Goal: Task Accomplishment & Management: Manage account settings

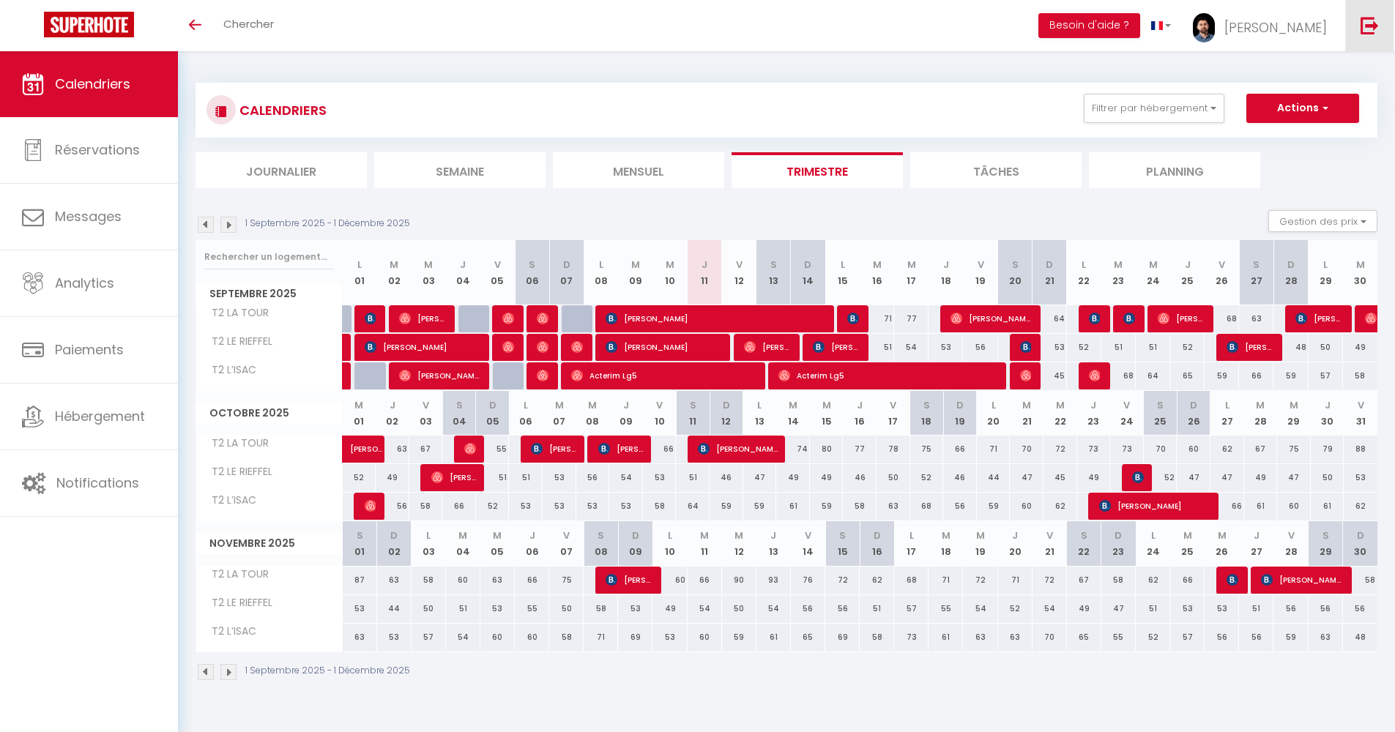
click at [1362, 19] on img at bounding box center [1369, 25] width 18 height 18
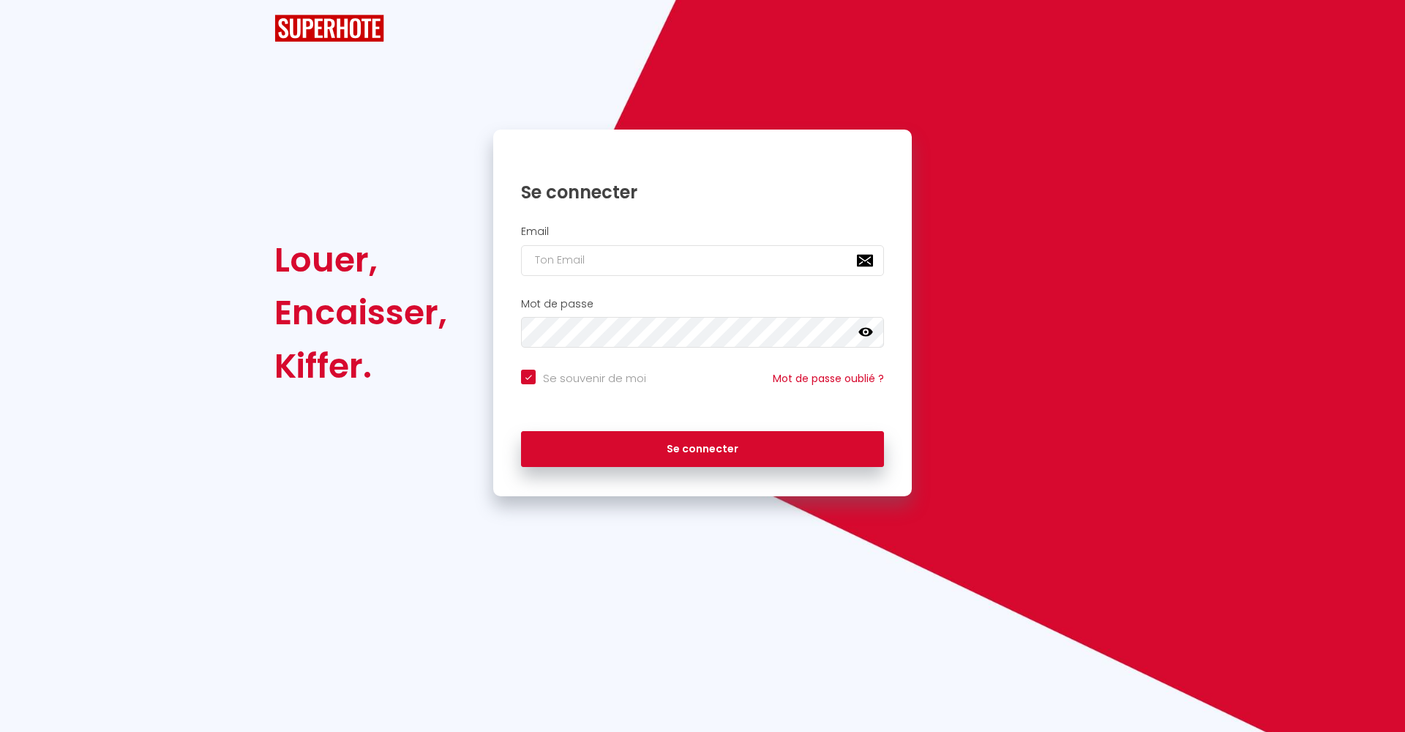
checkbox input "true"
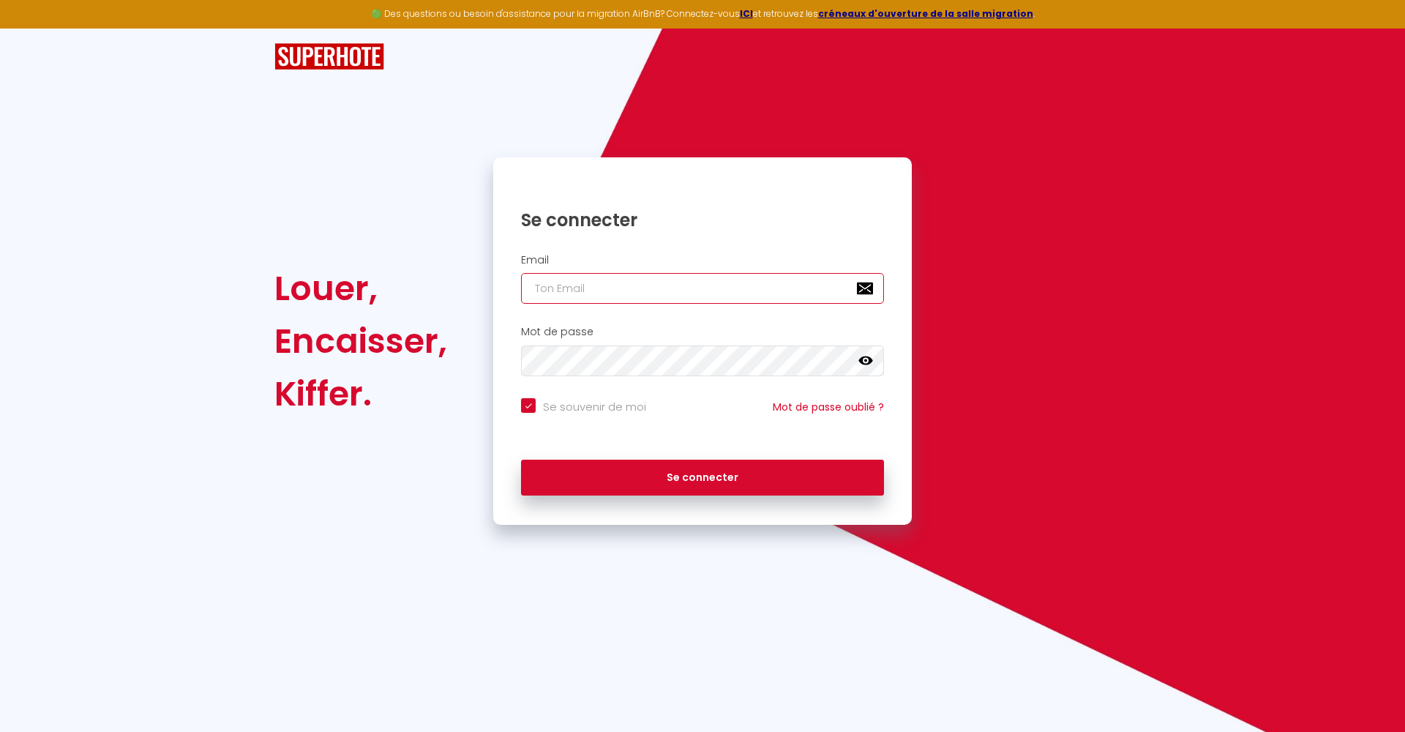
click at [863, 288] on input "email" at bounding box center [702, 288] width 363 height 31
type input "Admin"
checkbox input "true"
click at [637, 291] on input "Admin" at bounding box center [702, 288] width 363 height 31
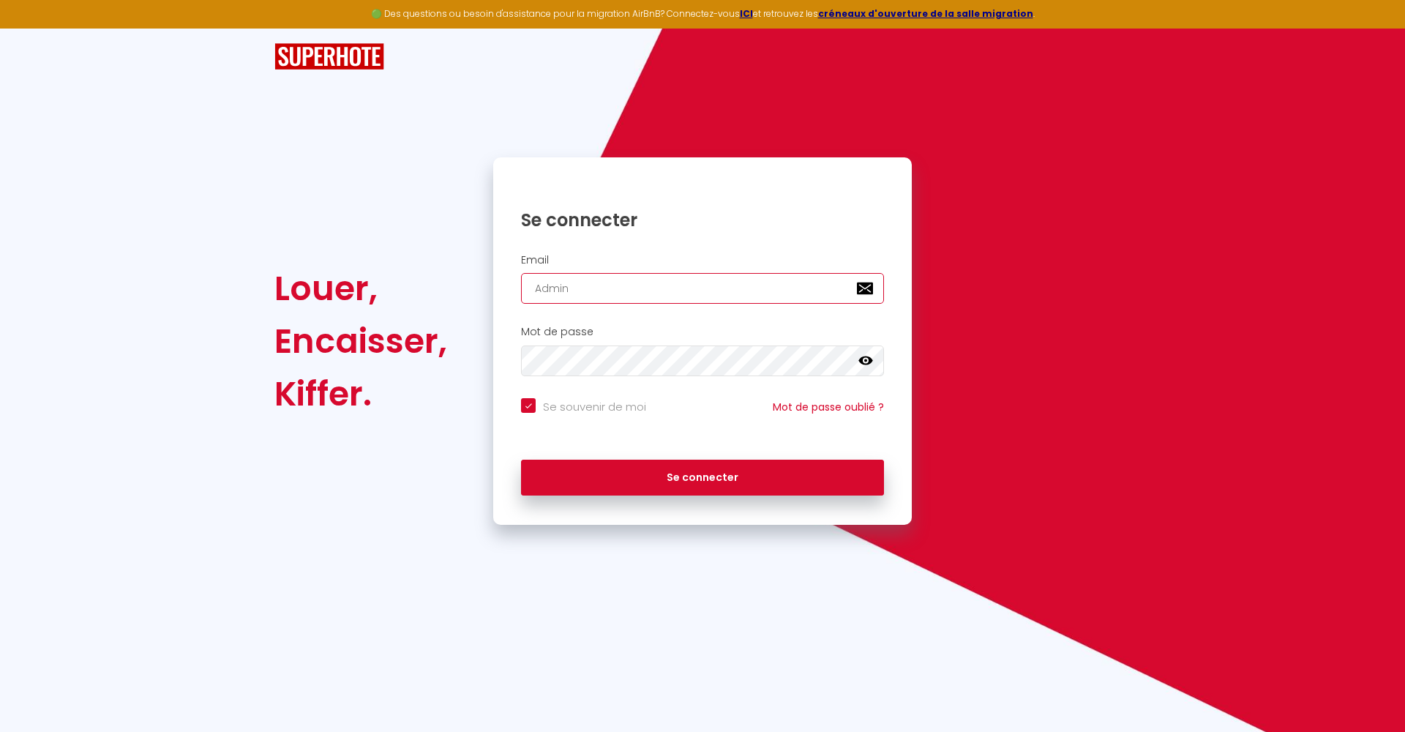
paste input "mgpointel@gmail.com"
type input "mgpointel@gmail.com"
checkbox input "true"
type input "mgpointel@gmail.com"
click at [588, 405] on input "Se souvenir de moi" at bounding box center [583, 405] width 125 height 15
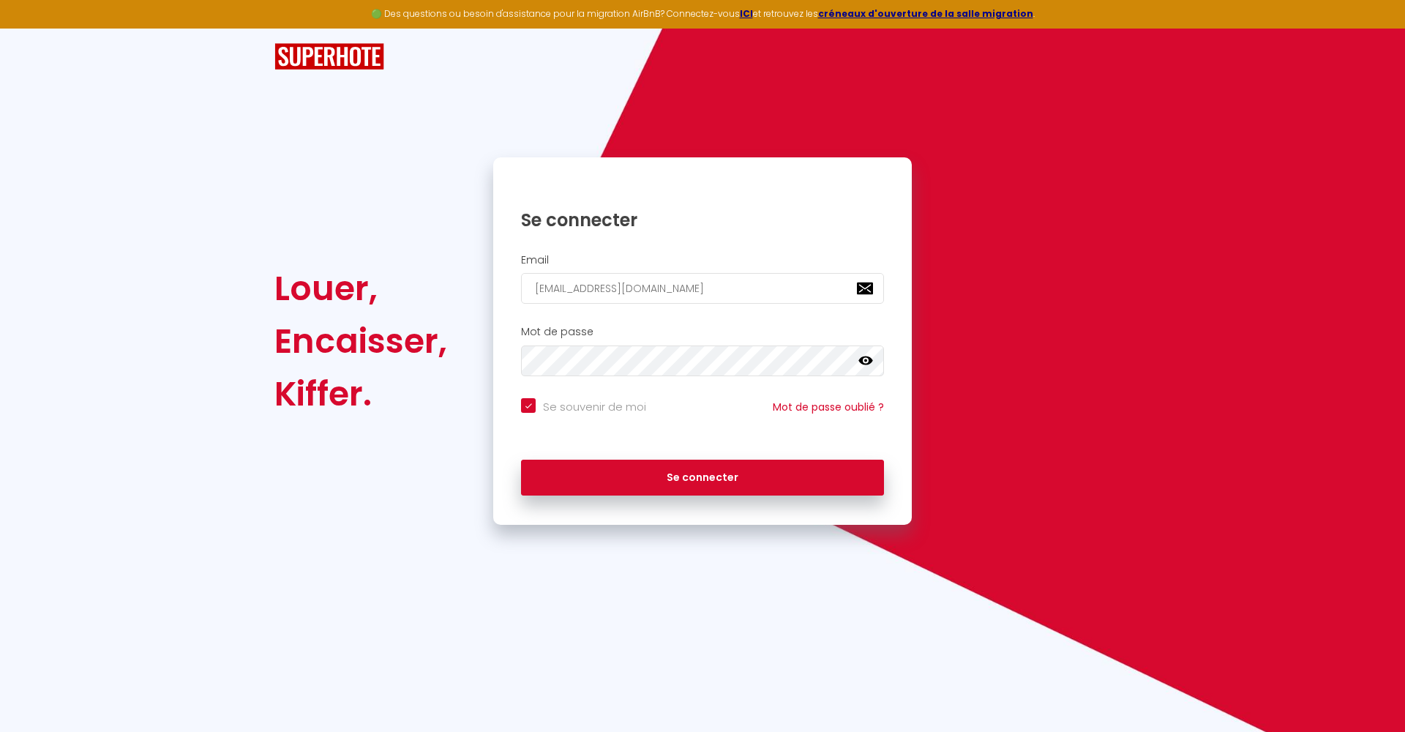
checkbox input "false"
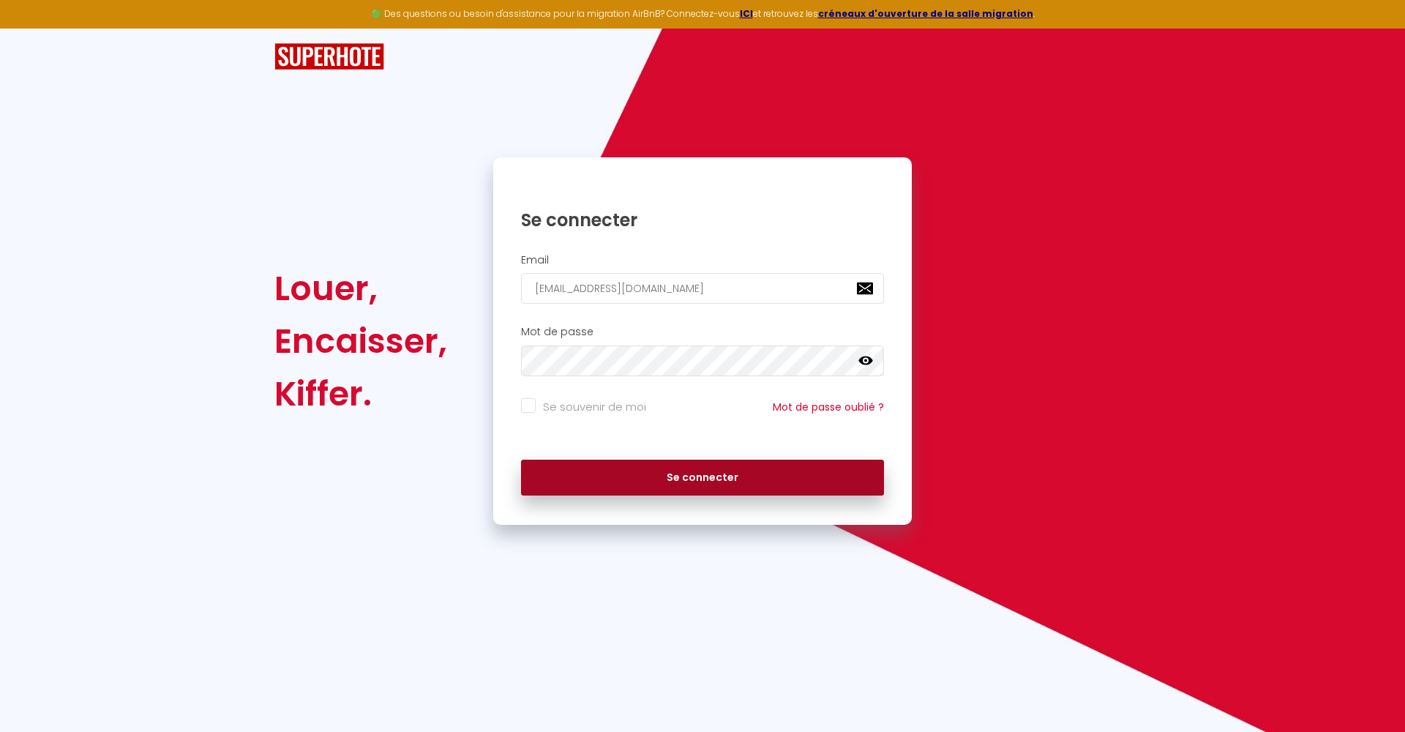
click at [617, 465] on button "Se connecter" at bounding box center [702, 478] width 363 height 37
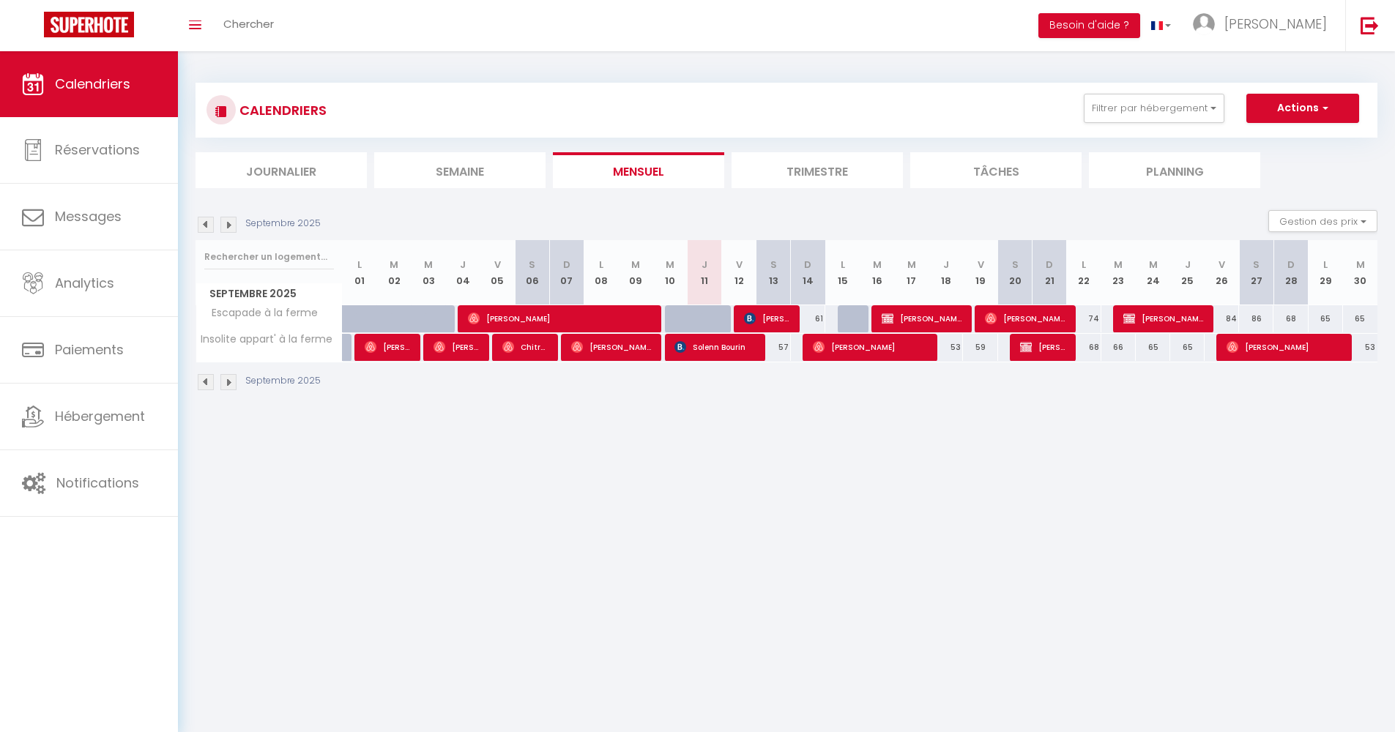
click at [211, 221] on img at bounding box center [206, 225] width 16 height 16
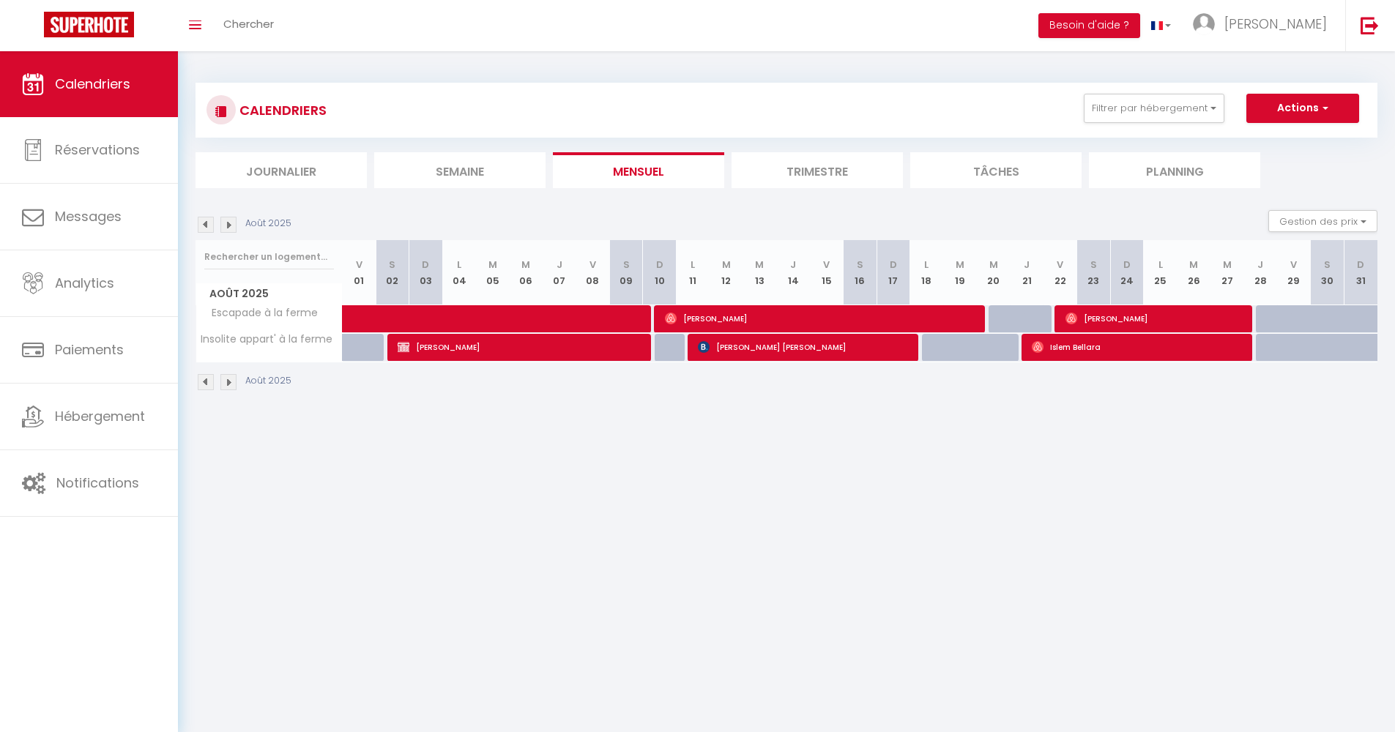
click at [223, 225] on img at bounding box center [228, 225] width 16 height 16
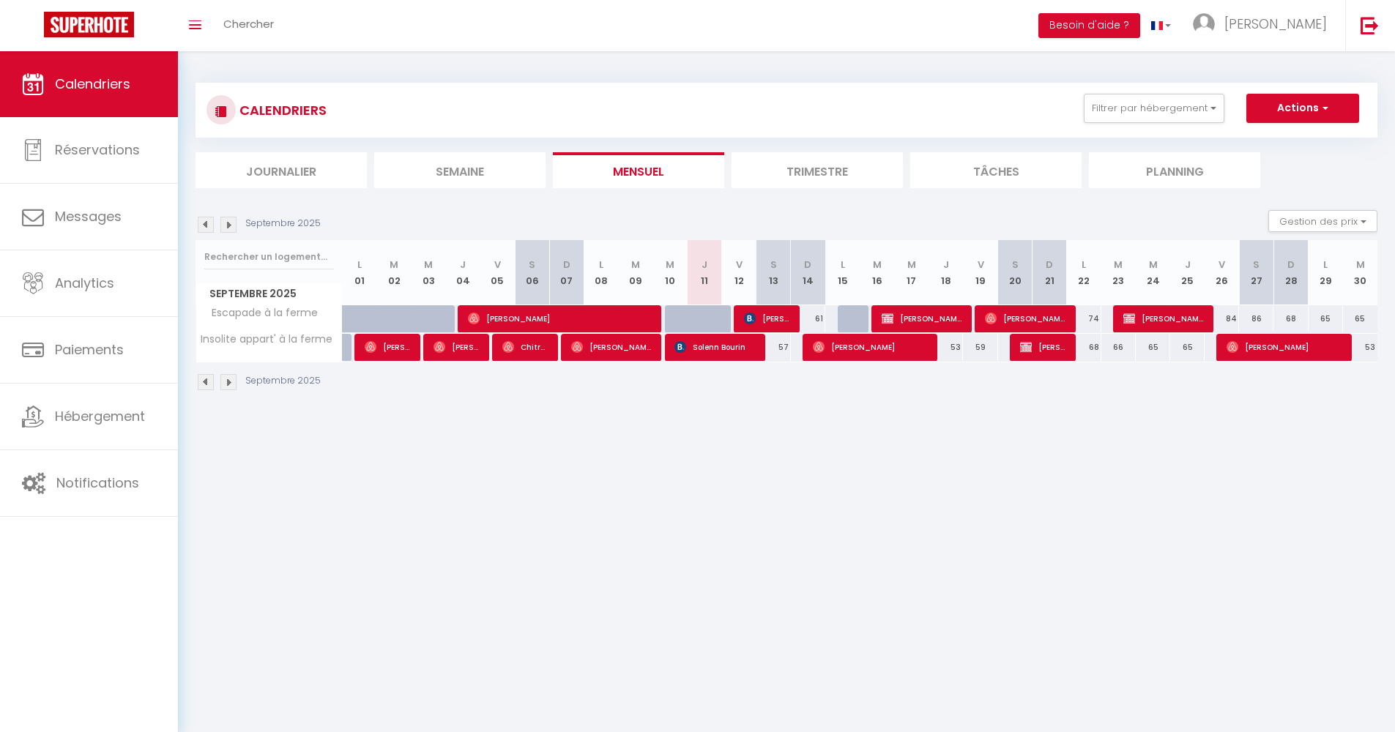
click at [204, 225] on img at bounding box center [206, 225] width 16 height 16
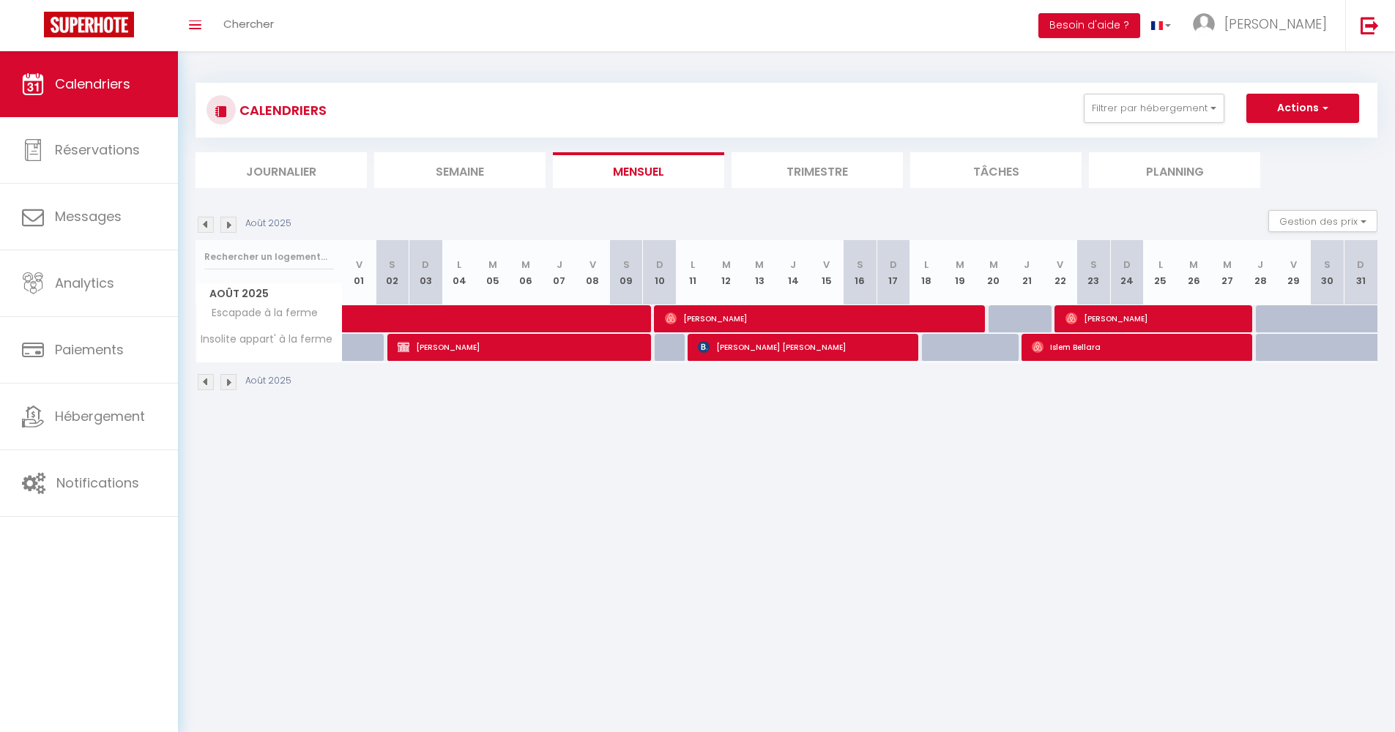
click at [229, 222] on img at bounding box center [228, 225] width 16 height 16
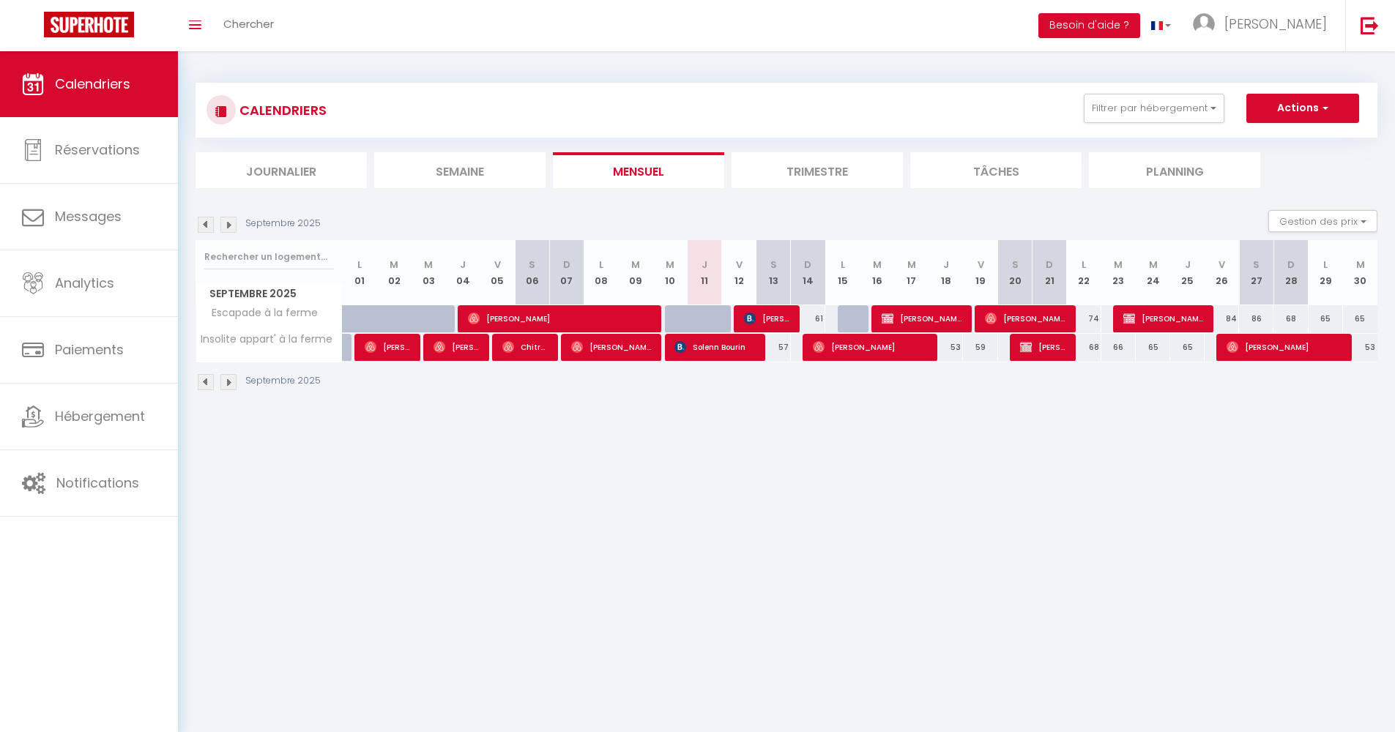
click at [235, 220] on img at bounding box center [228, 225] width 16 height 16
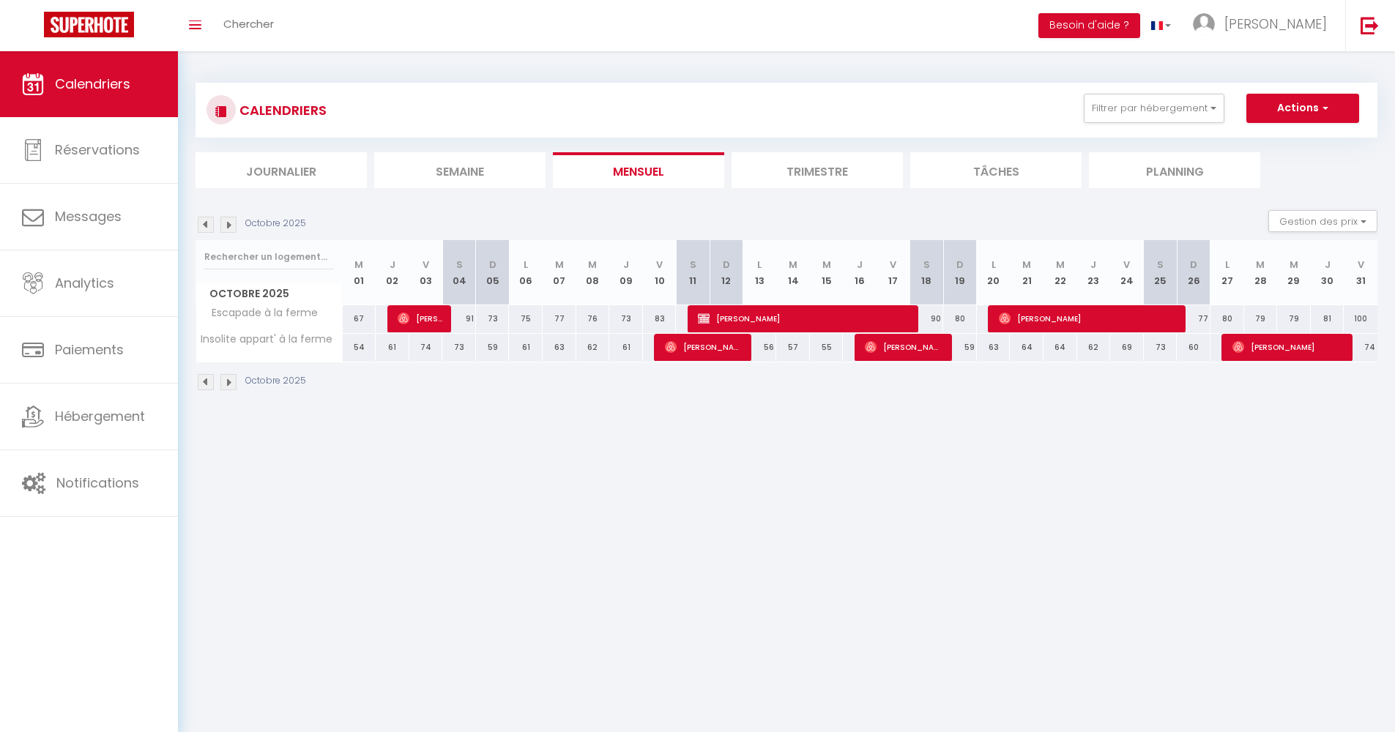
click at [232, 222] on img at bounding box center [228, 225] width 16 height 16
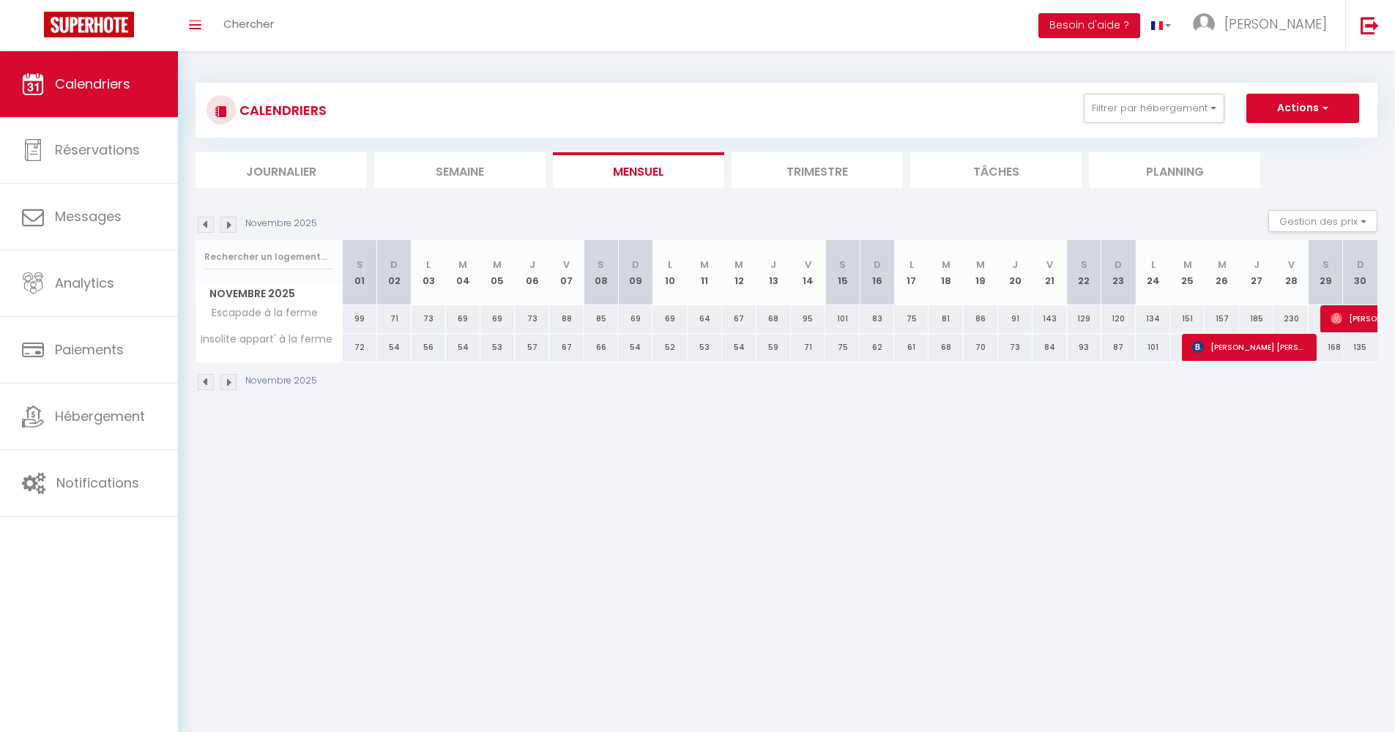
click at [205, 230] on img at bounding box center [206, 225] width 16 height 16
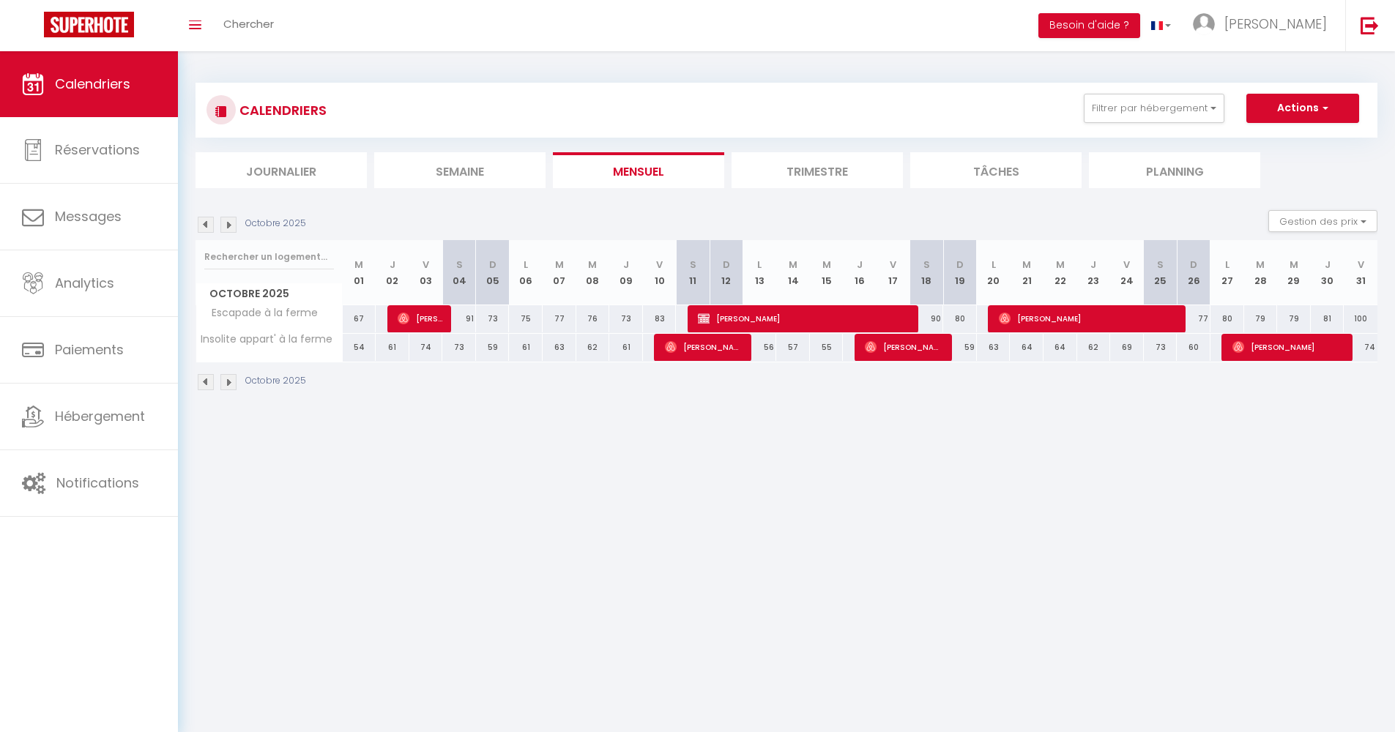
click at [205, 230] on img at bounding box center [206, 225] width 16 height 16
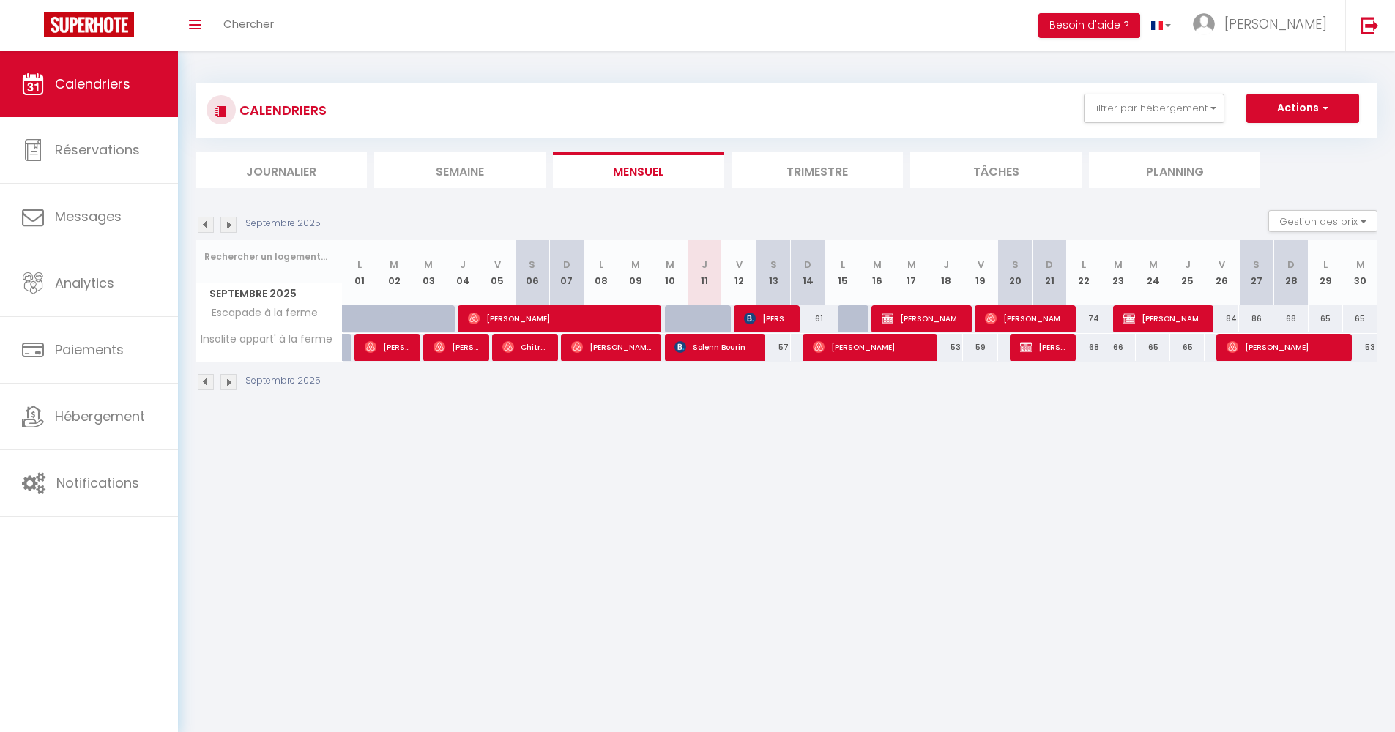
click at [207, 221] on img at bounding box center [206, 225] width 16 height 16
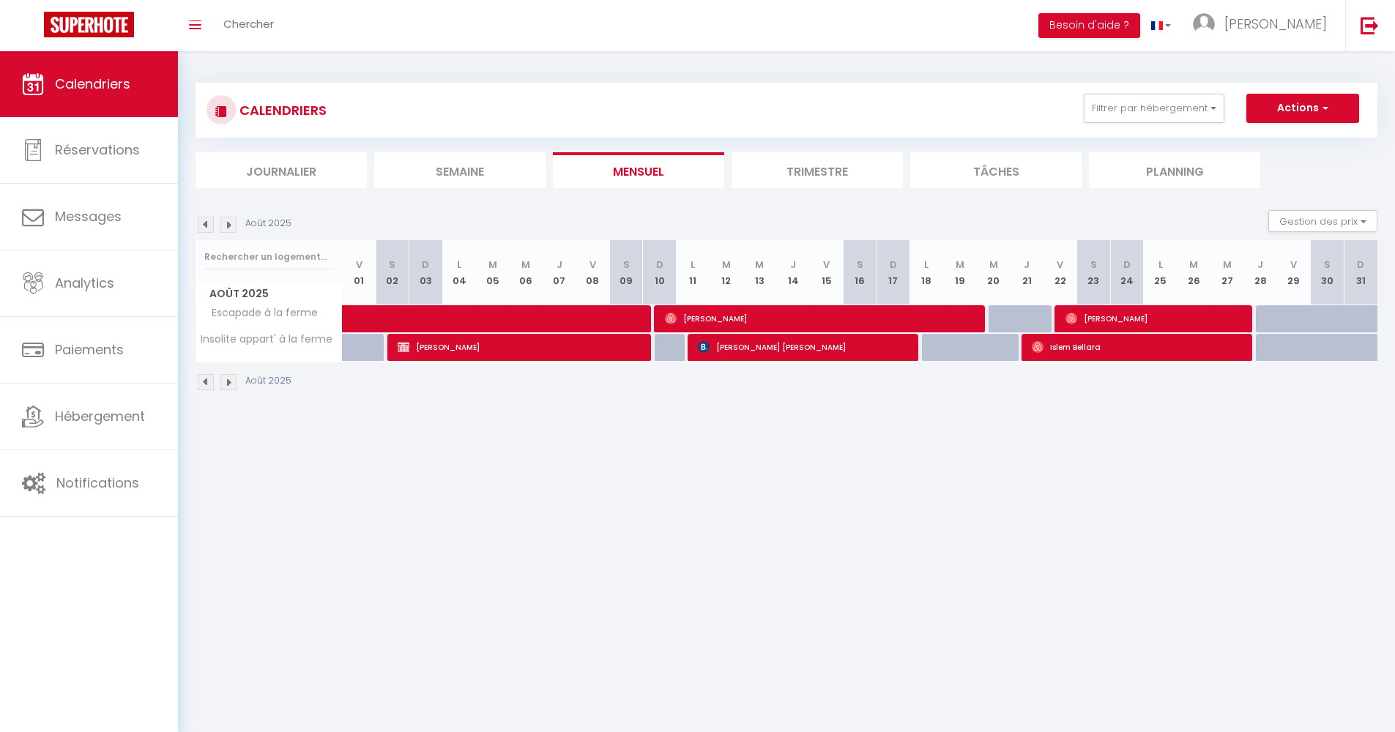
click at [230, 223] on img at bounding box center [228, 225] width 16 height 16
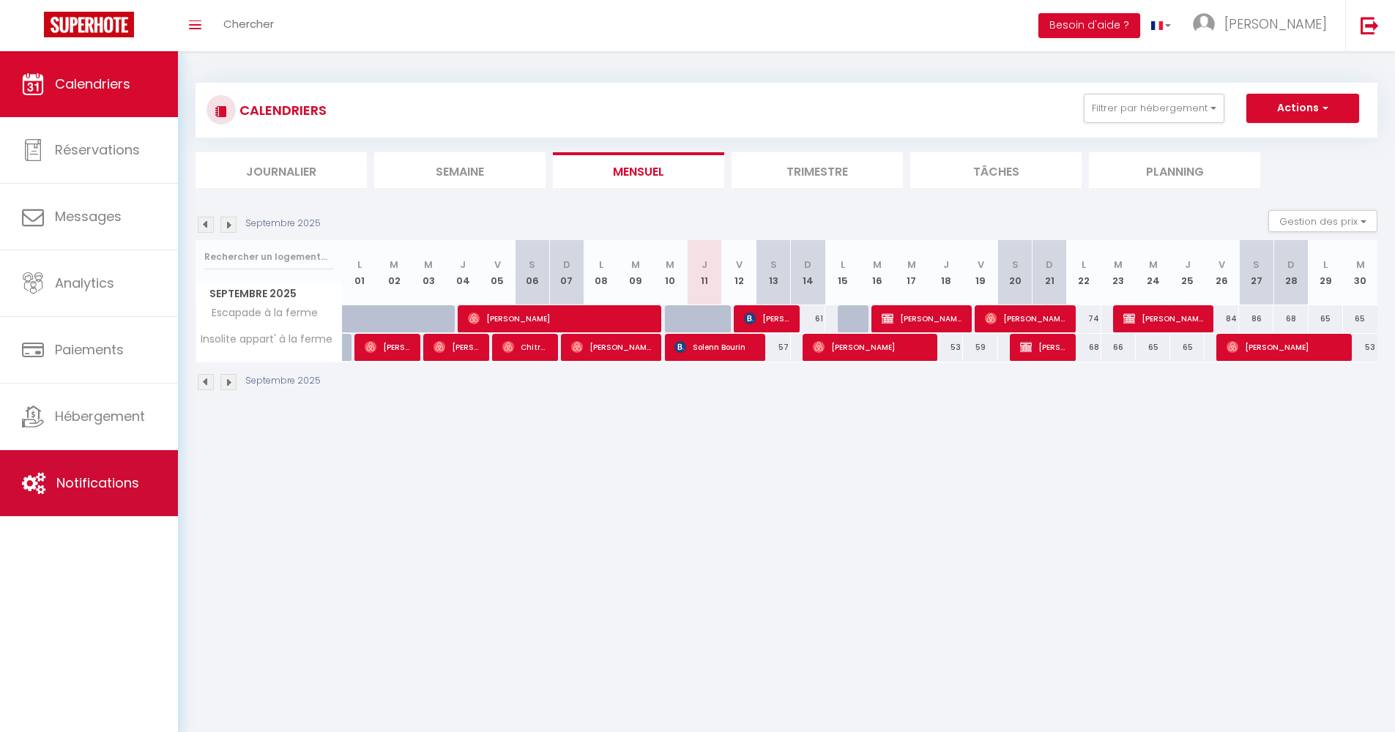
click at [118, 482] on span "Notifications" at bounding box center [97, 483] width 83 height 18
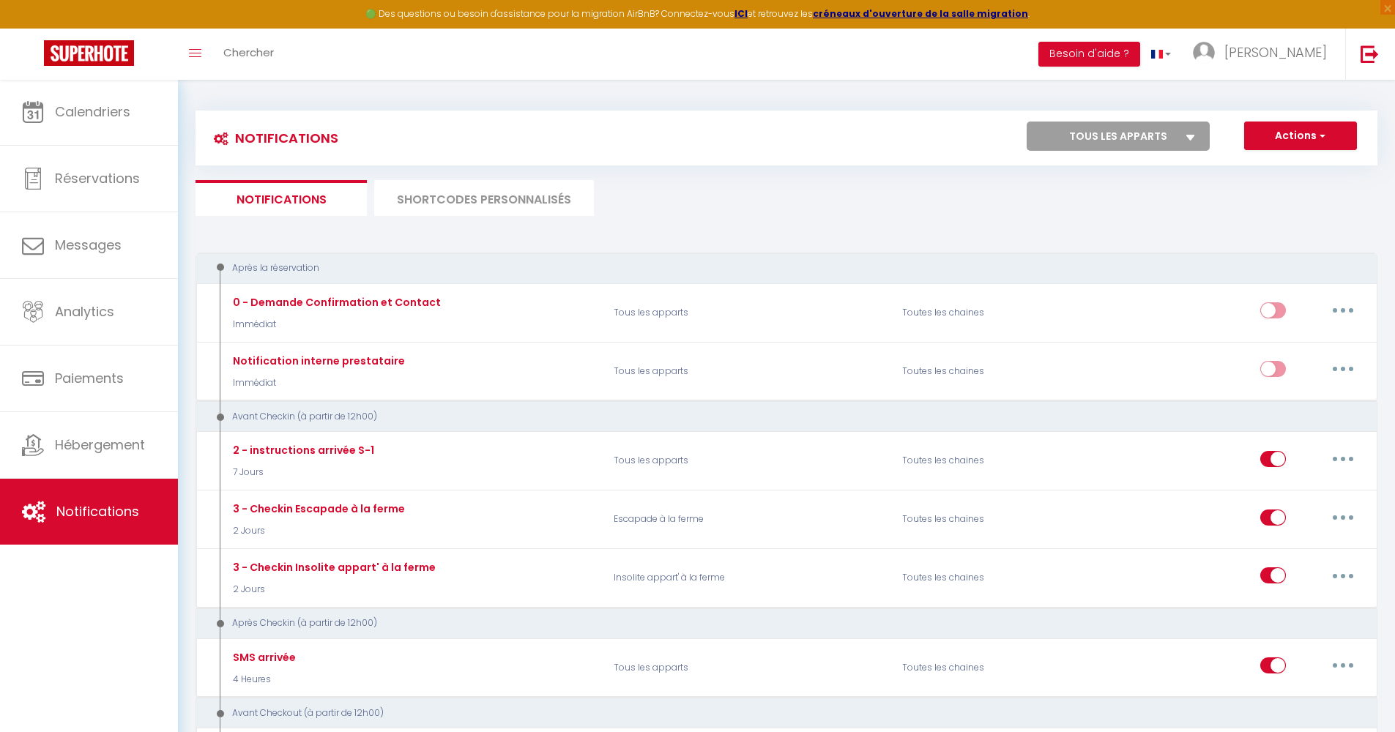
click at [1283, 132] on button "Actions" at bounding box center [1300, 136] width 113 height 29
click at [1264, 165] on link "Nouvelle Notification" at bounding box center [1279, 167] width 152 height 19
select select "Immédiat"
select select
checkbox input "false"
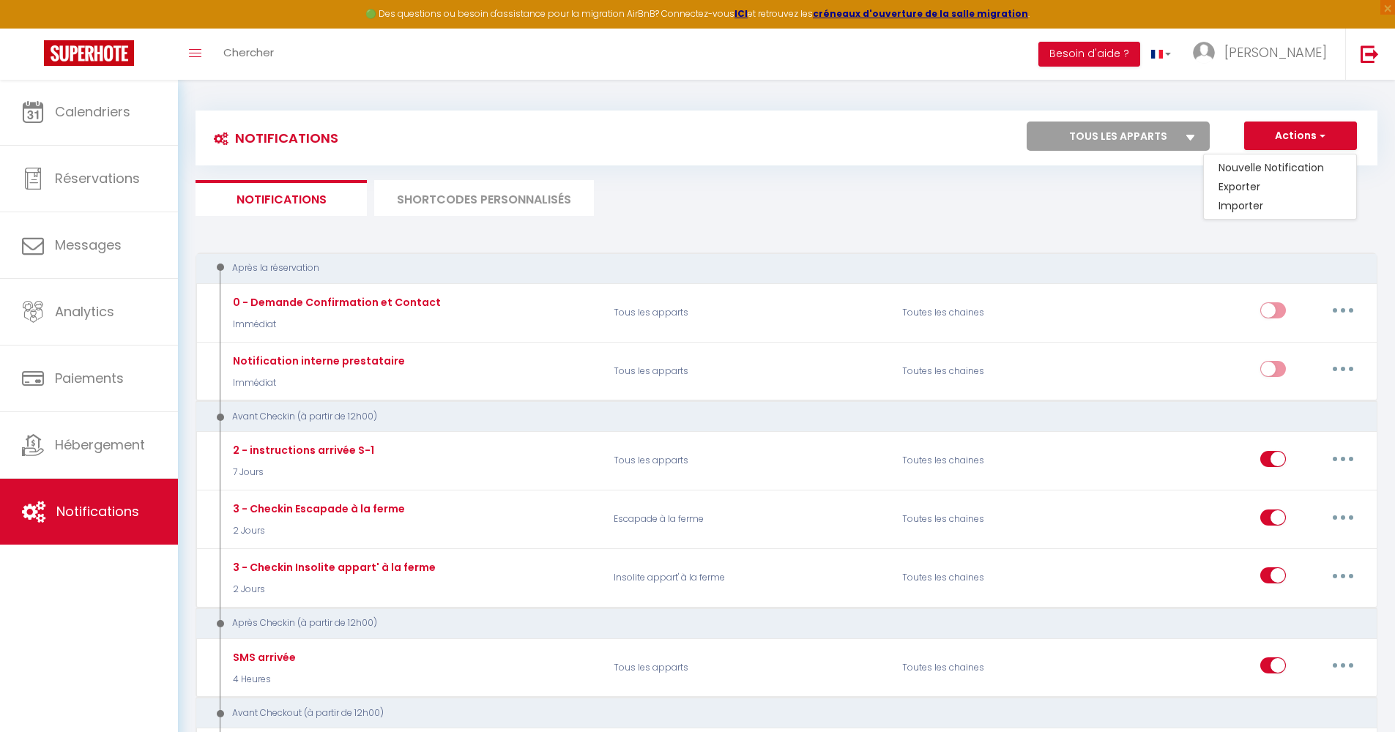
checkbox input "false"
radio input "true"
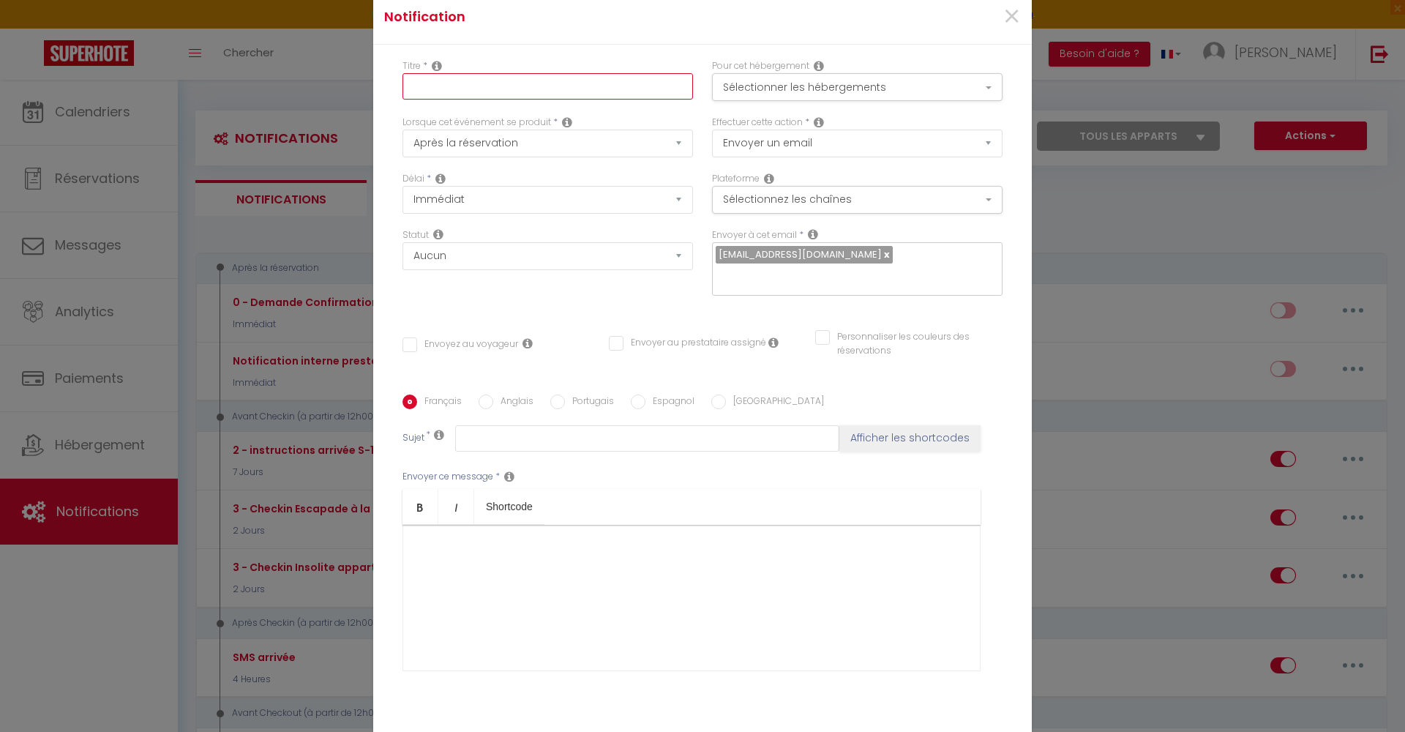
click at [444, 89] on input "text" at bounding box center [548, 86] width 291 height 26
type input "Caution"
click at [798, 79] on button "Sélectionner les hébergements" at bounding box center [857, 87] width 291 height 28
click at [755, 121] on input "Tous les apparts" at bounding box center [861, 123] width 301 height 15
checkbox input "true"
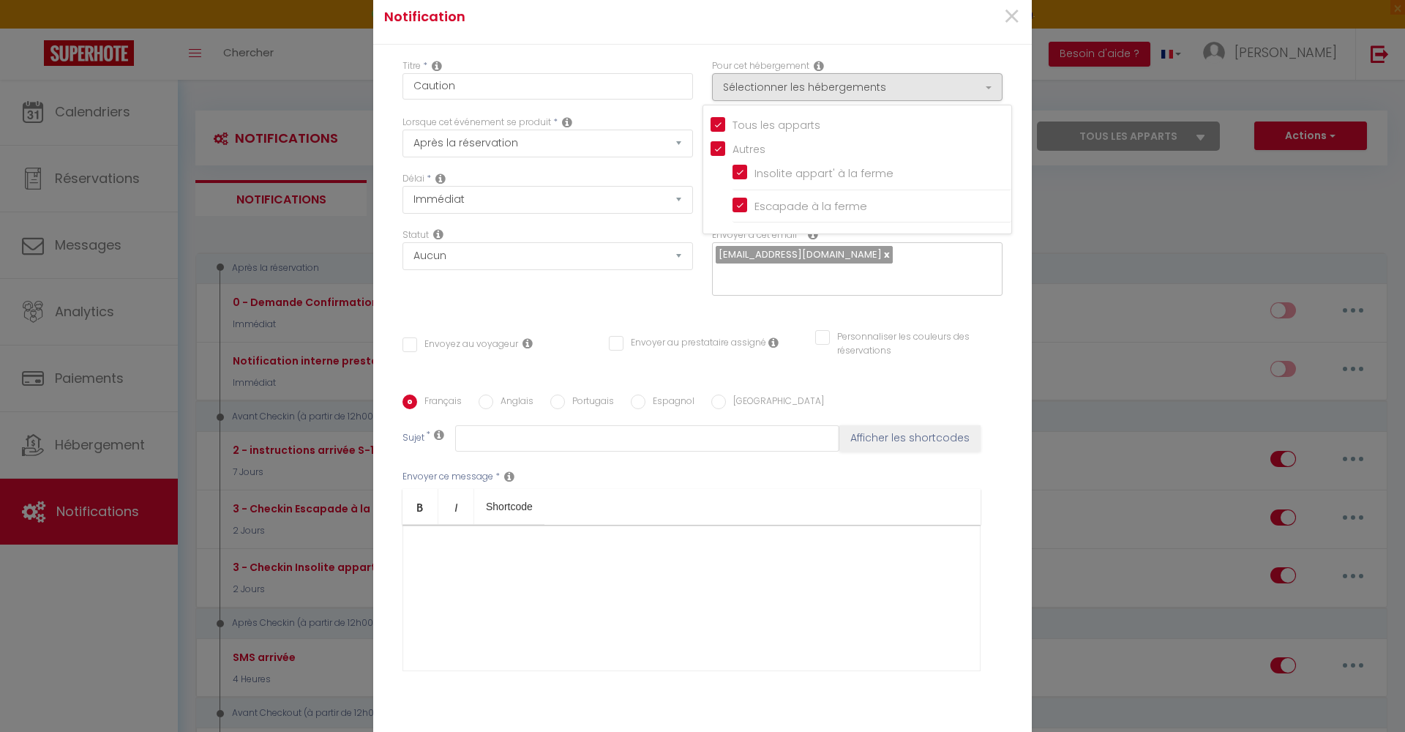
checkbox input "false"
checkbox input "true"
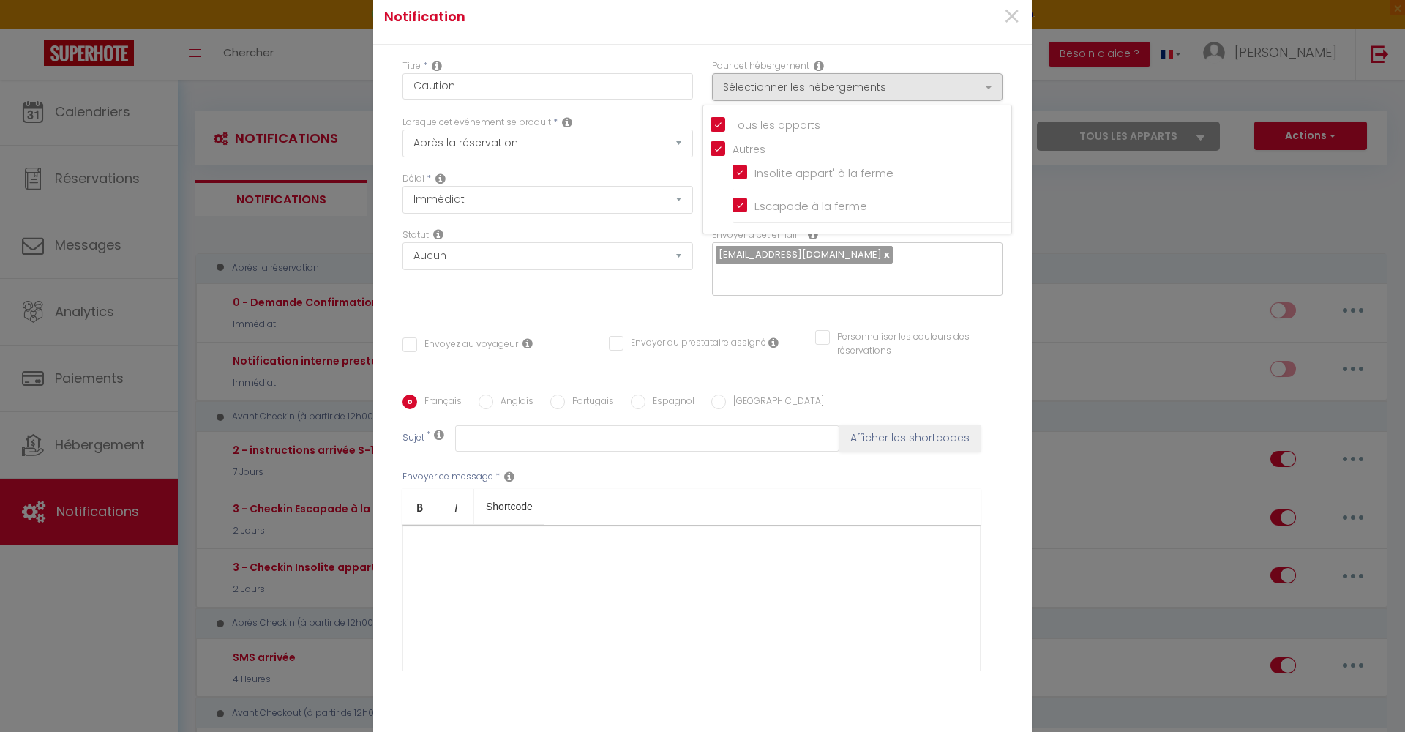
click at [545, 294] on div "Statut Aucun Si la réservation est payée Si réservation non payée Si la caution…" at bounding box center [548, 269] width 310 height 83
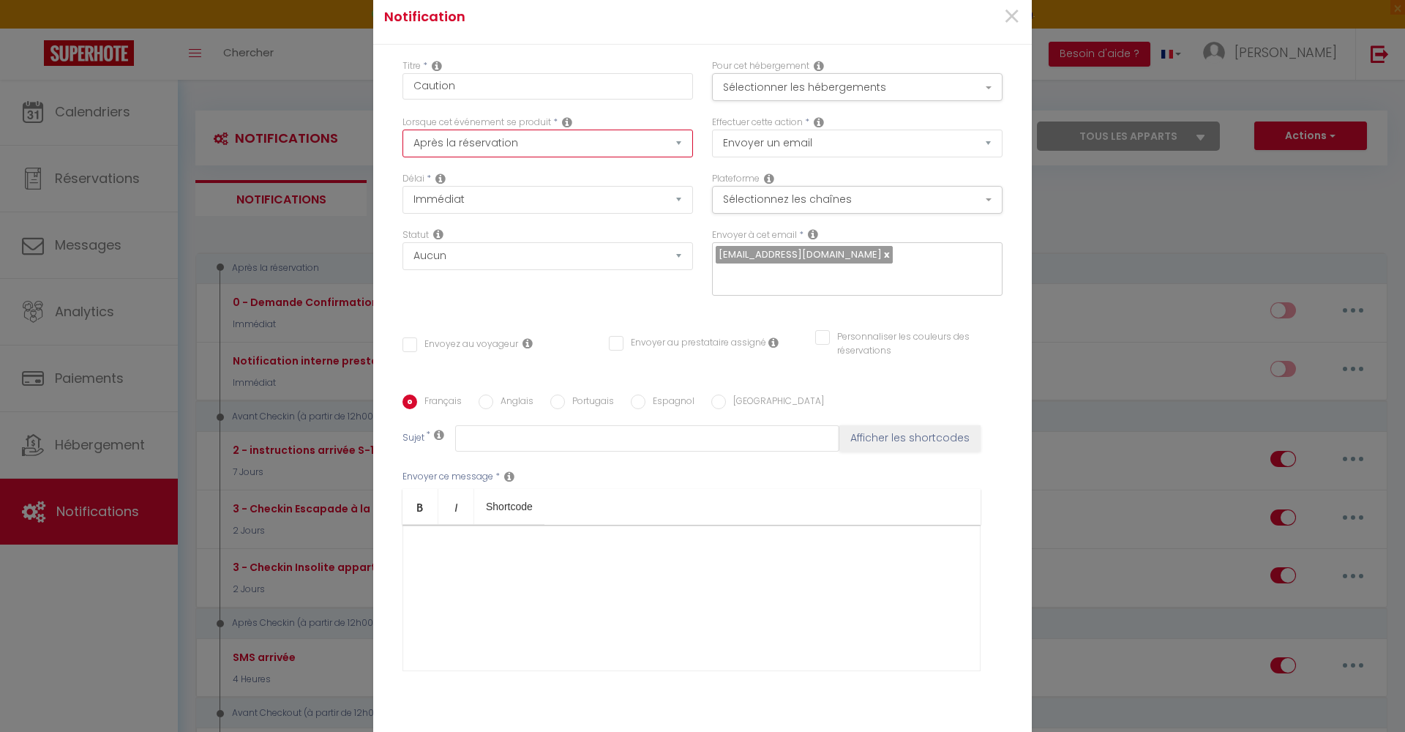
select select "2"
checkbox input "false"
select select "2 Heures"
checkbox input "false"
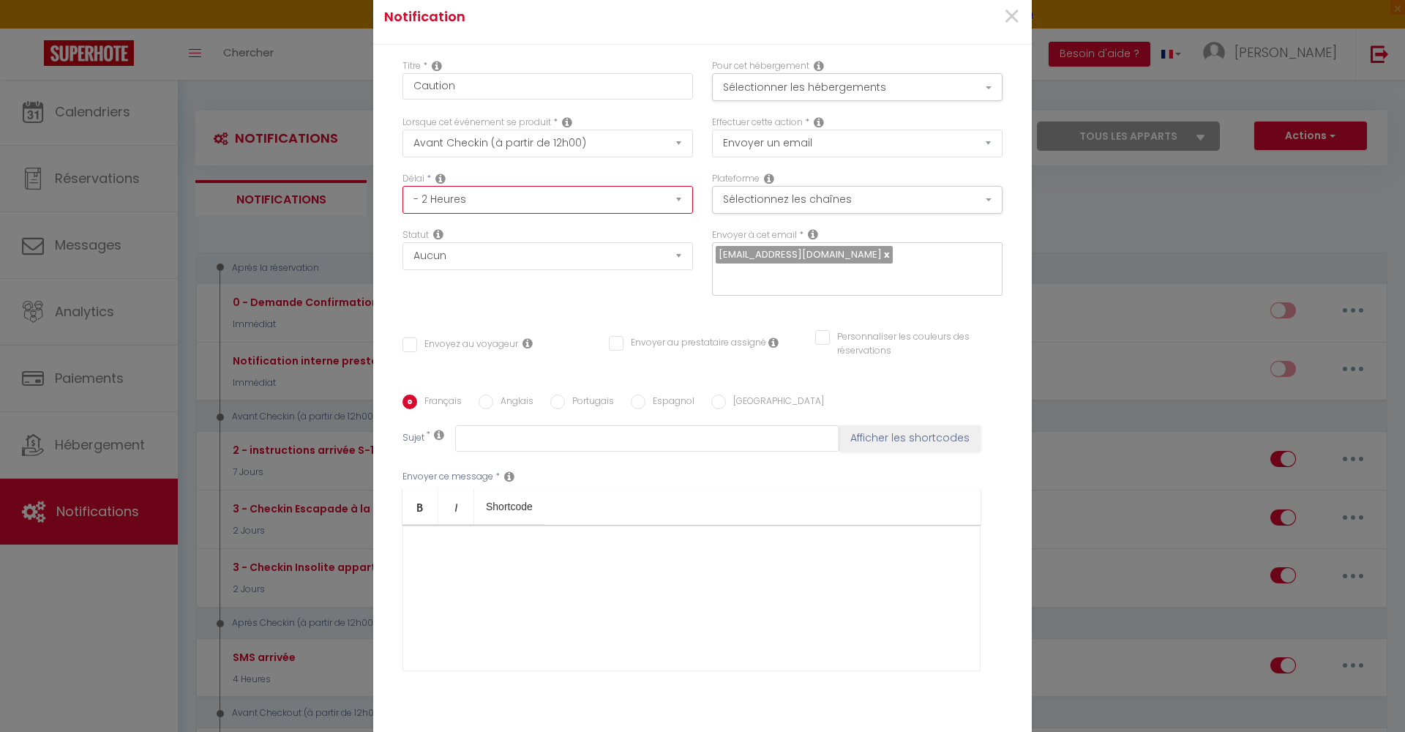
checkbox input "false"
select select "if_booking_is_paid"
click at [463, 564] on div at bounding box center [692, 598] width 578 height 146
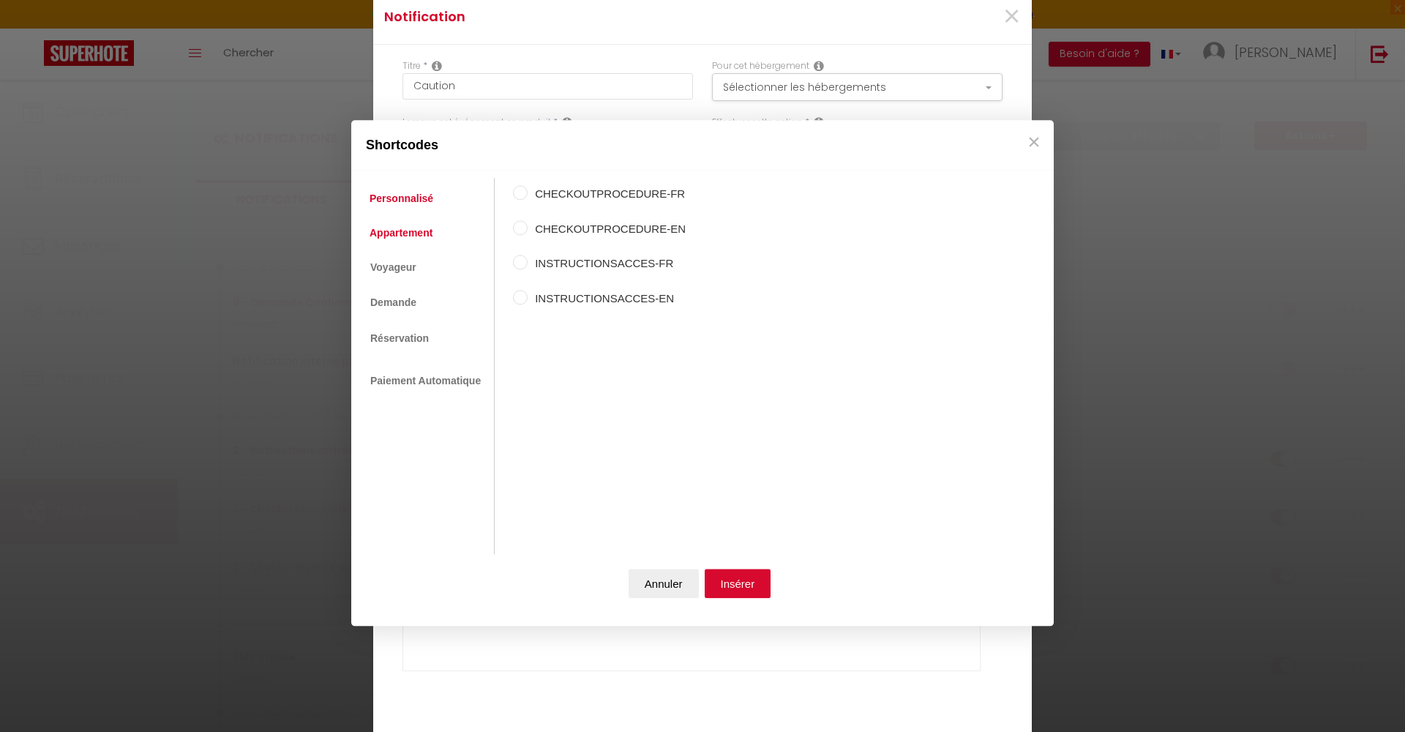
click at [414, 229] on link "Appartement" at bounding box center [401, 233] width 78 height 26
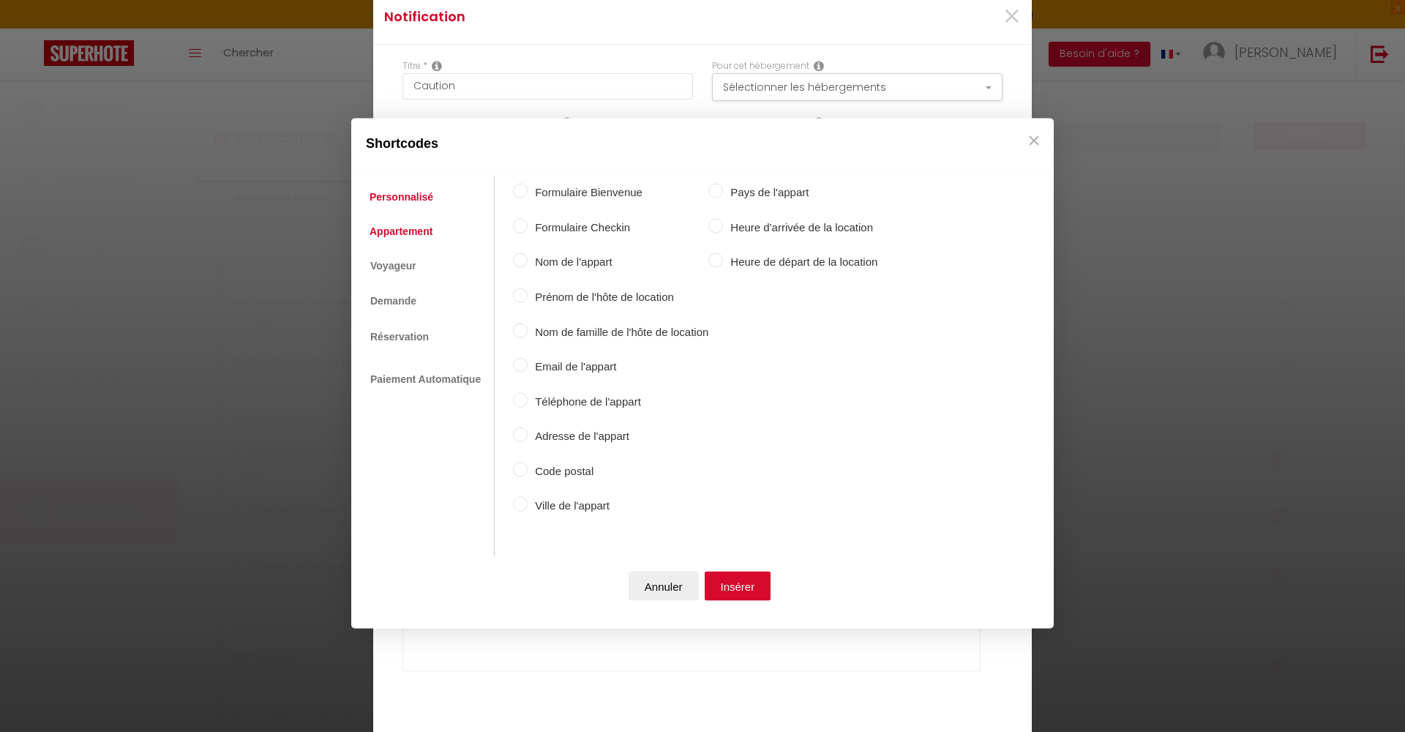
click at [410, 198] on link "Personnalisé" at bounding box center [401, 197] width 78 height 26
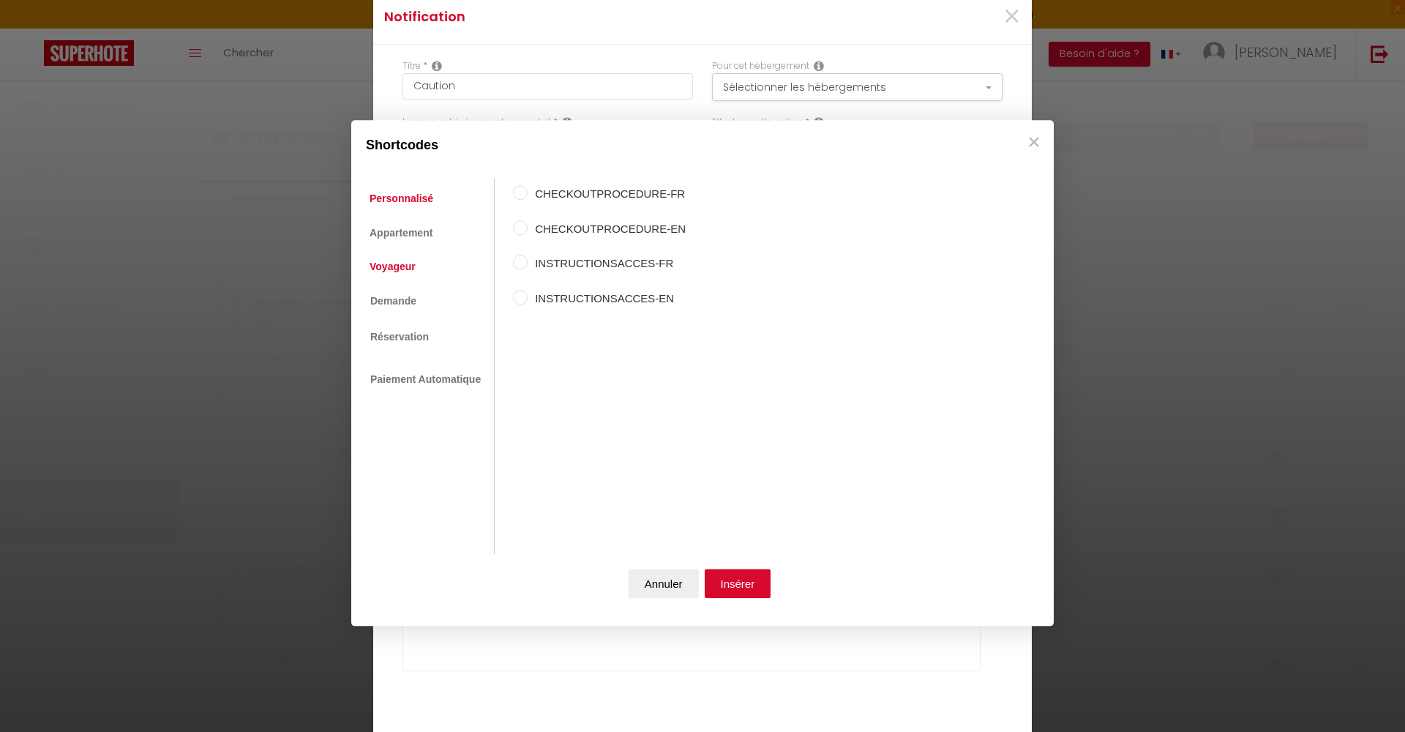
click at [413, 264] on link "Voyageur" at bounding box center [392, 266] width 61 height 26
click at [567, 234] on label "Prénom du voyageur" at bounding box center [600, 229] width 144 height 18
click at [528, 234] on input "Prénom du voyageur" at bounding box center [520, 227] width 15 height 15
radio input "true"
click at [731, 585] on button "Insérer" at bounding box center [738, 584] width 67 height 29
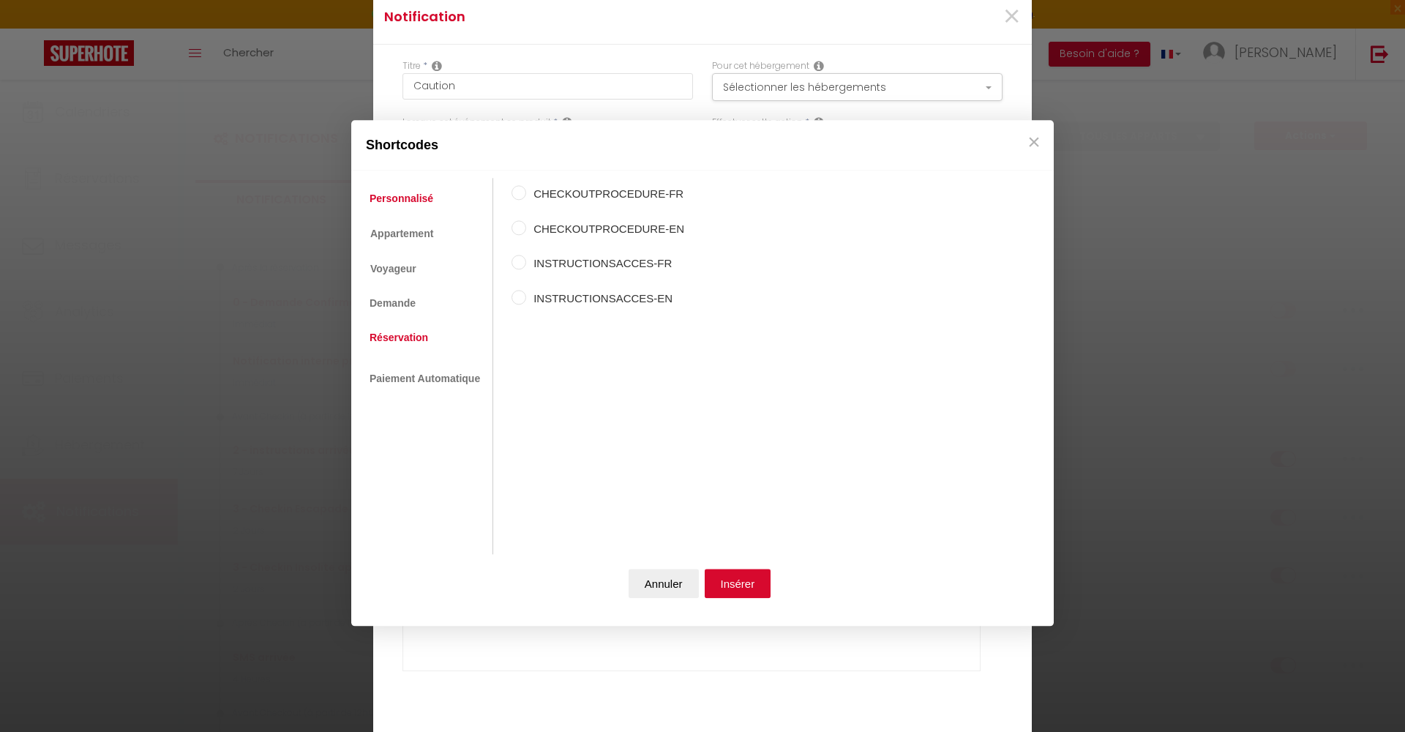
click at [390, 337] on link "Réservation" at bounding box center [398, 337] width 73 height 26
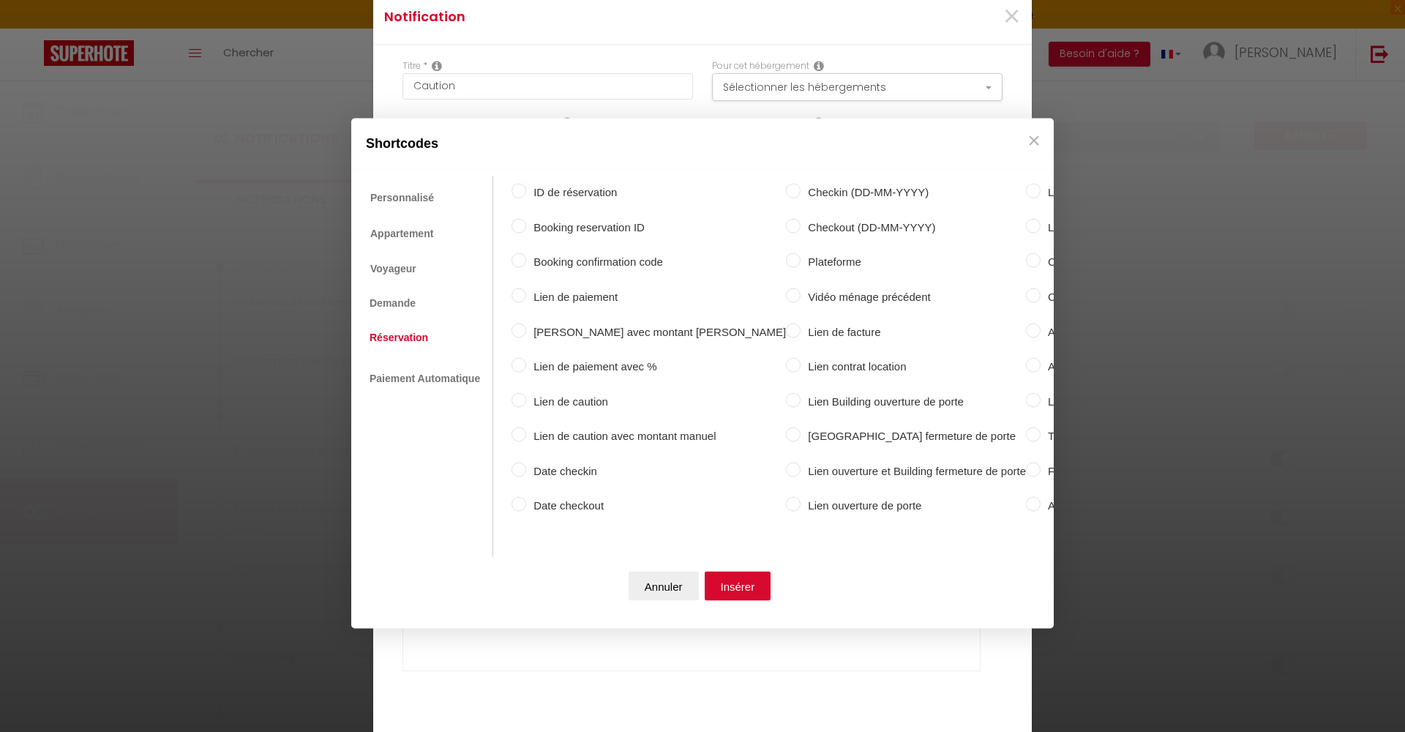
click at [570, 392] on label "Lien de caution" at bounding box center [656, 401] width 260 height 18
click at [526, 392] on input "Lien de caution" at bounding box center [519, 399] width 15 height 15
radio input "true"
click at [738, 580] on button "Insérer" at bounding box center [738, 585] width 67 height 29
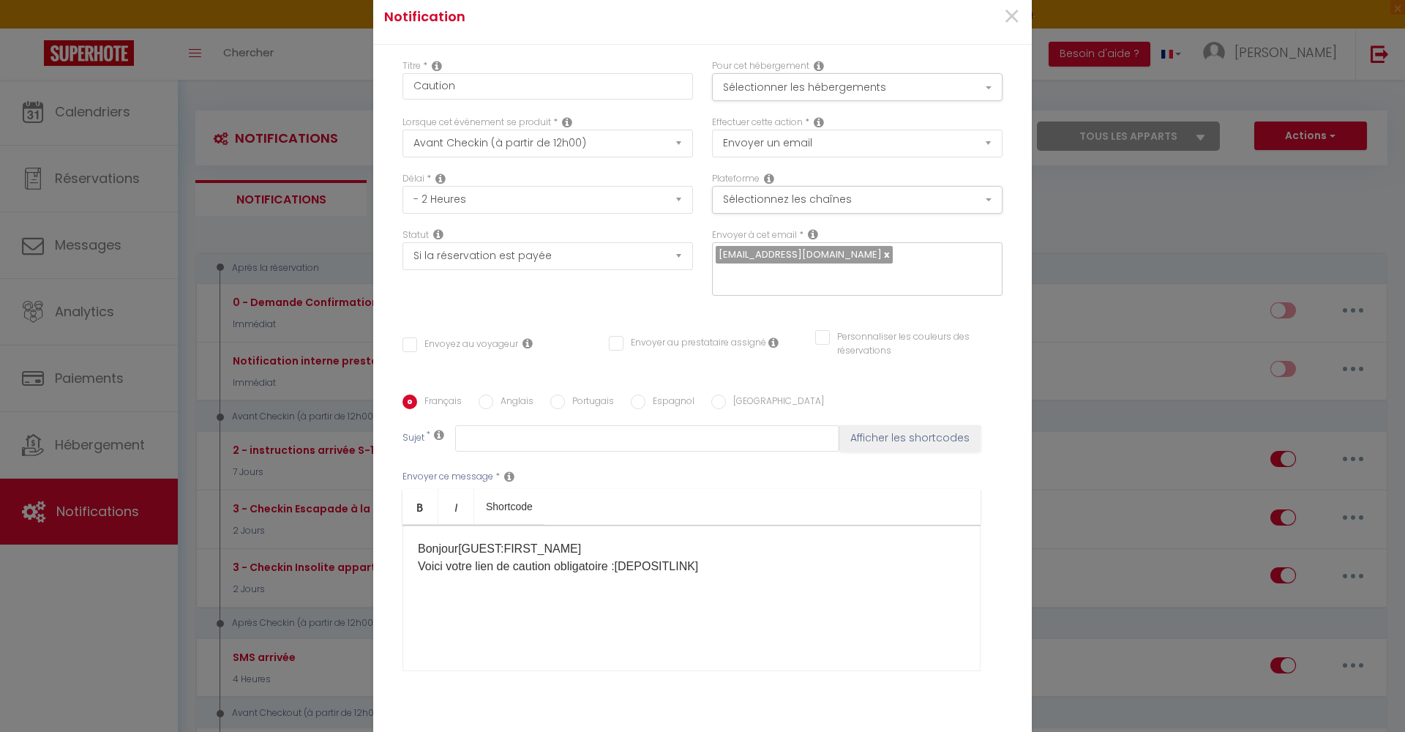
drag, startPoint x: 622, startPoint y: 567, endPoint x: 704, endPoint y: 564, distance: 82.0
click at [704, 564] on p "Bonjour [GUEST:FIRST_NAME] Voici votre lien de caution obligatoire : [DEPOSITLI…" at bounding box center [692, 557] width 548 height 35
drag, startPoint x: 705, startPoint y: 564, endPoint x: 608, endPoint y: 564, distance: 97.4
click at [608, 564] on p "Bonjour [GUEST:FIRST_NAME] Voici votre lien de caution obligatoire : [DEPOSITLI…" at bounding box center [692, 557] width 548 height 35
click at [706, 573] on p "Bonjour [GUEST:FIRST_NAME] Voici votre lien de caution obligatoire : [DEPOSITLI…" at bounding box center [692, 557] width 548 height 35
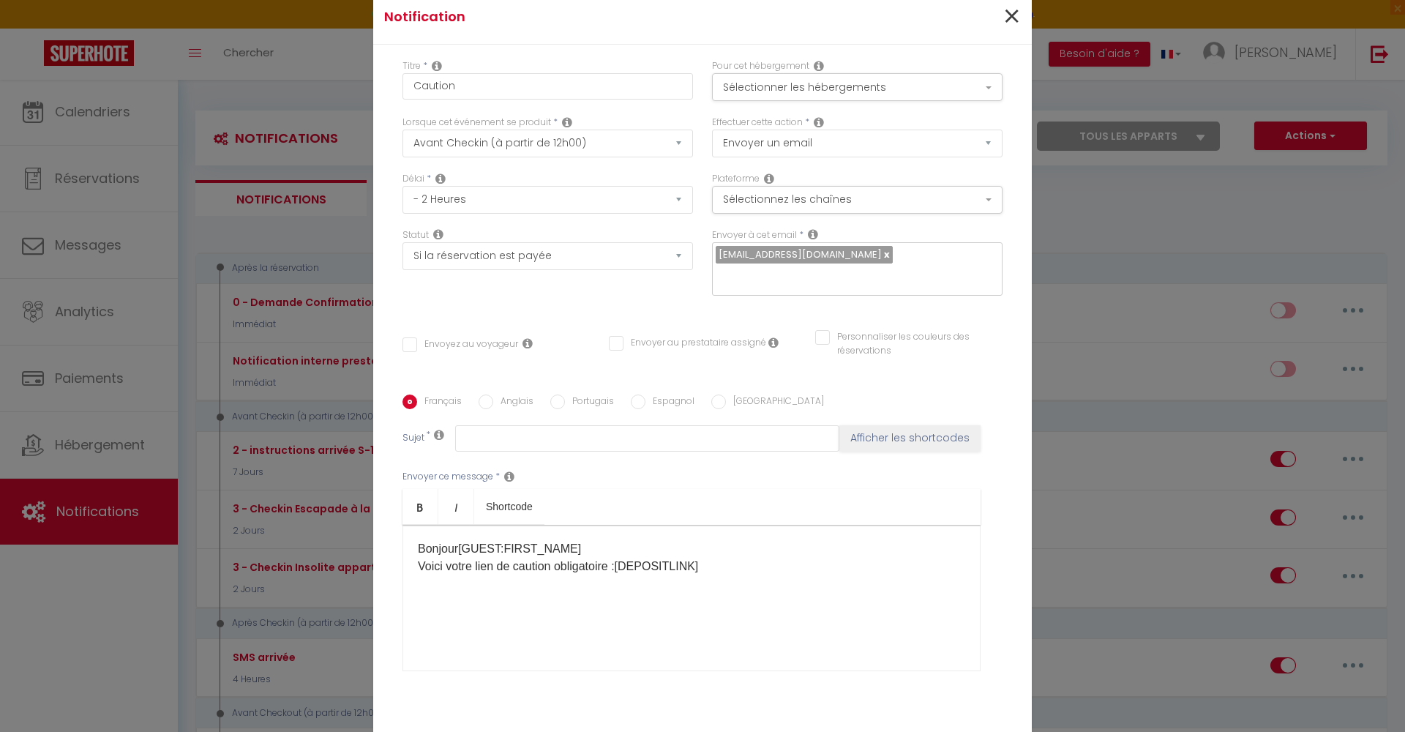
click at [1007, 26] on span "×" at bounding box center [1012, 17] width 18 height 44
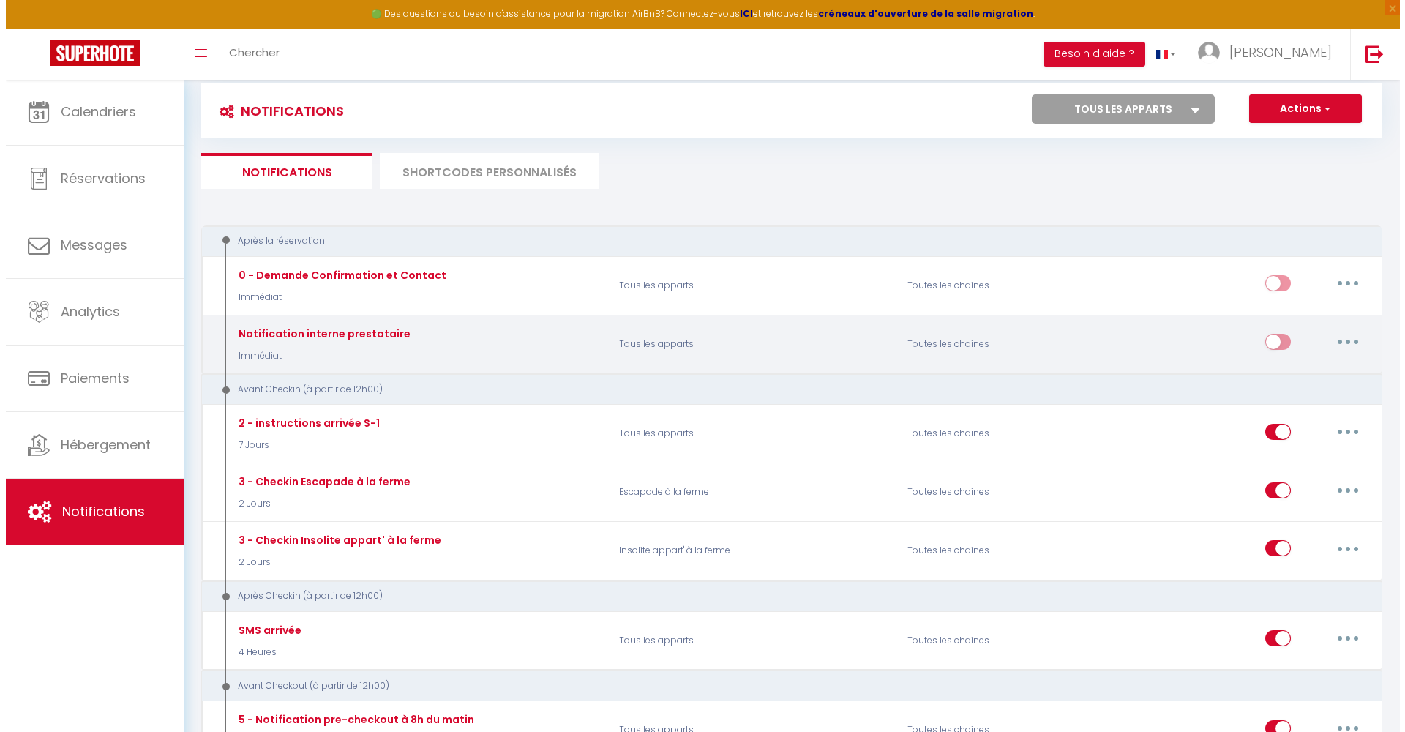
scroll to position [89, 0]
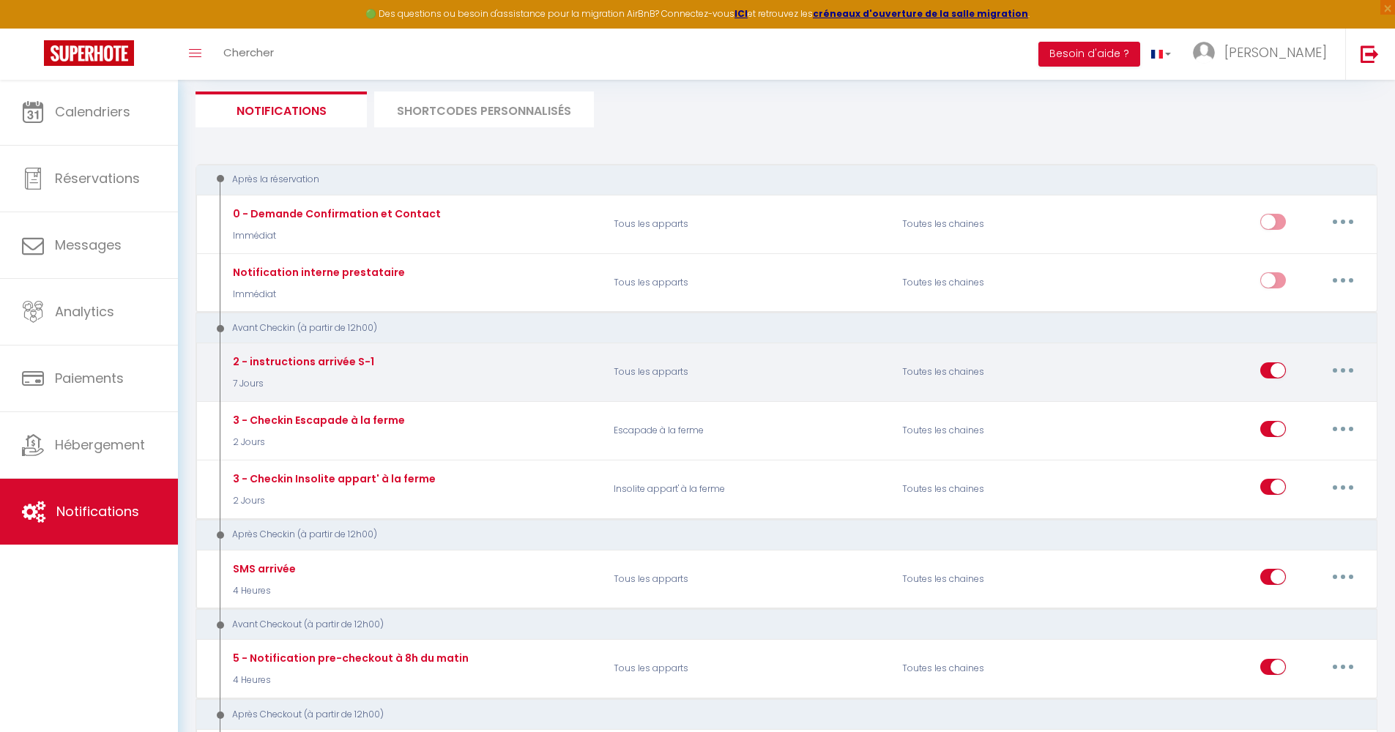
click at [1355, 370] on button "button" at bounding box center [1342, 370] width 41 height 23
click at [1293, 396] on link "Editer" at bounding box center [1304, 403] width 108 height 25
type input "2 - instructions arrivée S-1"
select select "7 Jours"
checkbox input "true"
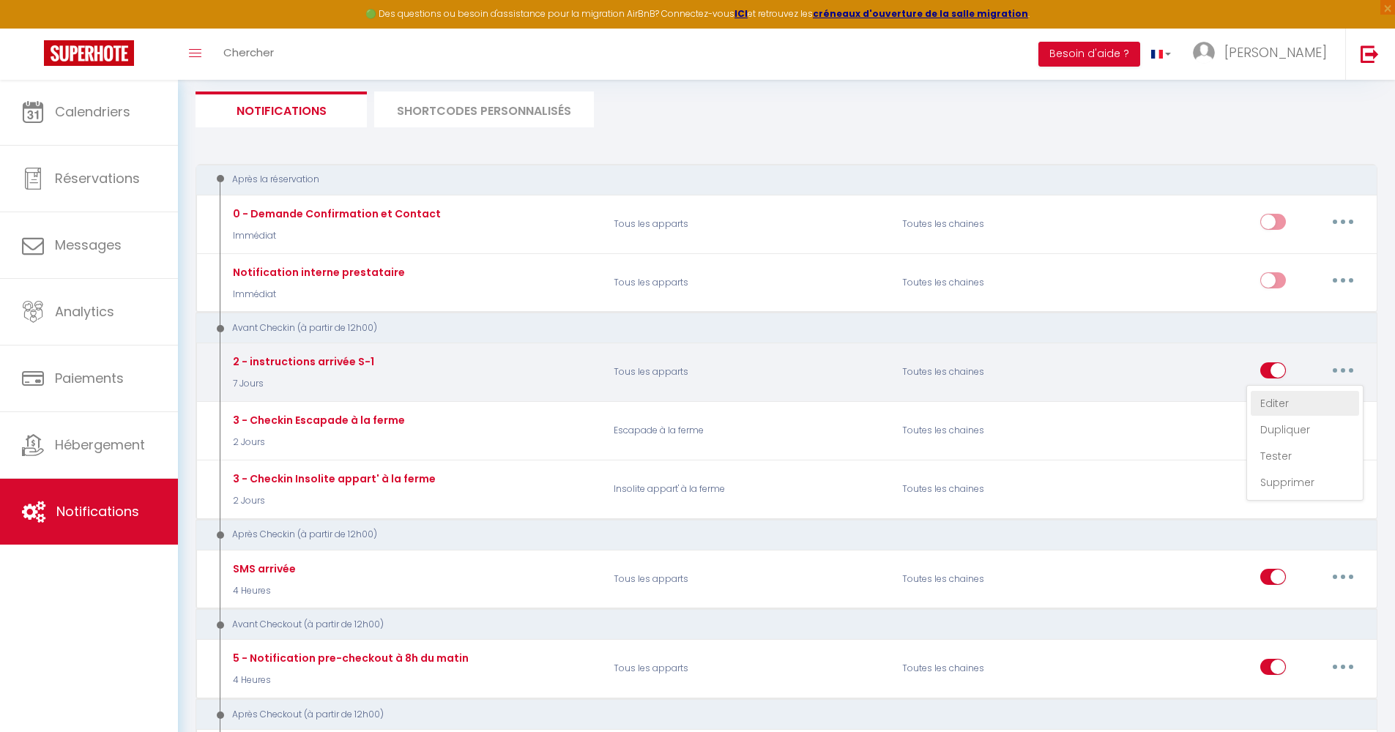
checkbox input "false"
type input "Arrivée Chez Marguerite Gîtes à la ferme"
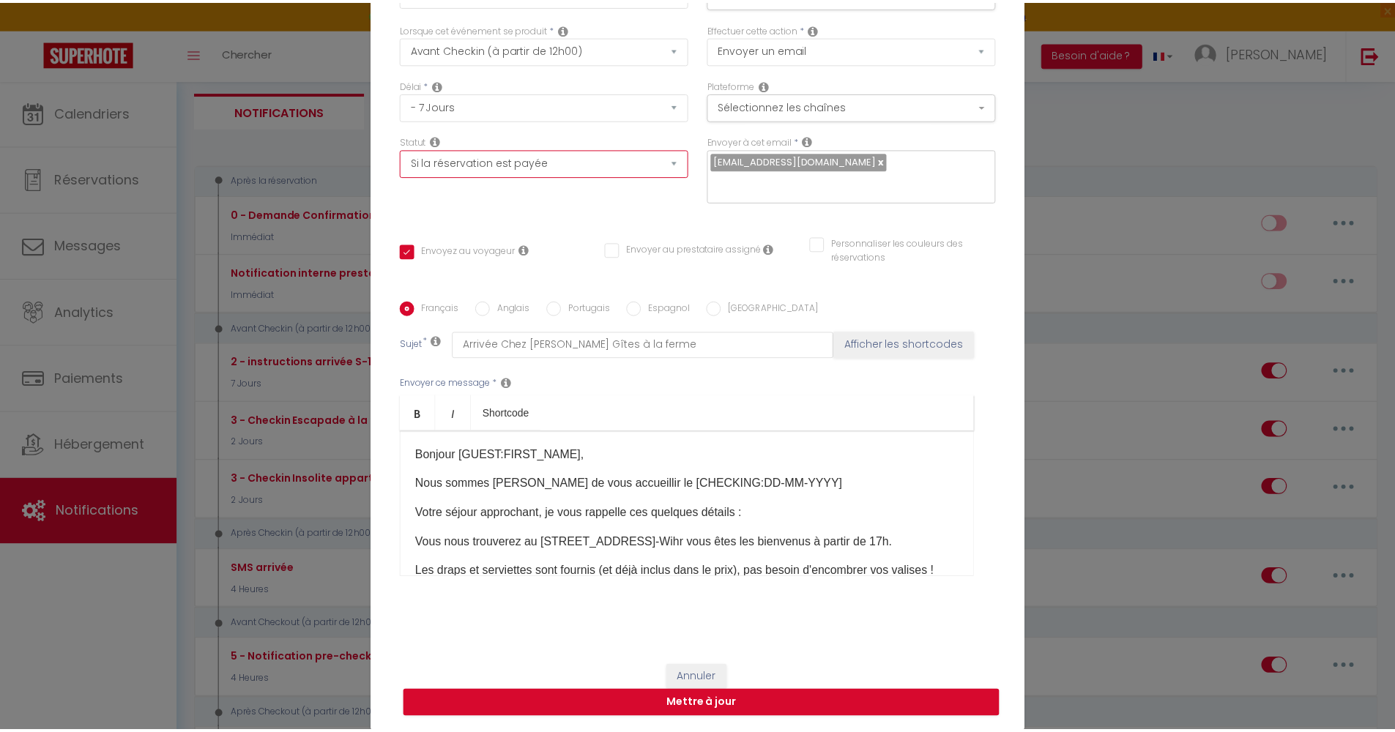
scroll to position [0, 0]
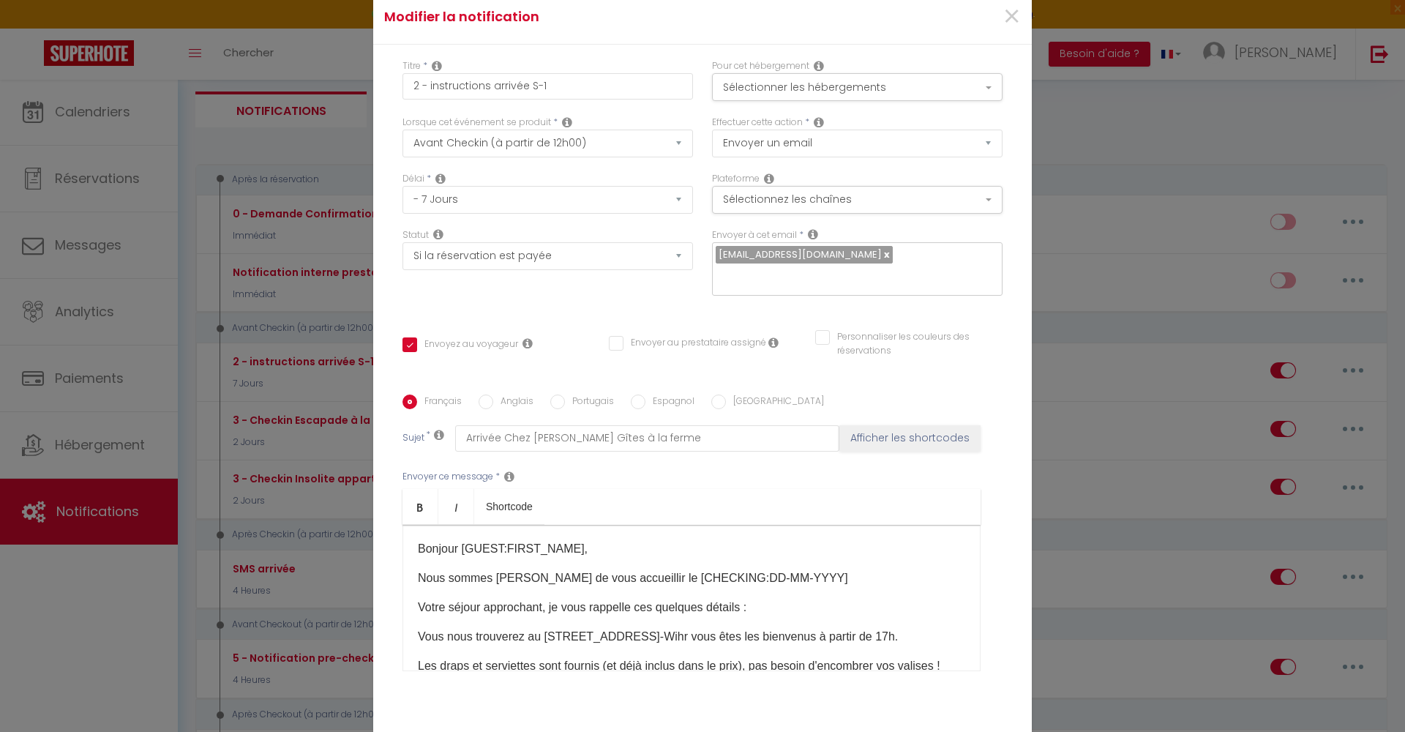
click at [588, 543] on p "Bonjour [GUEST:FIRST_NAME]," at bounding box center [692, 549] width 548 height 18
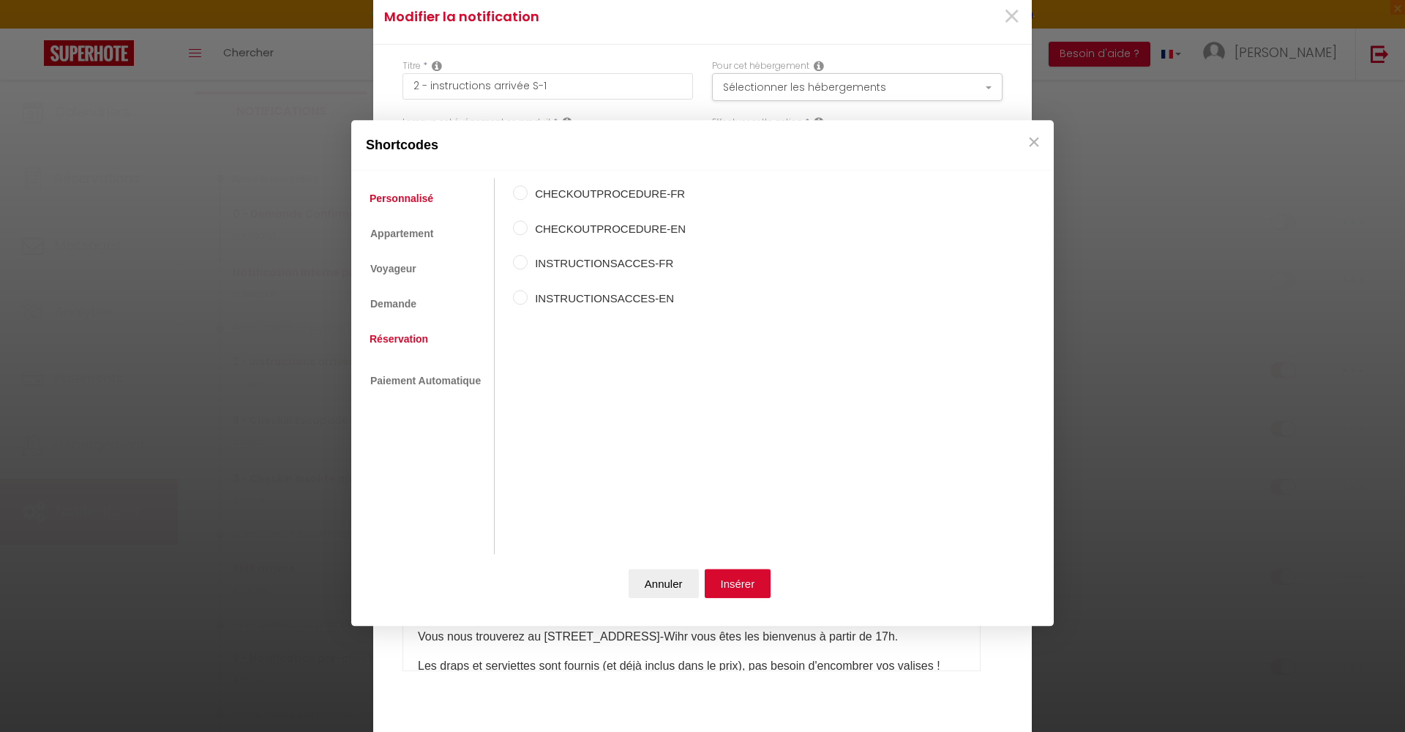
click at [408, 337] on link "Réservation" at bounding box center [398, 339] width 73 height 26
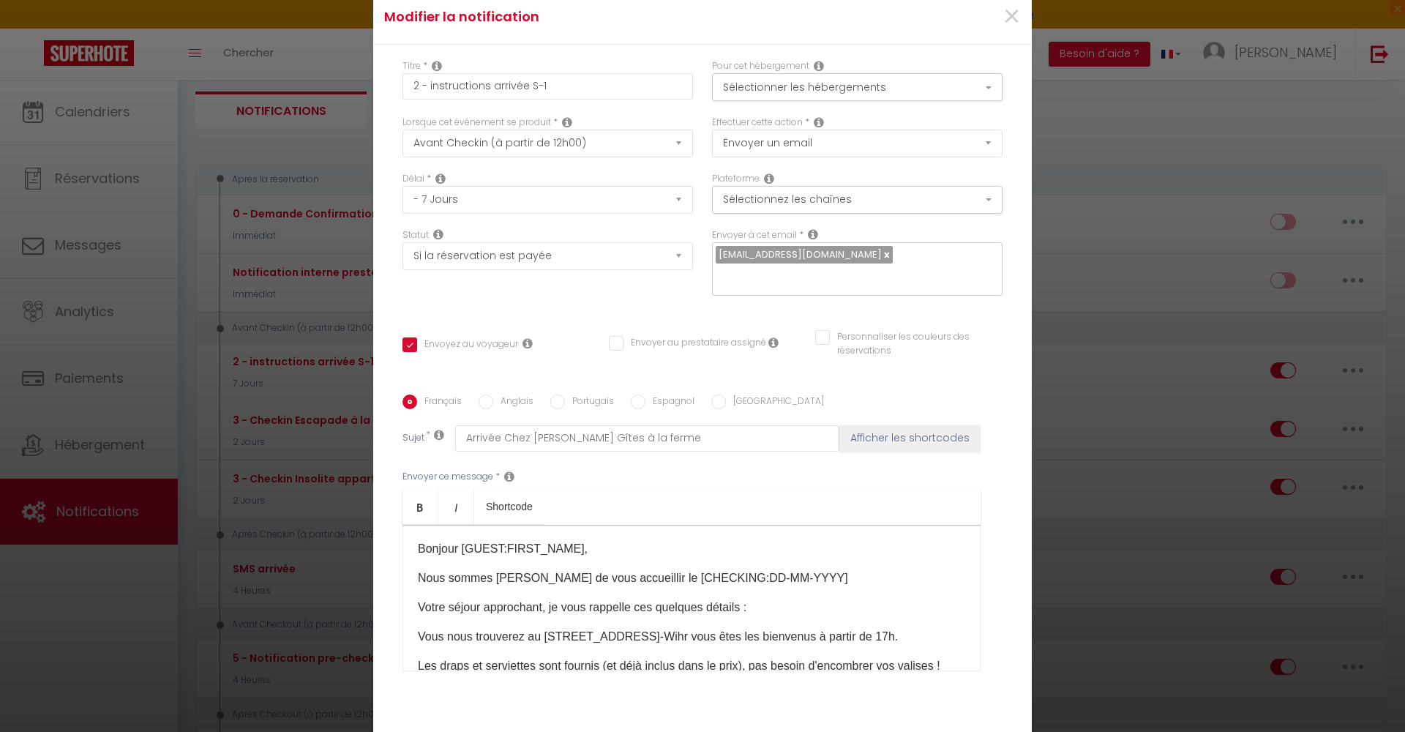
click at [678, 571] on button "Annuler" at bounding box center [664, 585] width 70 height 29
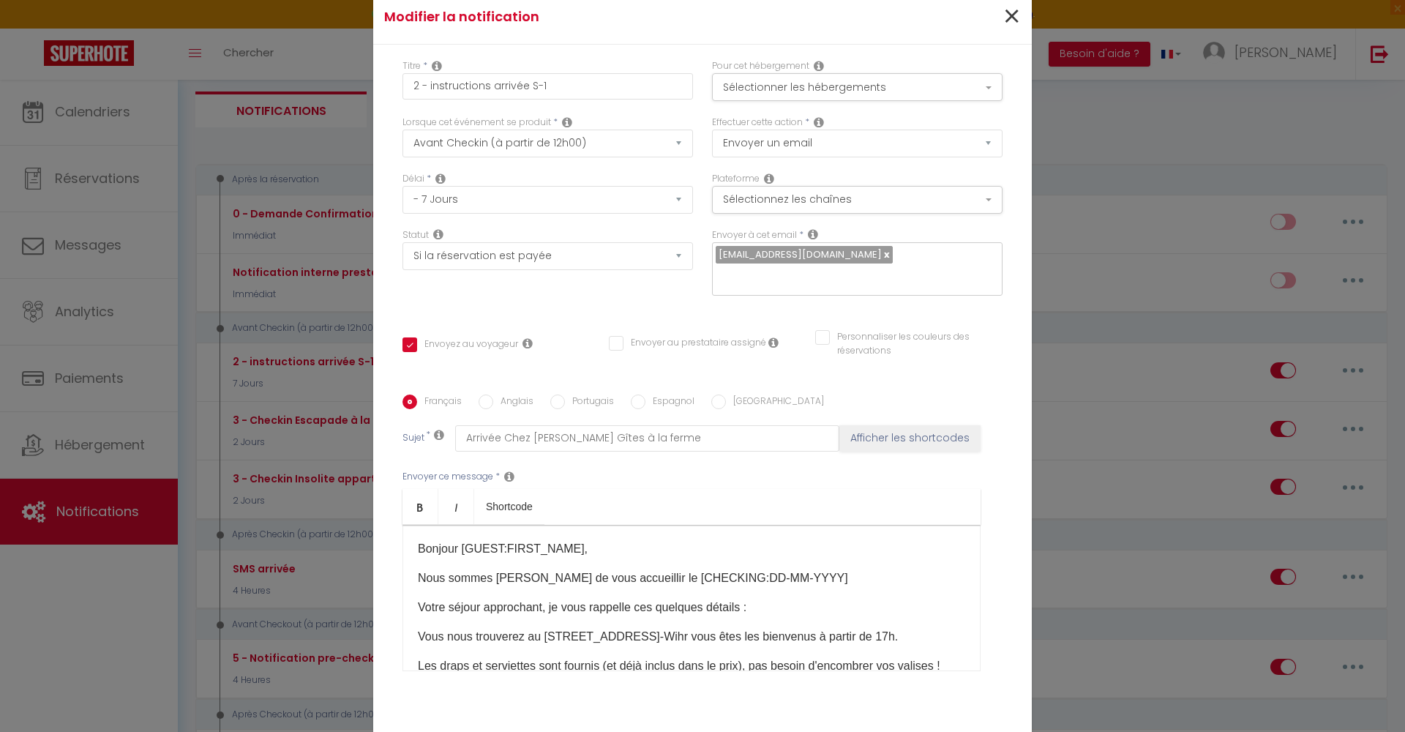
click at [1003, 15] on span "×" at bounding box center [1012, 17] width 18 height 44
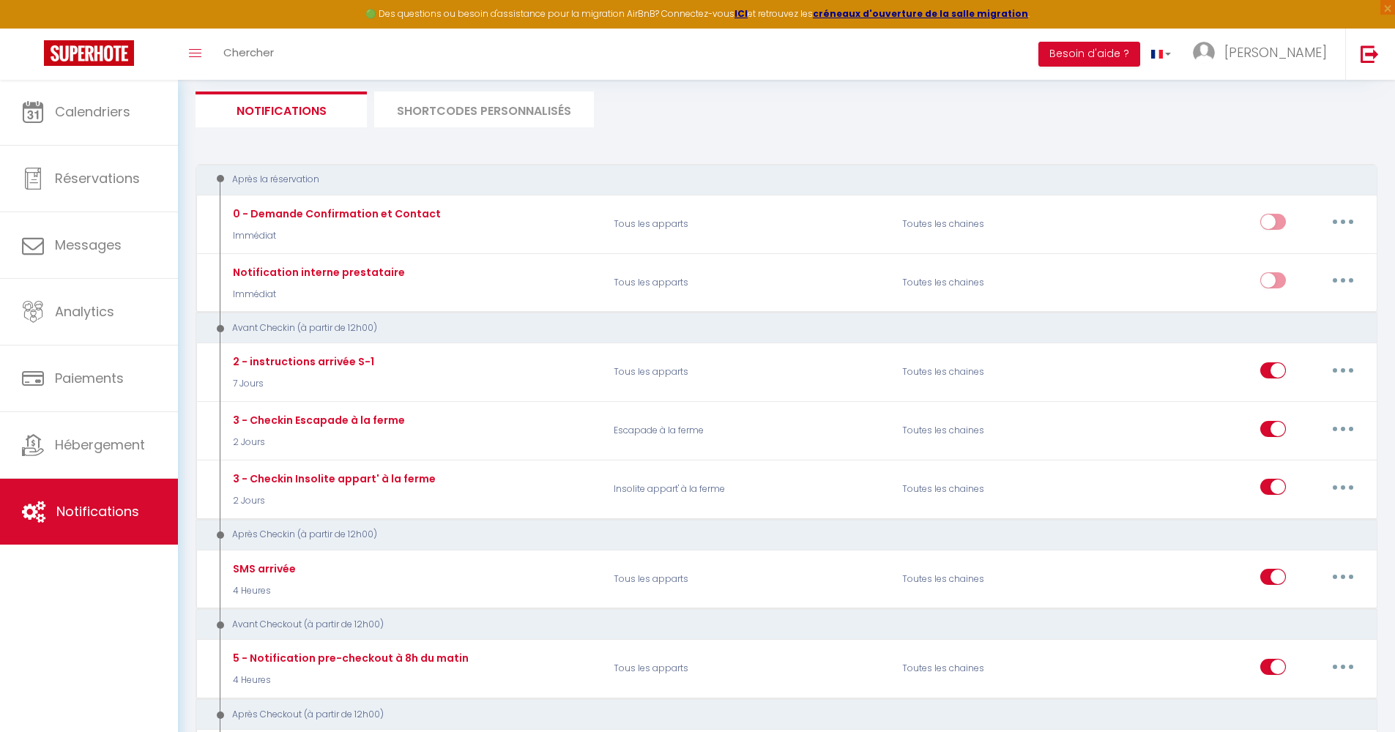
click at [480, 108] on li "SHORTCODES PERSONNALISÉS" at bounding box center [484, 110] width 220 height 36
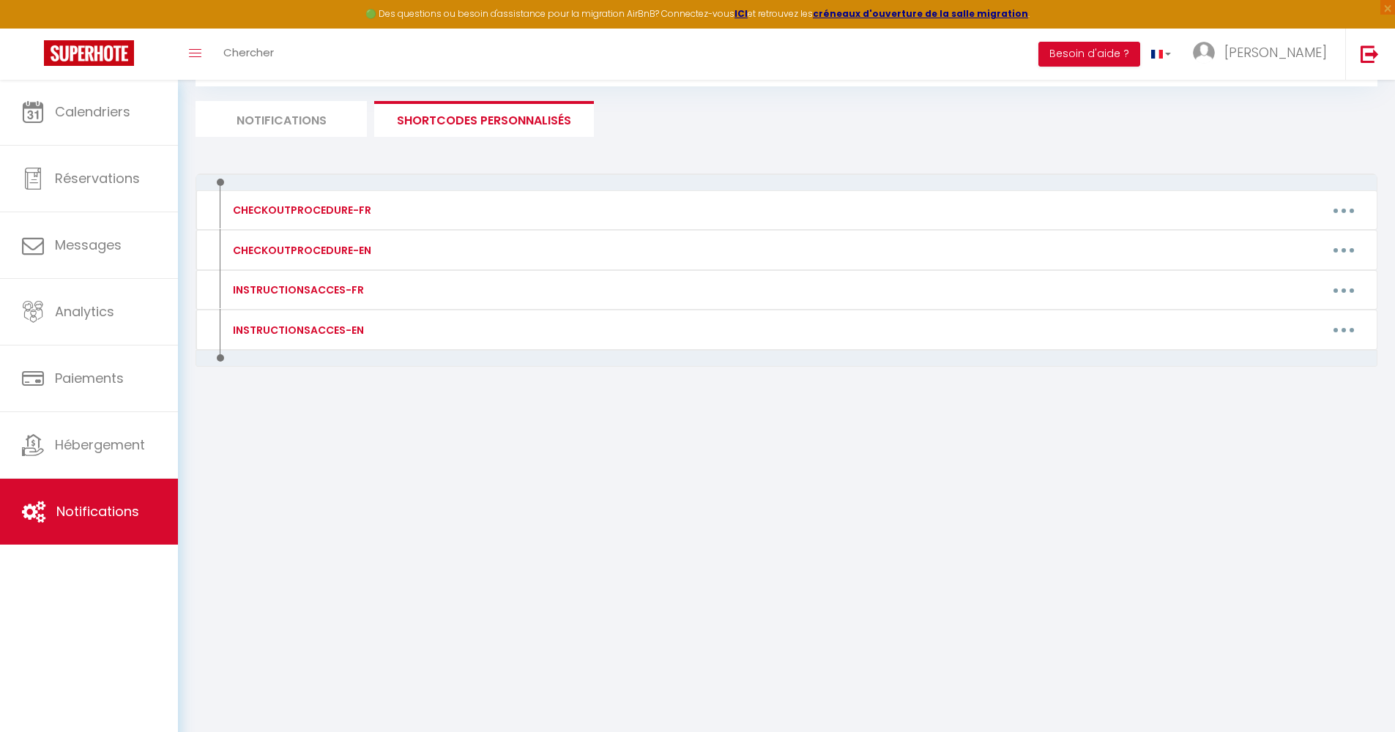
click at [322, 127] on li "Notifications" at bounding box center [280, 119] width 171 height 36
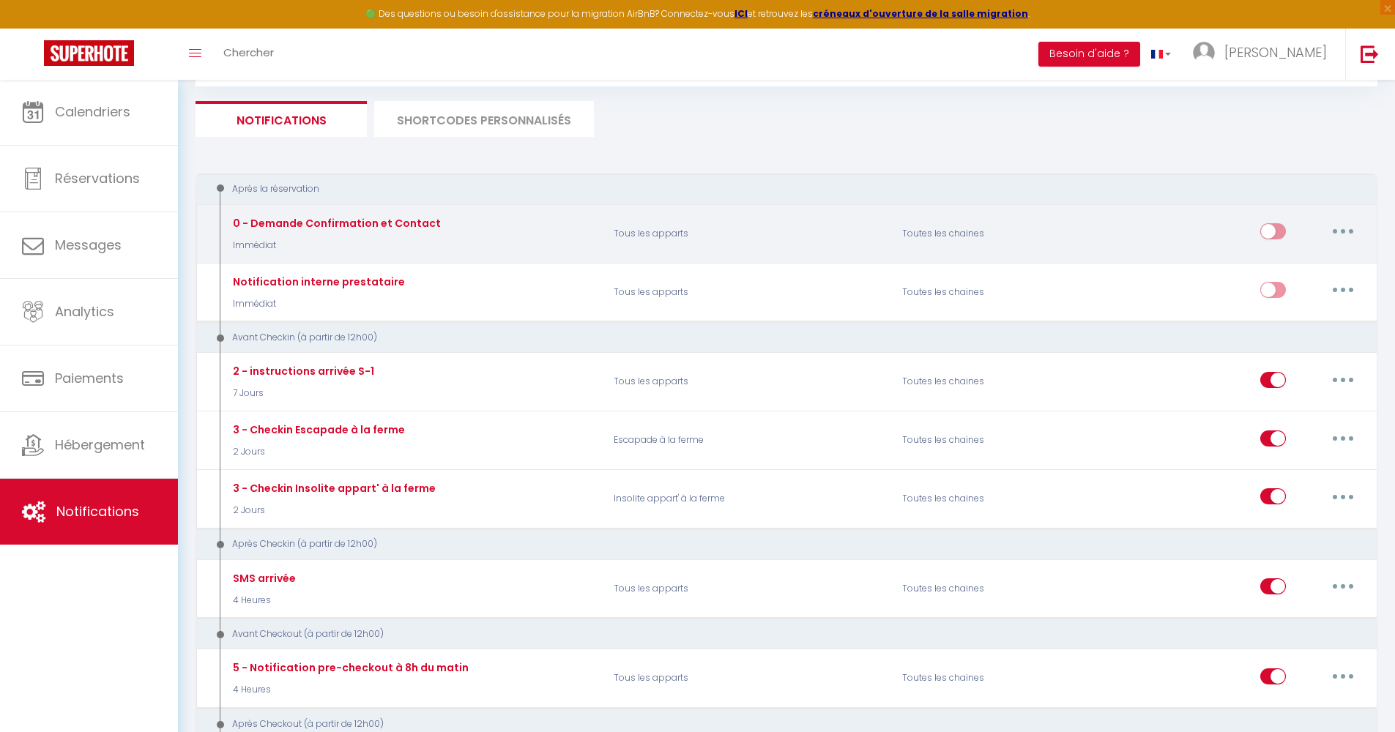
click at [1332, 227] on button "button" at bounding box center [1342, 231] width 41 height 23
click at [1302, 260] on link "Editer" at bounding box center [1304, 265] width 108 height 25
type input "0 - Demande Confirmation et Contact"
select select "1"
select select "Immédiat"
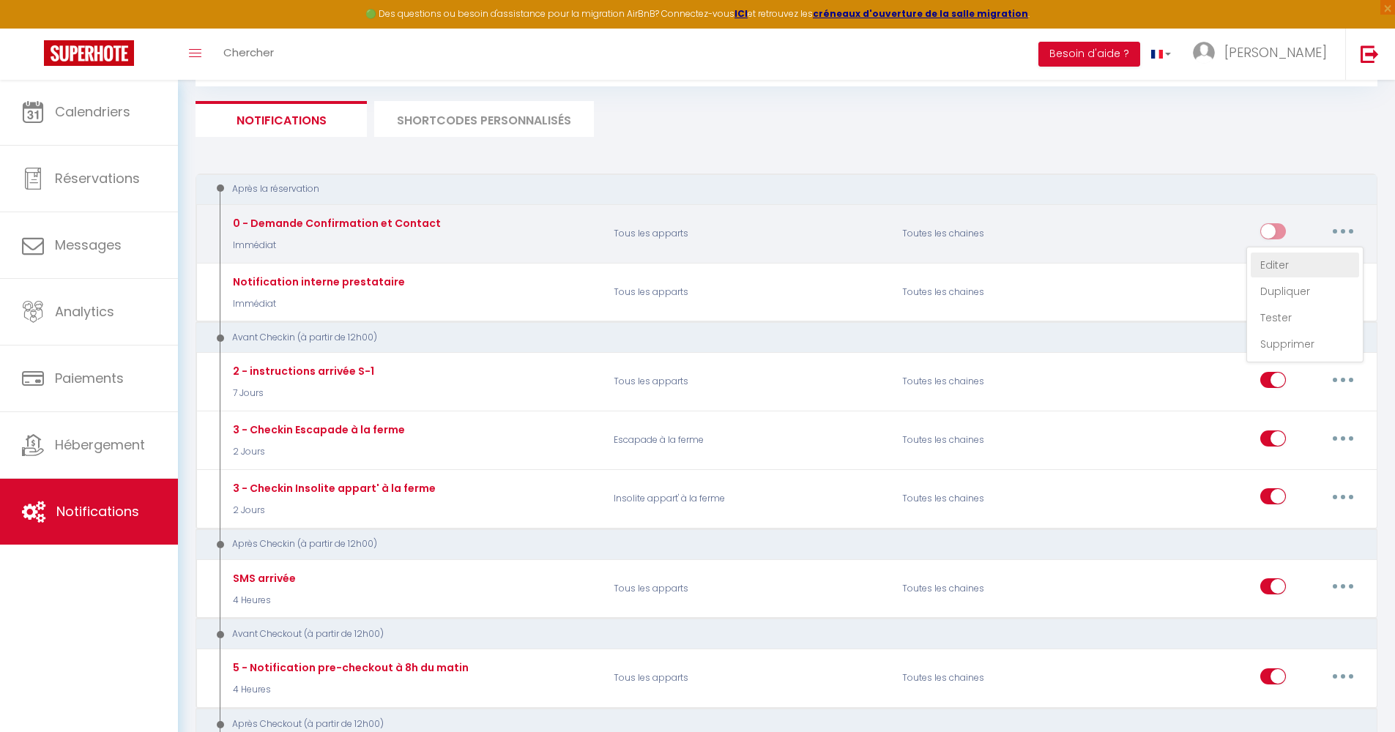
checkbox input "true"
checkbox input "false"
type input "Merci de confirmer votre réservation - [BOOKING:ID] - [GUEST:FIRST_NAME] [GUEST…"
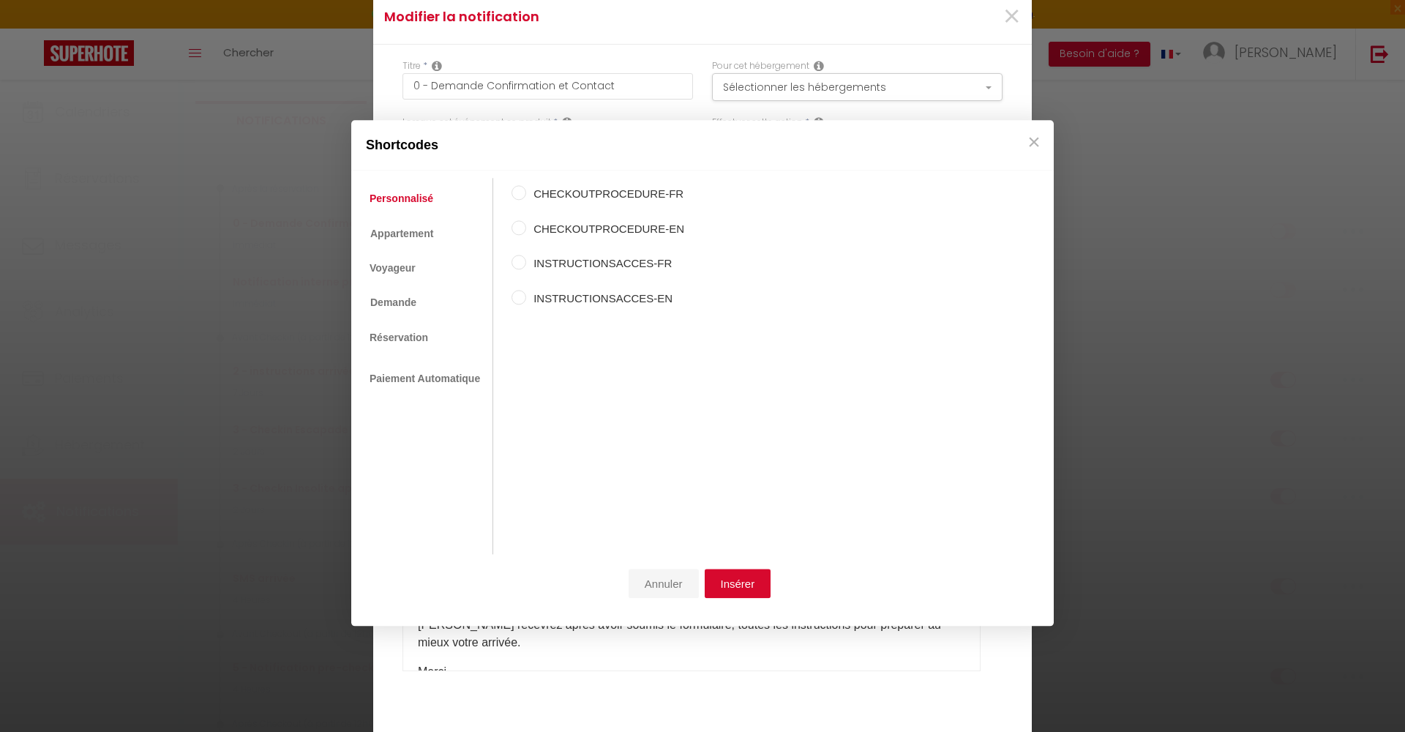
click at [672, 594] on button "Annuler" at bounding box center [664, 584] width 70 height 29
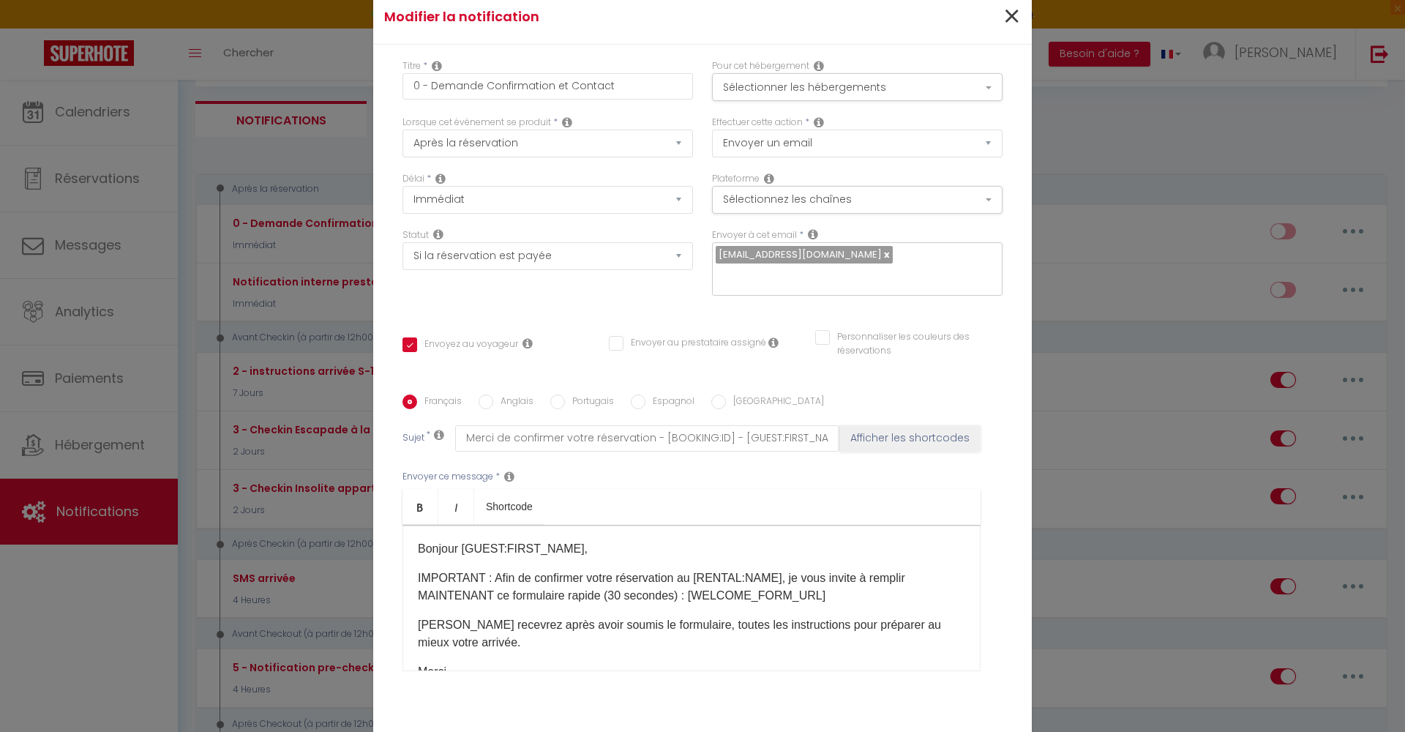
click at [1004, 19] on span "×" at bounding box center [1012, 17] width 18 height 44
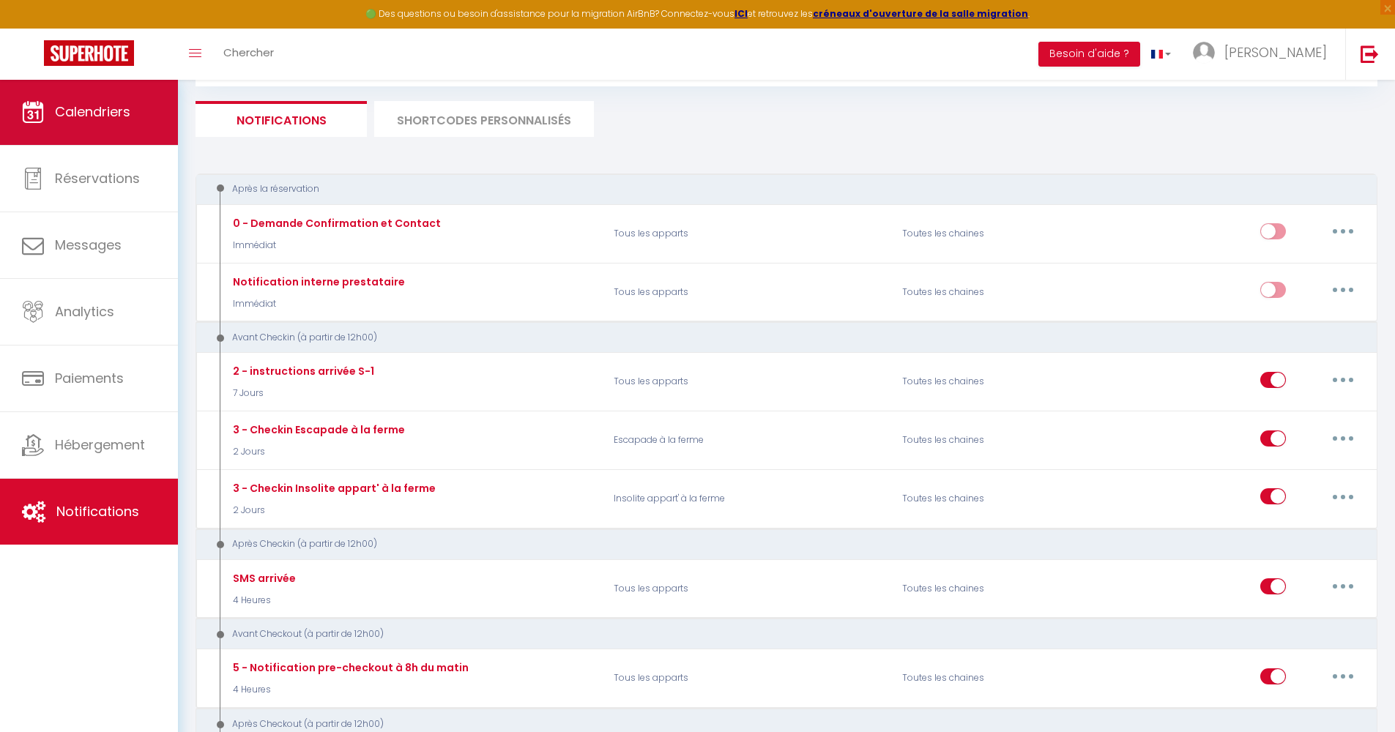
click at [116, 123] on link "Calendriers" at bounding box center [89, 112] width 178 height 66
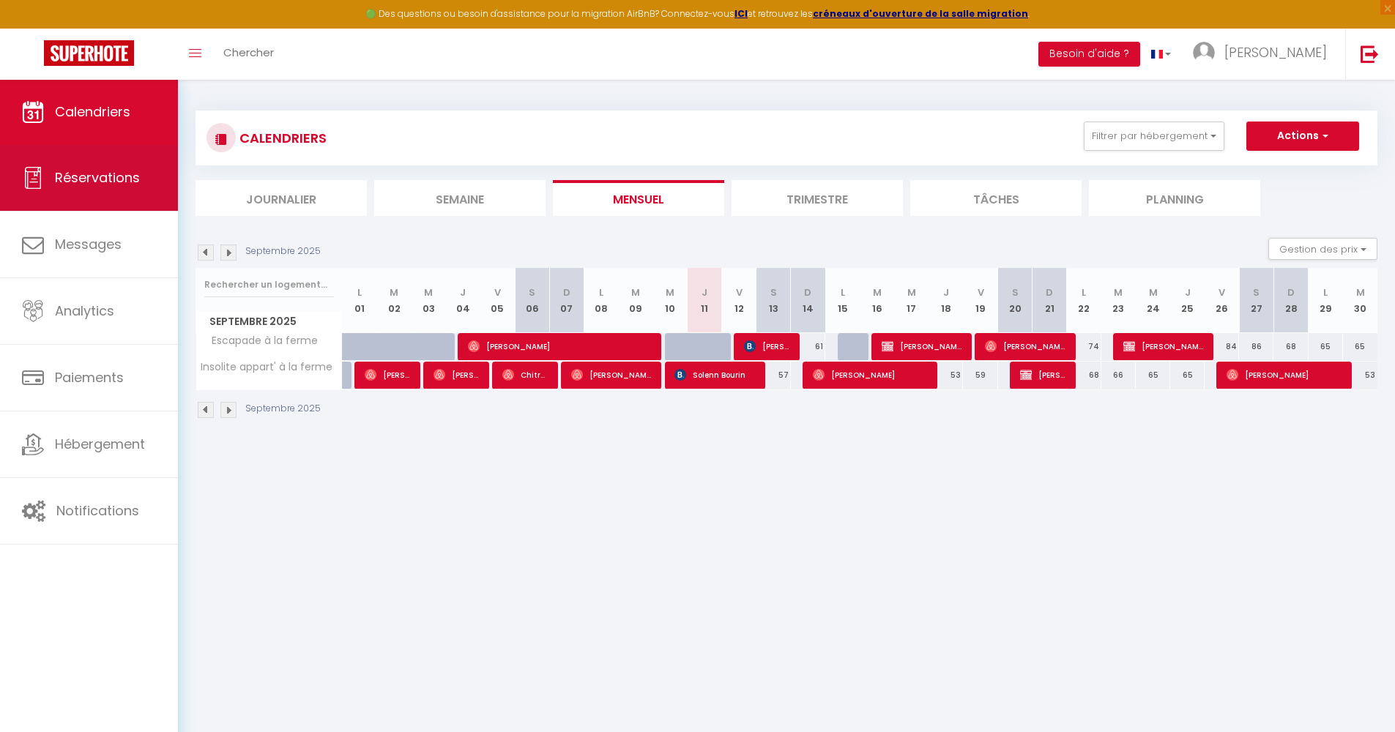
click at [94, 176] on span "Réservations" at bounding box center [97, 177] width 85 height 18
select select "not_cancelled"
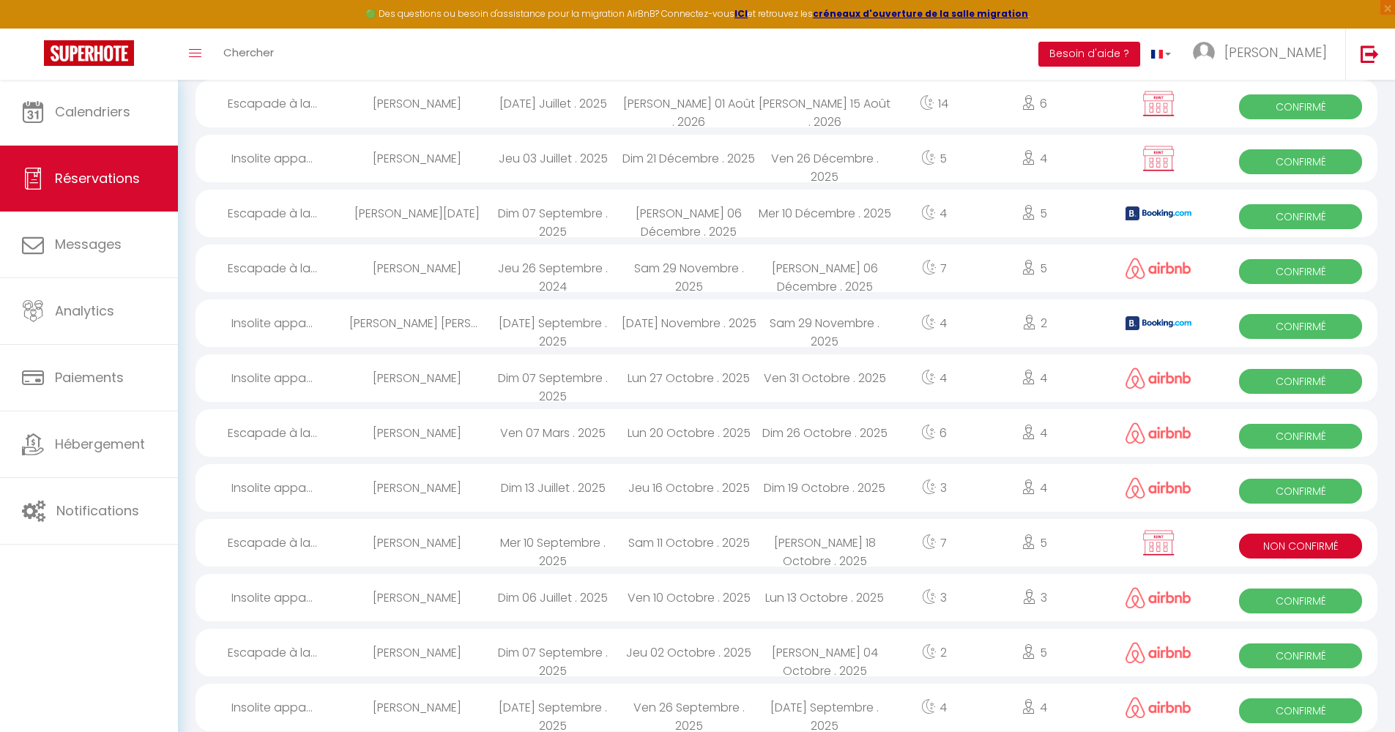
scroll to position [20, 0]
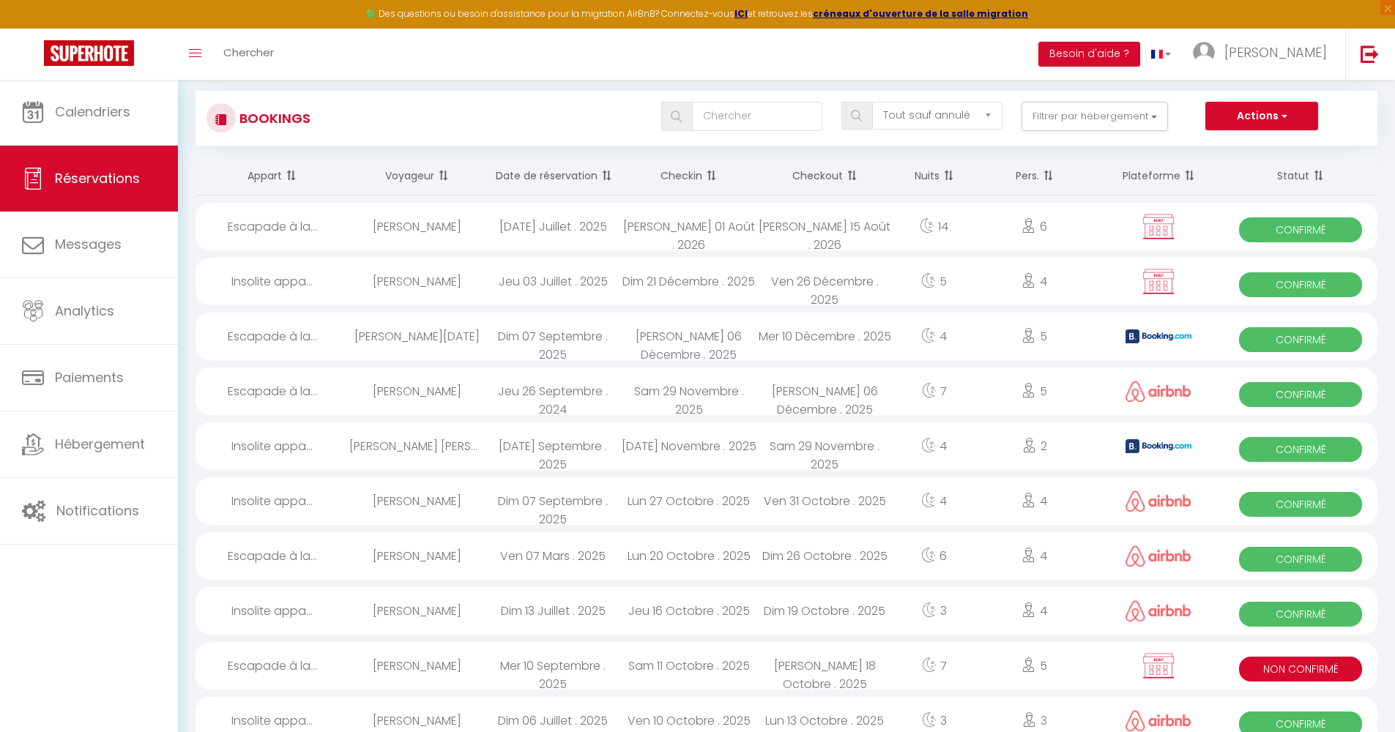
click at [691, 173] on th "Checkin" at bounding box center [689, 176] width 136 height 39
click at [686, 178] on th "Checkin" at bounding box center [689, 176] width 136 height 39
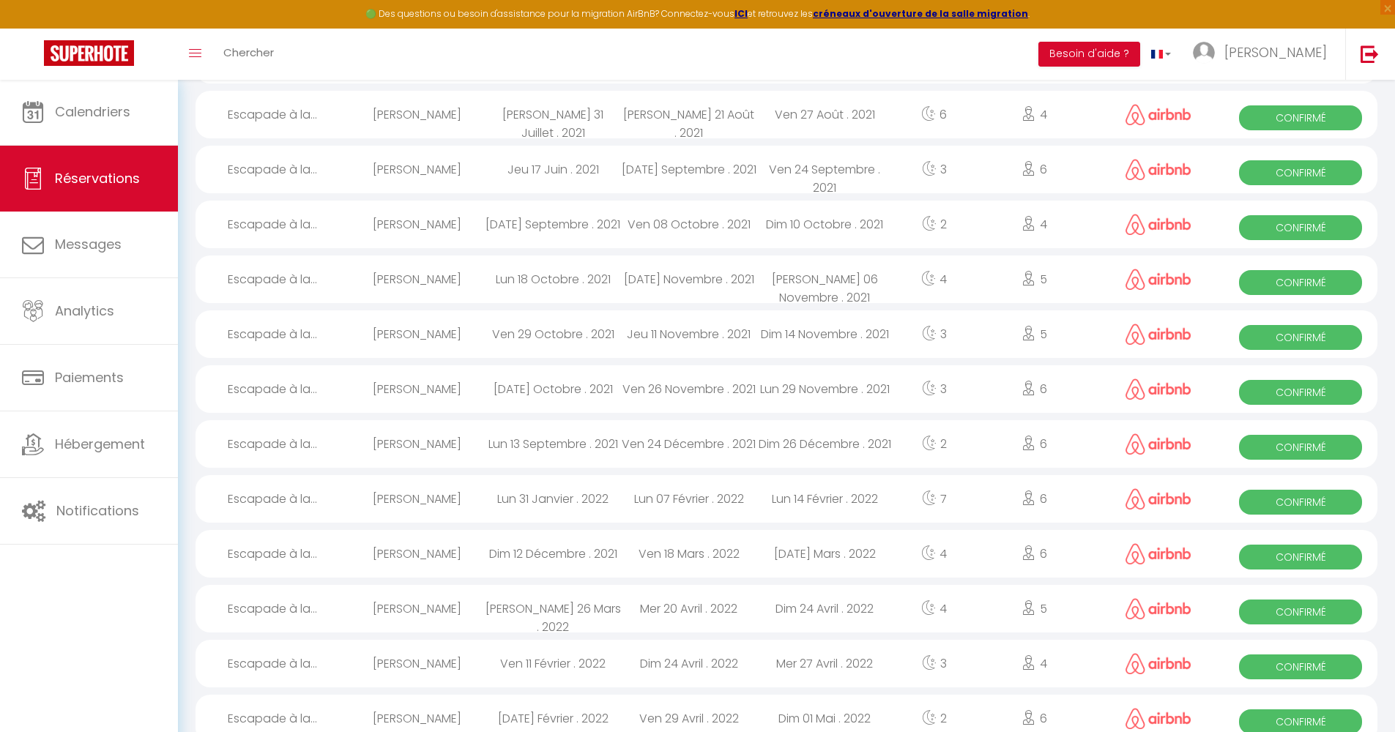
scroll to position [0, 0]
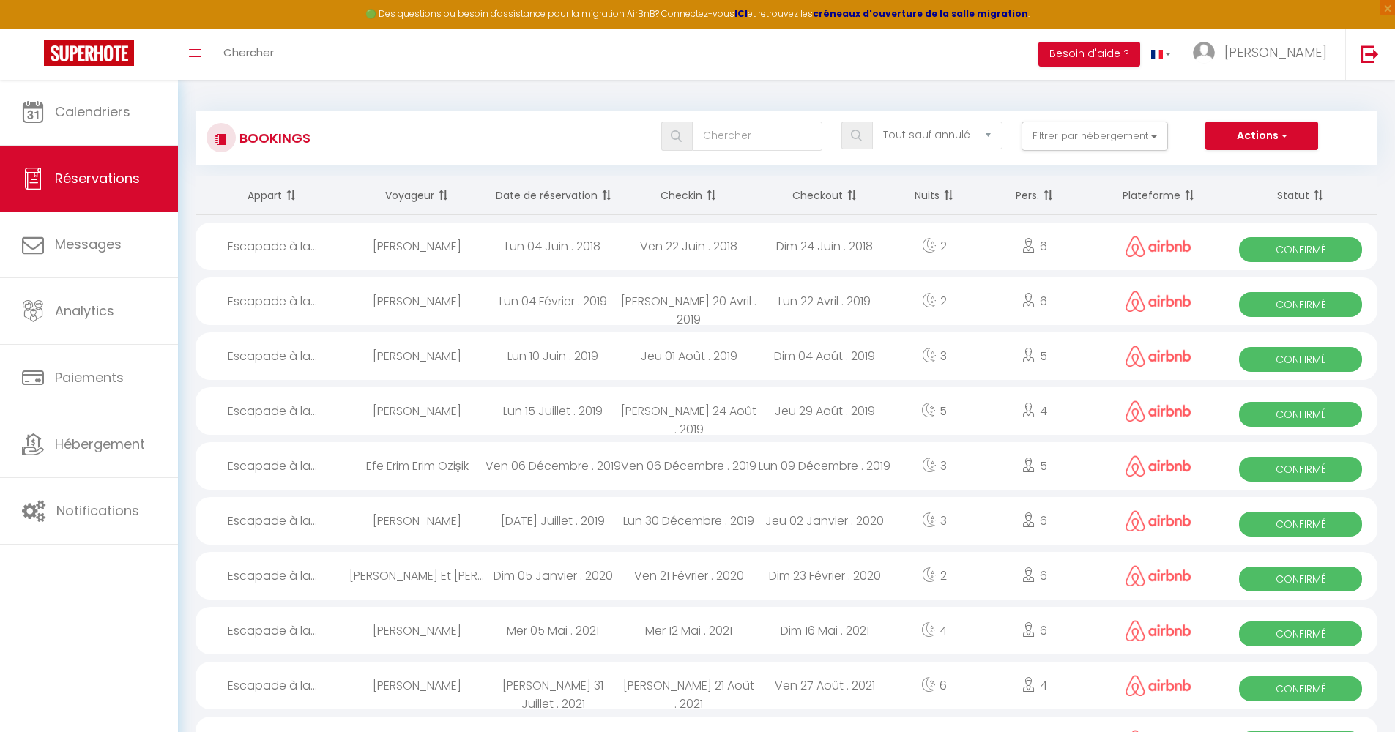
click at [681, 188] on th "Checkin" at bounding box center [689, 195] width 136 height 39
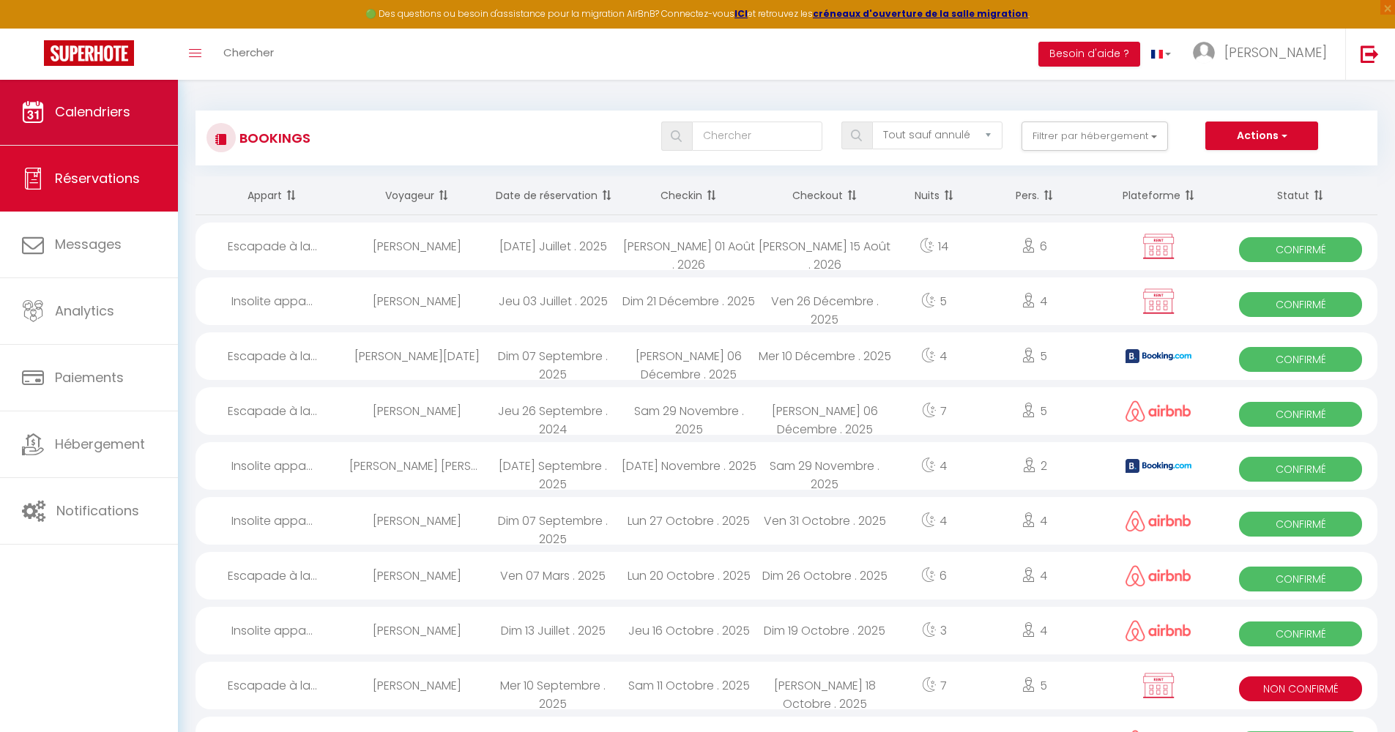
click at [106, 119] on span "Calendriers" at bounding box center [92, 111] width 75 height 18
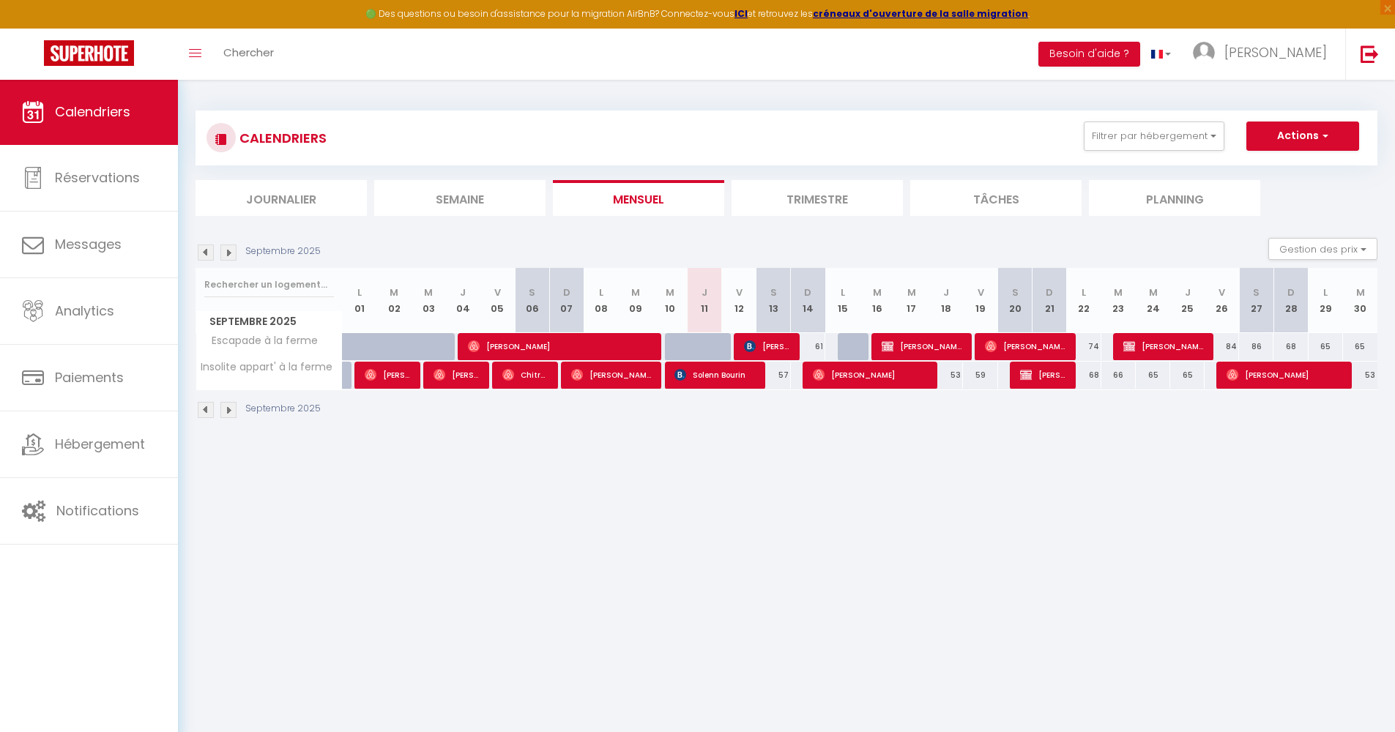
click at [452, 201] on li "Semaine" at bounding box center [459, 198] width 171 height 36
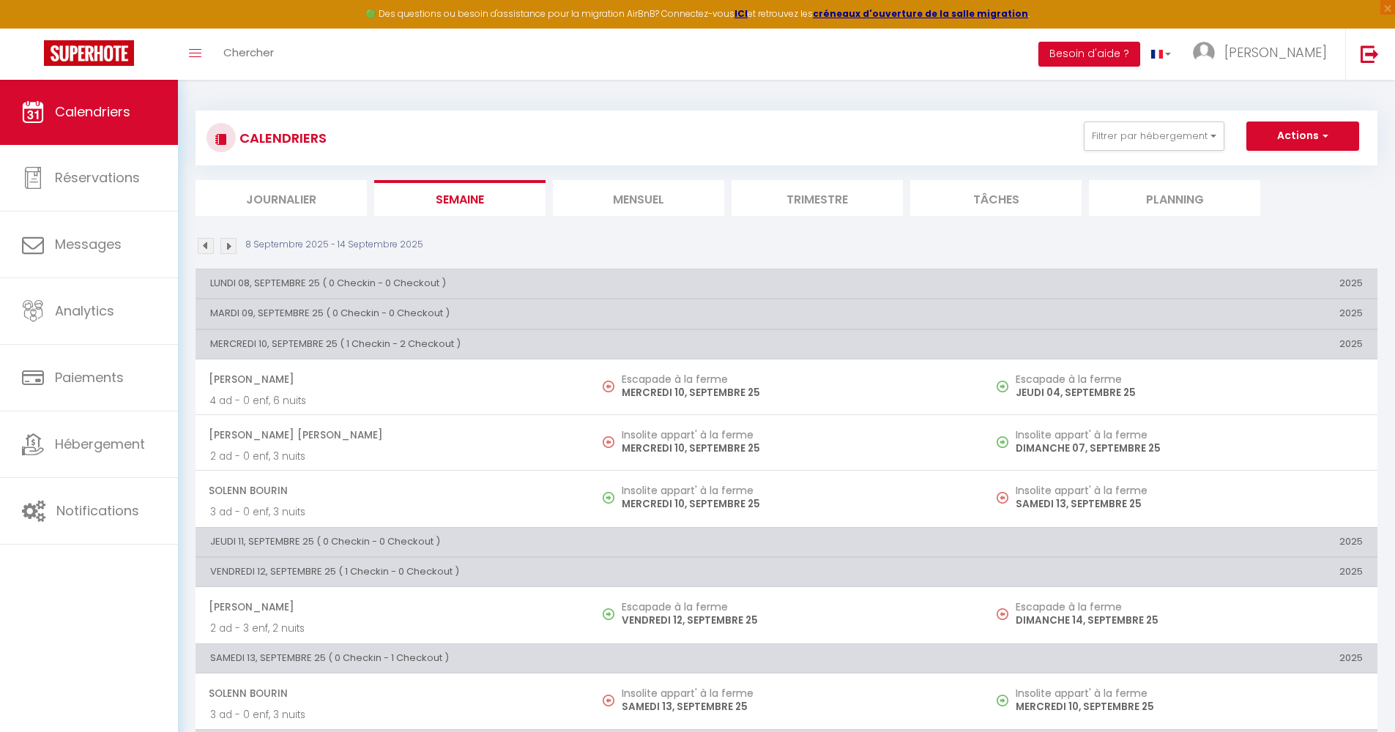
click at [308, 202] on li "Journalier" at bounding box center [280, 198] width 171 height 36
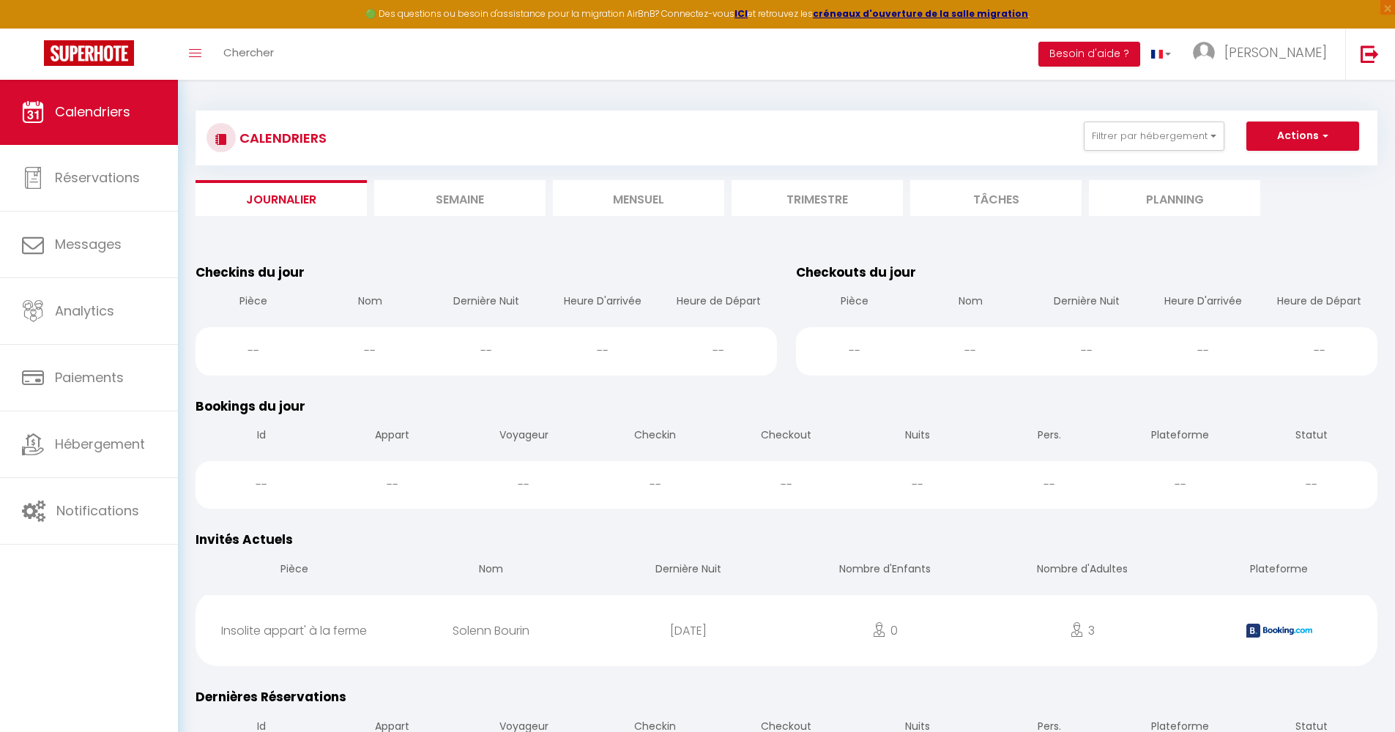
click at [471, 199] on li "Semaine" at bounding box center [459, 198] width 171 height 36
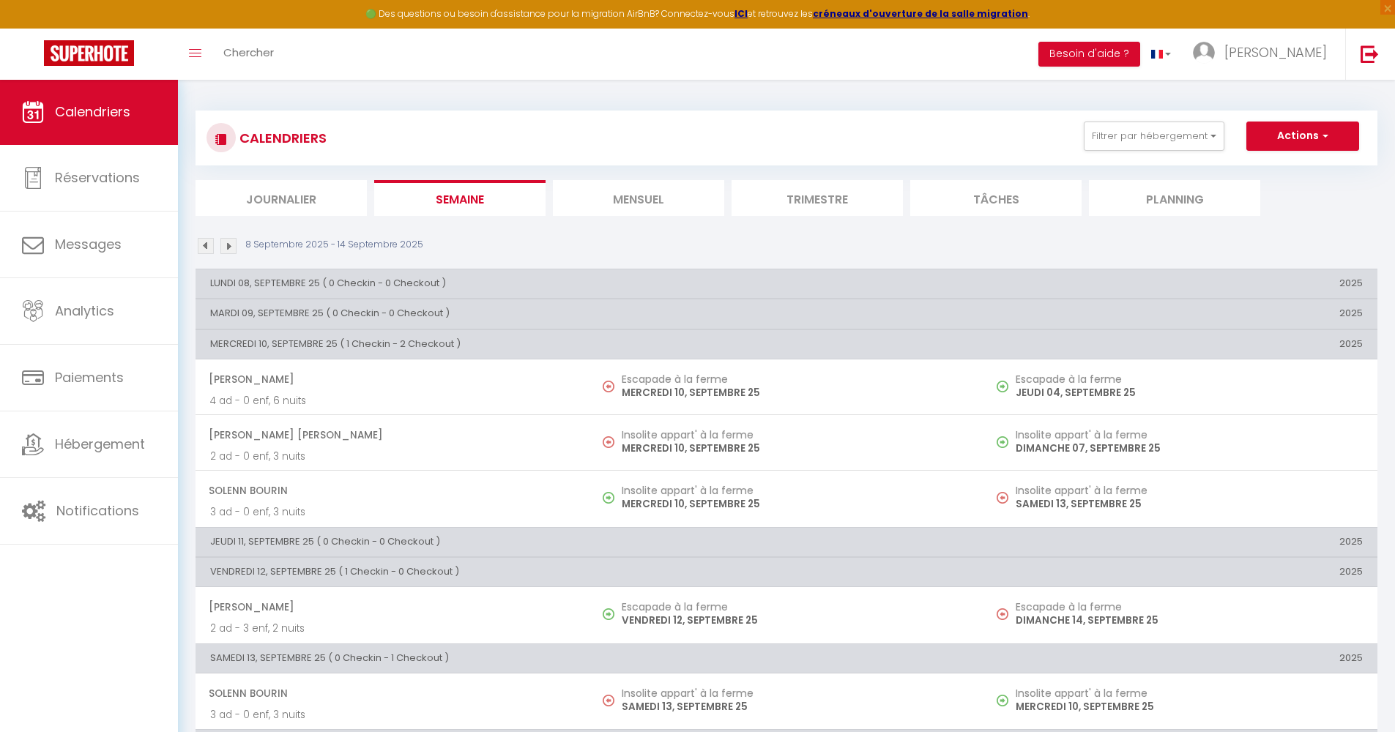
click at [619, 198] on li "Mensuel" at bounding box center [638, 198] width 171 height 36
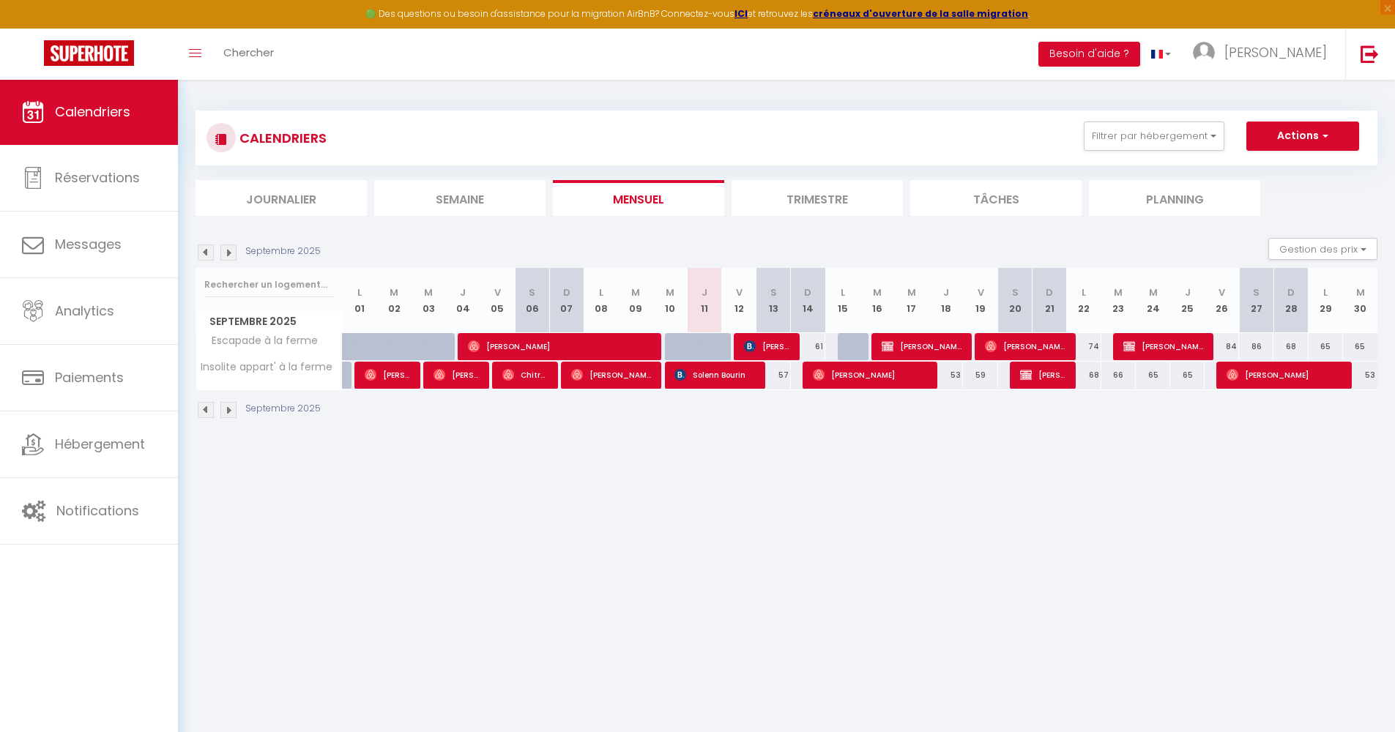
click at [793, 195] on li "Trimestre" at bounding box center [816, 198] width 171 height 36
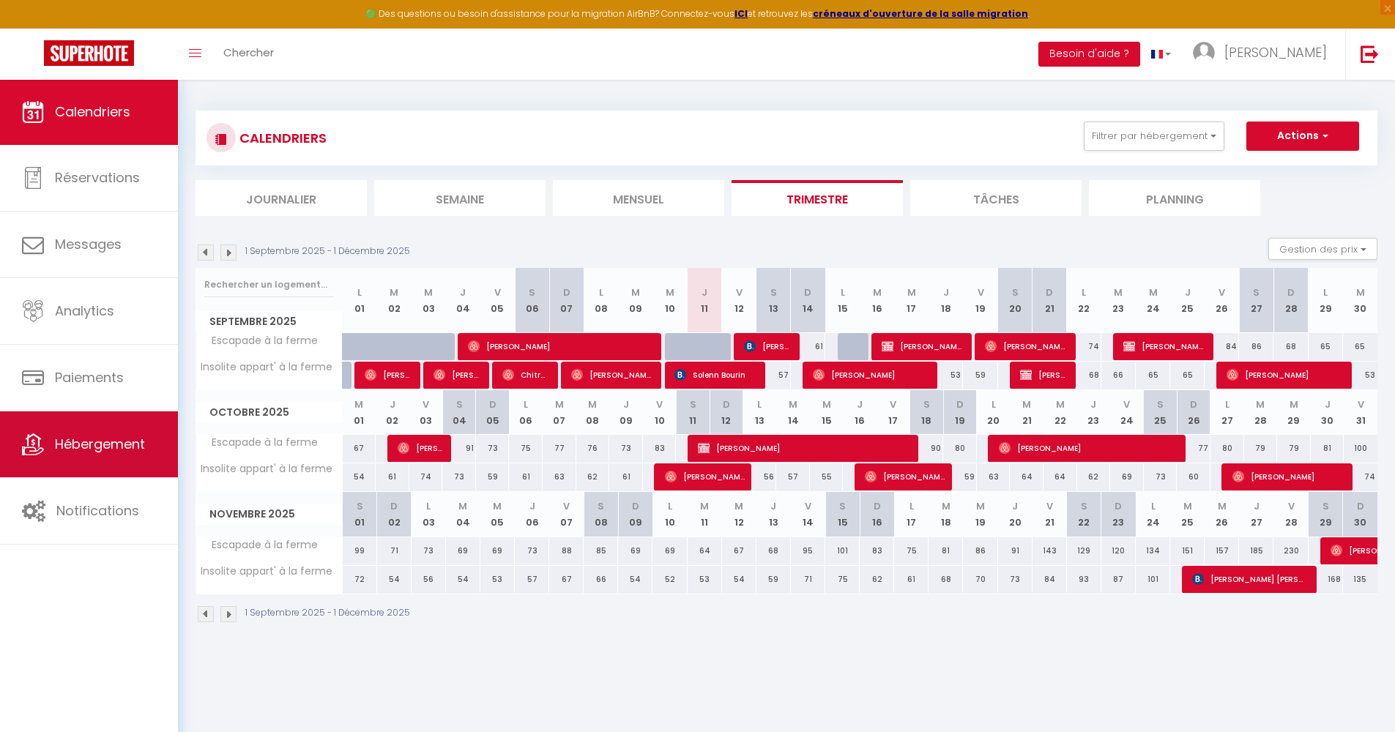
click at [89, 442] on span "Hébergement" at bounding box center [100, 444] width 90 height 18
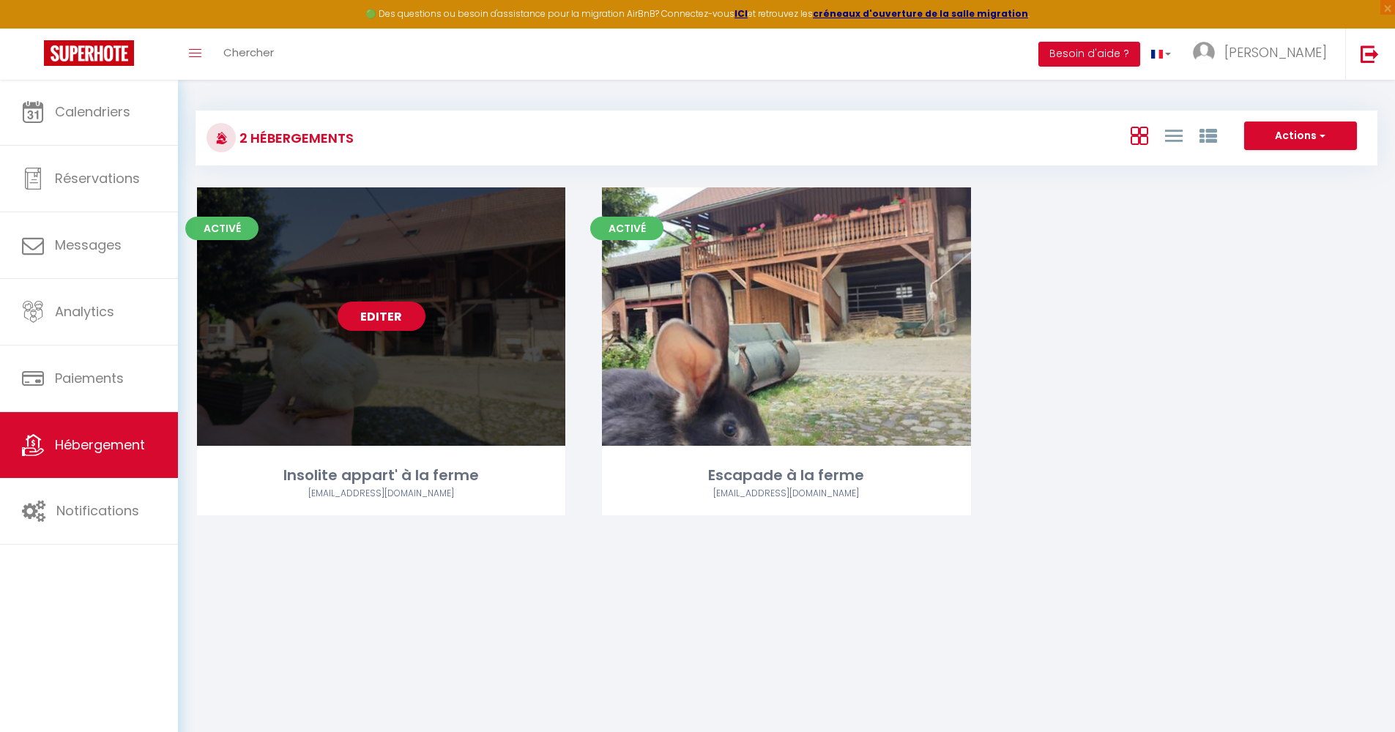
click at [392, 326] on link "Editer" at bounding box center [381, 316] width 88 height 29
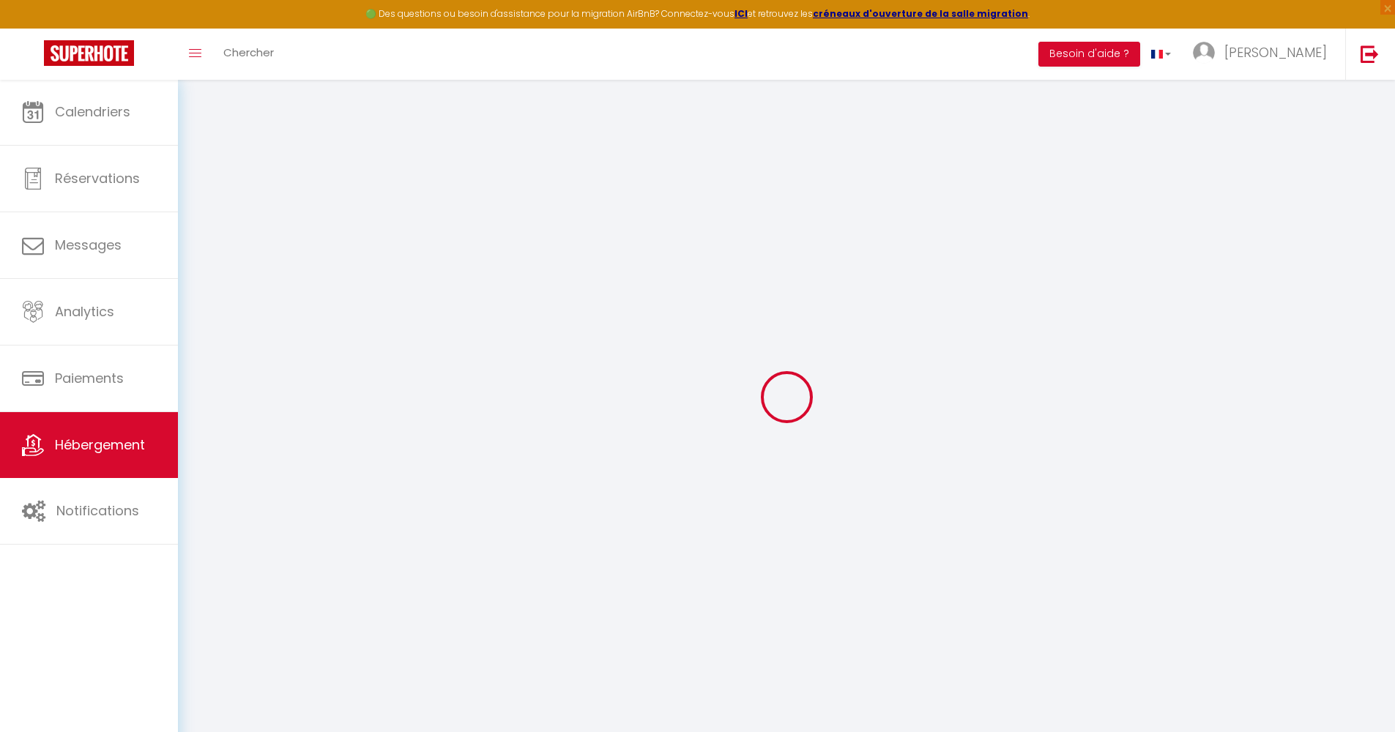
checkbox input "true"
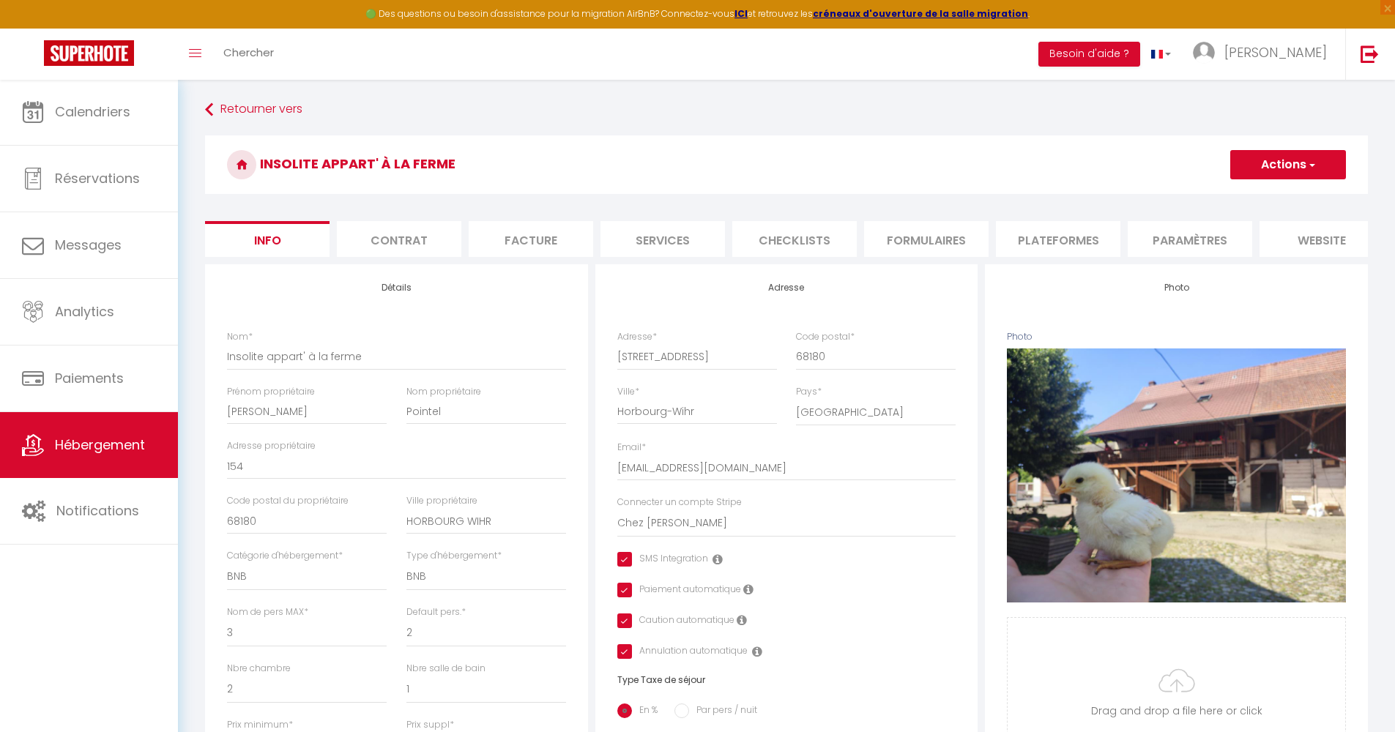
click at [401, 242] on li "Contrat" at bounding box center [399, 239] width 124 height 36
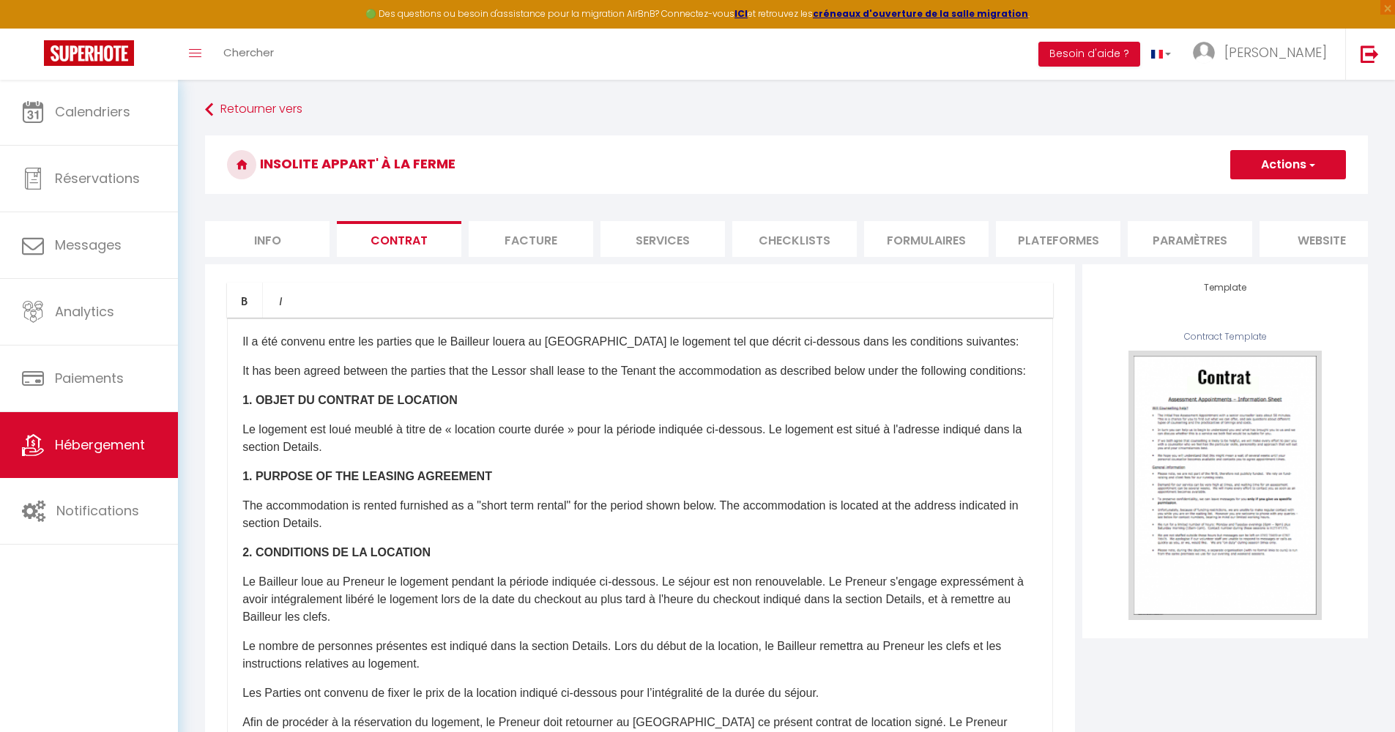
click at [99, 442] on span "Hébergement" at bounding box center [100, 445] width 90 height 18
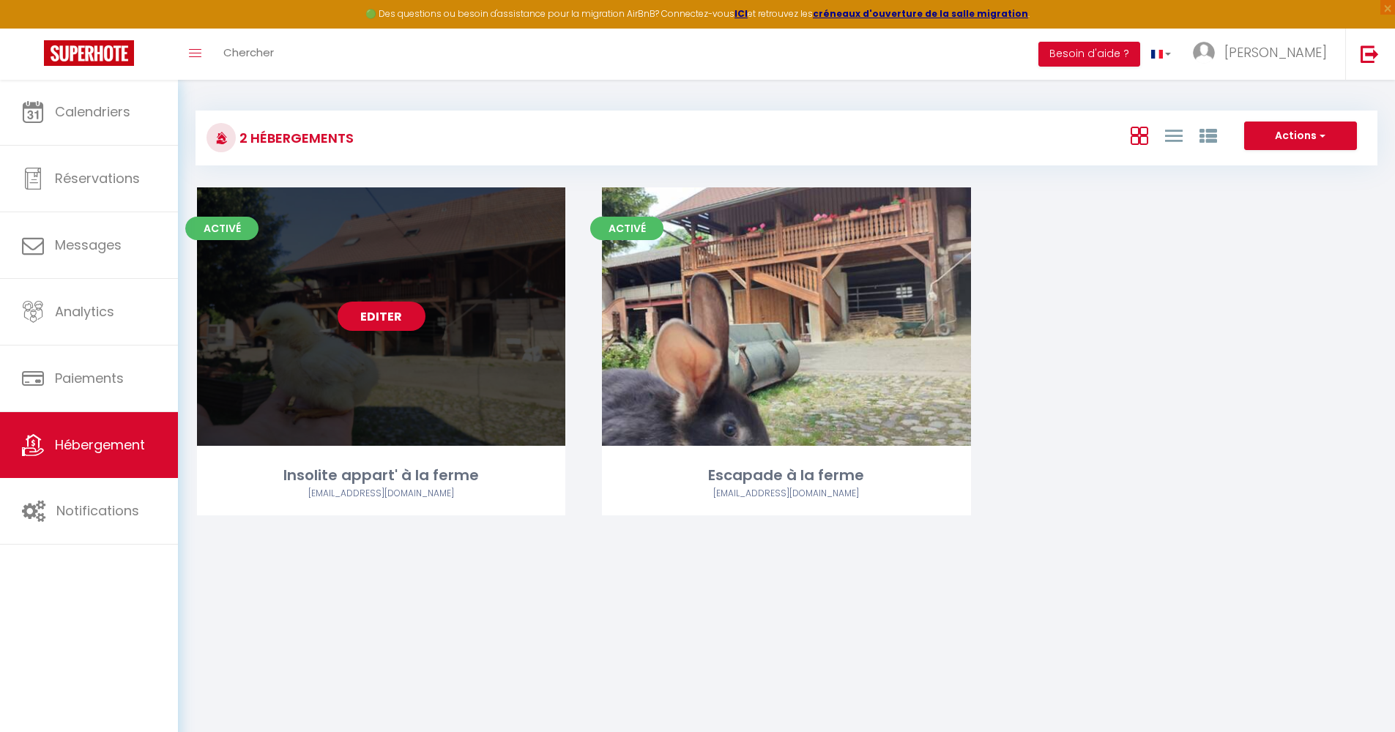
click at [394, 318] on link "Editer" at bounding box center [381, 316] width 88 height 29
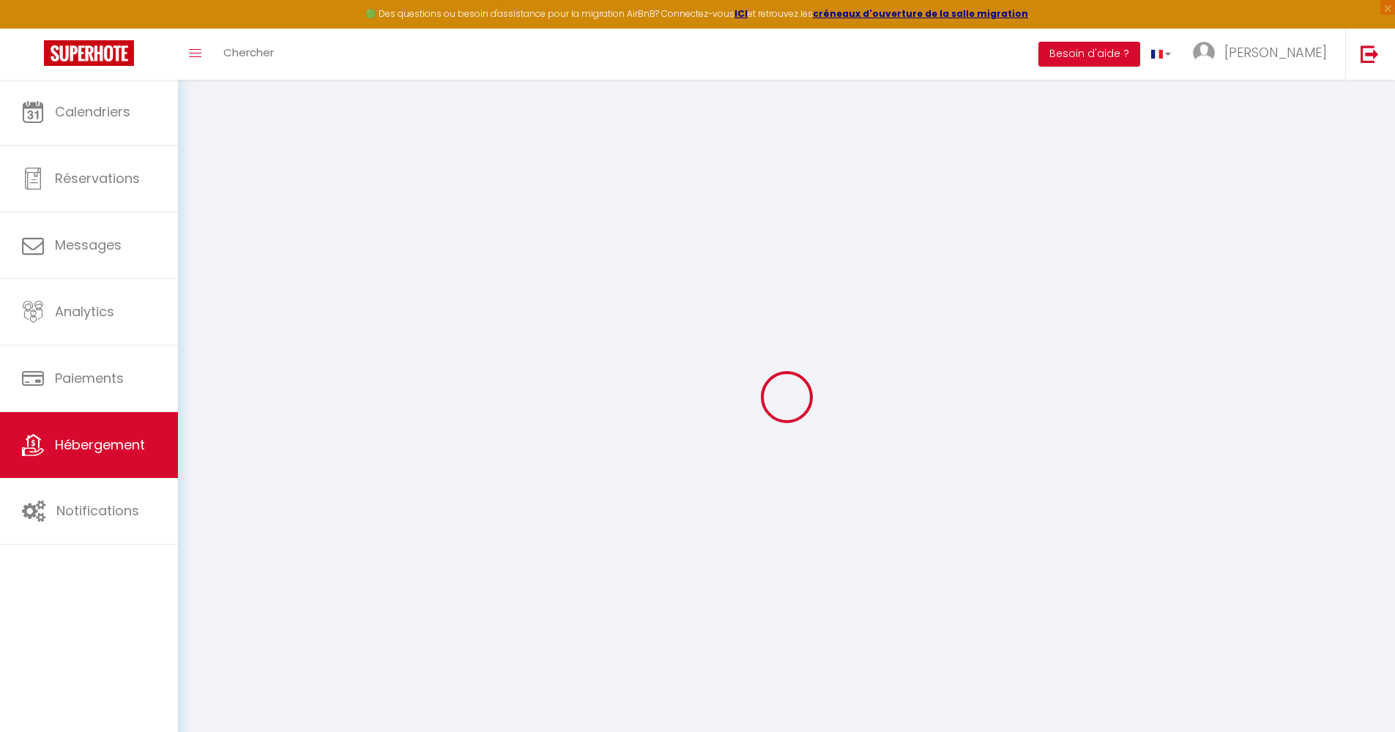
select select
checkbox input "true"
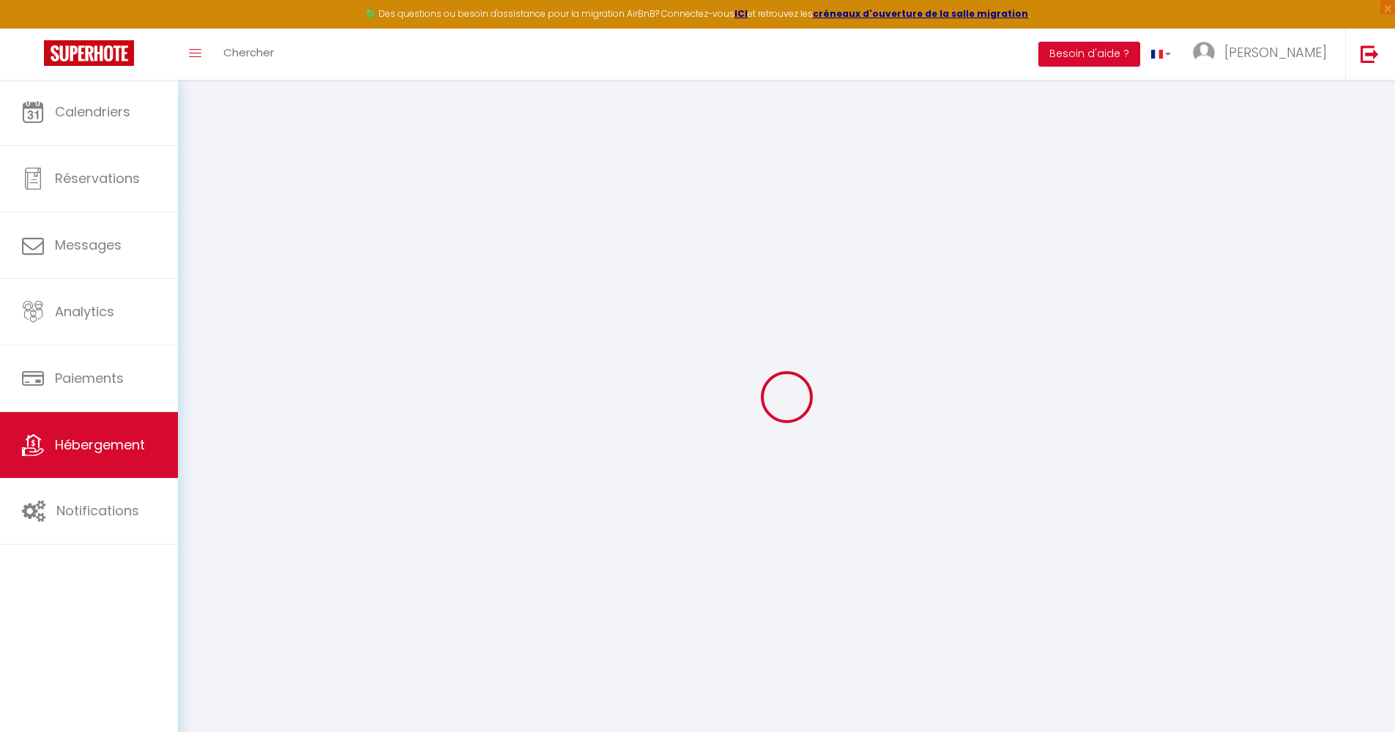
select select "16:00"
select select "00:00"
select select "10:30"
select select "15"
select select "30"
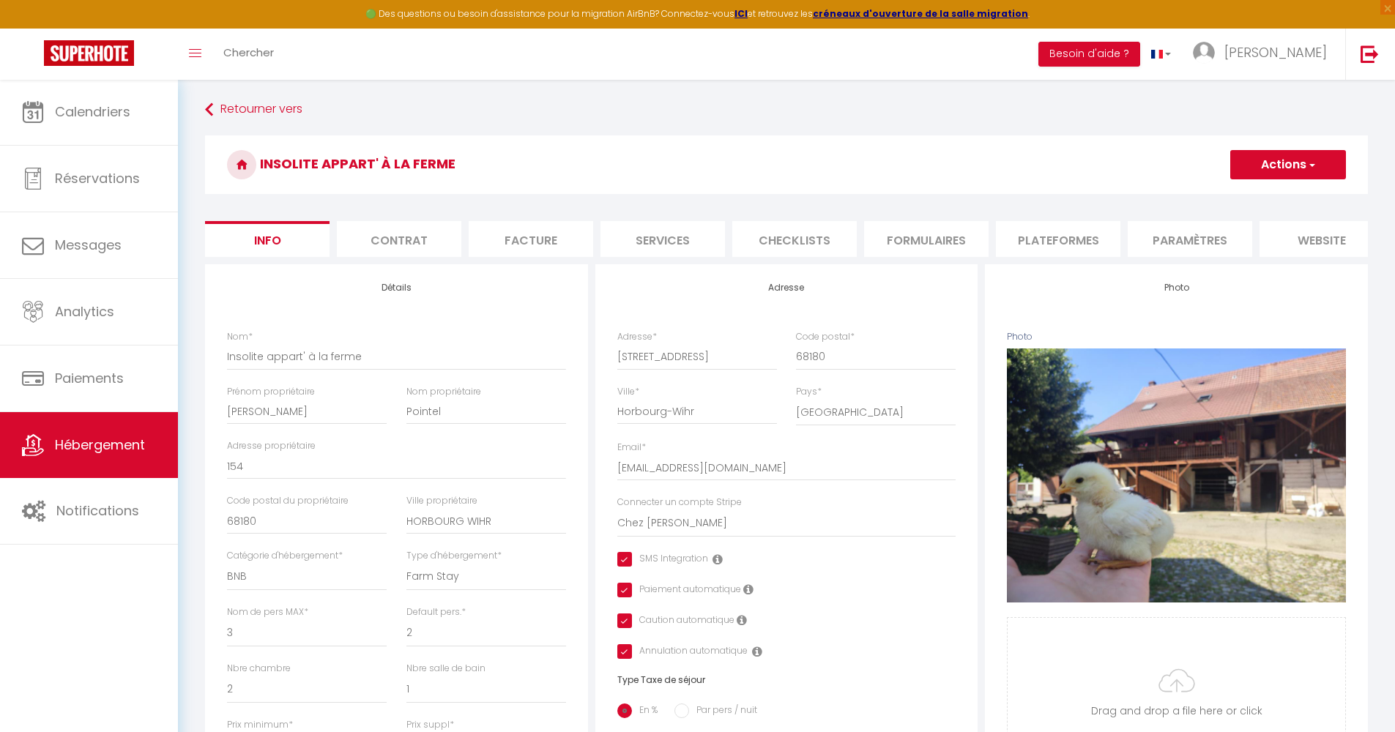
click at [916, 233] on li "Formulaires" at bounding box center [926, 239] width 124 height 36
select select
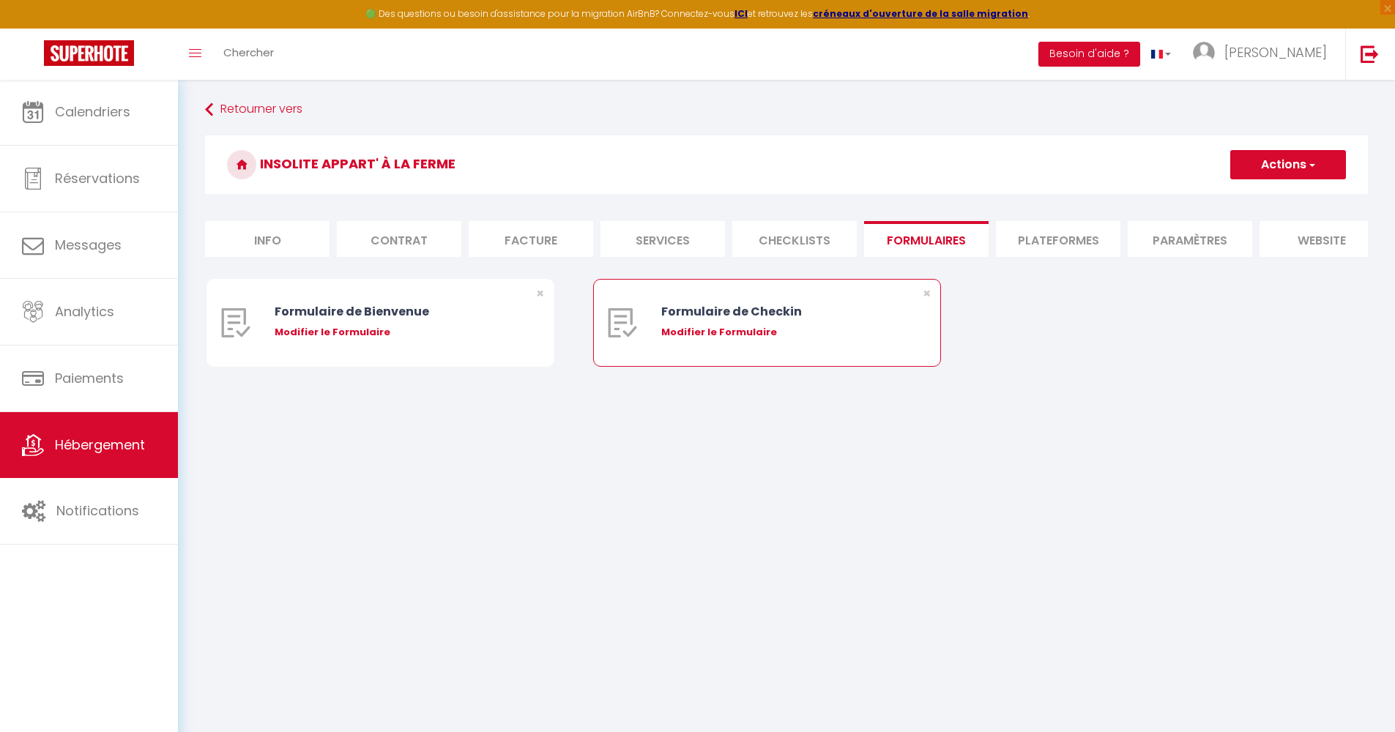
click at [747, 340] on div "Modifier le Formulaire" at bounding box center [781, 332] width 241 height 15
type input "Formulaire de Checkin"
type input "Afin de confirmer votre arrivée et recevoir la procédure d'accès à l'appartemen…"
select select "[object Object]"
radio input "true"
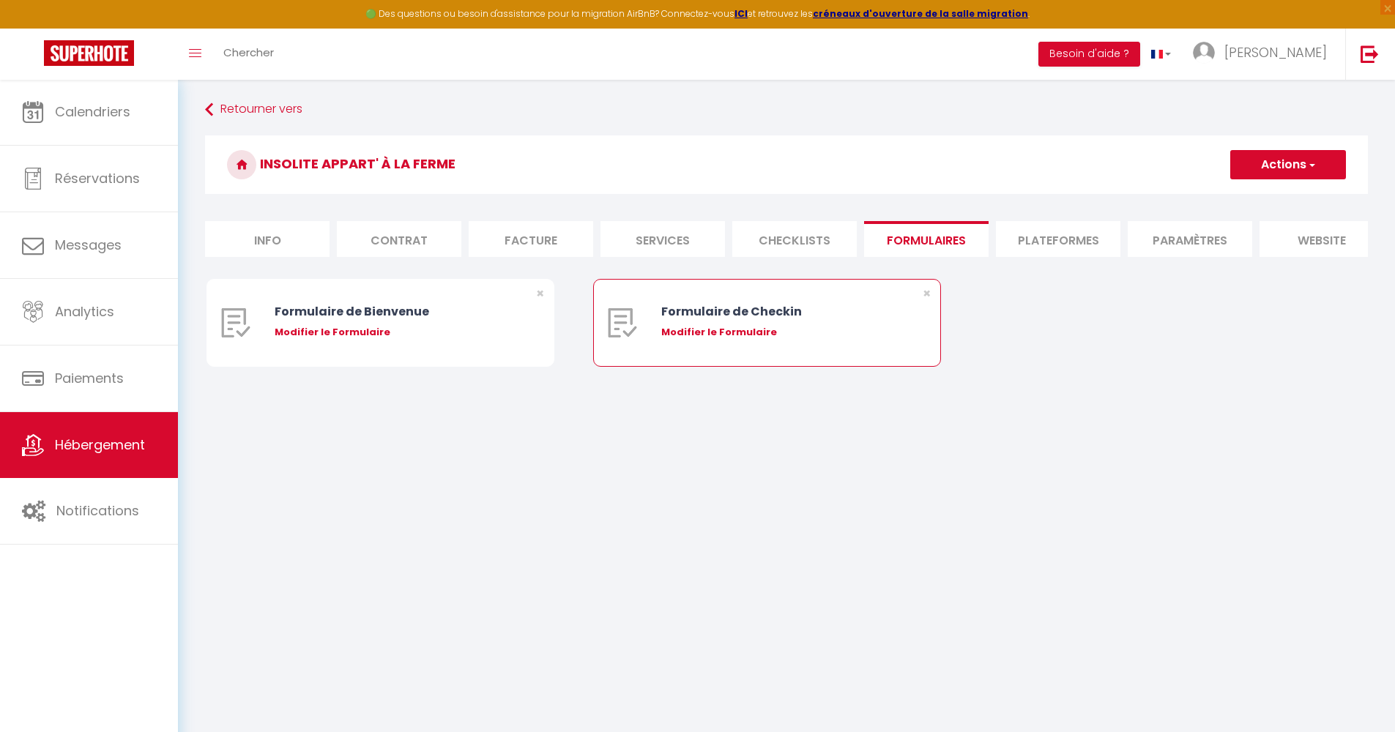
type input "https://superhote.com/confirmation"
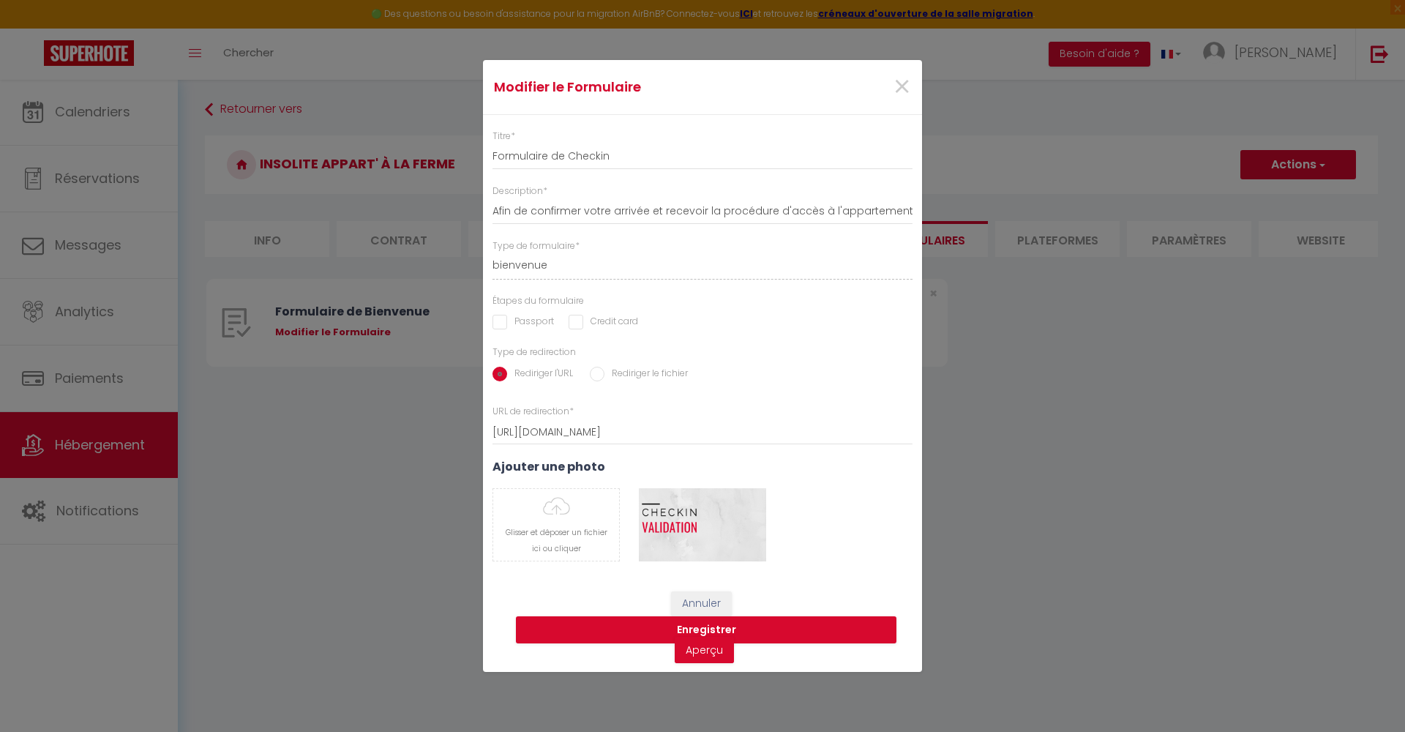
click at [502, 321] on input "Passport" at bounding box center [523, 322] width 61 height 15
checkbox input "true"
click at [904, 86] on span "×" at bounding box center [902, 87] width 18 height 44
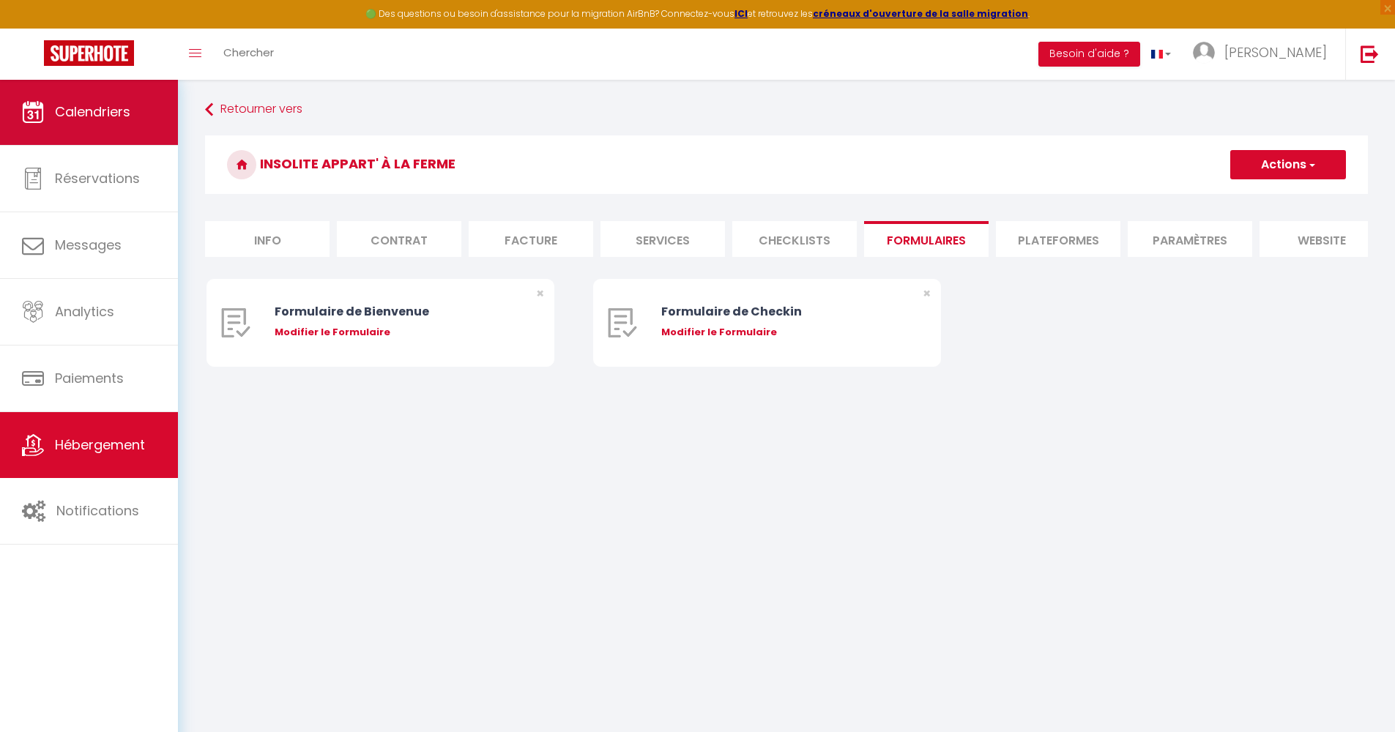
click at [101, 132] on link "Calendriers" at bounding box center [89, 112] width 178 height 66
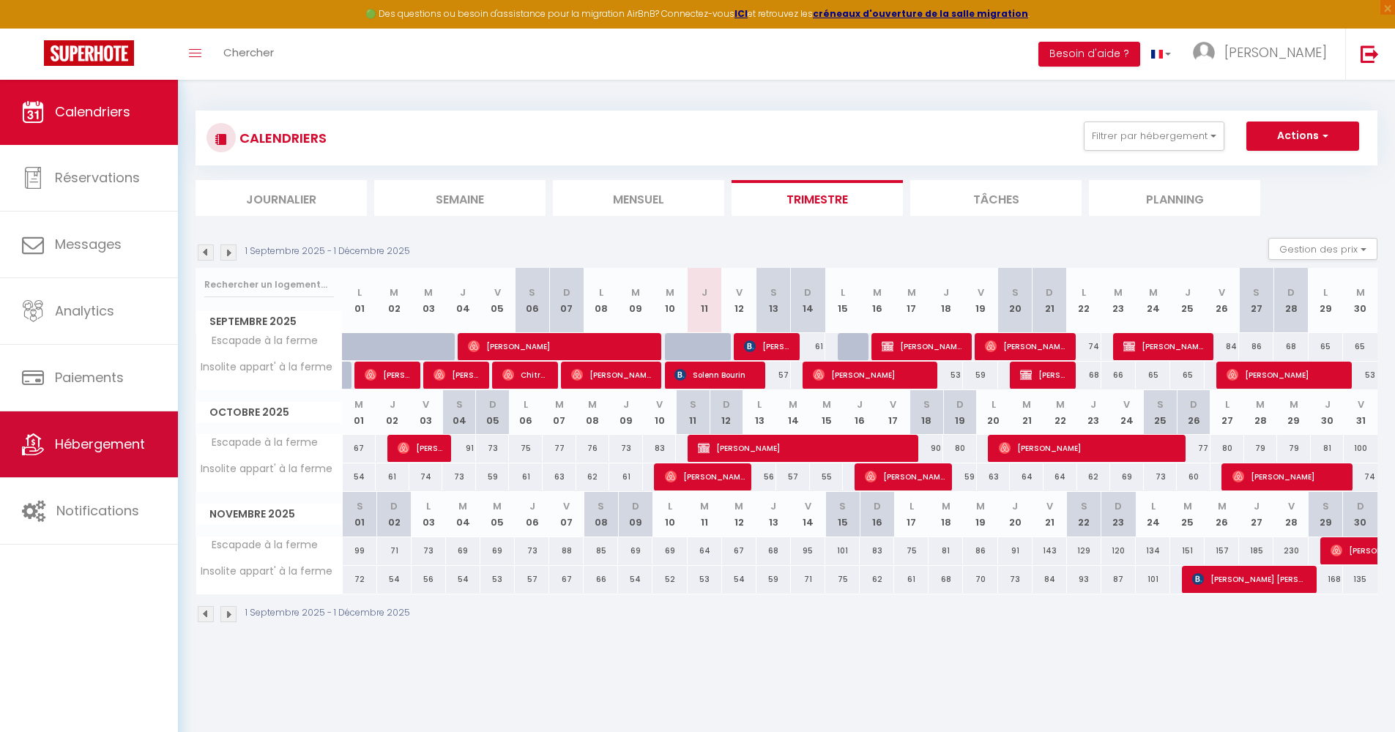
click at [96, 451] on span "Hébergement" at bounding box center [100, 444] width 90 height 18
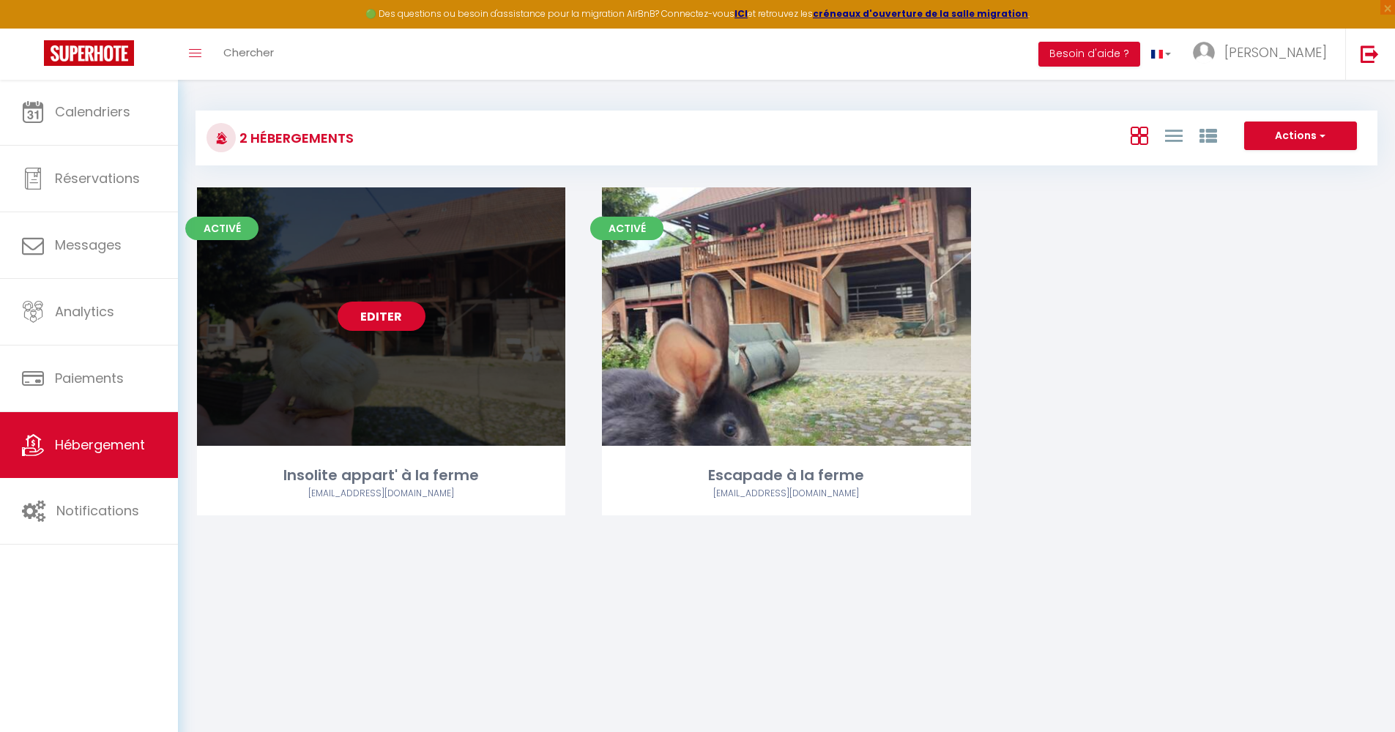
click at [414, 317] on link "Editer" at bounding box center [381, 316] width 88 height 29
click at [399, 318] on link "Editer" at bounding box center [381, 316] width 88 height 29
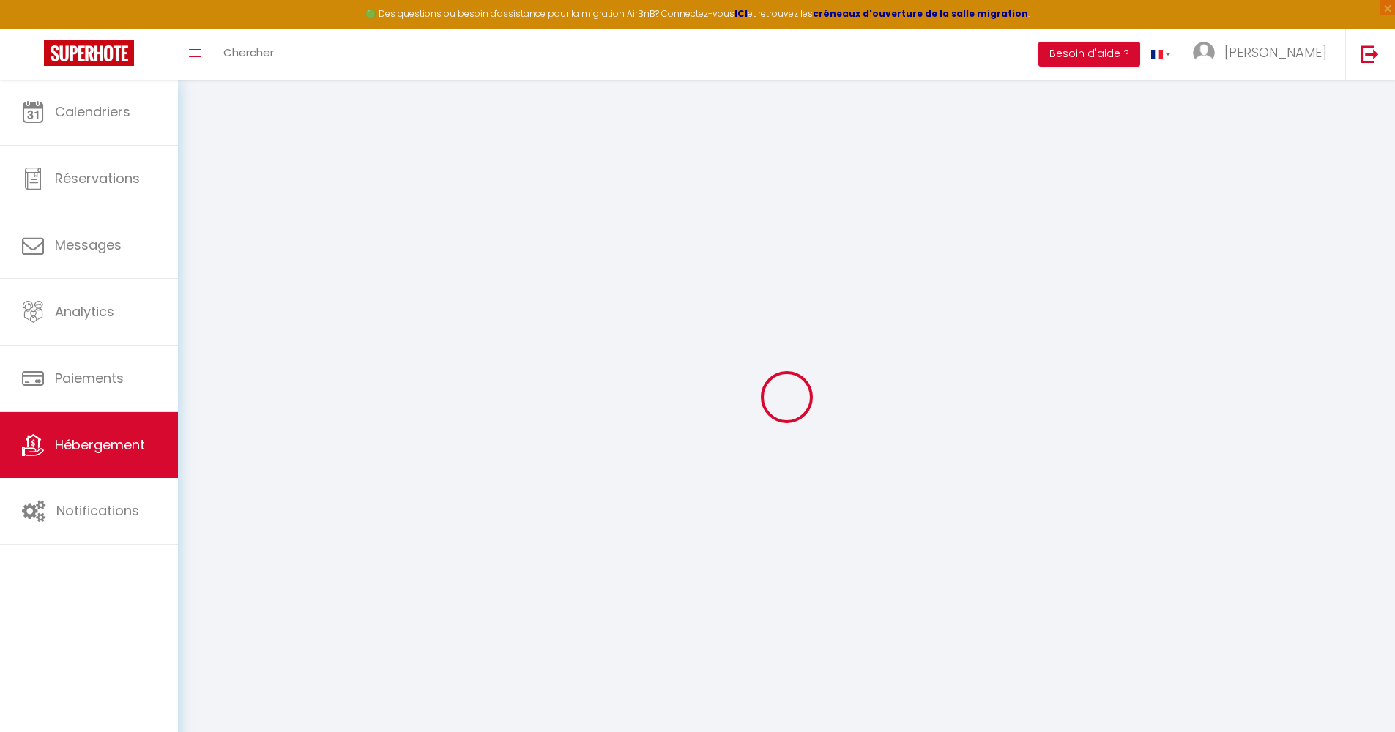
checkbox input "true"
select select "16:00"
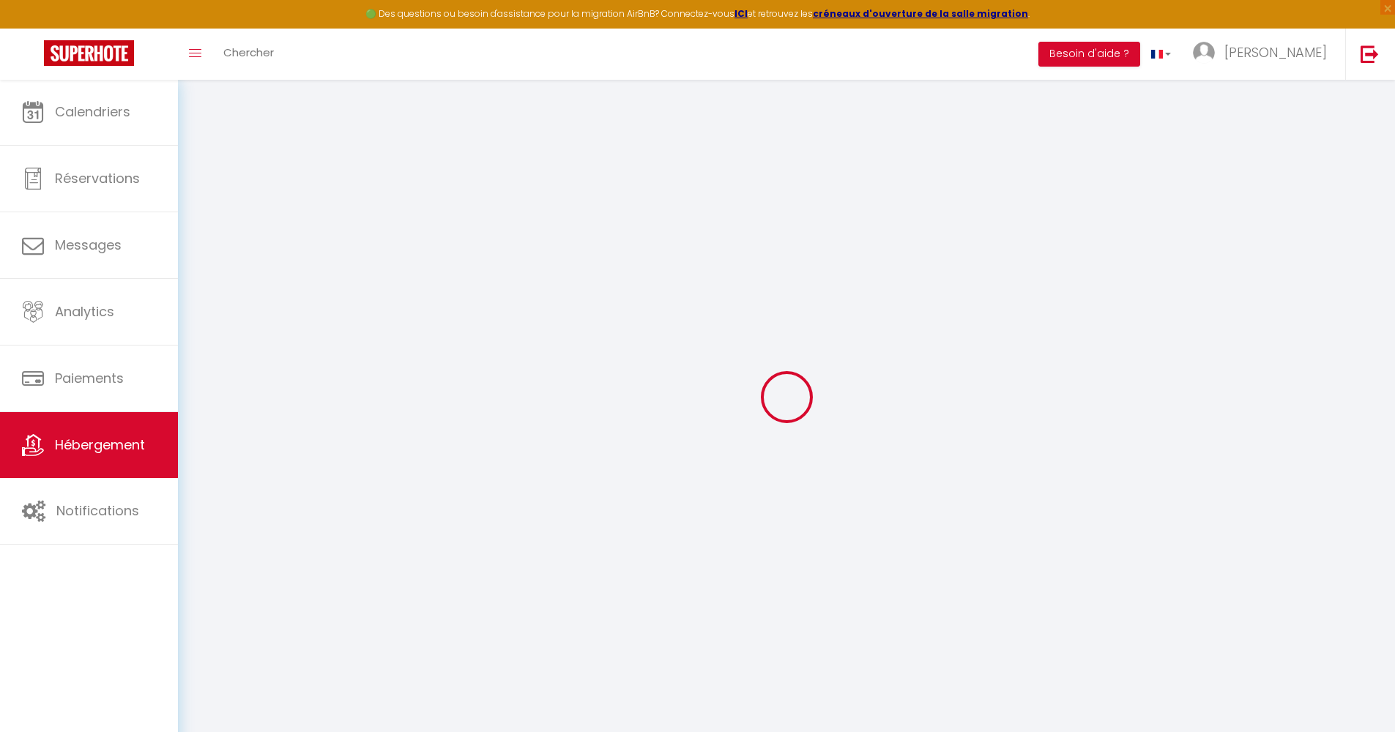
select select "00:00"
select select "10:30"
select select "15"
select select "30"
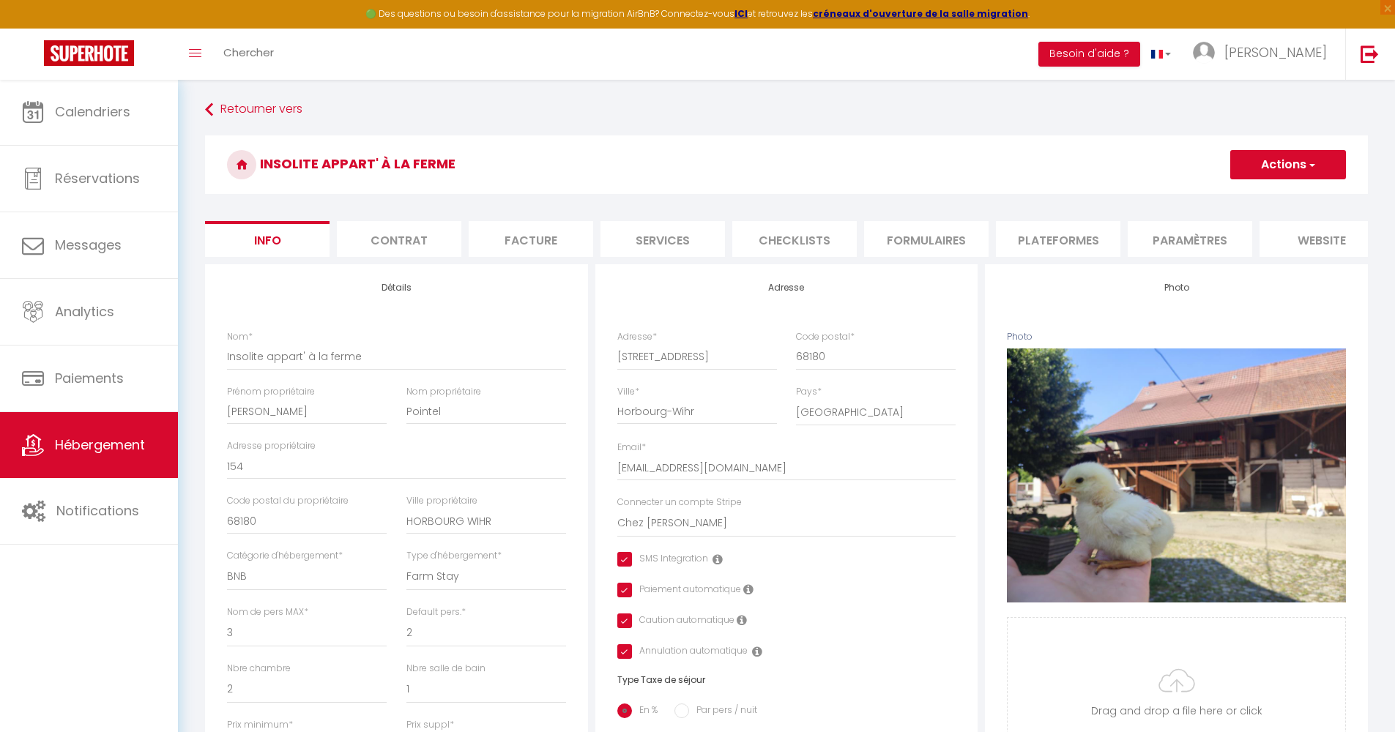
click at [785, 243] on li "Checklists" at bounding box center [794, 239] width 124 height 36
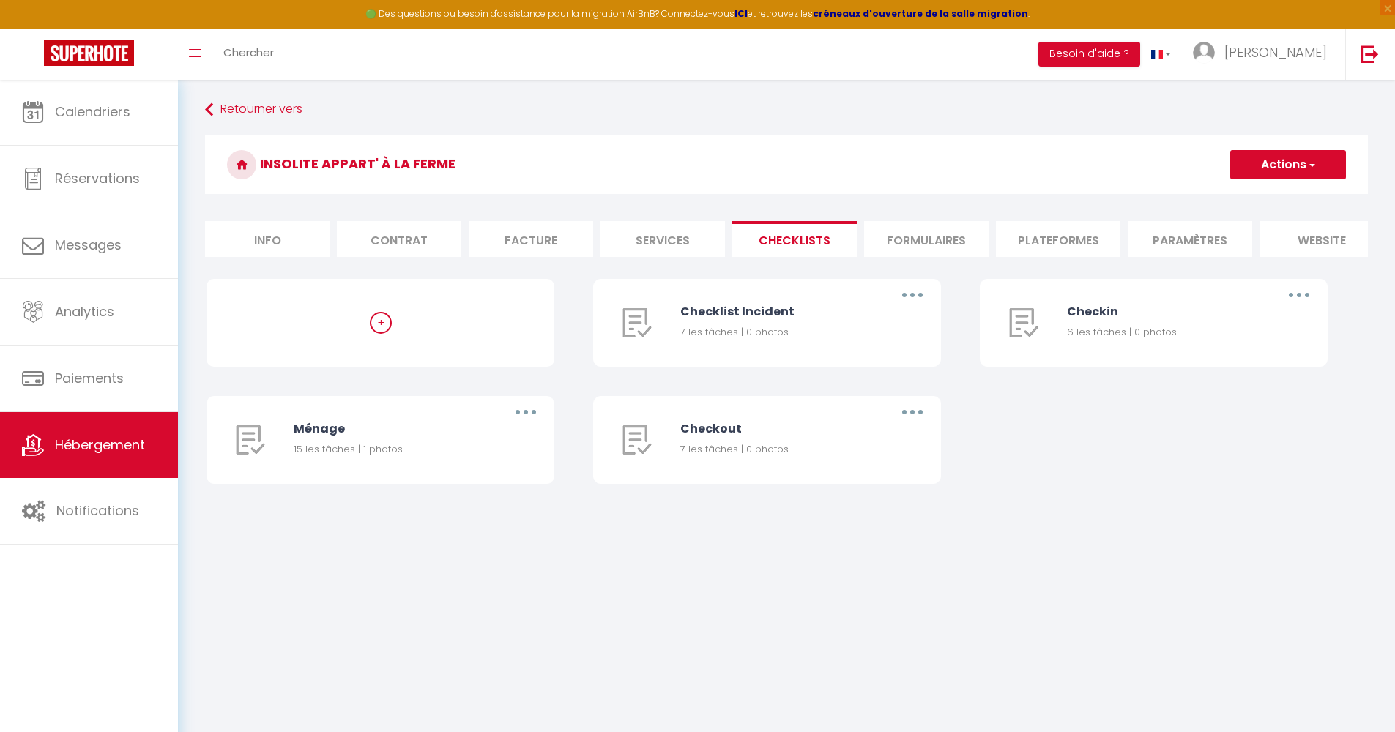
click at [898, 235] on li "Formulaires" at bounding box center [926, 239] width 124 height 36
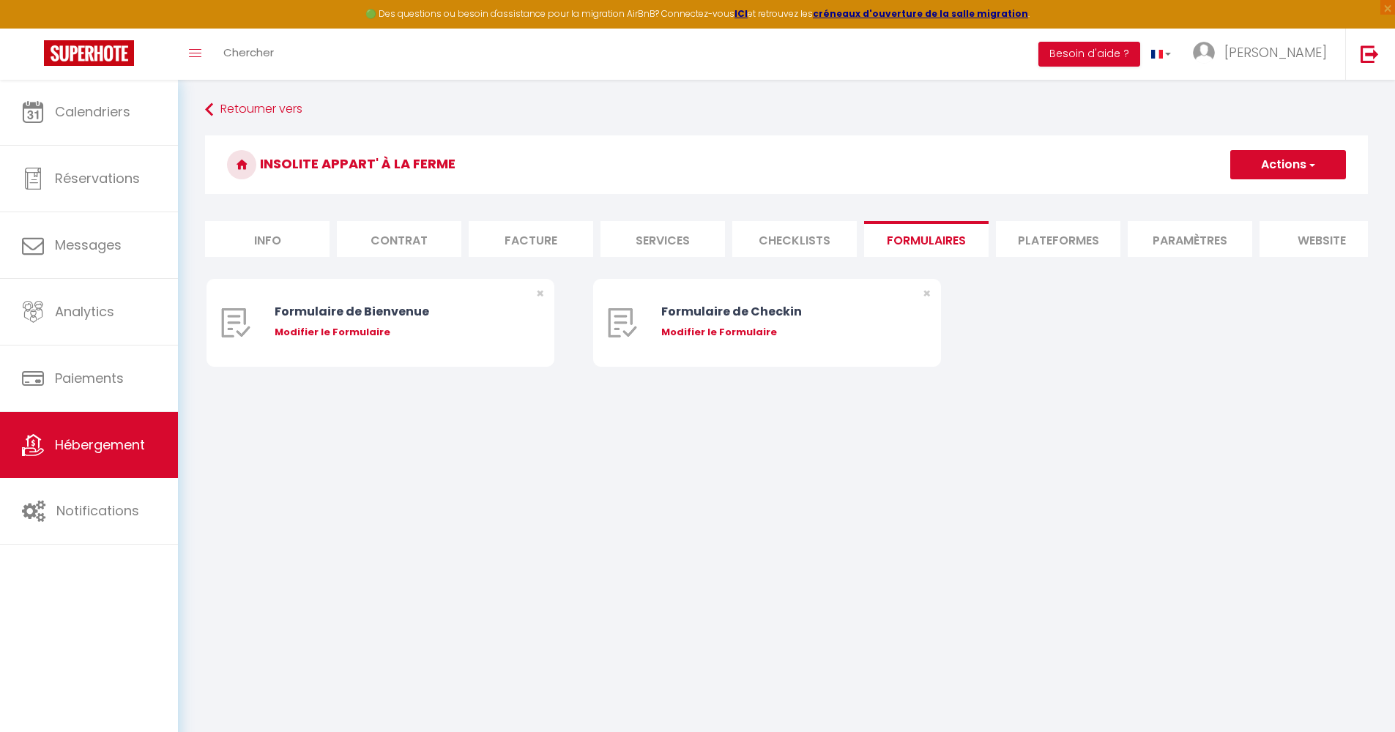
click at [835, 242] on li "Checklists" at bounding box center [794, 239] width 124 height 36
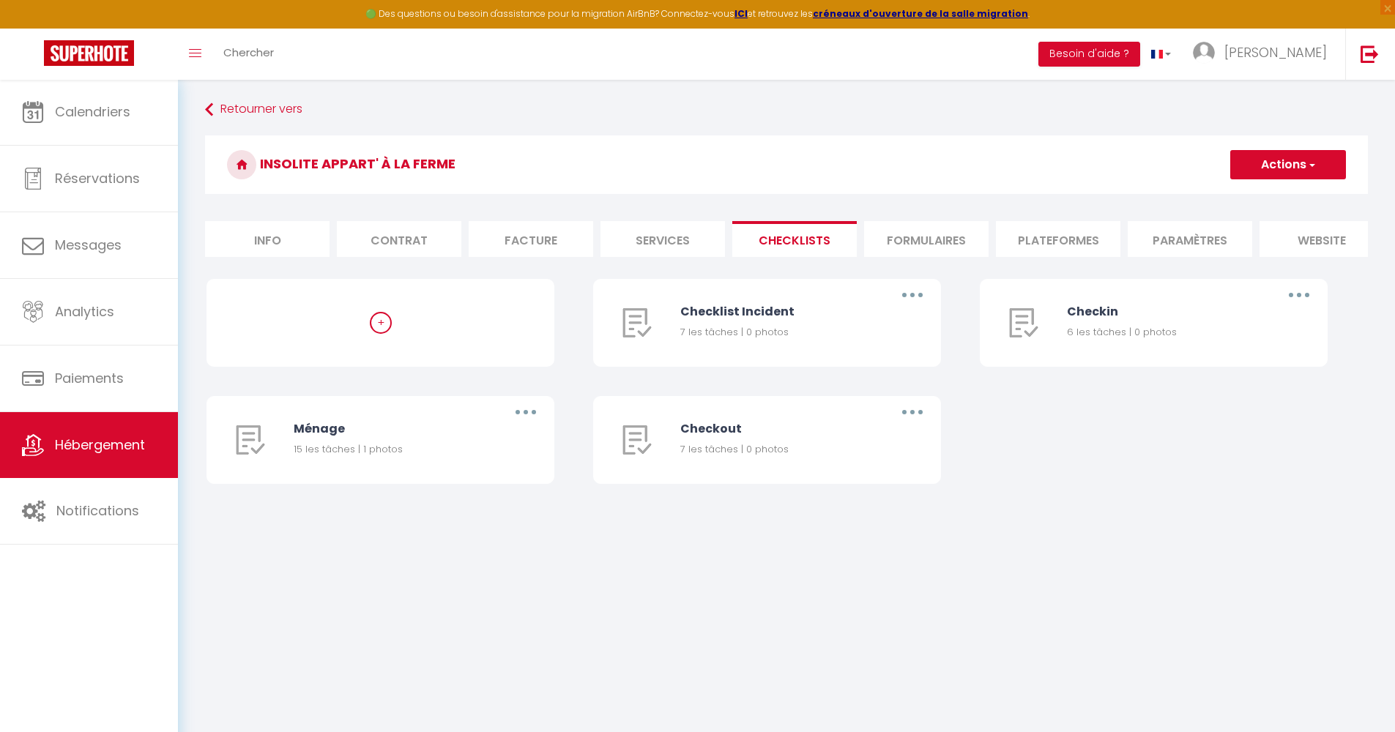
click at [905, 234] on li "Formulaires" at bounding box center [926, 239] width 124 height 36
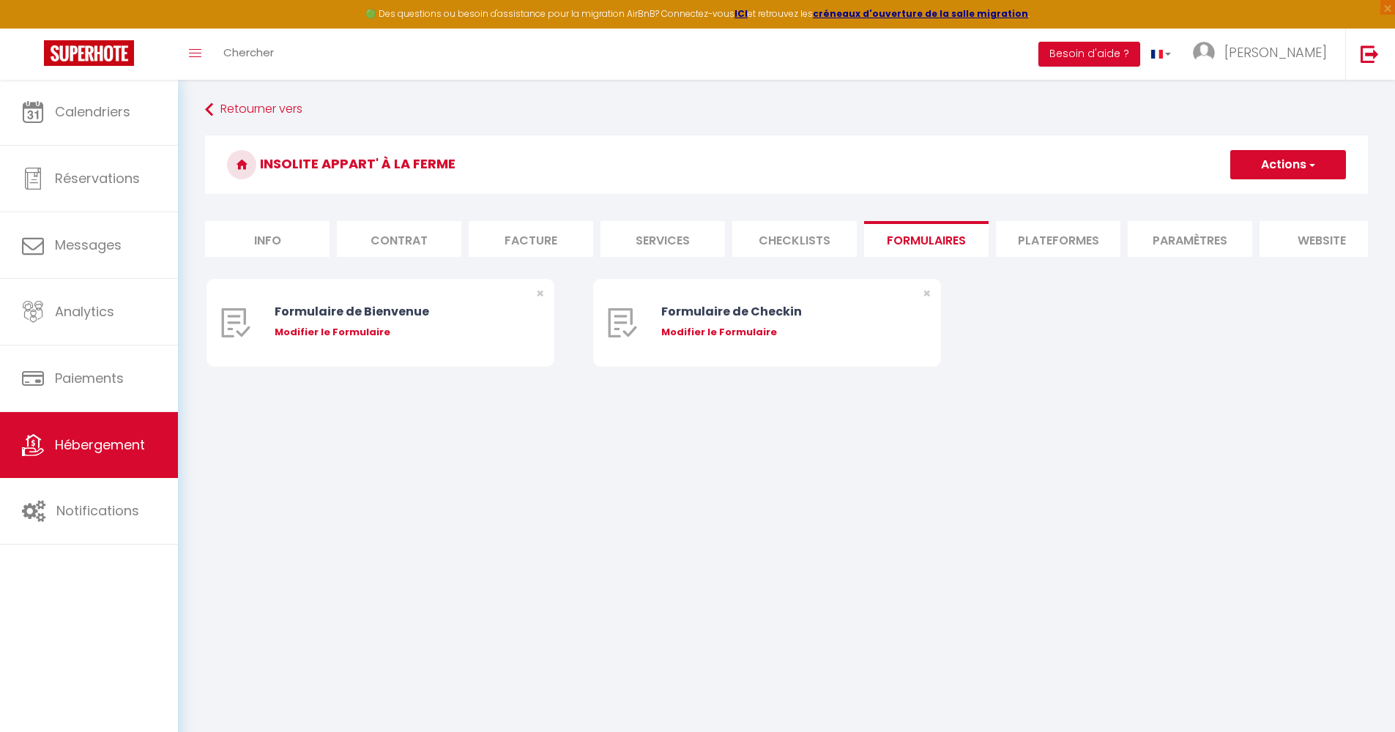
click at [830, 243] on li "Checklists" at bounding box center [794, 239] width 124 height 36
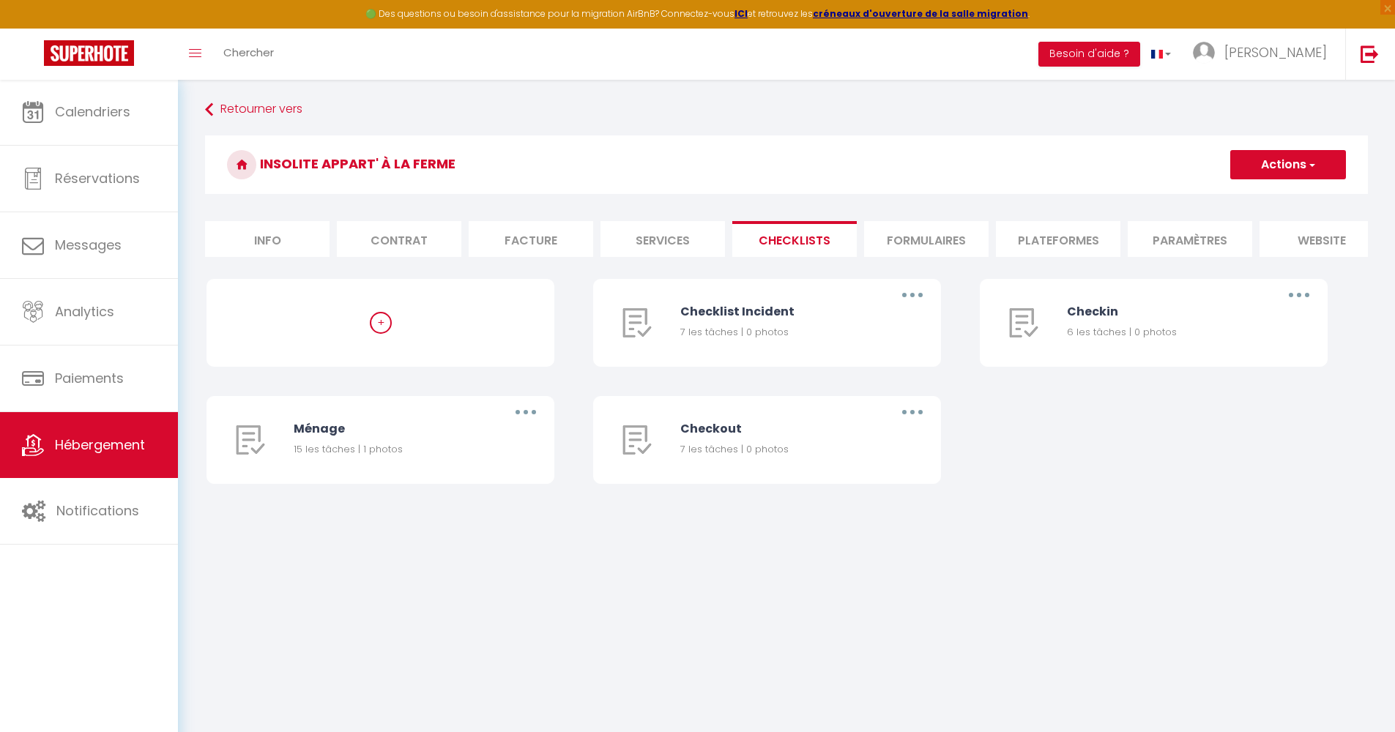
click at [945, 243] on li "Formulaires" at bounding box center [926, 239] width 124 height 36
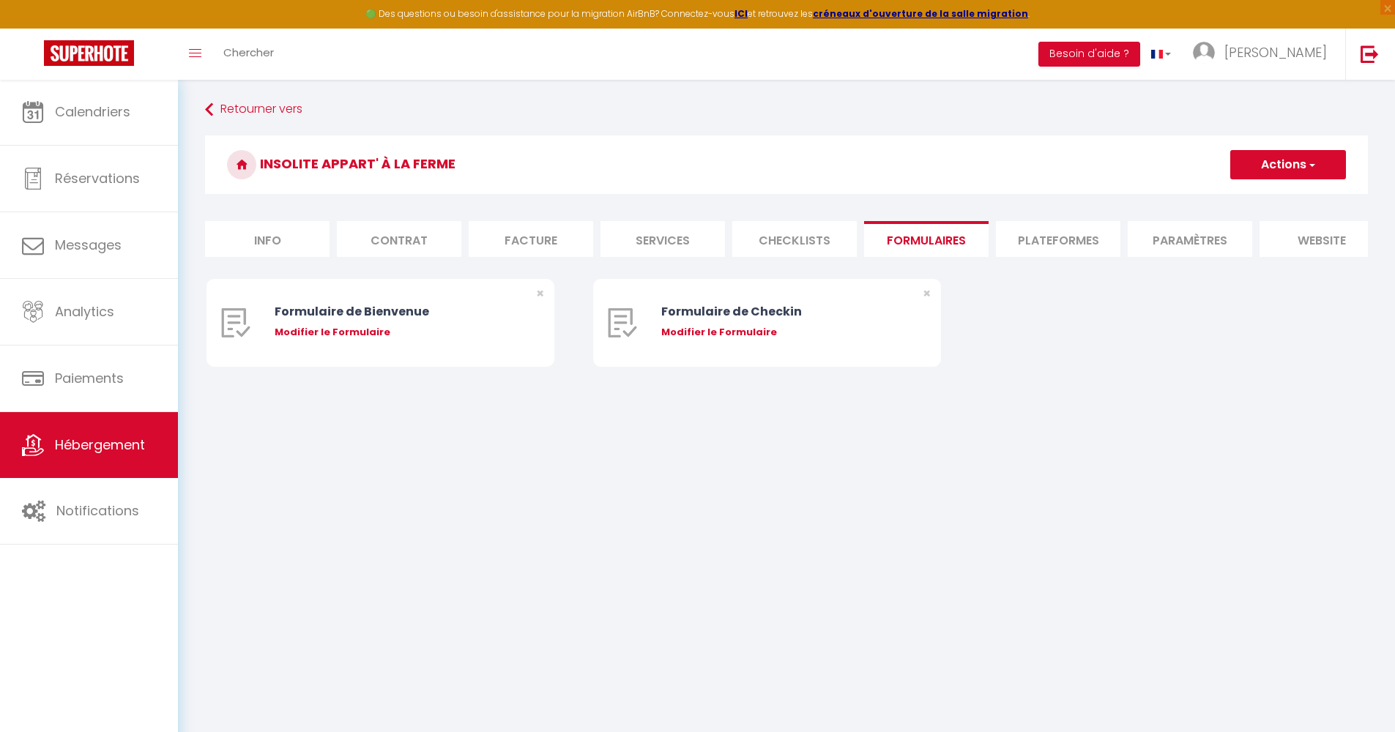
click at [830, 241] on li "Checklists" at bounding box center [794, 239] width 124 height 36
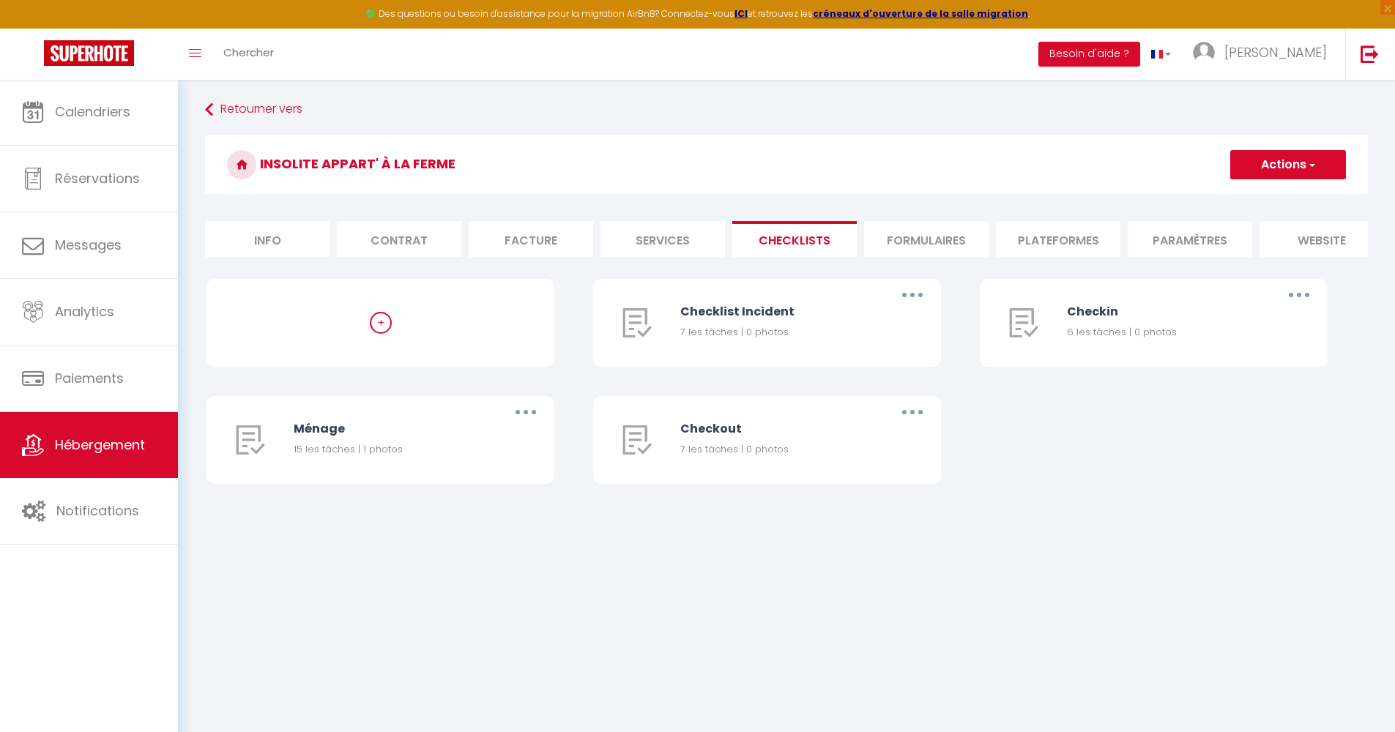
click at [906, 237] on li "Formulaires" at bounding box center [926, 239] width 124 height 36
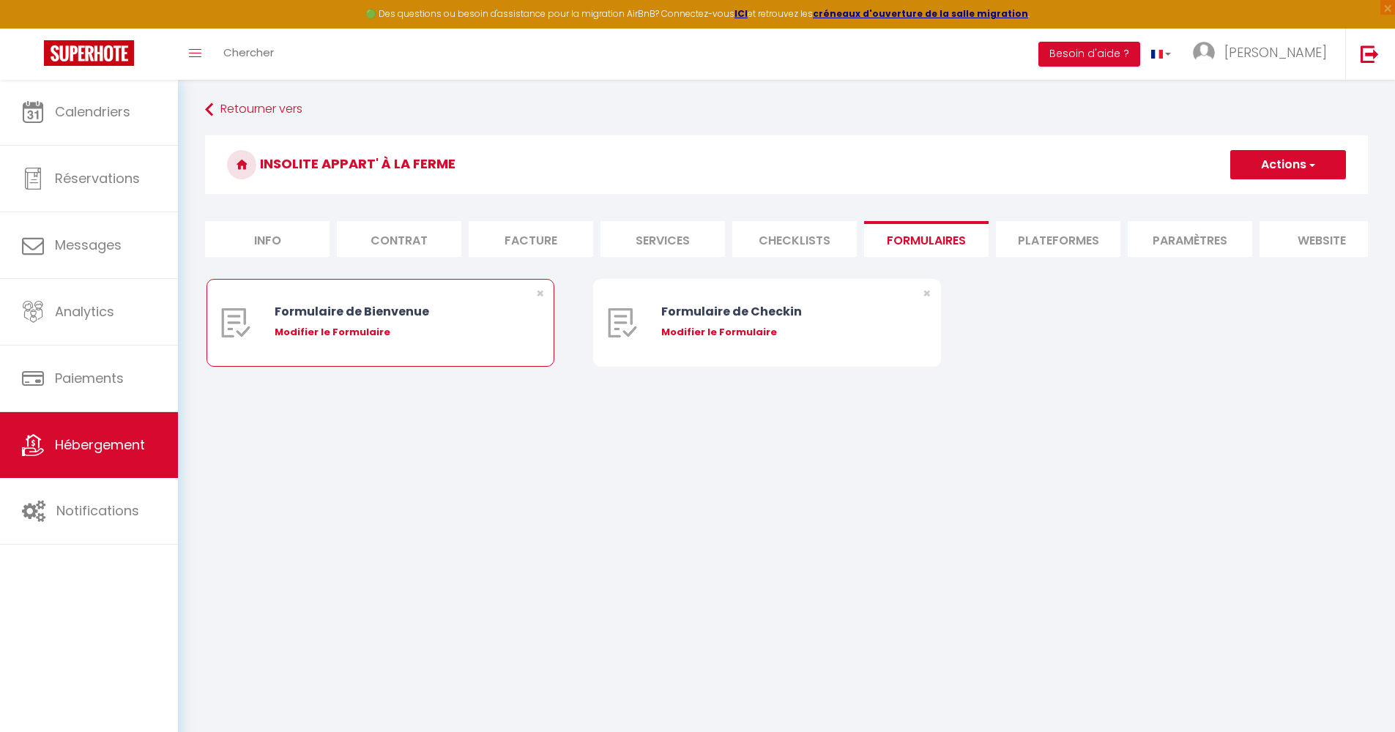
click at [354, 340] on div "Modifier le Formulaire" at bounding box center [395, 332] width 241 height 15
type input "Formulaire de Bienvenue"
type input "Afin de préparer au mieux votre arrivée et recevoir votre Guide de Bienvenue, j…"
select select "[object Object]"
radio input "true"
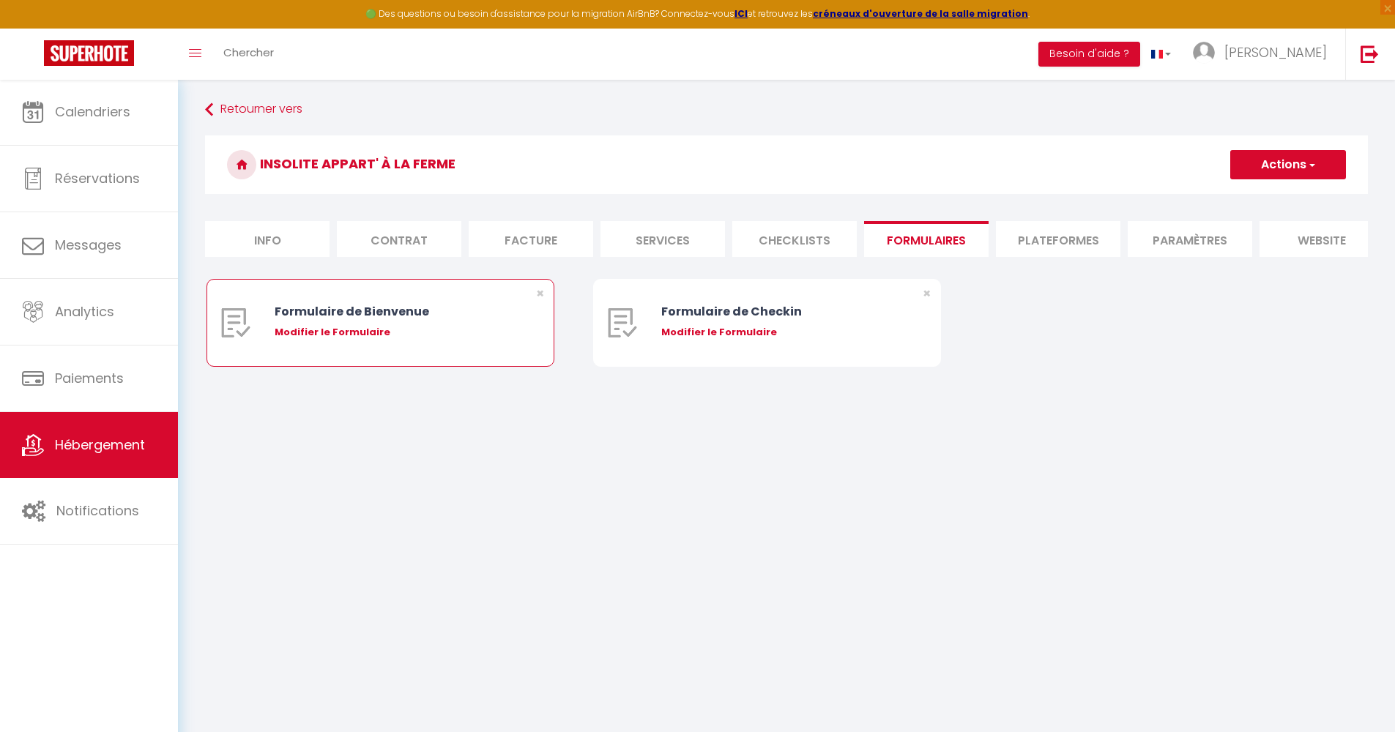
type input "https://superhote.com/confirmation"
select select
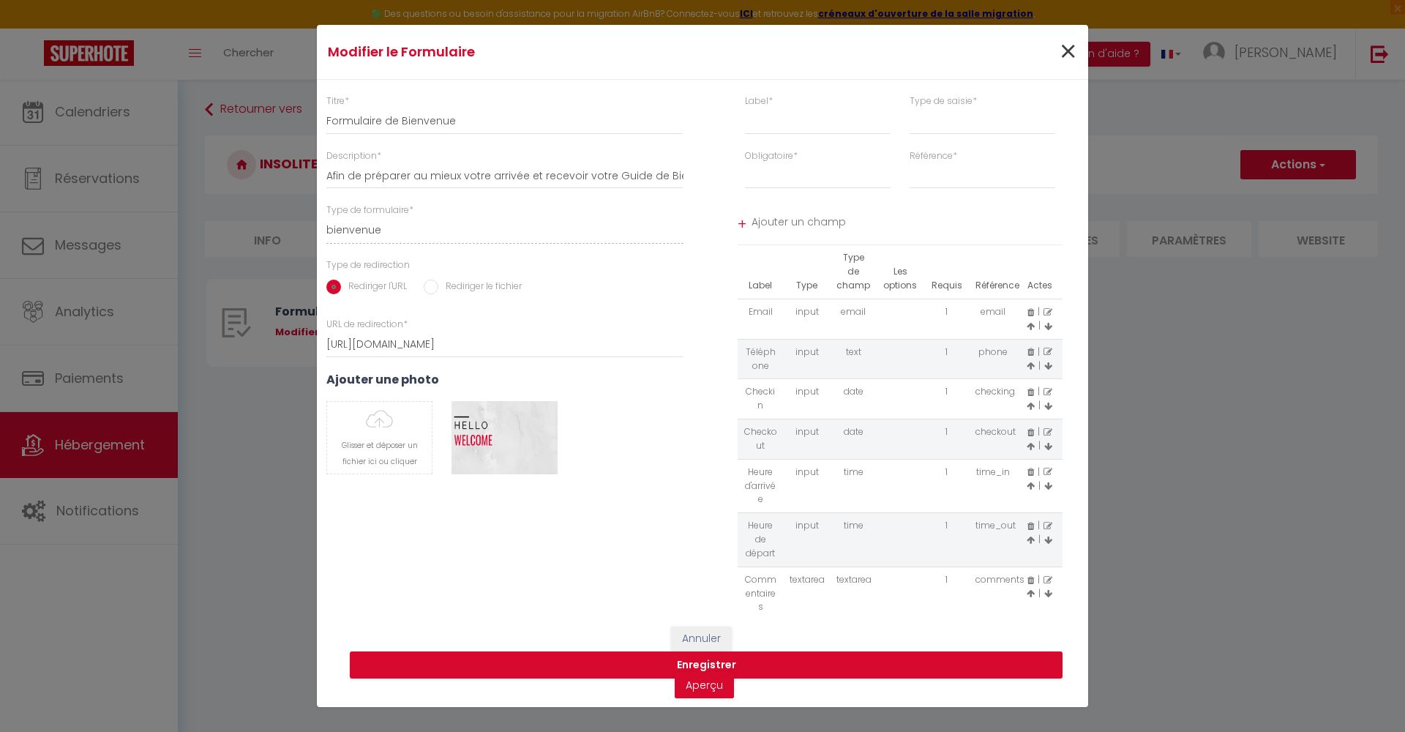
click at [1059, 51] on span "×" at bounding box center [1068, 52] width 18 height 44
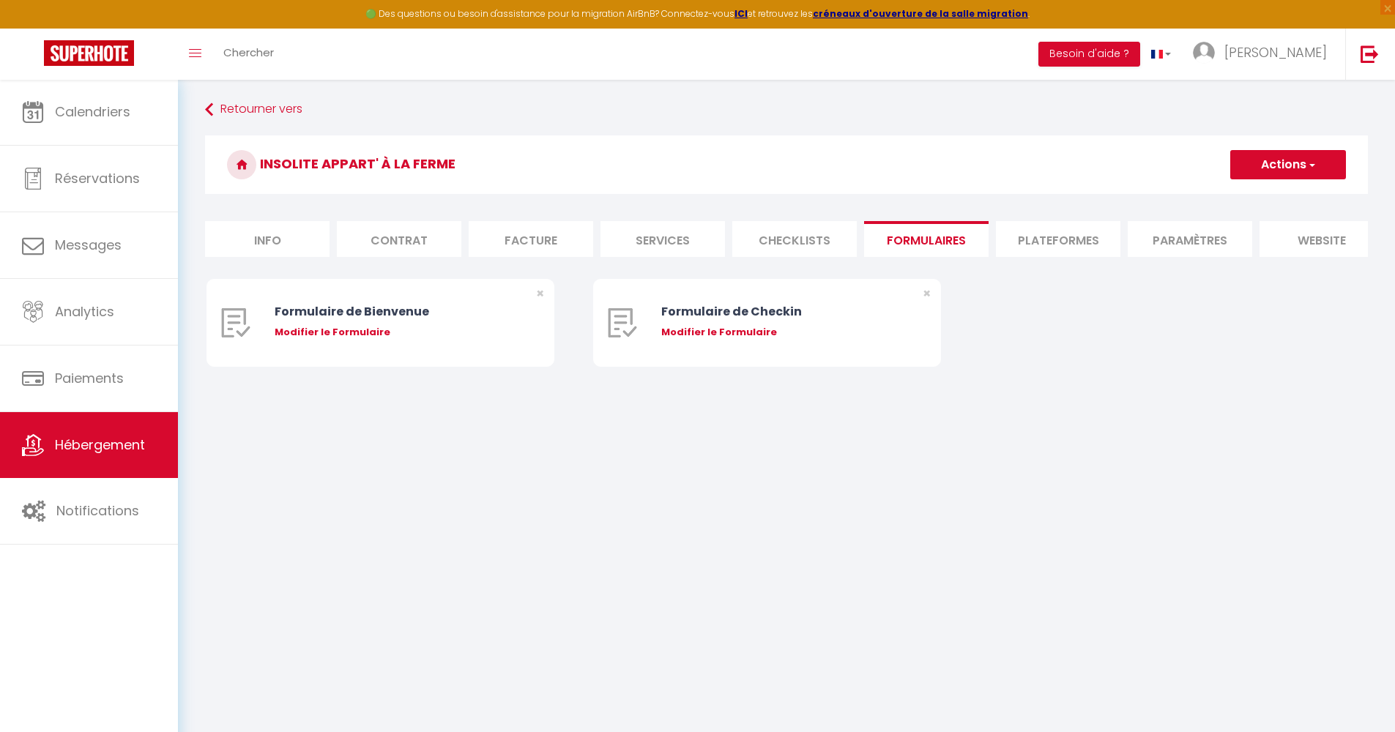
click at [796, 240] on li "Checklists" at bounding box center [794, 239] width 124 height 36
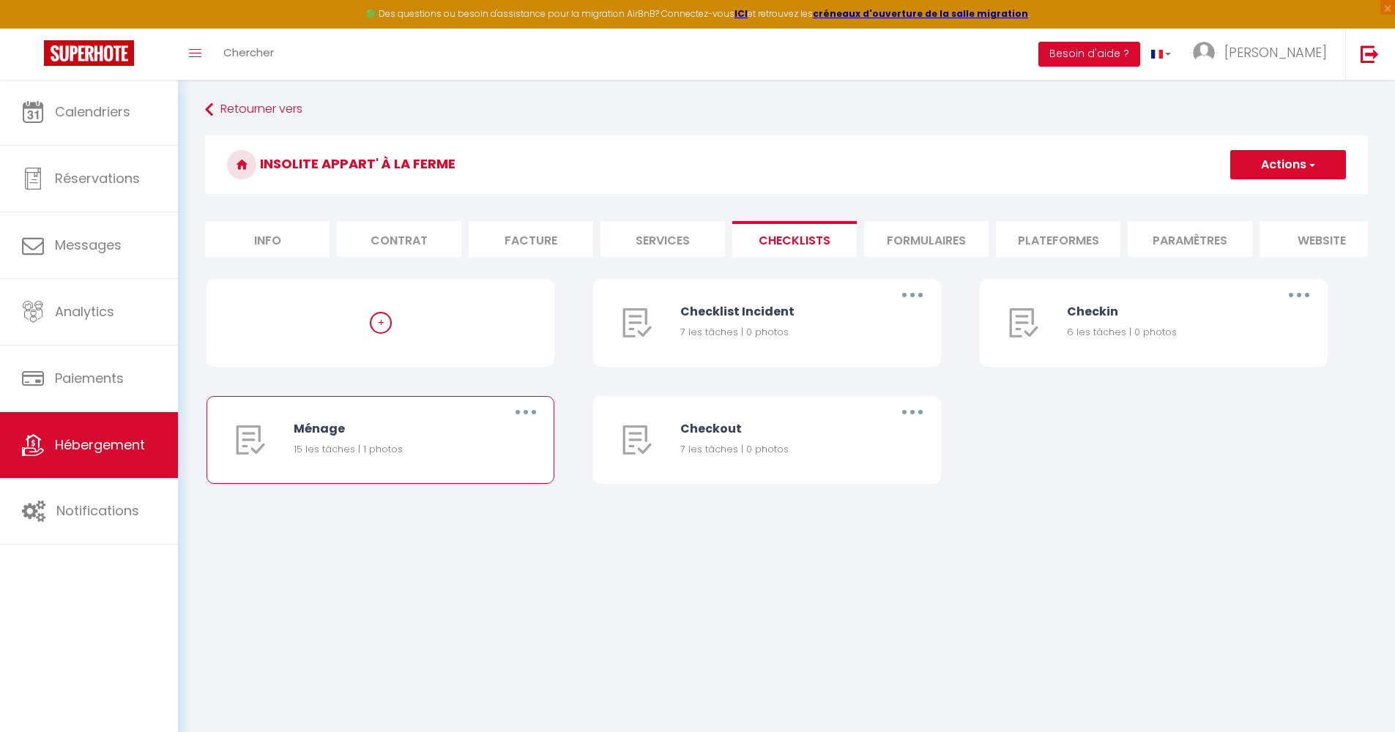
click at [326, 438] on div "Ménage" at bounding box center [390, 428] width 193 height 18
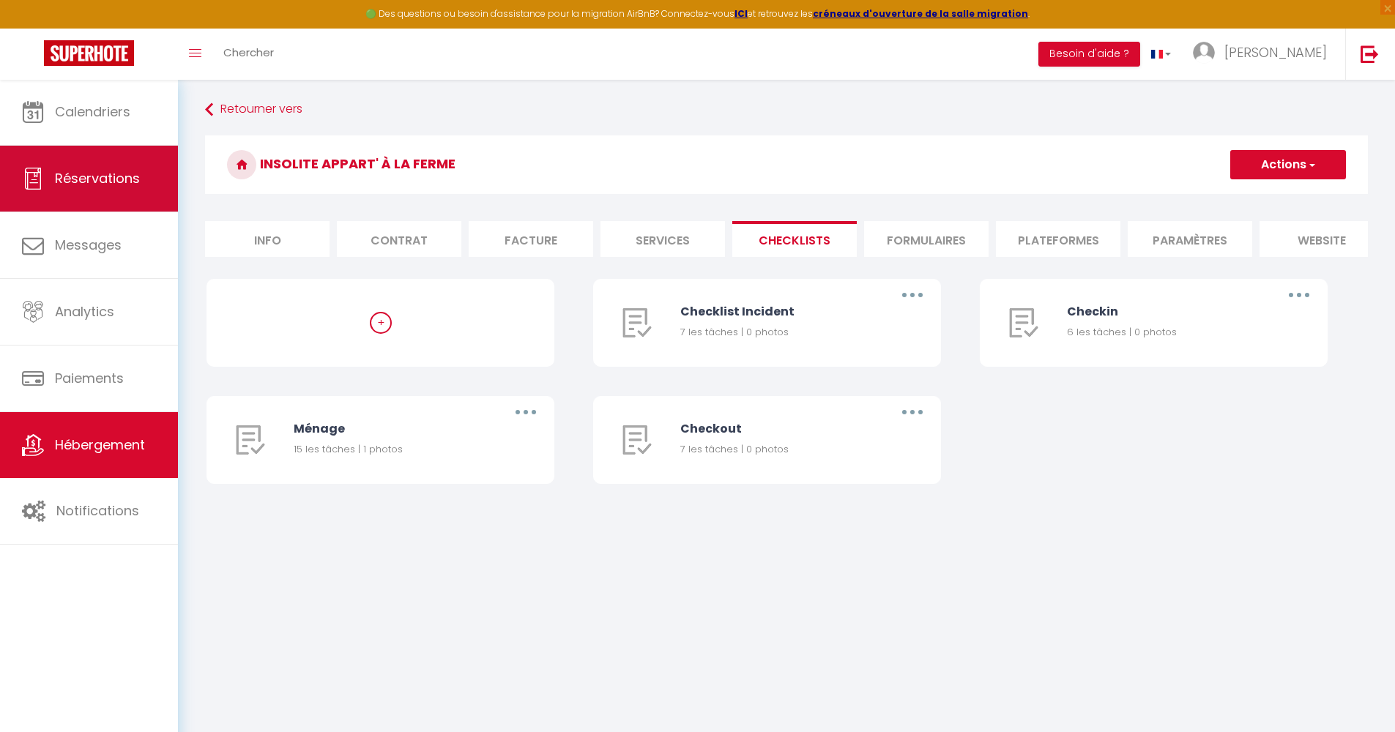
click at [118, 176] on span "Réservations" at bounding box center [97, 178] width 85 height 18
select select "not_cancelled"
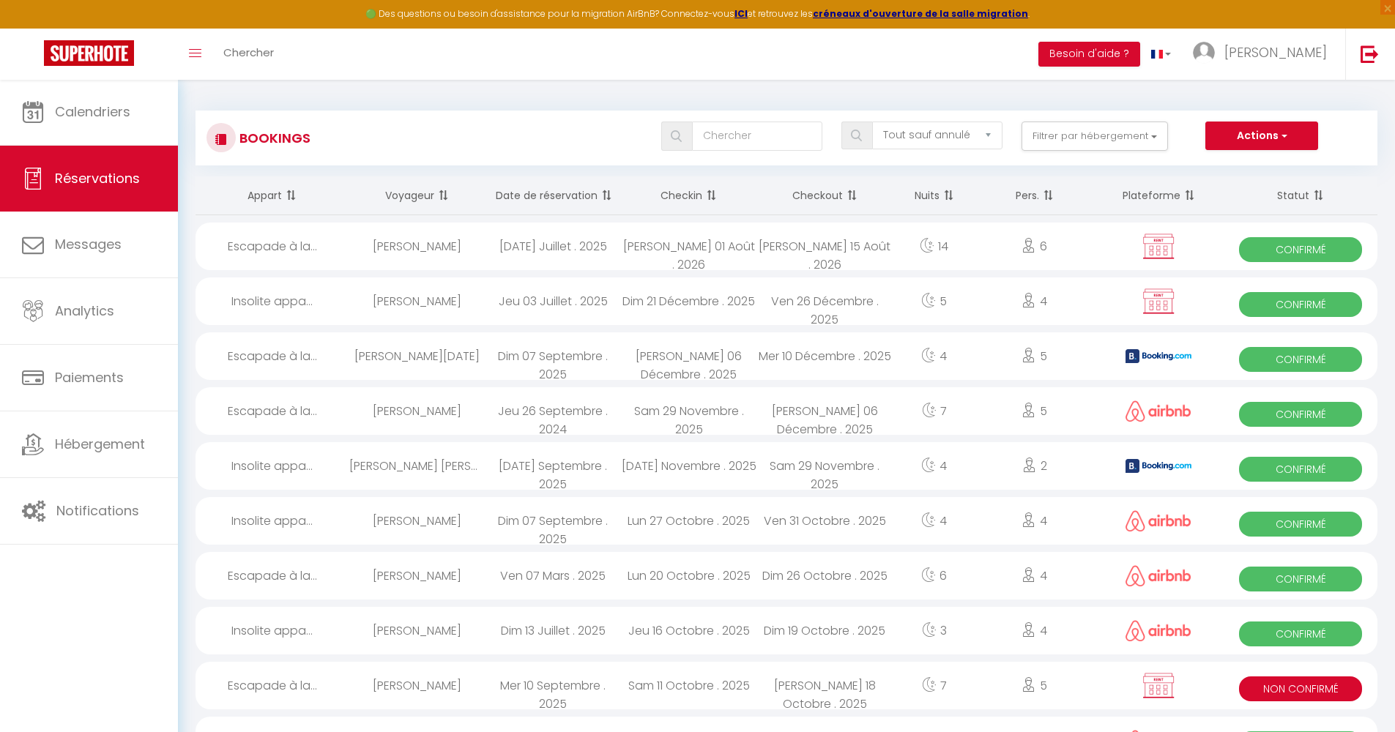
click at [1006, 259] on div "6" at bounding box center [1034, 247] width 118 height 48
select select "OK"
select select "KO"
select select "0"
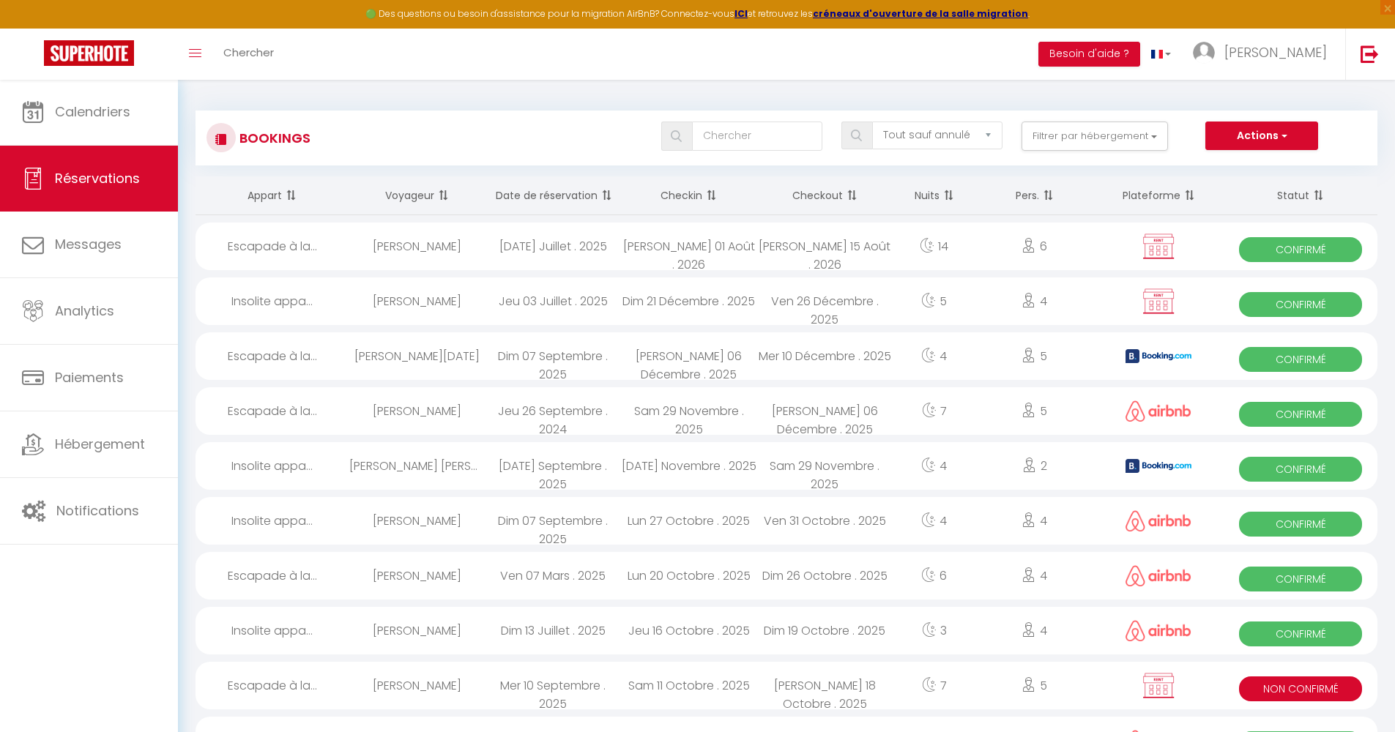
select select "1"
select select
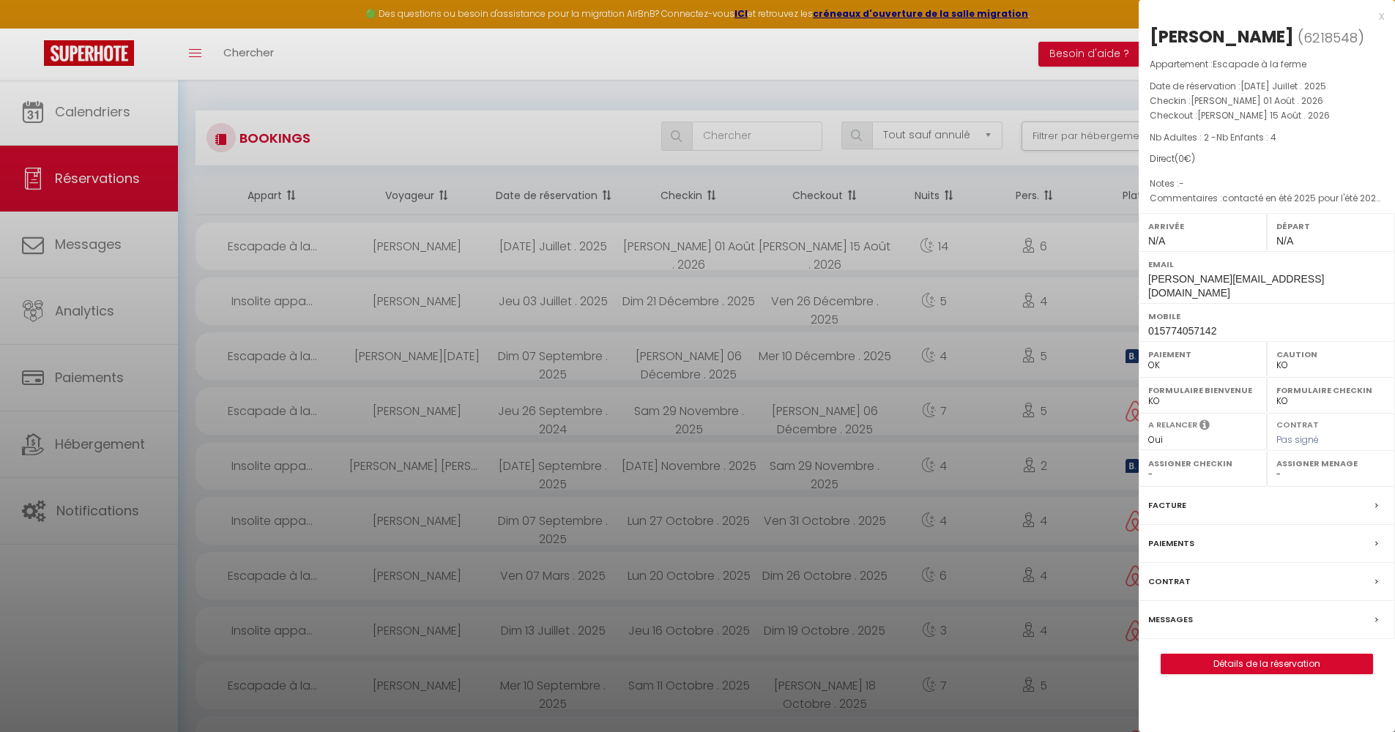
click at [1233, 656] on div "x Nicole schmidt ( 6218548 ) Appartement : Escapade à la ferme Date de réservat…" at bounding box center [1266, 348] width 256 height 696
click at [1233, 654] on link "Détails de la réservation" at bounding box center [1266, 663] width 211 height 19
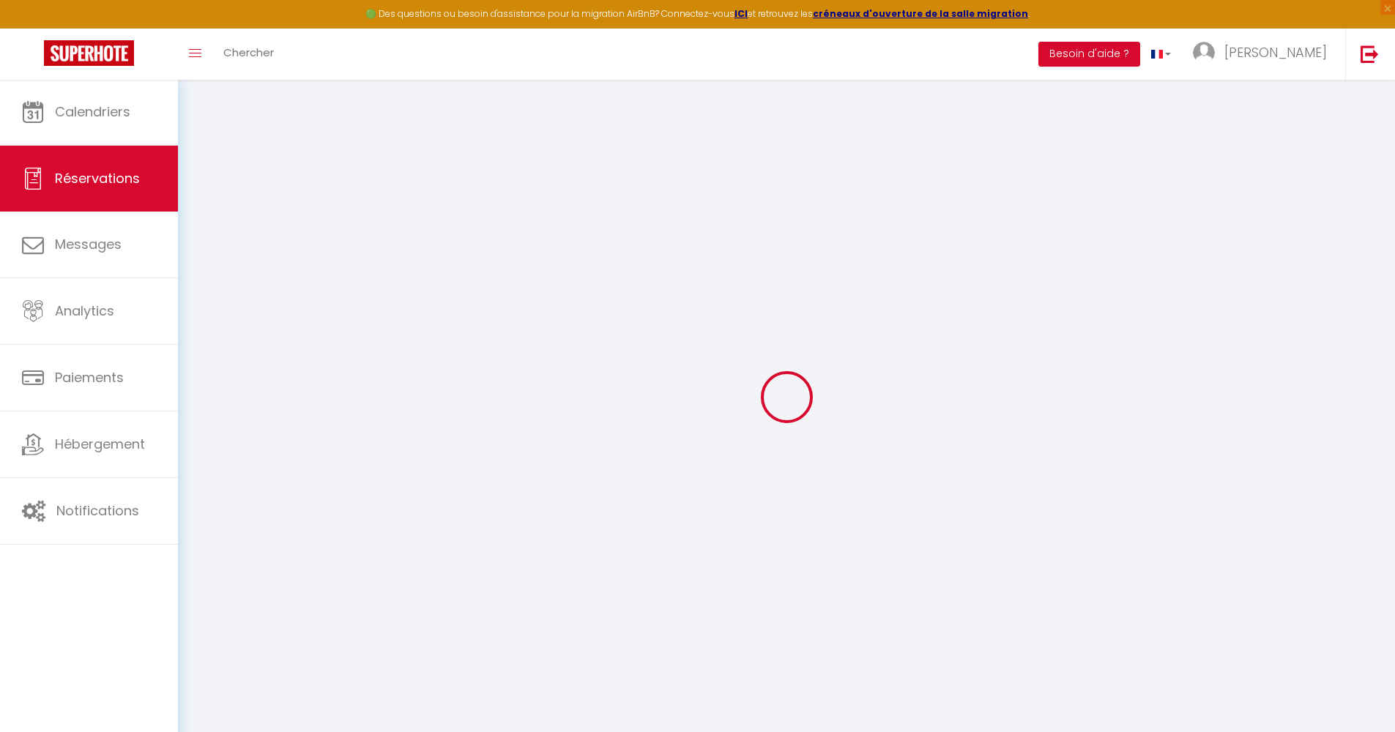
select select
checkbox input "true"
select select
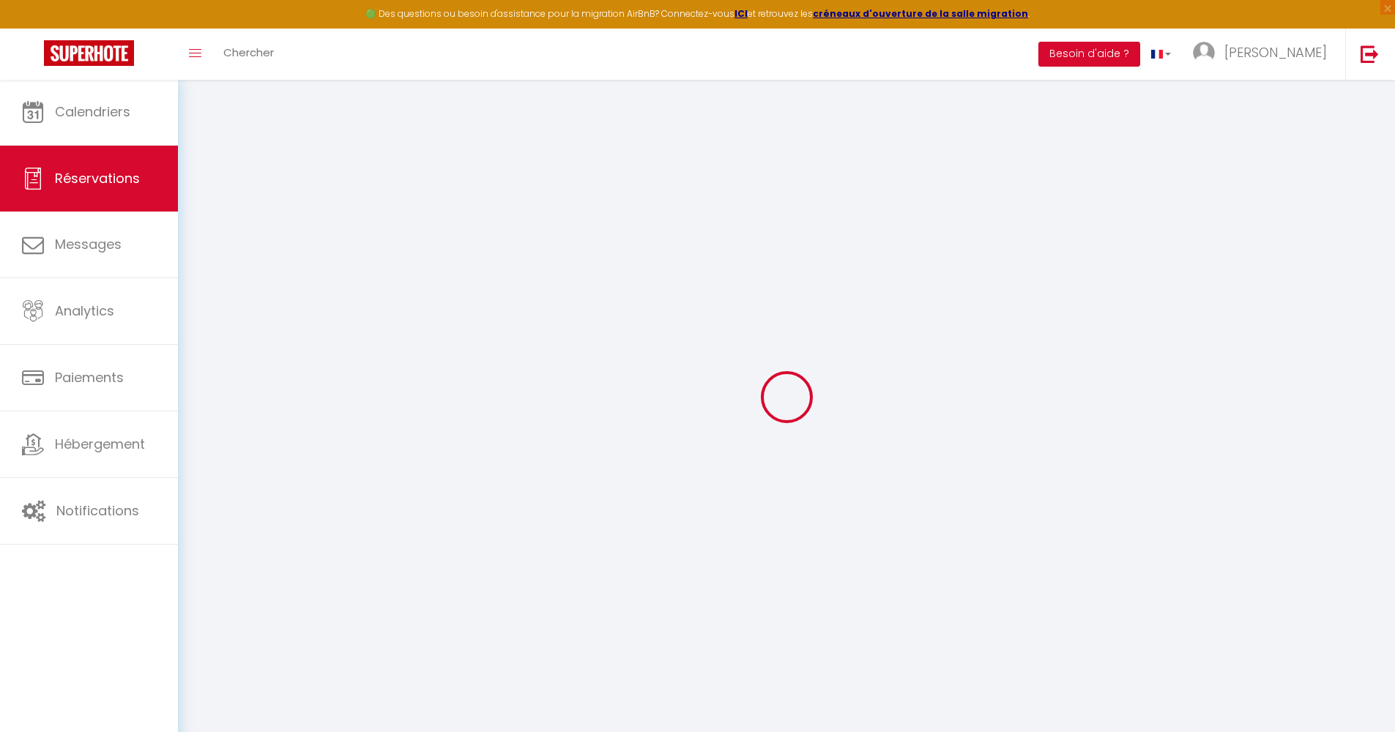
checkbox input "true"
type textarea "contacté en été 2025 pour l'été 2026. En attente de dates exactes pour devis (v…"
select select
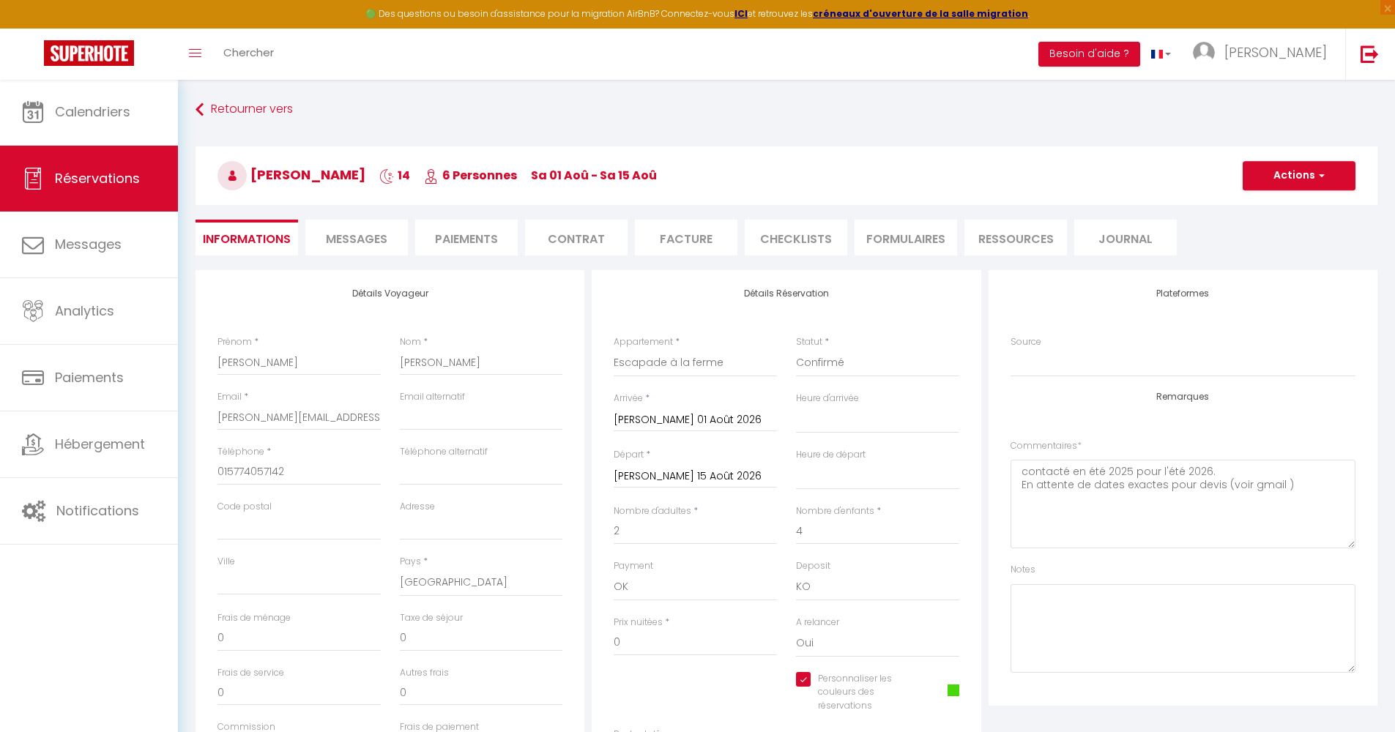
checkbox input "true"
select select
click at [799, 237] on li "CHECKLISTS" at bounding box center [795, 238] width 102 height 36
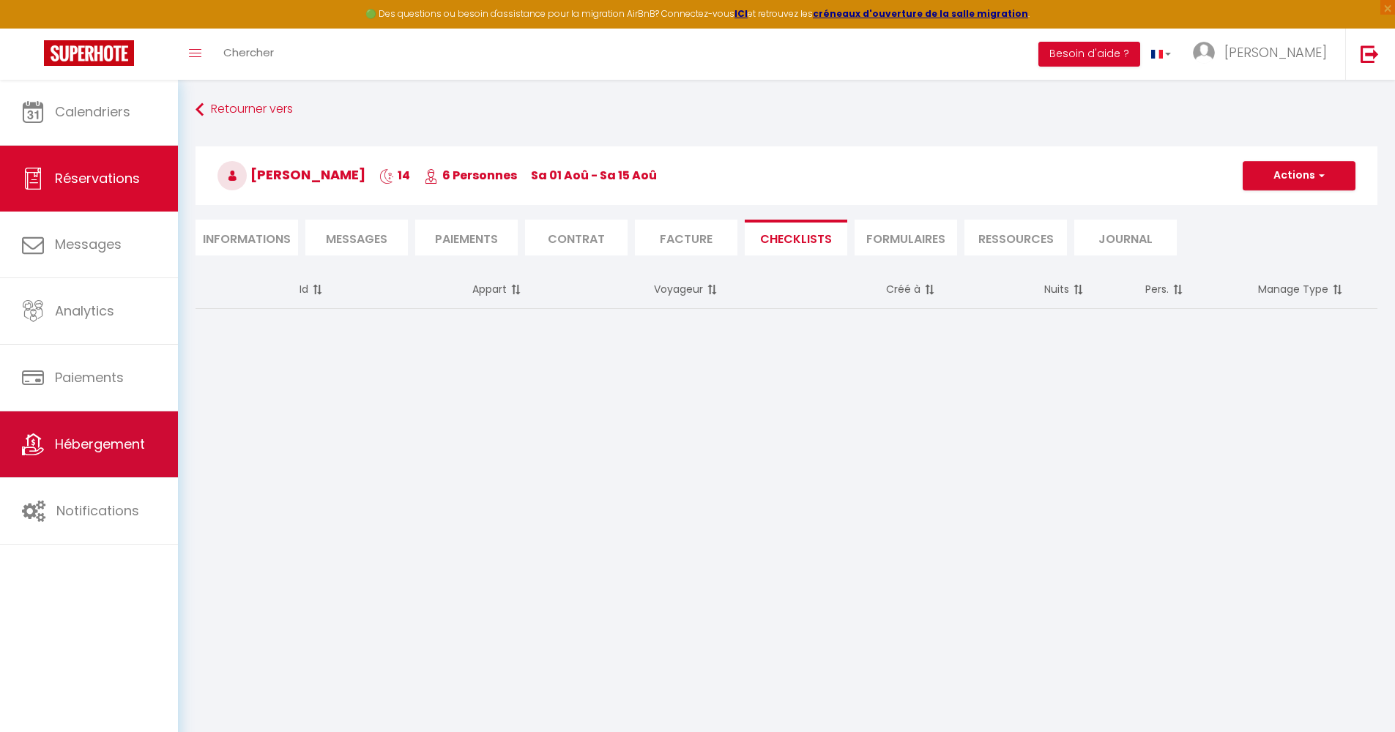
click at [100, 432] on link "Hébergement" at bounding box center [89, 444] width 178 height 66
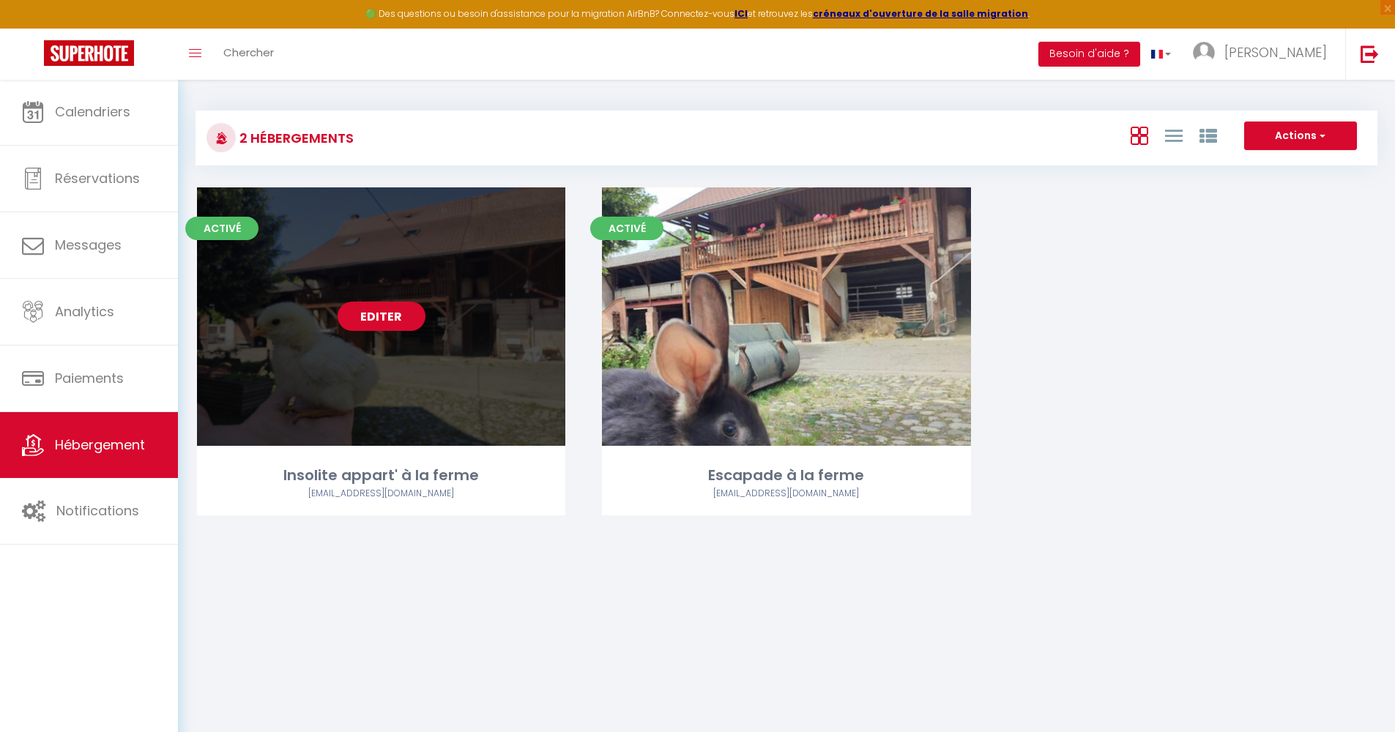
click at [399, 324] on link "Editer" at bounding box center [381, 316] width 88 height 29
select select "3"
select select "2"
select select "1"
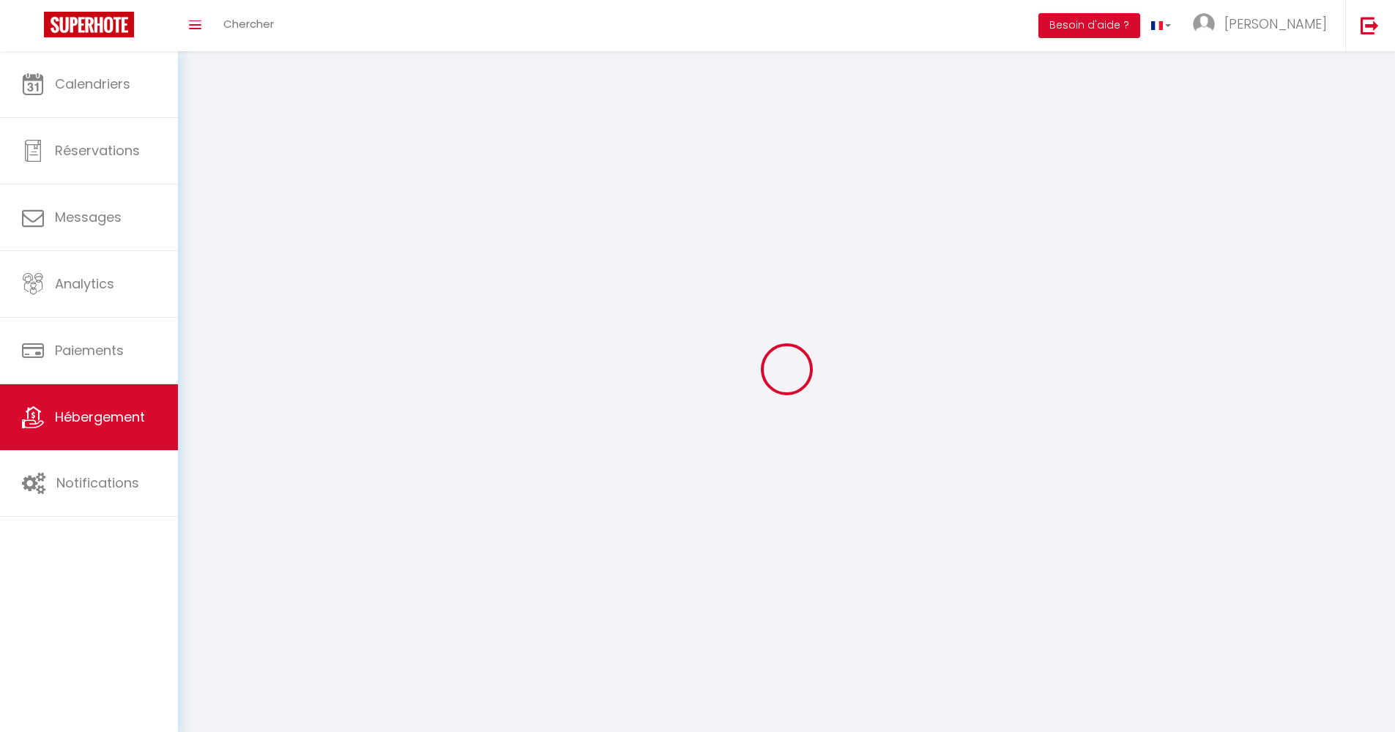
select select
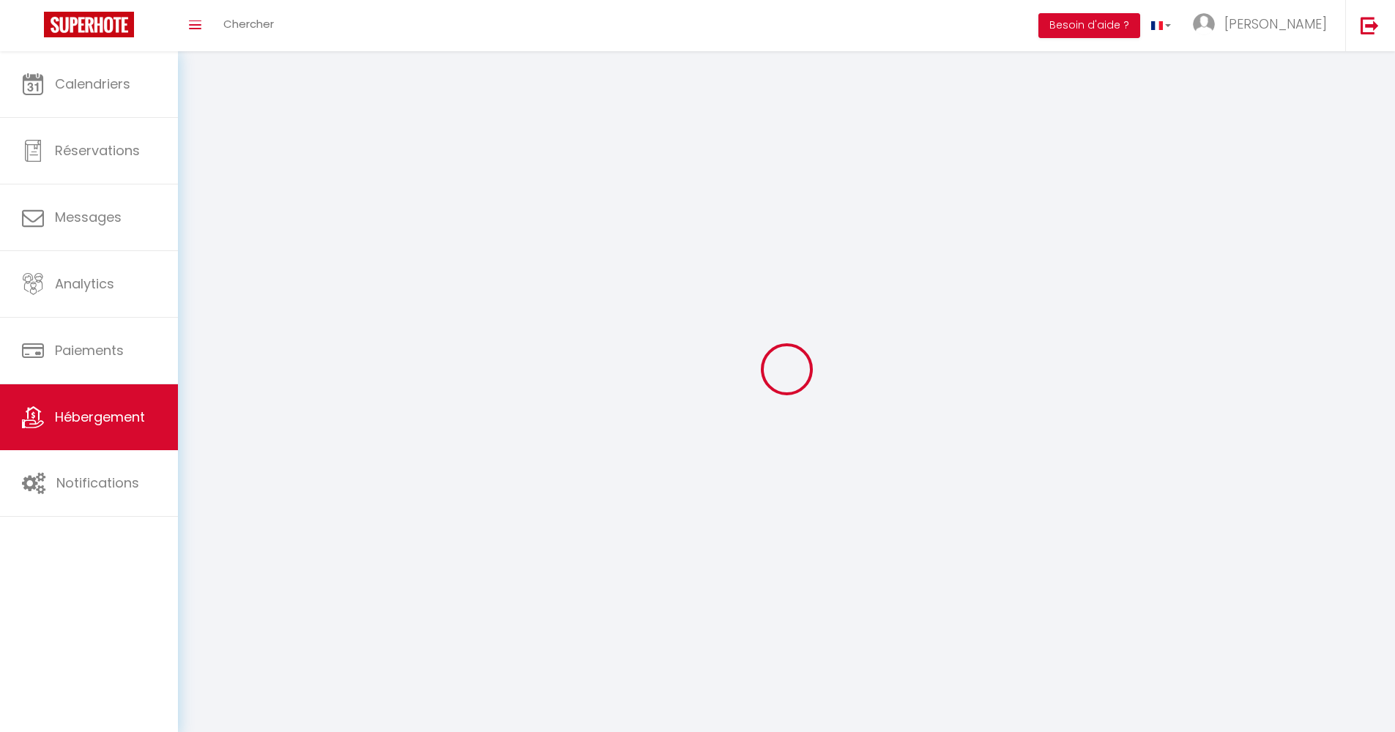
select select
checkbox input "false"
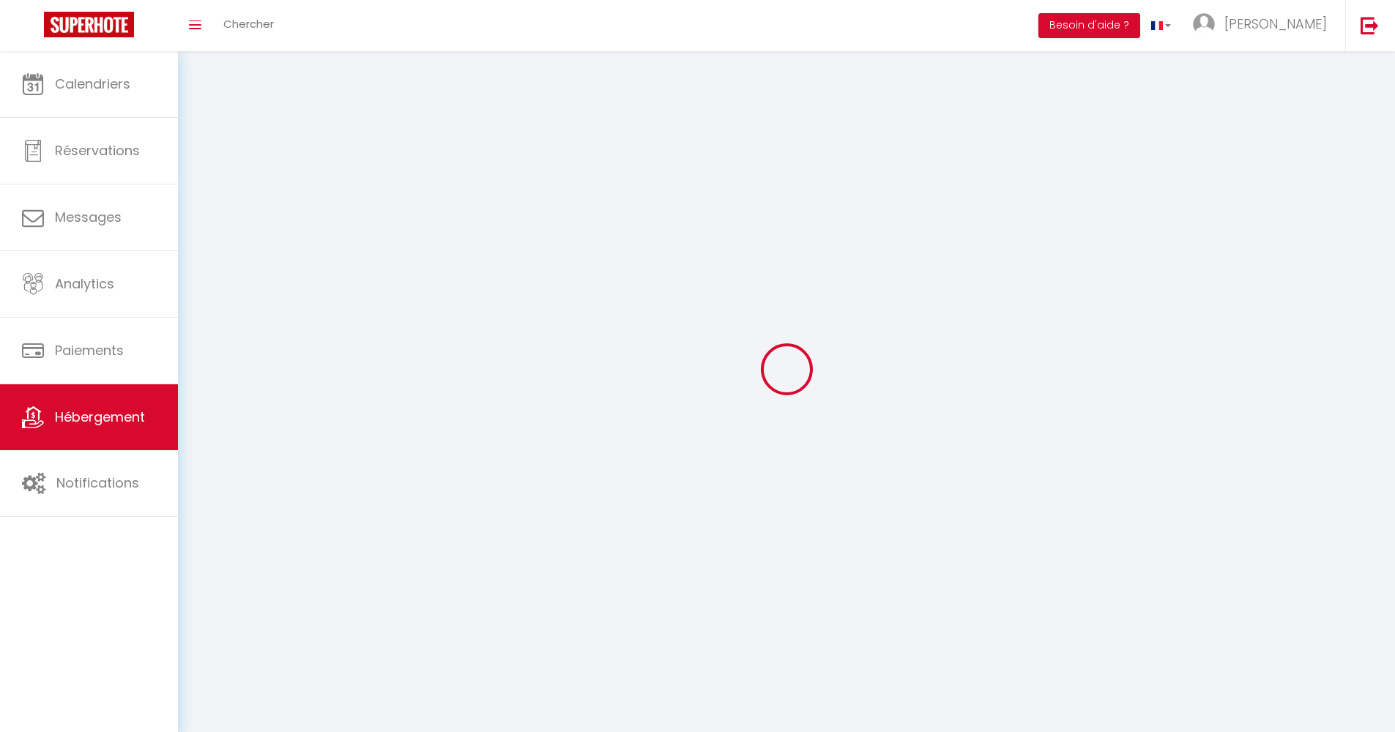
checkbox input "false"
select select
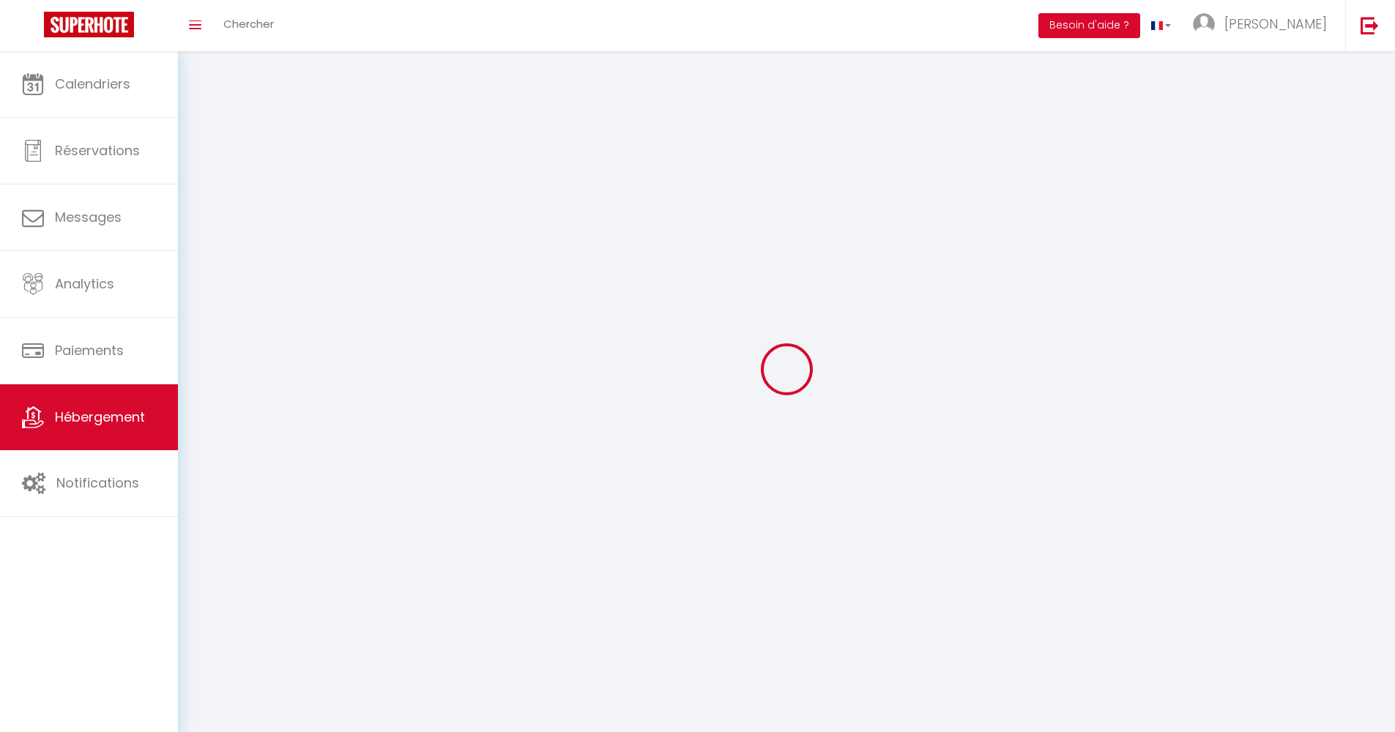
select select
checkbox input "false"
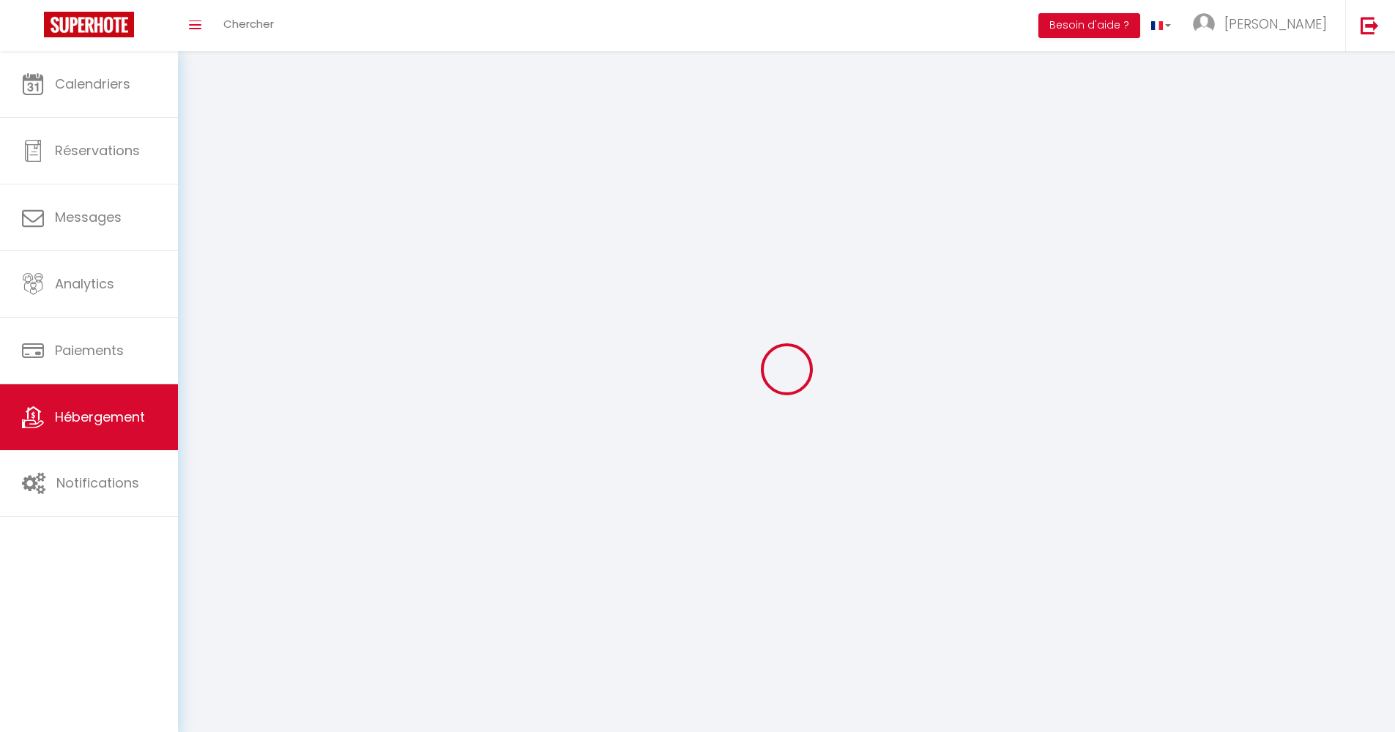
checkbox input "false"
select select
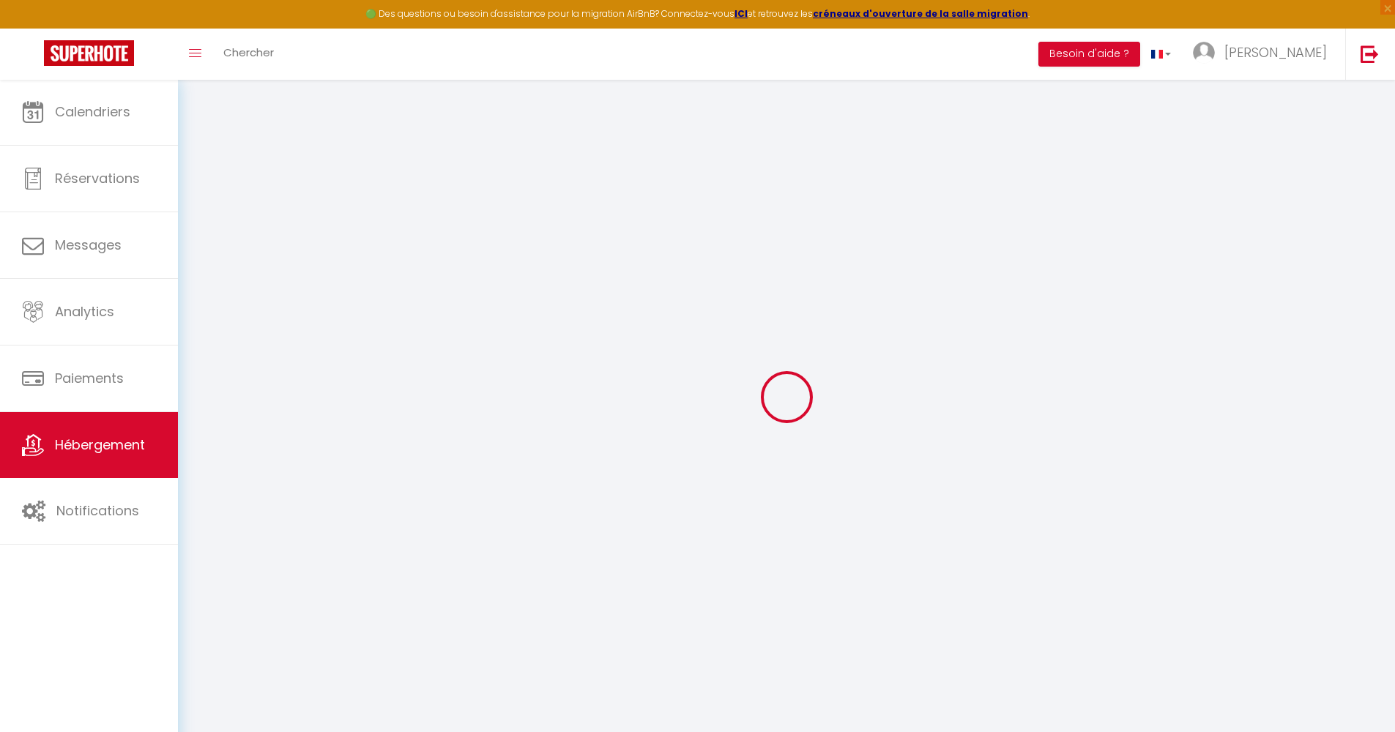
checkbox input "true"
select select "16:00"
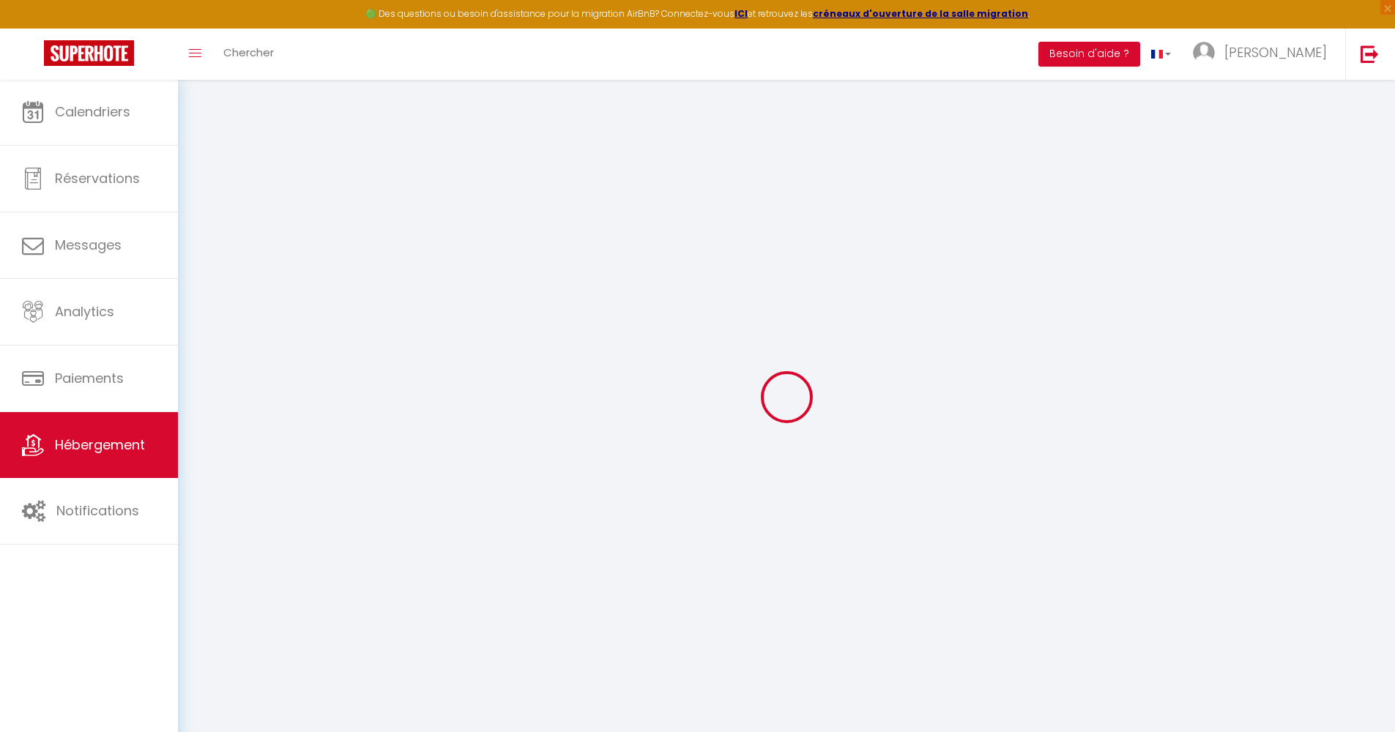
select select "00:00"
select select "10:30"
select select "15"
select select "30"
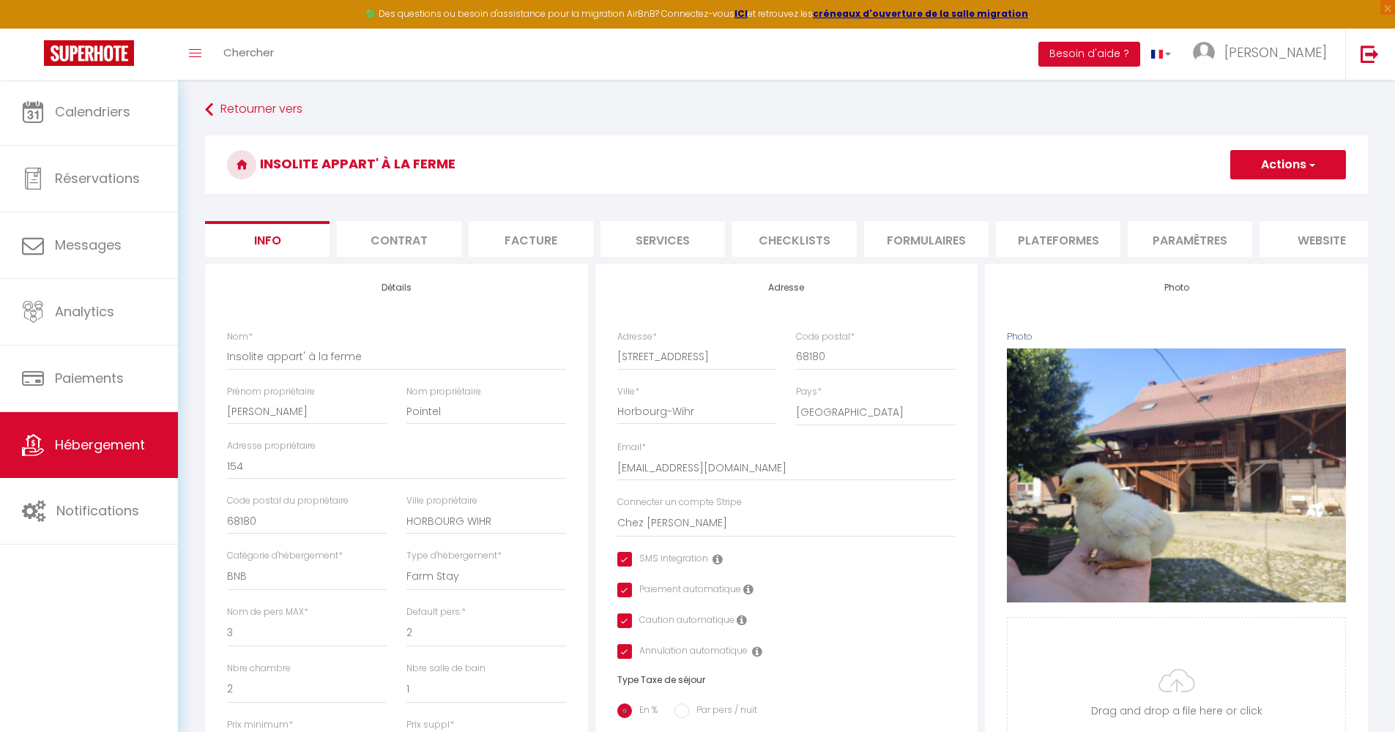
click at [811, 238] on li "Checklists" at bounding box center [794, 239] width 124 height 36
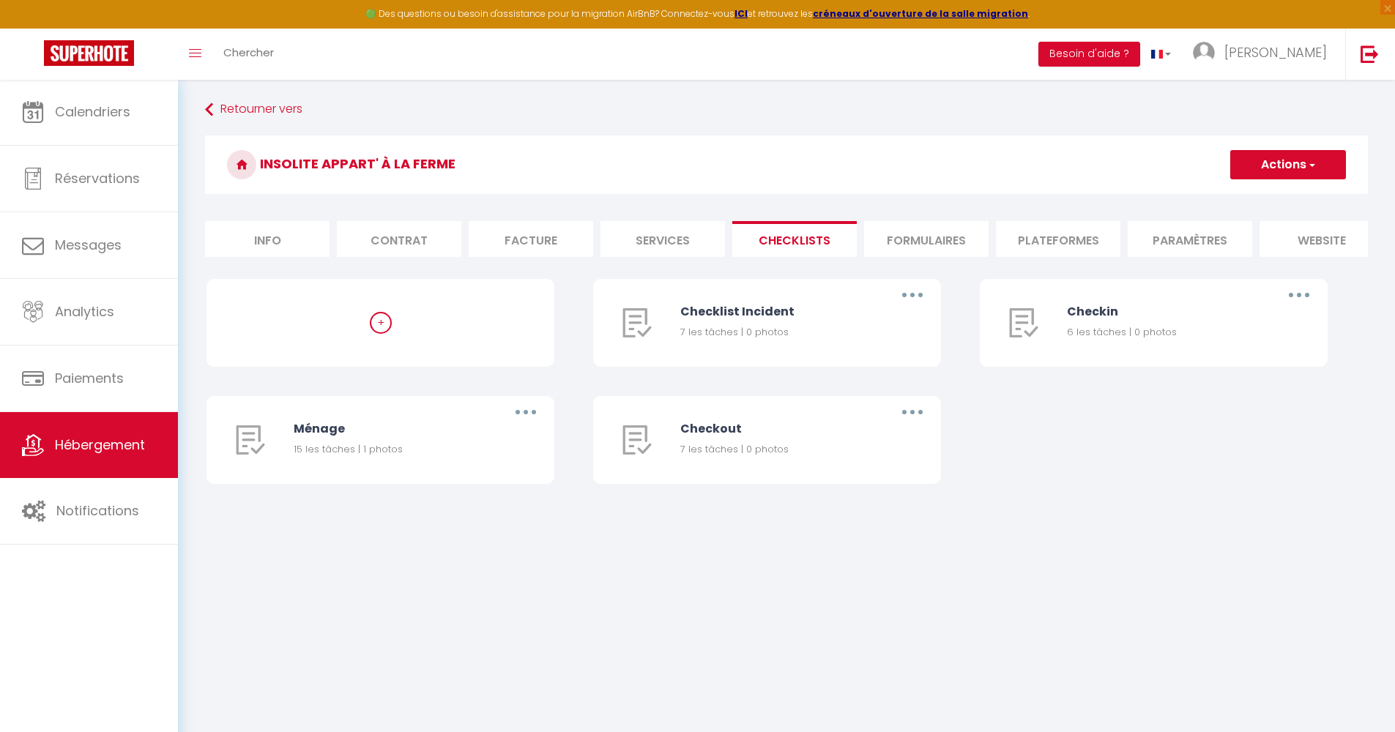
click at [1045, 450] on div "+ Checklist Incident 7 les tâches | 0 photos Editer Dupliquer Supprimer Checkin…" at bounding box center [786, 396] width 1160 height 234
click at [851, 163] on h3 "Insolite appart' à la ferme" at bounding box center [786, 164] width 1162 height 59
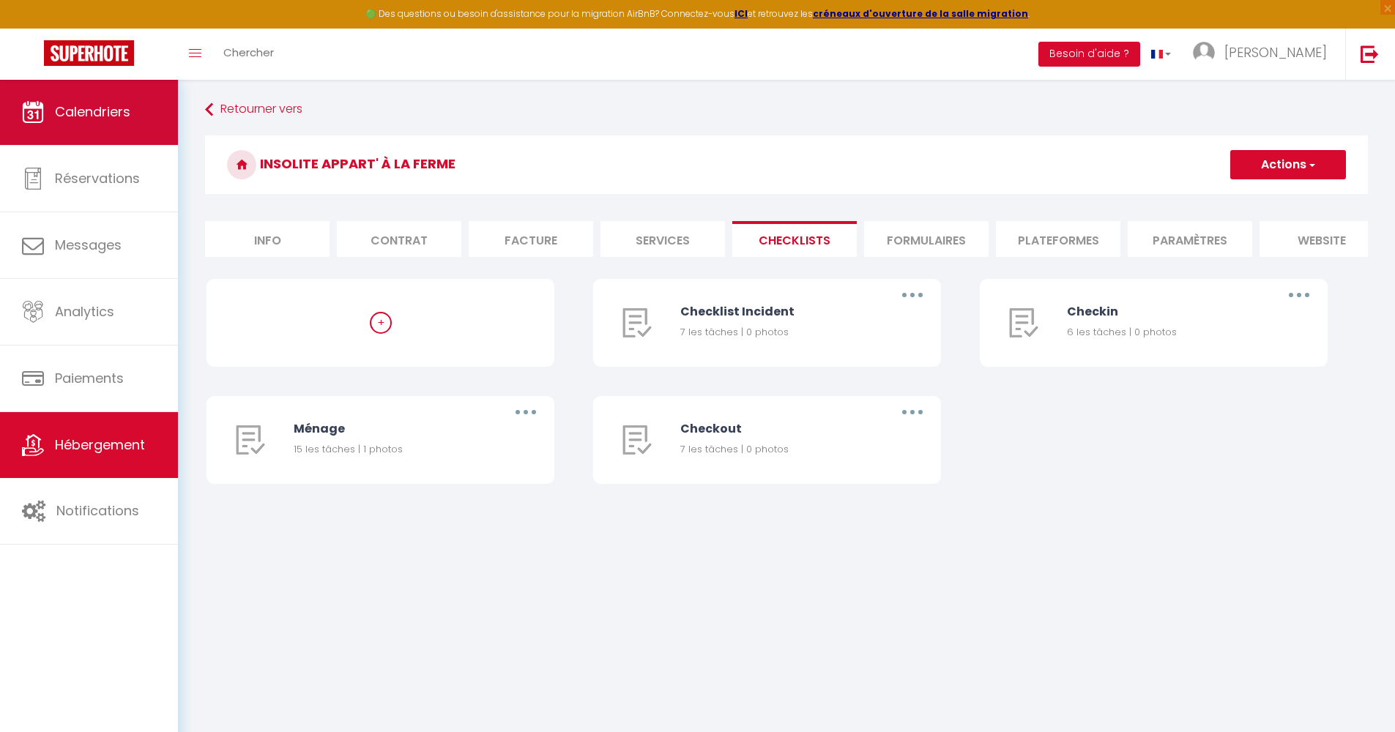
click at [93, 127] on link "Calendriers" at bounding box center [89, 112] width 178 height 66
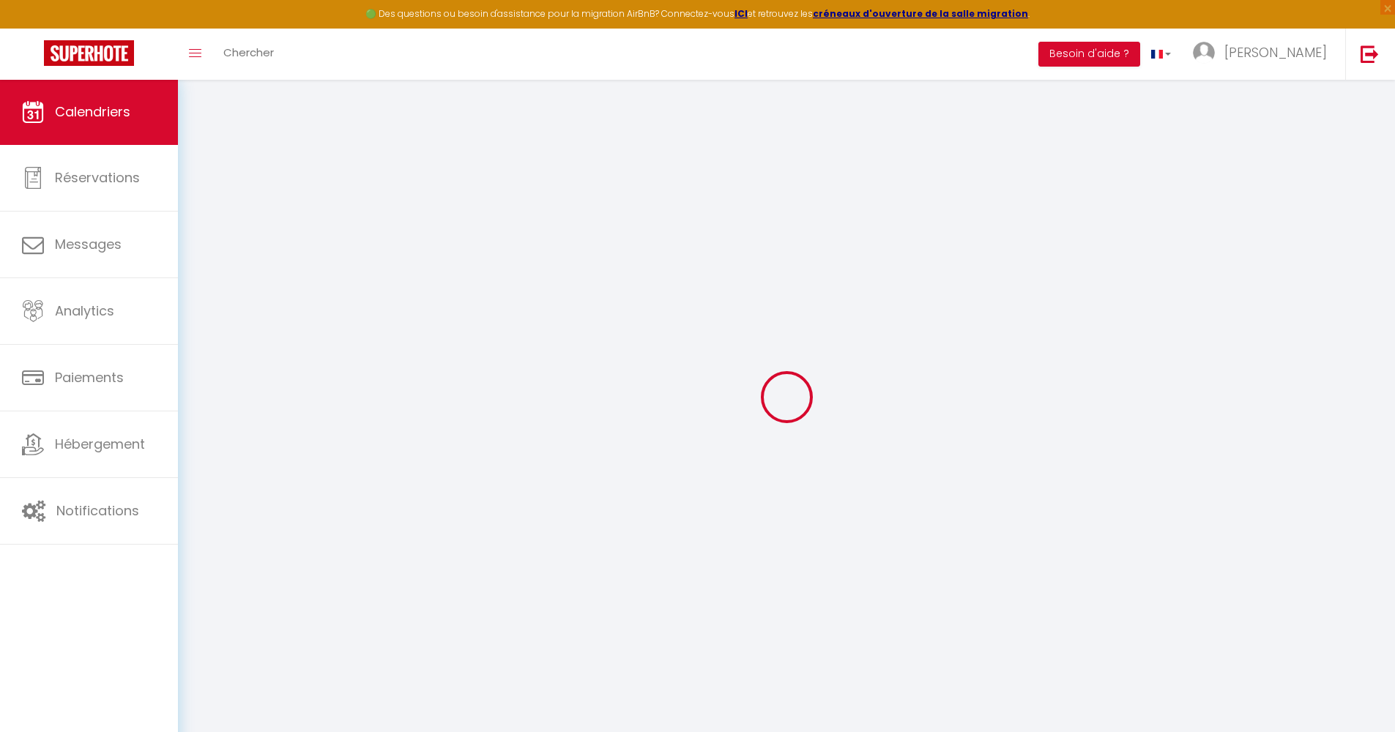
select select
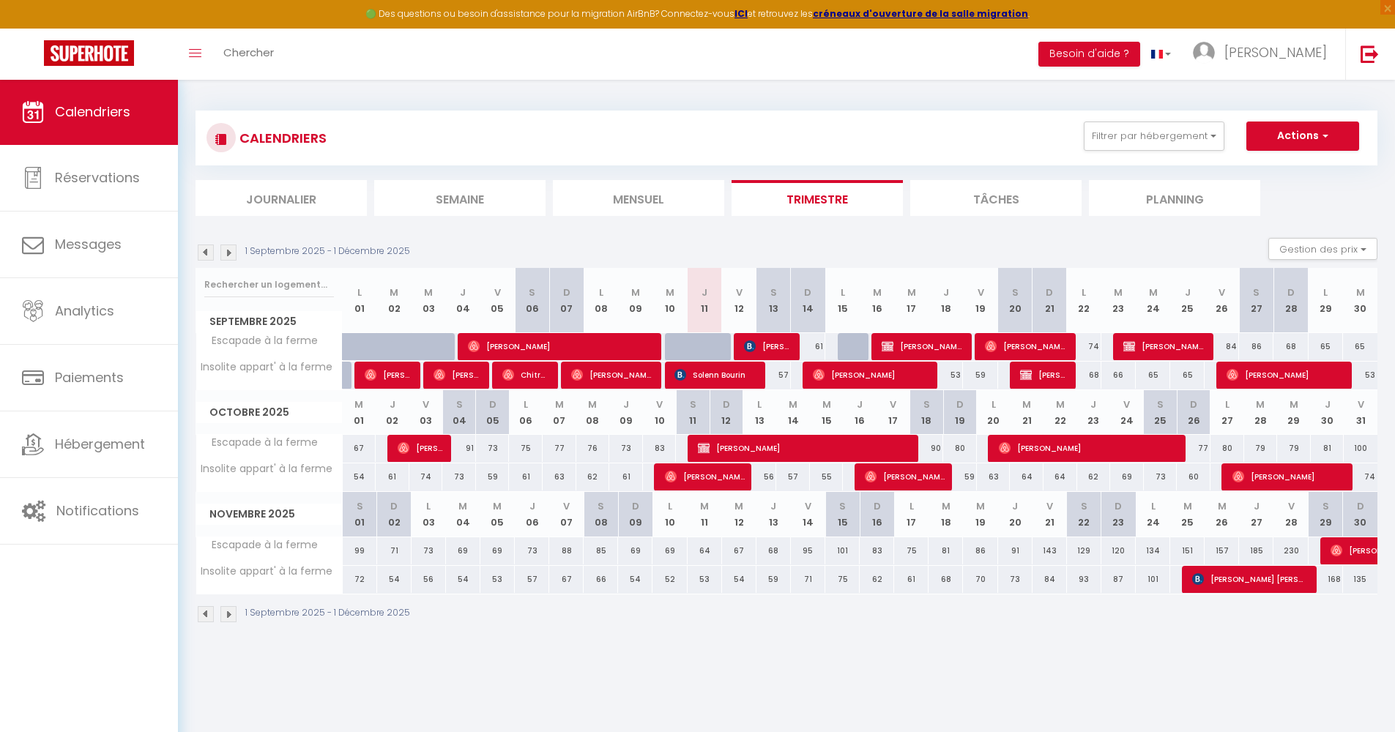
click at [611, 373] on span "Bastien Chochon Latouche" at bounding box center [611, 375] width 81 height 28
select select "OK"
select select "0"
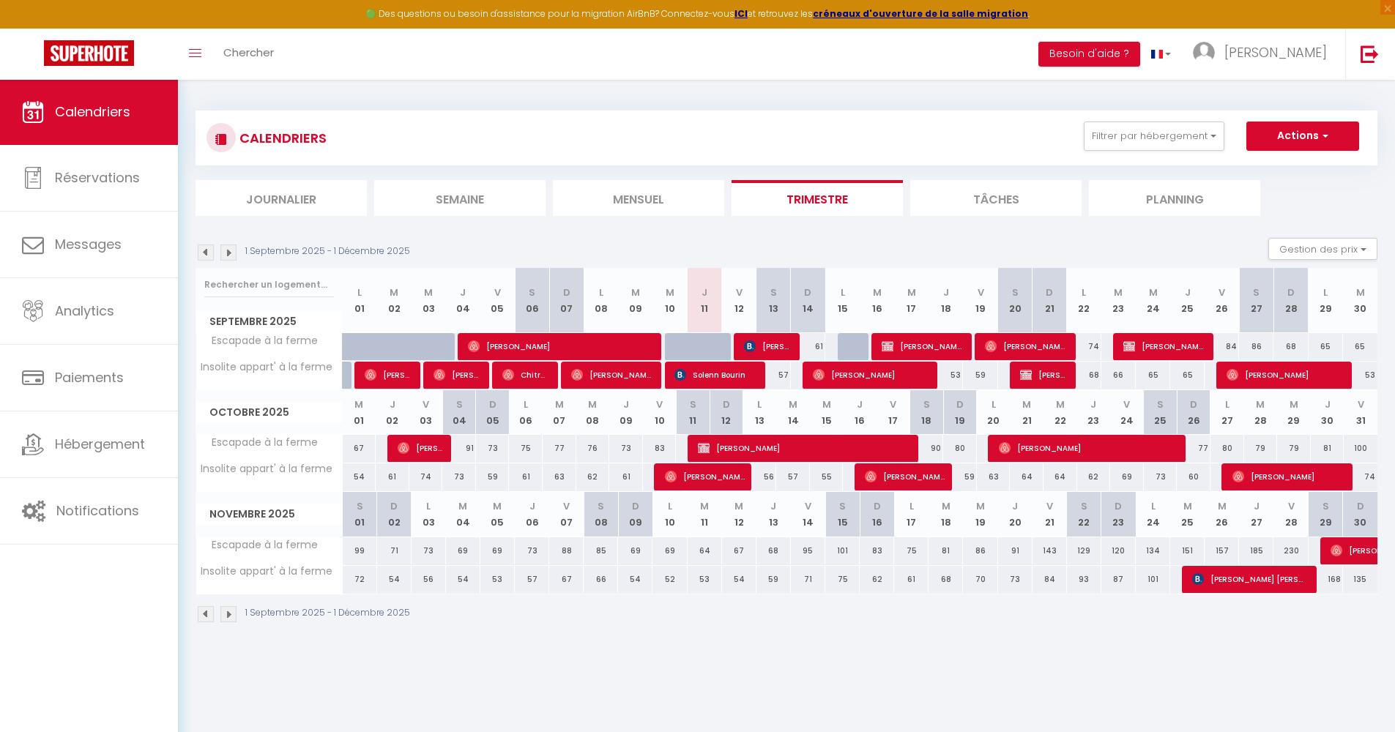
select select "1"
select select
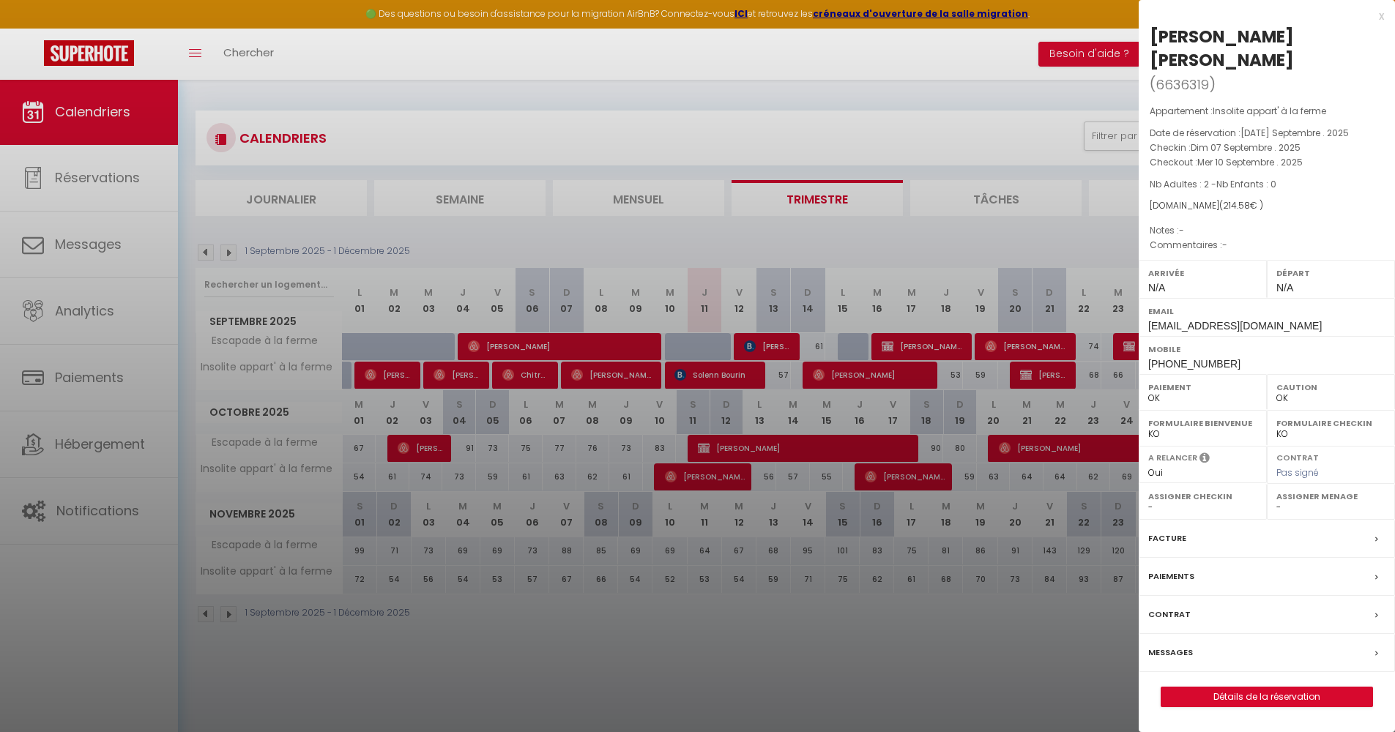
click at [1378, 13] on div "x" at bounding box center [1260, 16] width 245 height 18
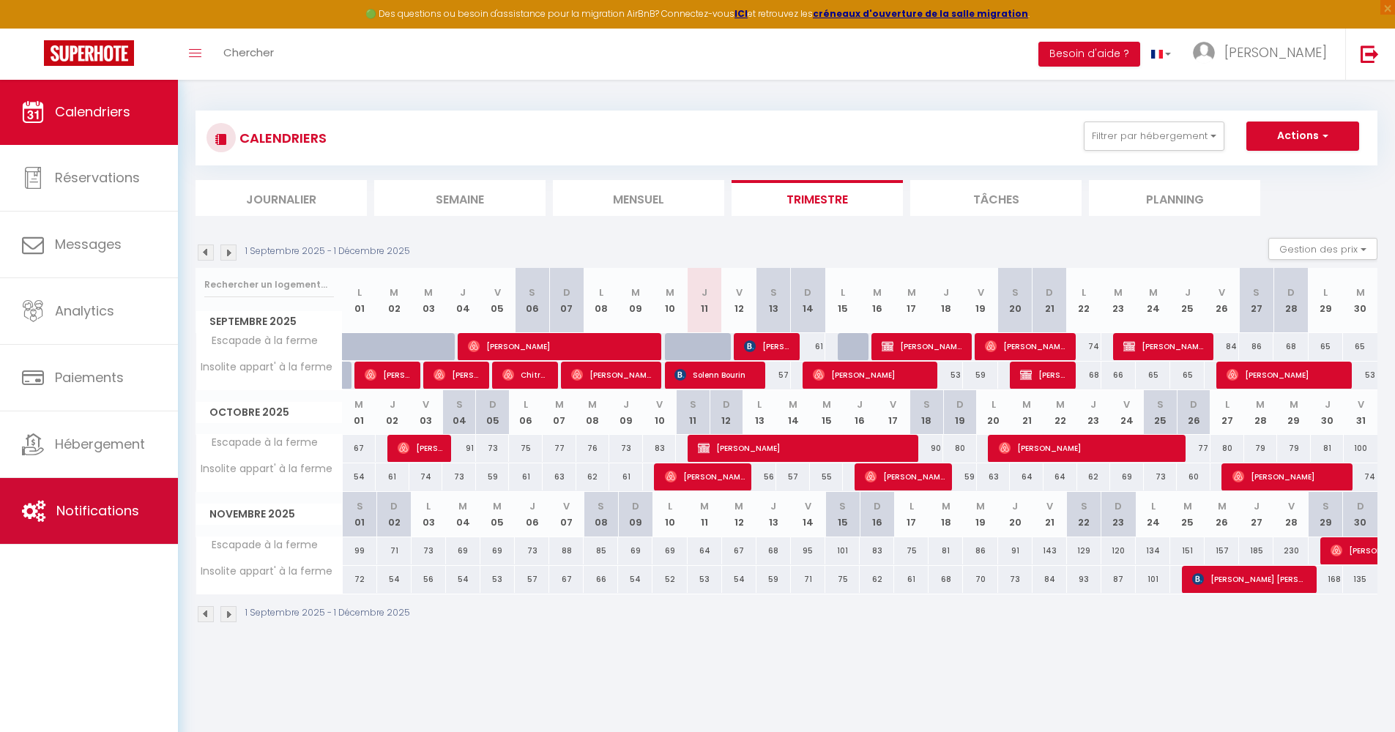
click at [71, 507] on span "Notifications" at bounding box center [97, 510] width 83 height 18
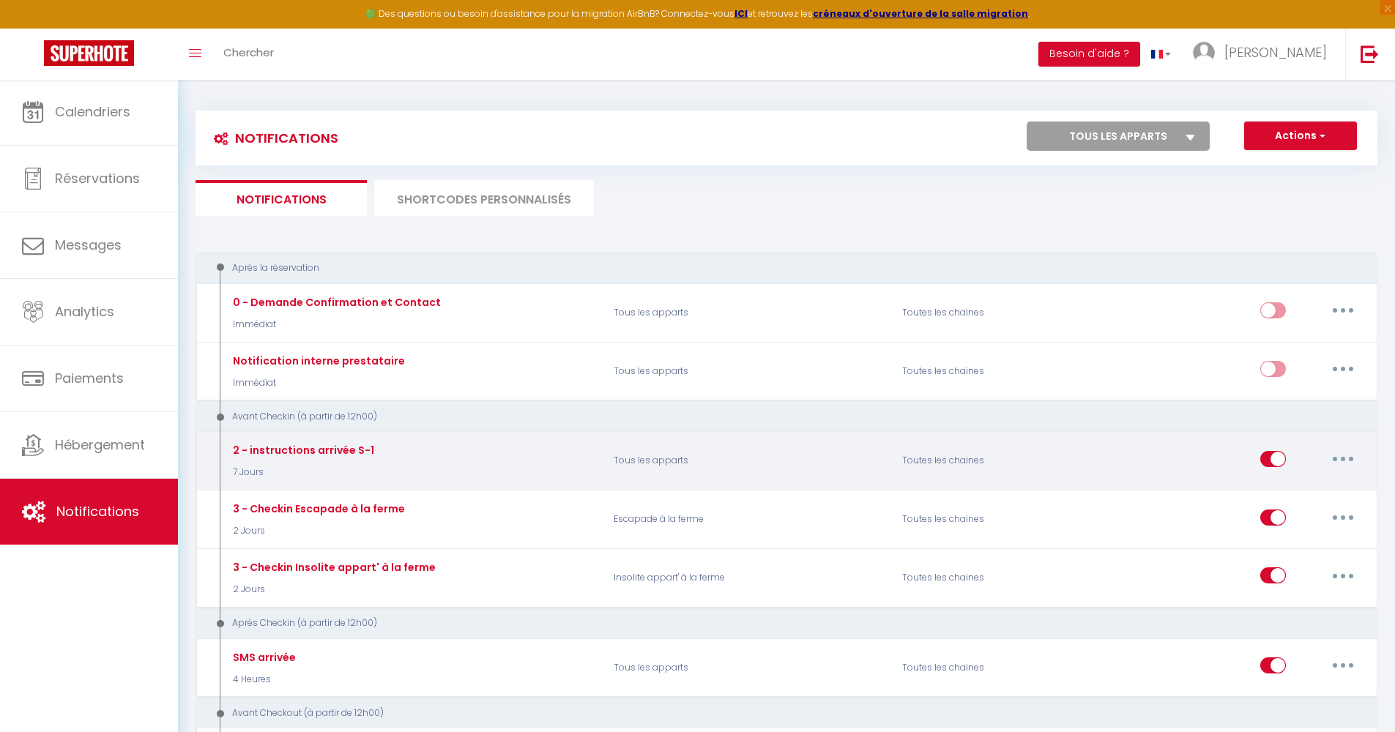
click at [1348, 453] on button "button" at bounding box center [1342, 458] width 41 height 23
click at [1283, 479] on link "Editer" at bounding box center [1304, 491] width 108 height 25
type input "2 - instructions arrivée S-1"
select select "7 Jours"
select select "if_booking_is_paid"
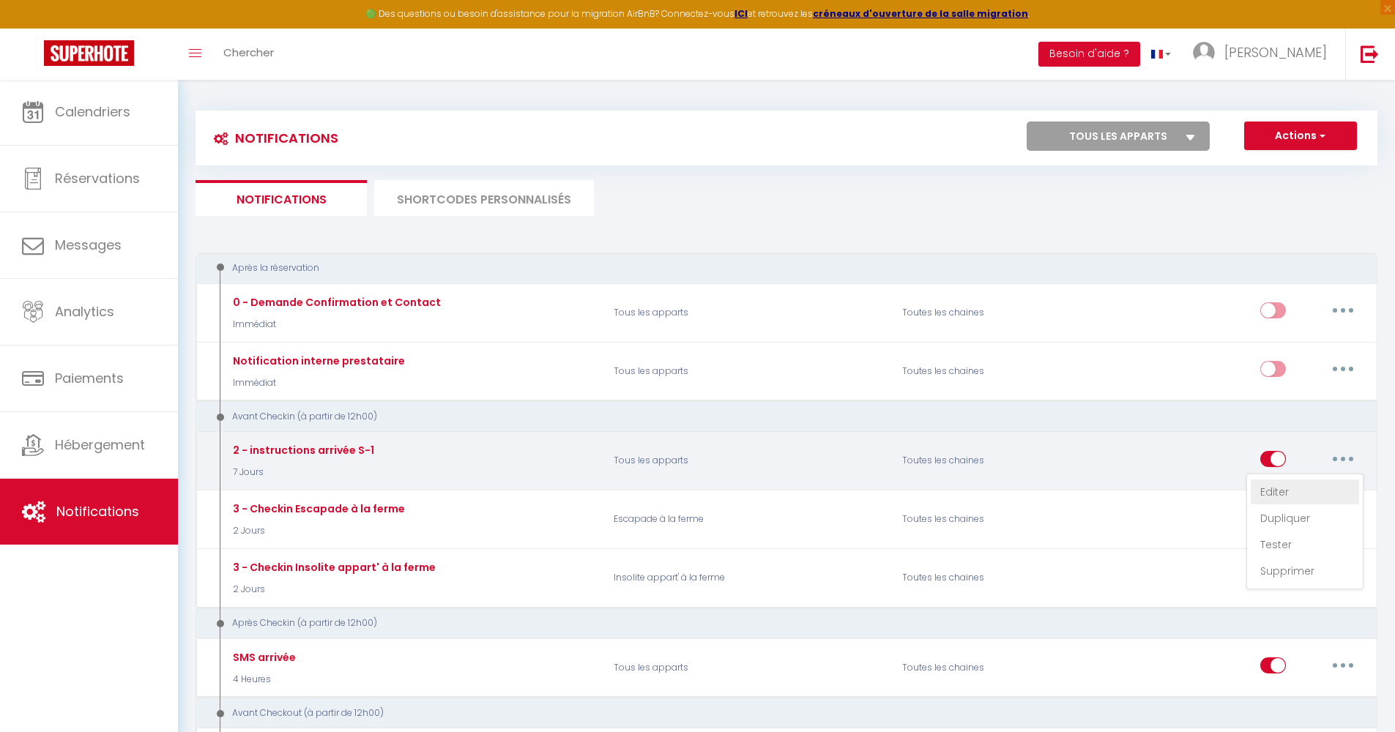
checkbox input "true"
checkbox input "false"
radio input "true"
type input "Arrivée Chez Marguerite Gîtes à la ferme"
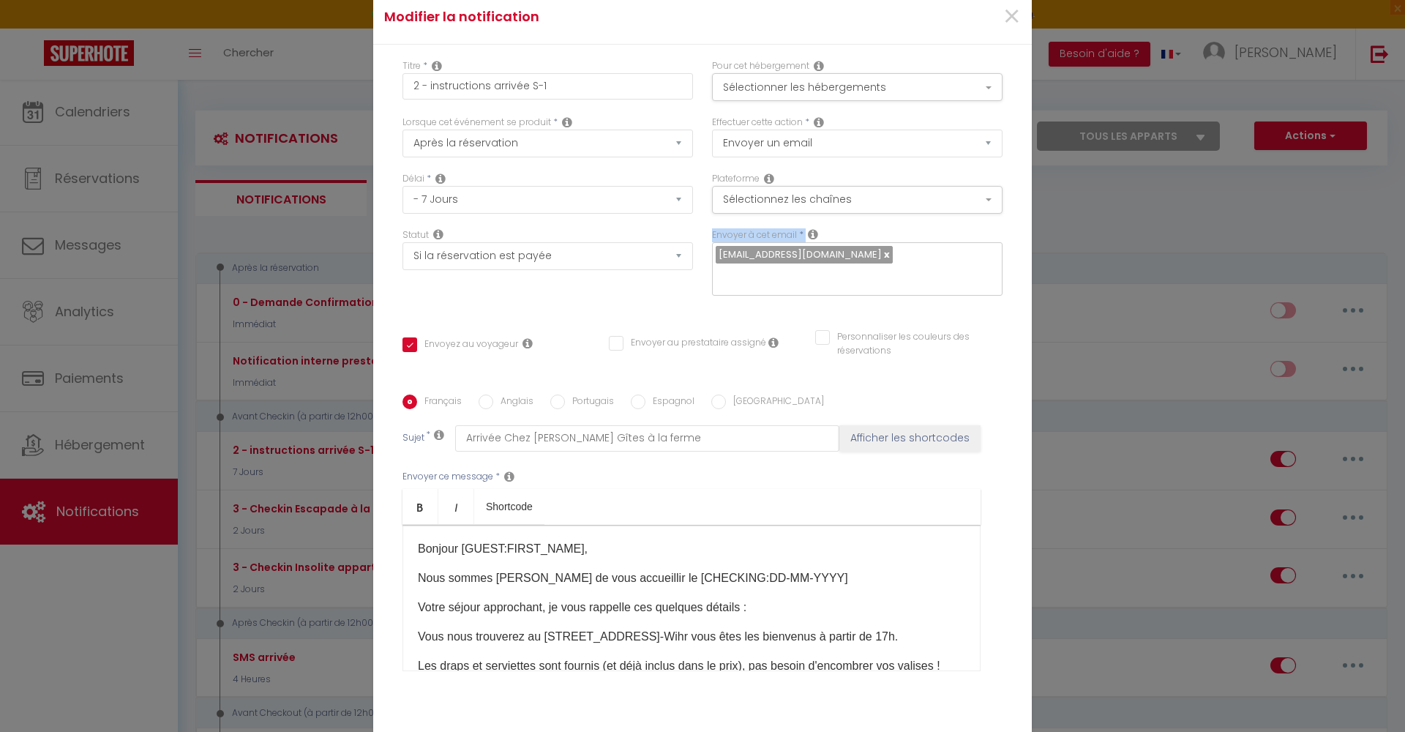
drag, startPoint x: 705, startPoint y: 232, endPoint x: 804, endPoint y: 234, distance: 99.6
click at [804, 234] on div "Envoyer à cet email * mgpointel@gmail.com" at bounding box center [858, 269] width 310 height 83
click at [826, 235] on div "Envoyer à cet email * mgpointel@gmail.com" at bounding box center [857, 262] width 291 height 68
drag, startPoint x: 707, startPoint y: 232, endPoint x: 816, endPoint y: 233, distance: 109.1
click at [816, 233] on div "Envoyer à cet email * mgpointel@gmail.com" at bounding box center [857, 262] width 291 height 68
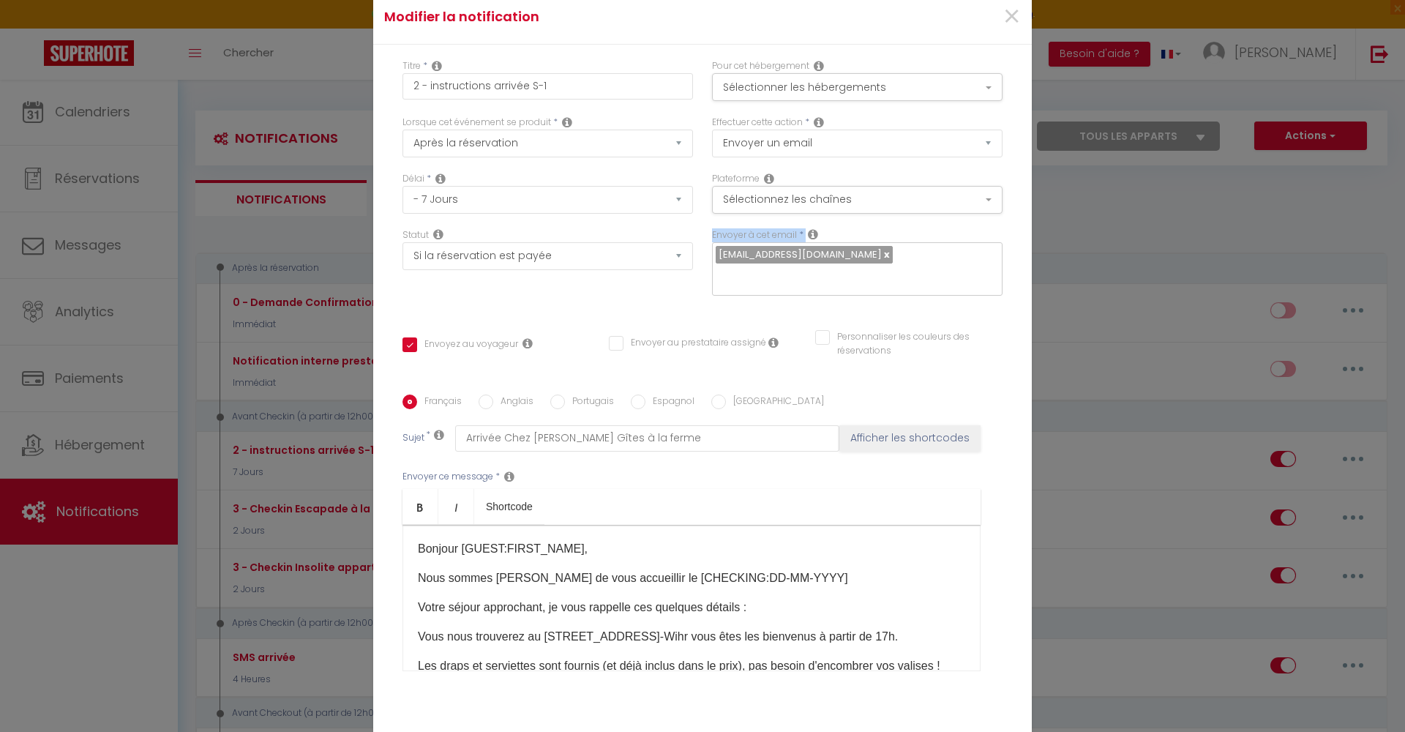
click at [739, 232] on label "Envoyer à cet email" at bounding box center [754, 235] width 85 height 14
drag, startPoint x: 707, startPoint y: 234, endPoint x: 783, endPoint y: 231, distance: 76.2
click at [783, 231] on label "Envoyer à cet email" at bounding box center [754, 235] width 85 height 14
click at [758, 231] on label "Envoyer à cet email" at bounding box center [754, 235] width 85 height 14
click at [1007, 18] on span "×" at bounding box center [1012, 17] width 18 height 44
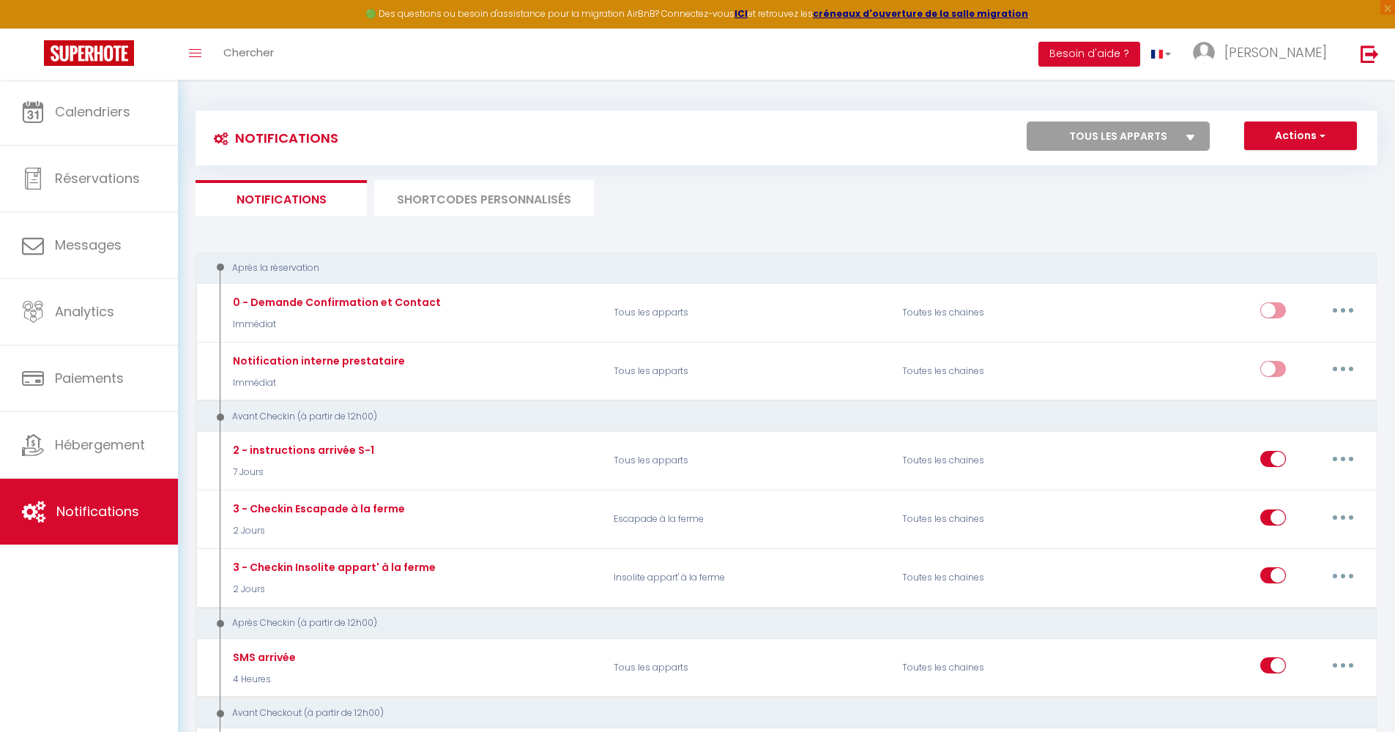
scroll to position [14, 0]
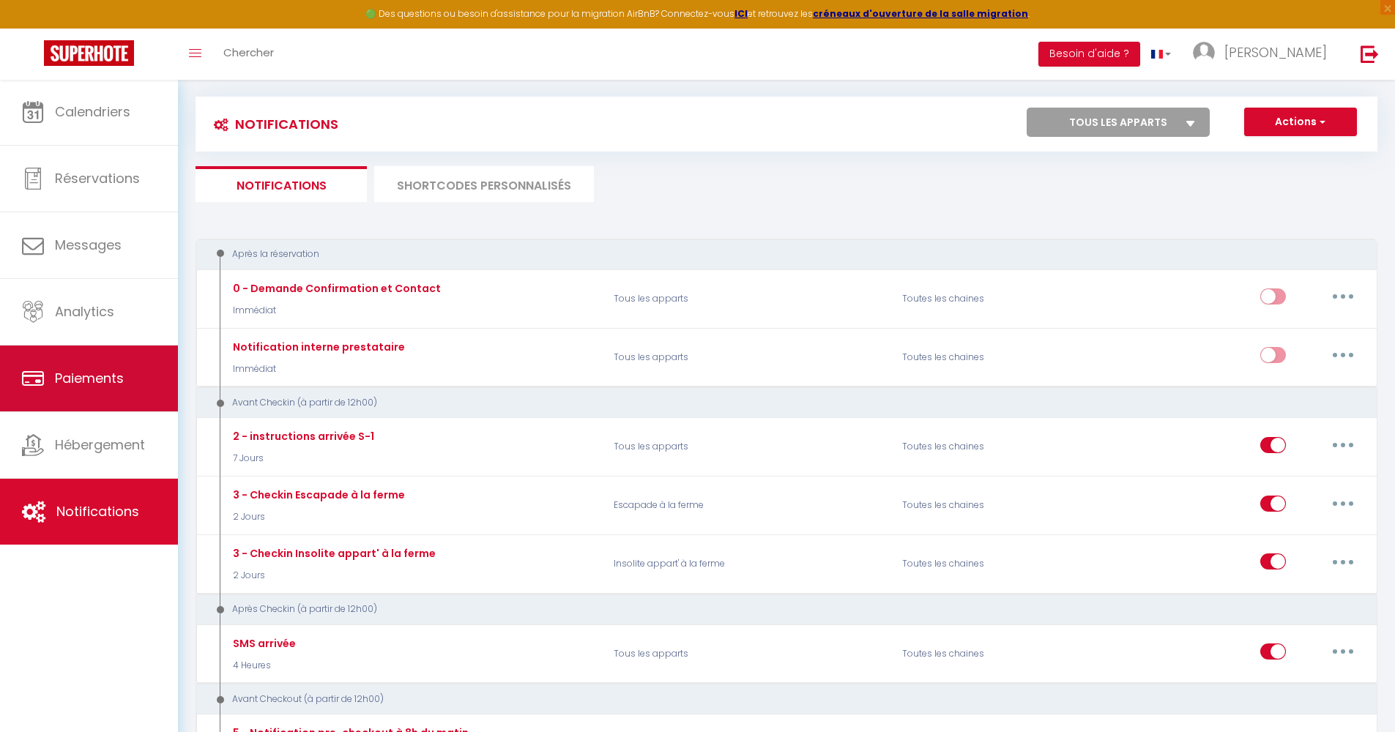
click at [81, 366] on link "Paiements" at bounding box center [89, 379] width 178 height 66
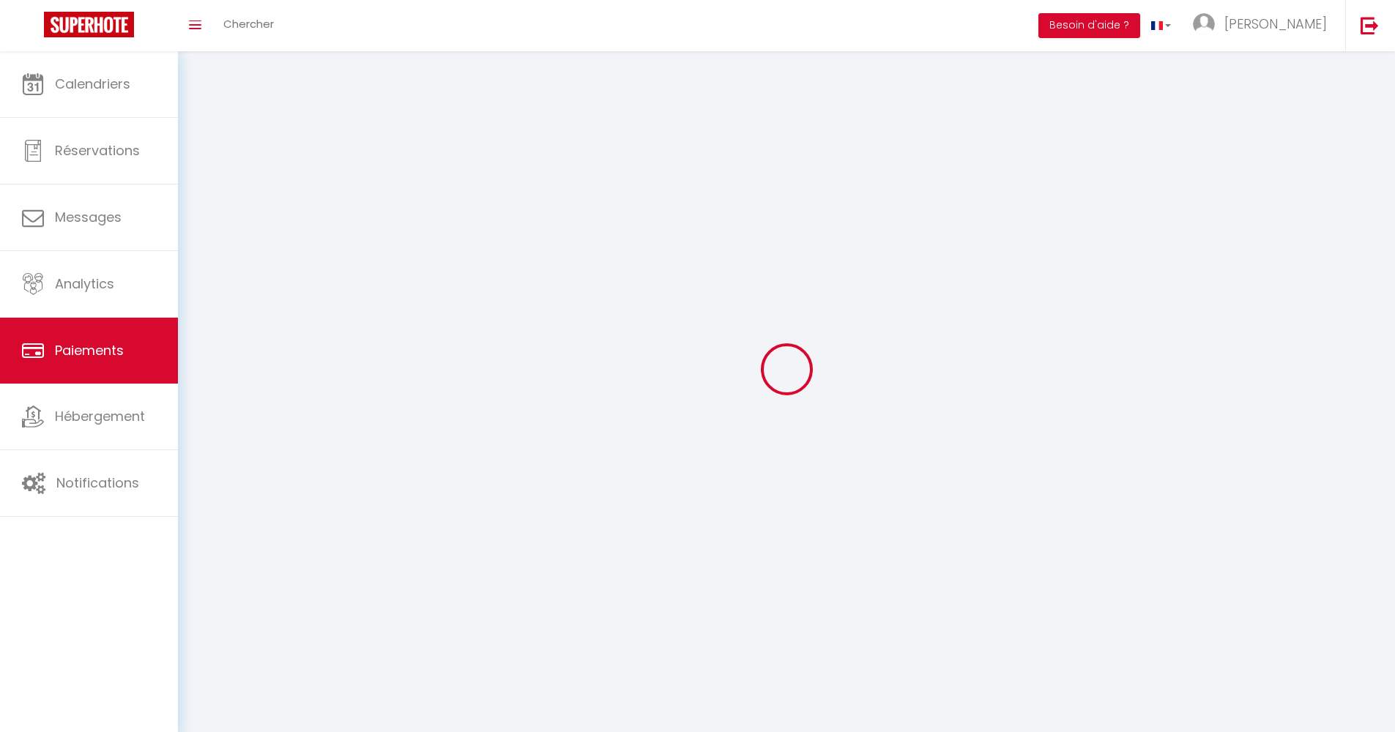
select select "2"
select select "0"
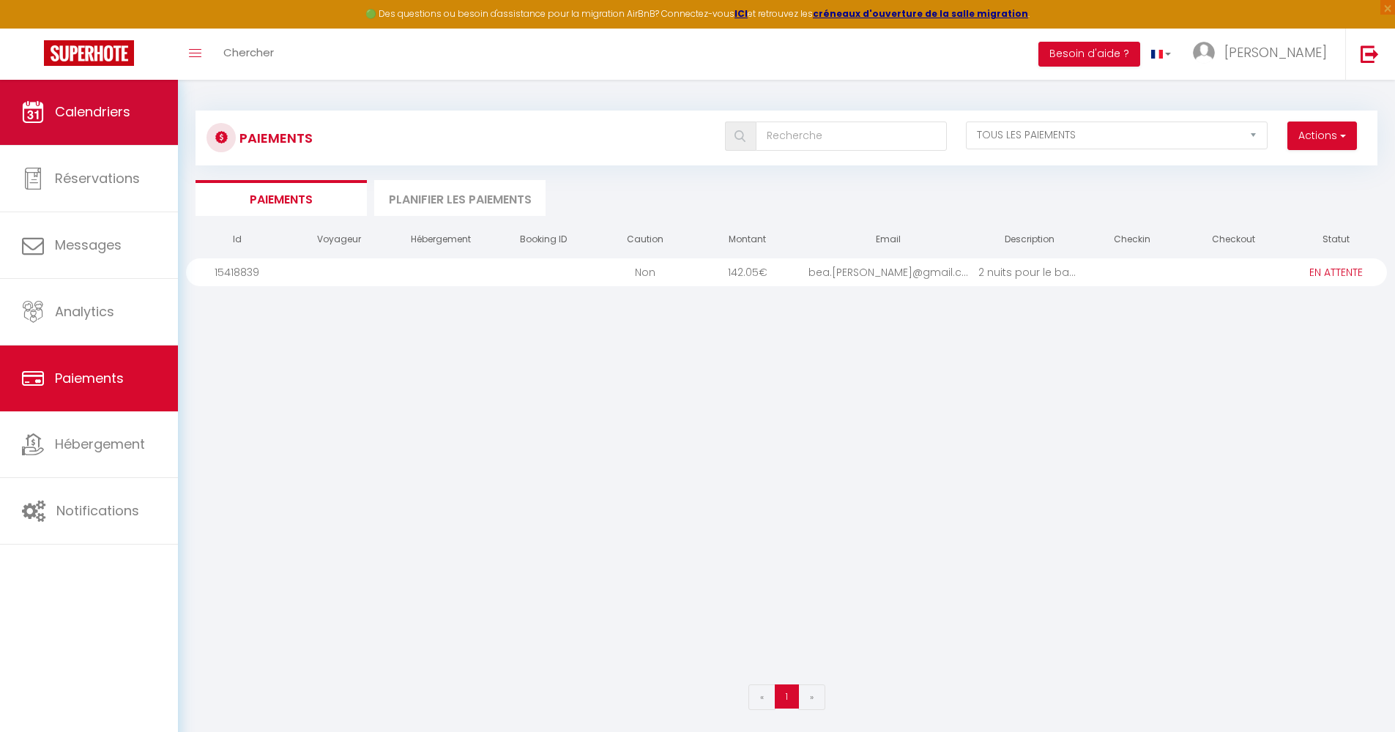
click at [37, 101] on icon at bounding box center [33, 112] width 22 height 22
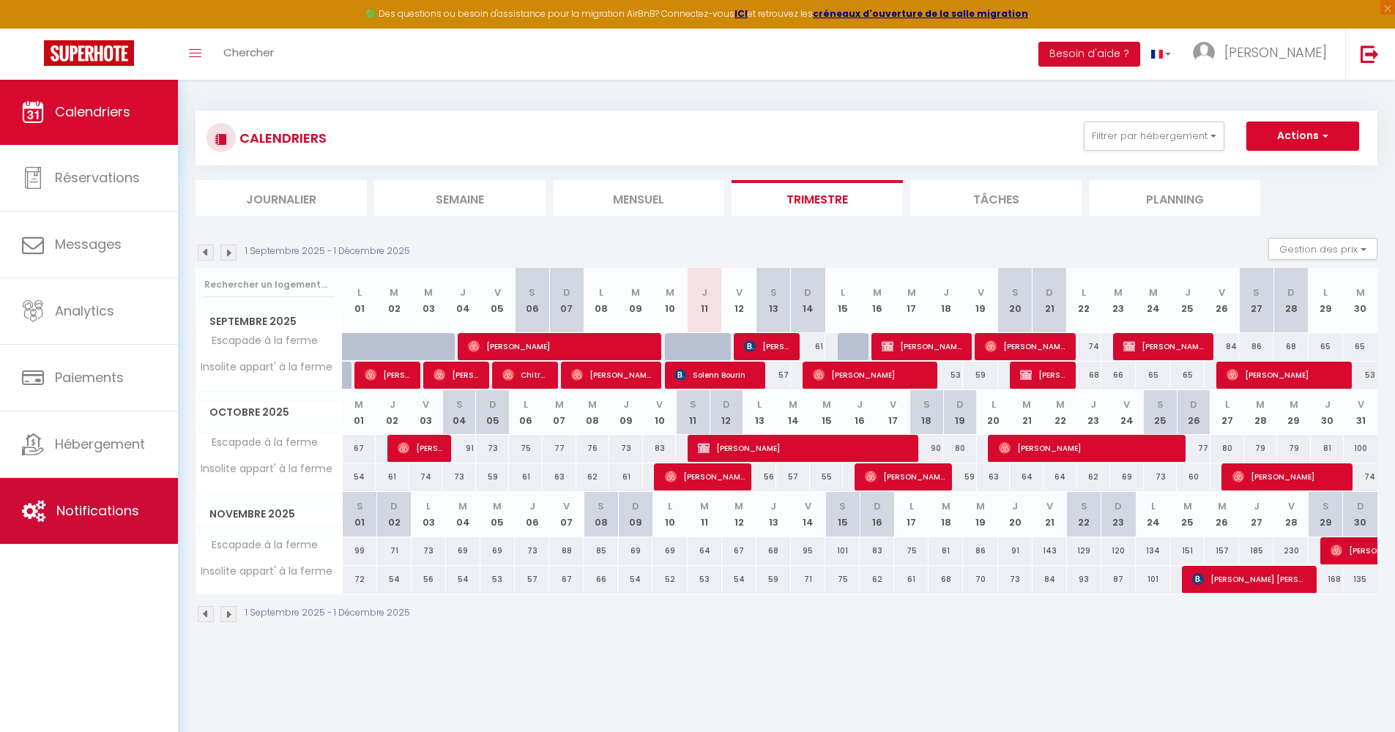
click at [99, 505] on span "Notifications" at bounding box center [97, 510] width 83 height 18
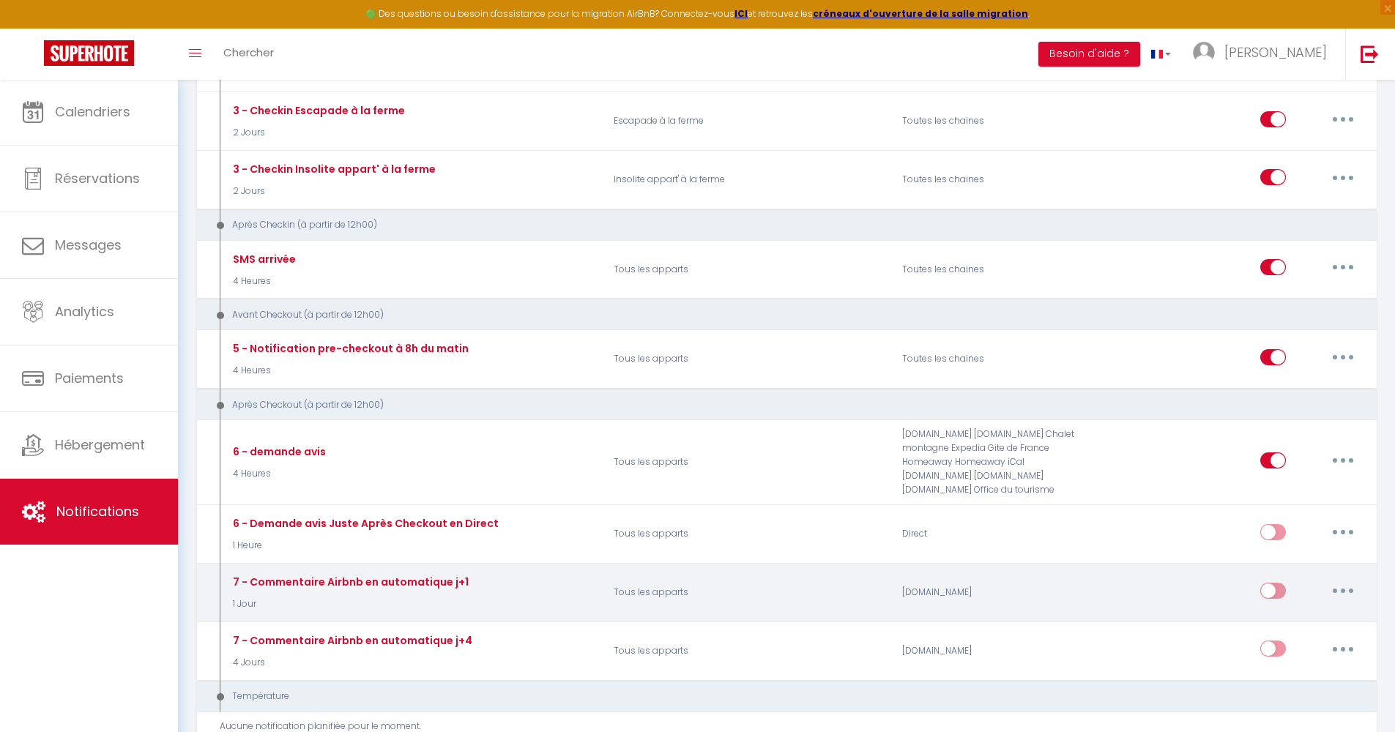
scroll to position [425, 0]
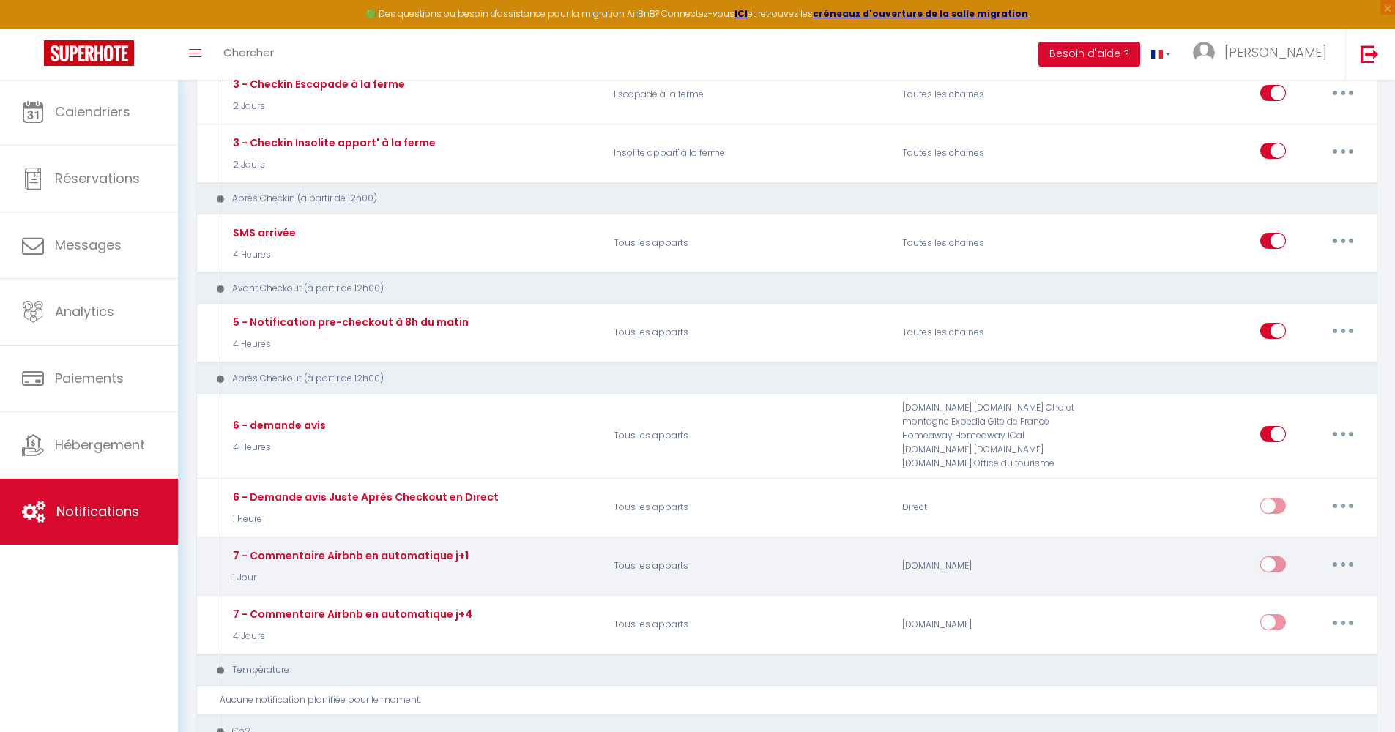
click at [1344, 555] on button "button" at bounding box center [1342, 564] width 41 height 23
click at [1290, 585] on link "Editer" at bounding box center [1304, 597] width 108 height 25
type input "7 - Commentaire Airbnb en automatique j+1"
select select "5"
select select "1 Jour"
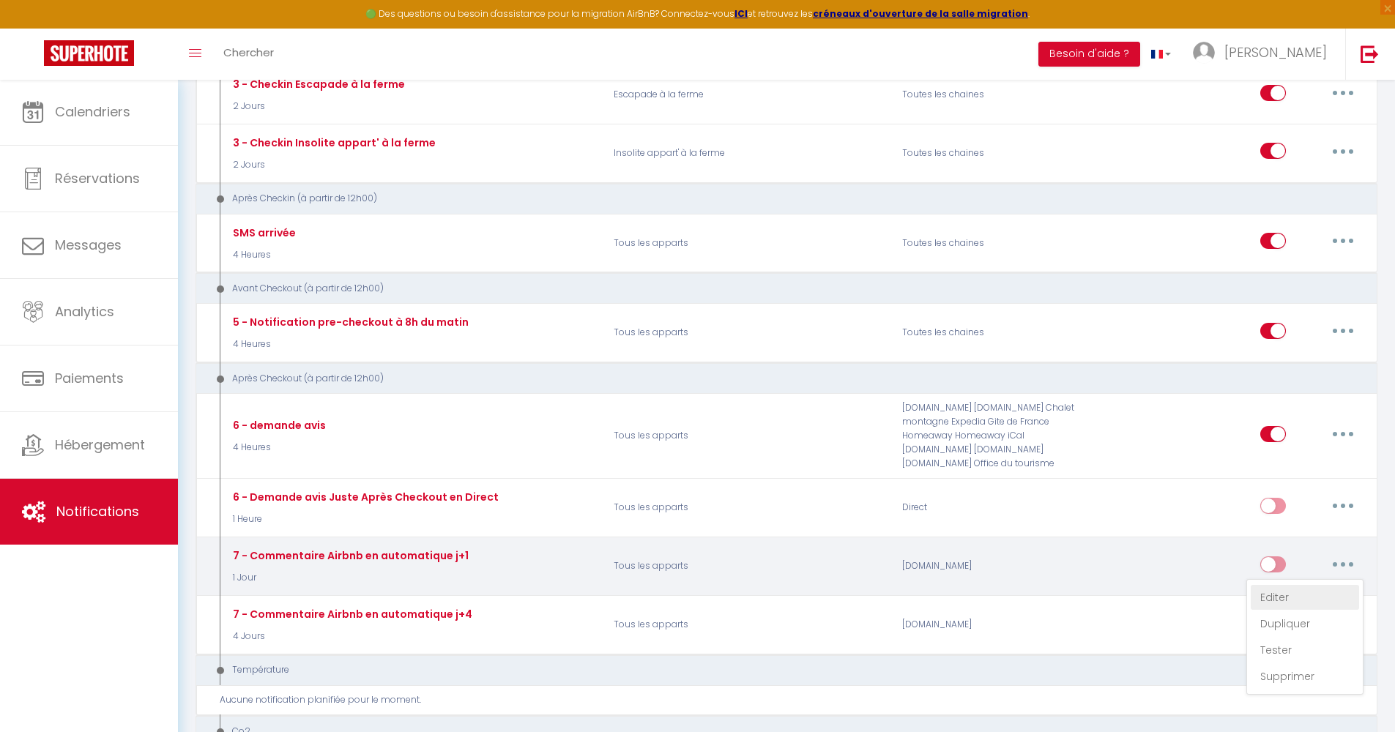
select select "if_booking_is_paid"
checkbox input "false"
radio input "true"
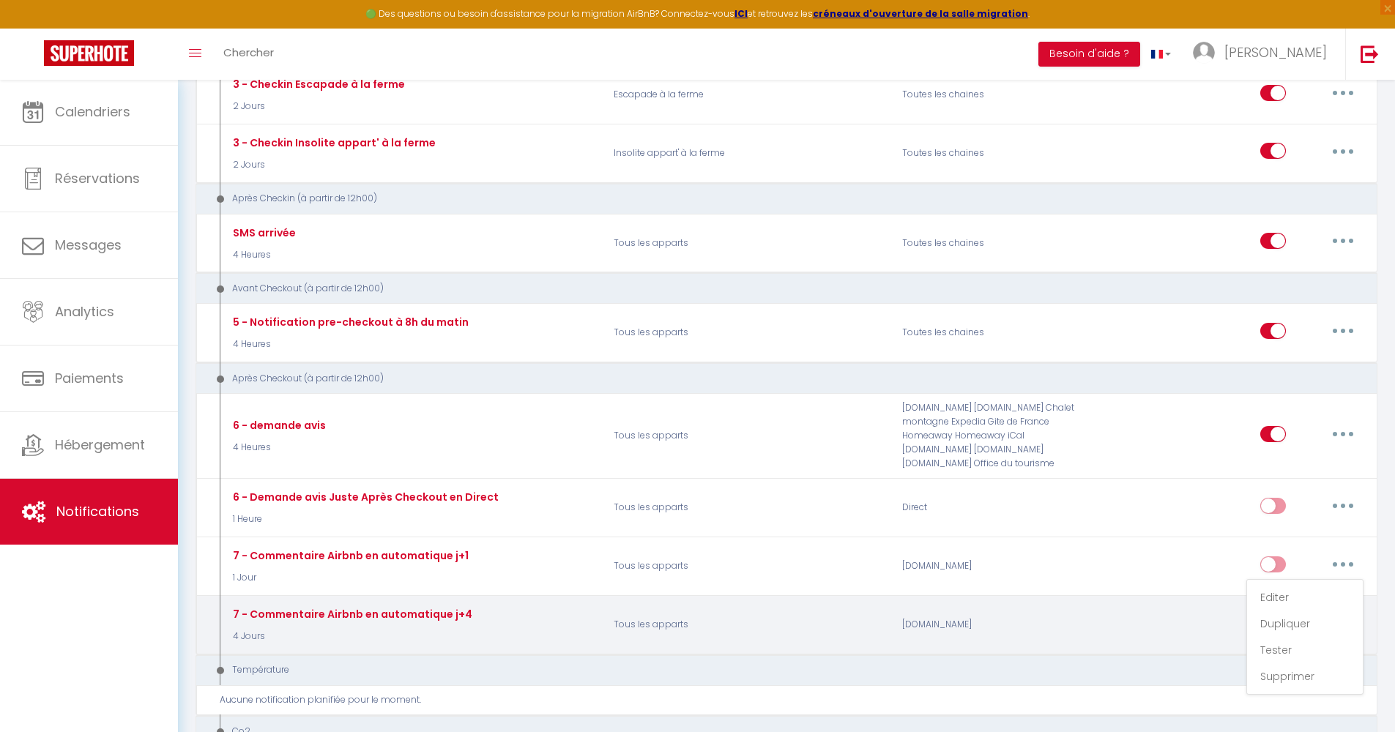
select select "review"
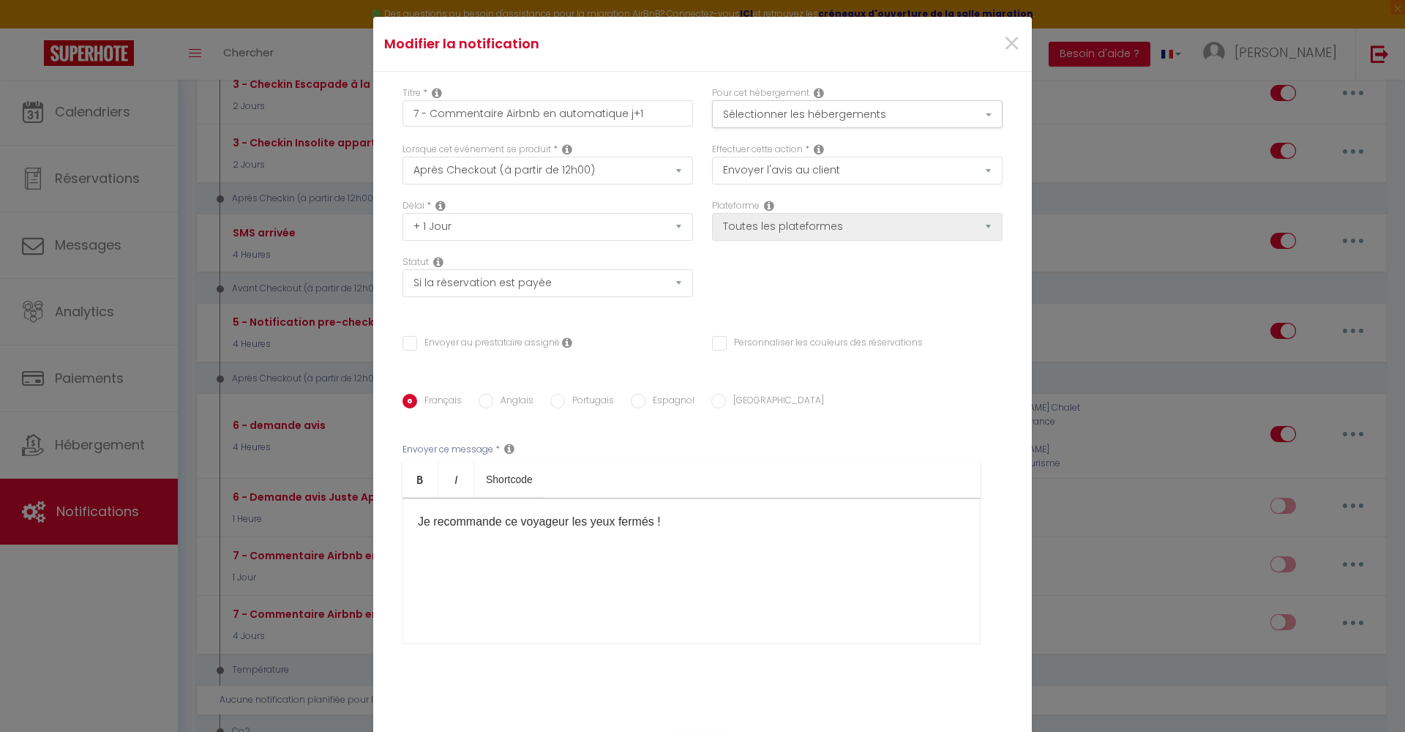
click at [1016, 51] on div "×" at bounding box center [921, 44] width 219 height 32
click at [1009, 42] on span "×" at bounding box center [1012, 44] width 18 height 44
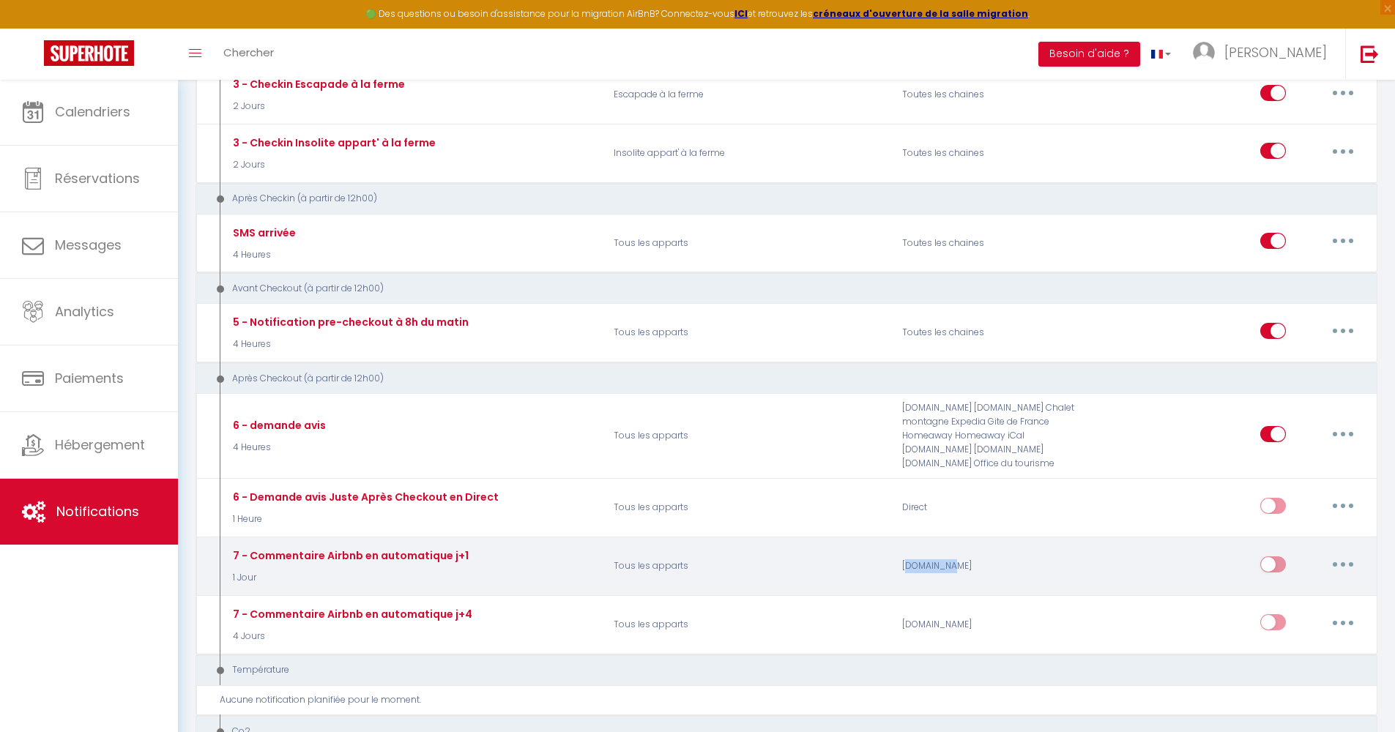
drag, startPoint x: 906, startPoint y: 555, endPoint x: 971, endPoint y: 559, distance: 65.3
click at [971, 559] on div "Airbnb.com" at bounding box center [988, 566] width 193 height 42
click at [1349, 553] on button "button" at bounding box center [1342, 564] width 41 height 23
click at [1291, 585] on link "Editer" at bounding box center [1304, 597] width 108 height 25
checkbox input "false"
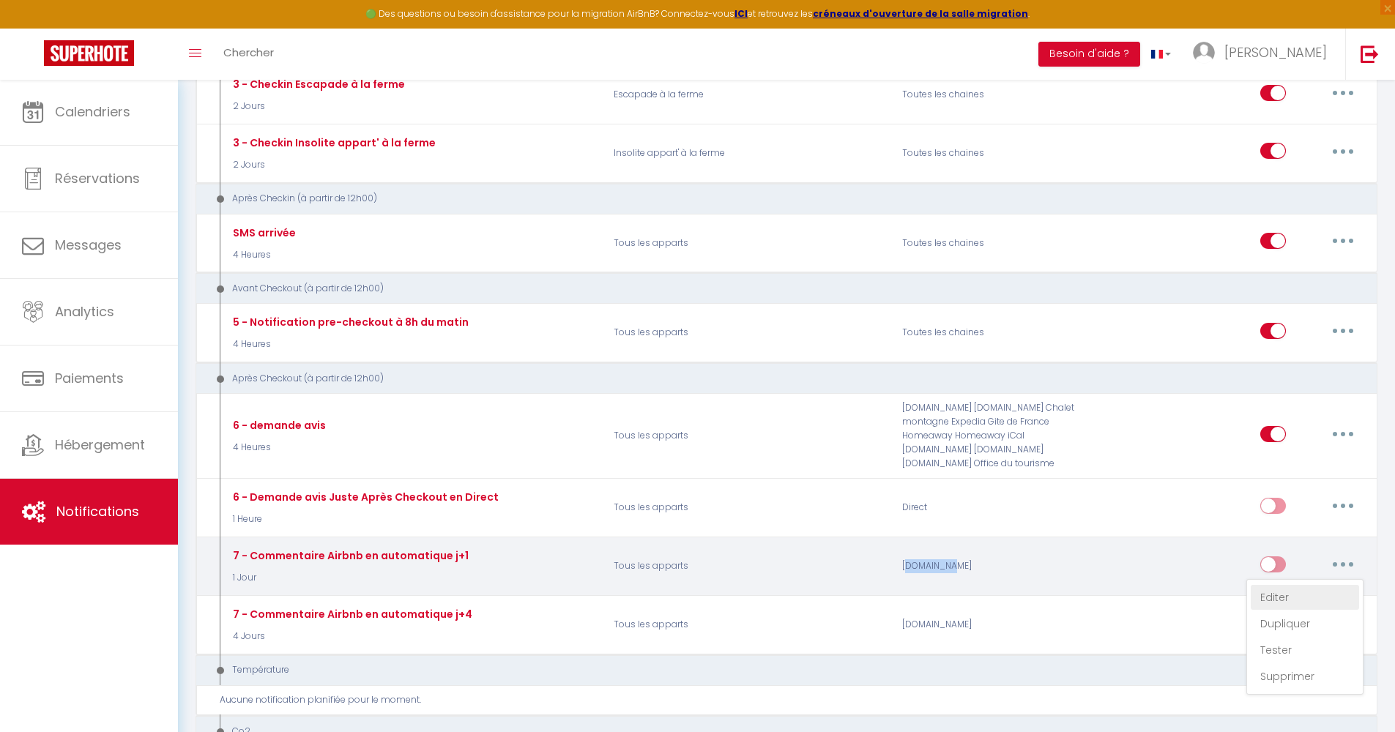
checkbox input "false"
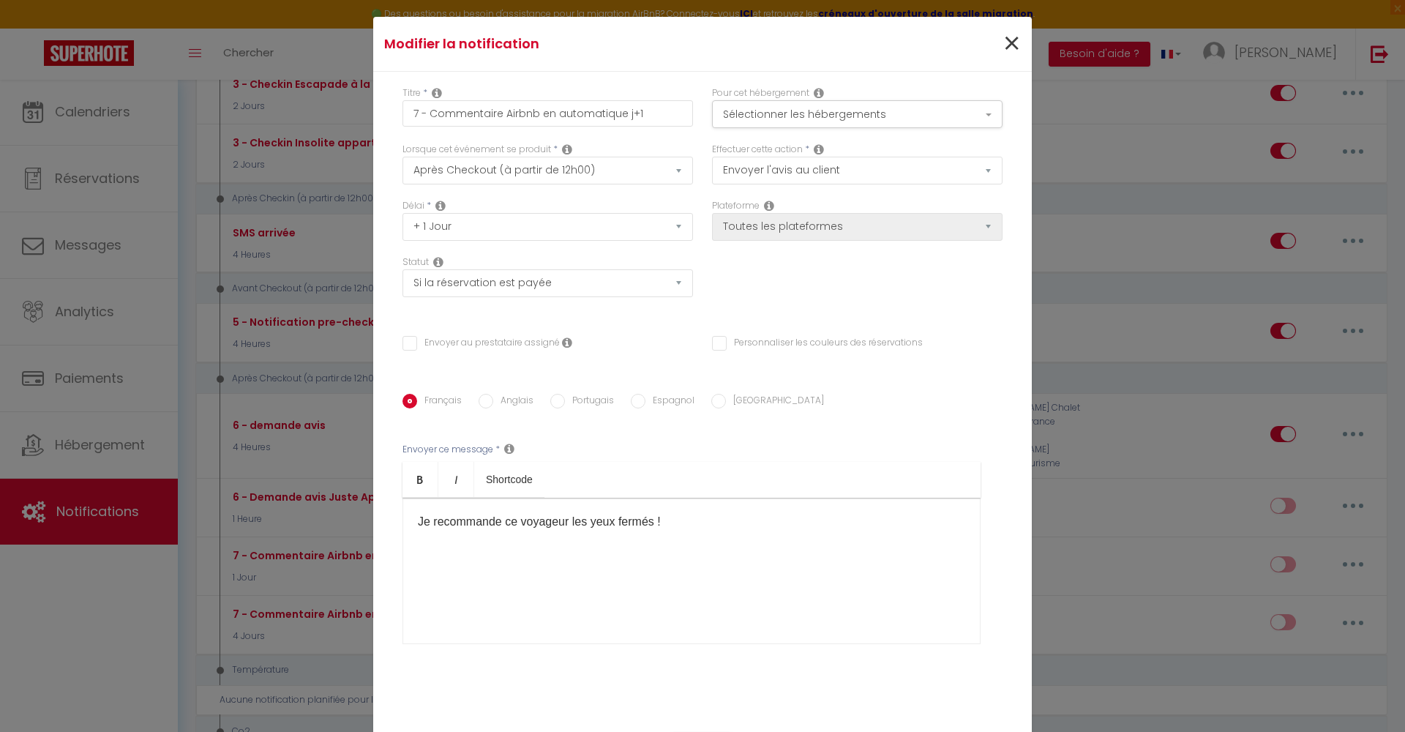
click at [1010, 37] on span "×" at bounding box center [1012, 44] width 18 height 44
checkbox input "false"
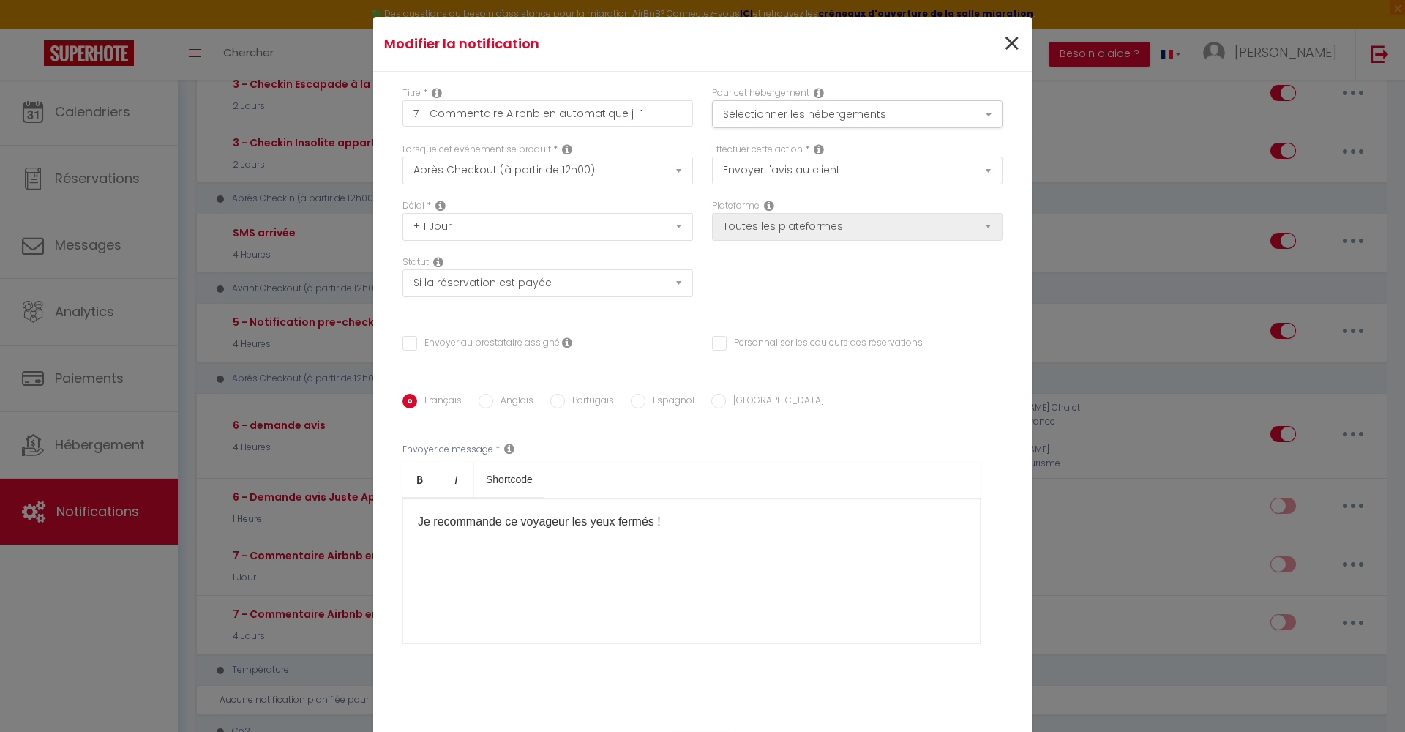
radio input "true"
checkbox input "false"
type input "7 - Commentaire Airbnb en automatique j+1"
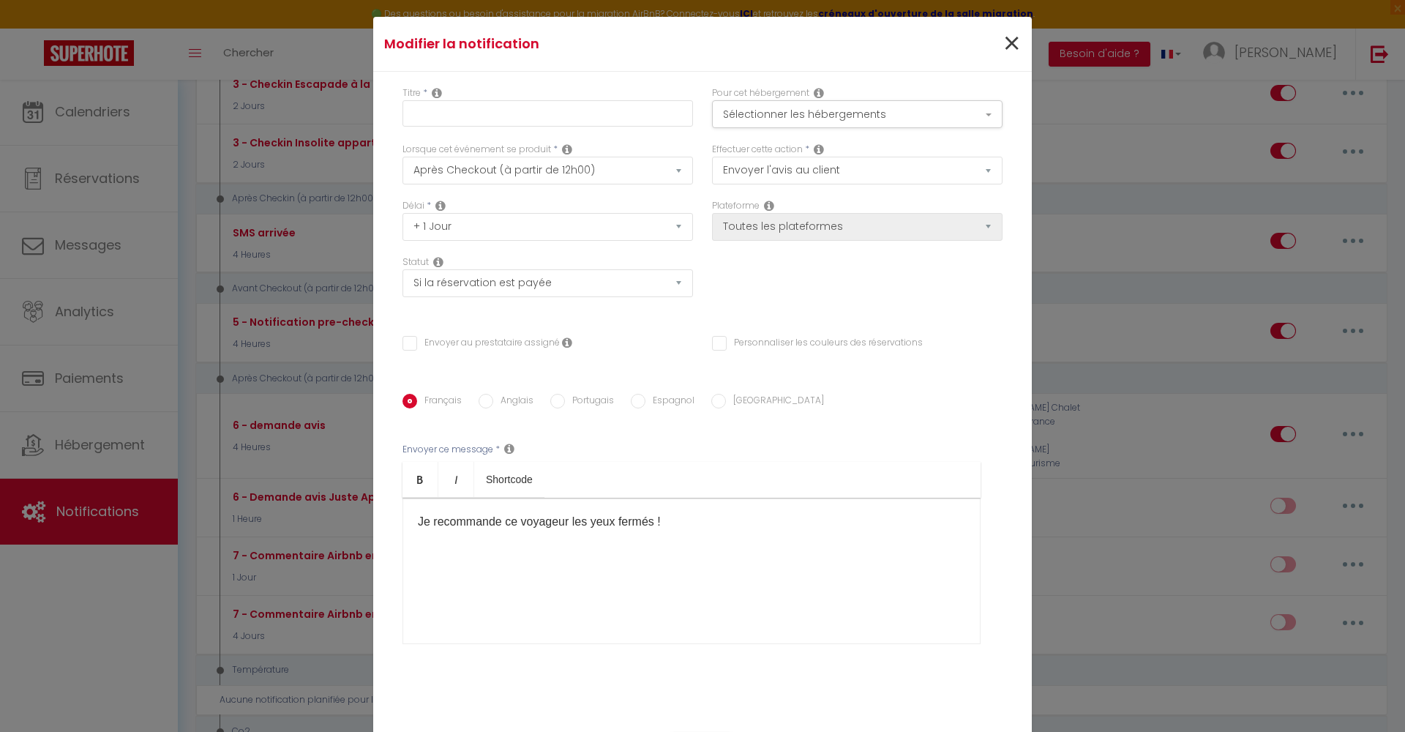
checkbox input "false"
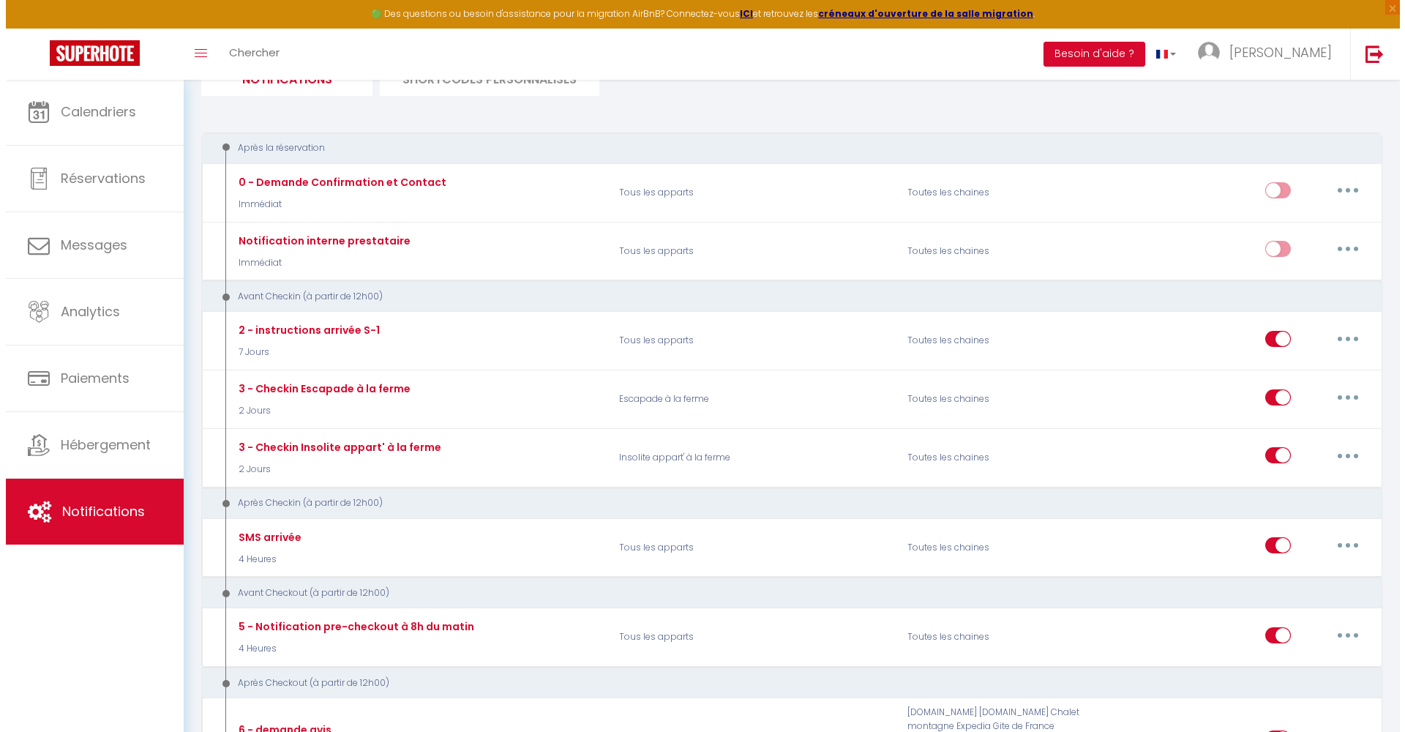
scroll to position [0, 0]
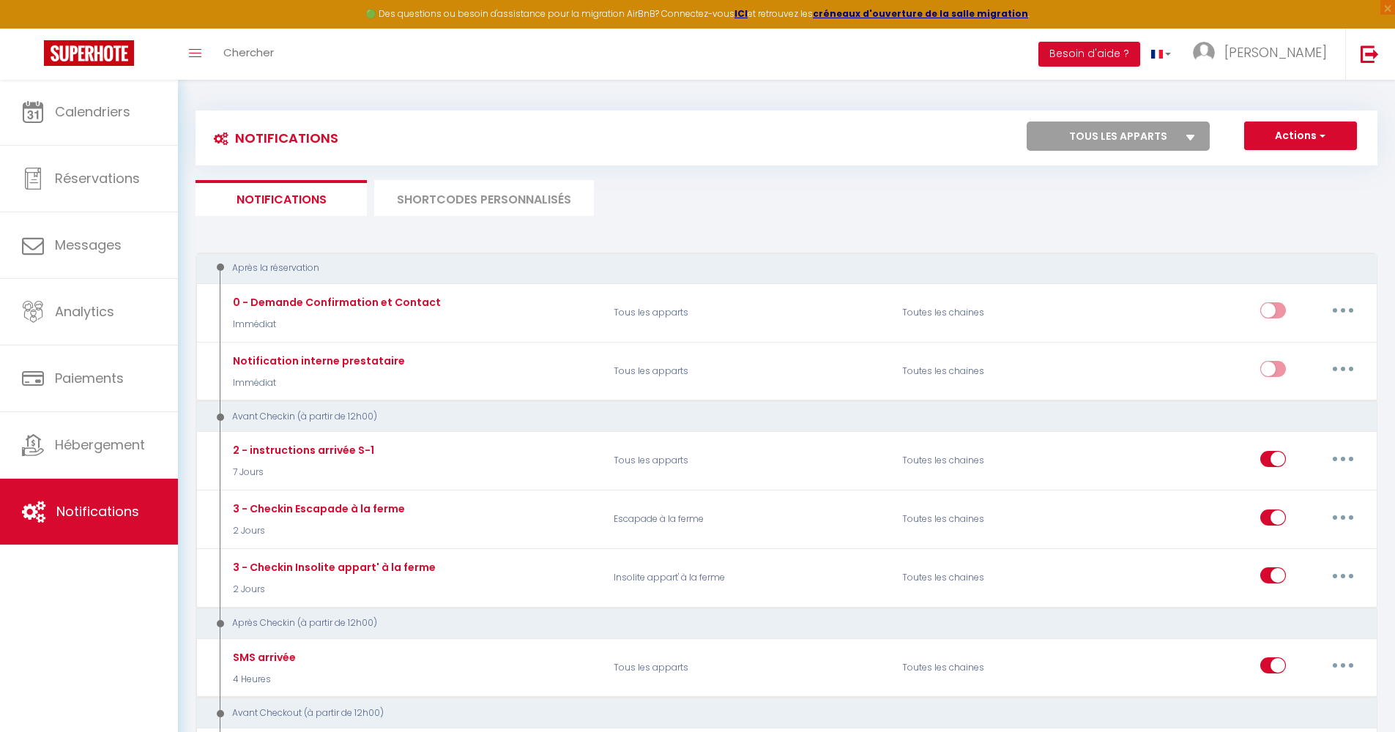
click at [1293, 137] on button "Actions" at bounding box center [1300, 136] width 113 height 29
click at [1249, 170] on link "Nouvelle Notification" at bounding box center [1279, 167] width 152 height 19
select select "1"
select select "email"
select select "Immédiat"
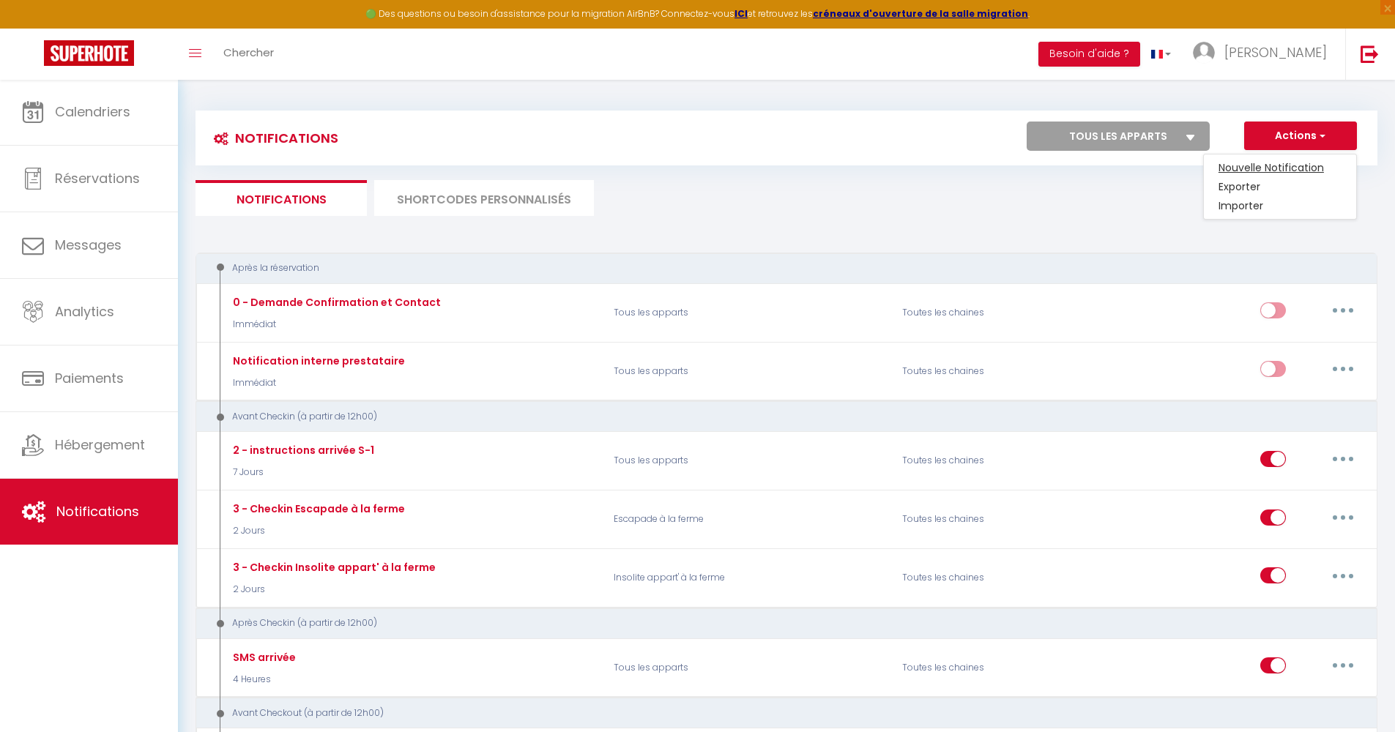
select select
checkbox input "false"
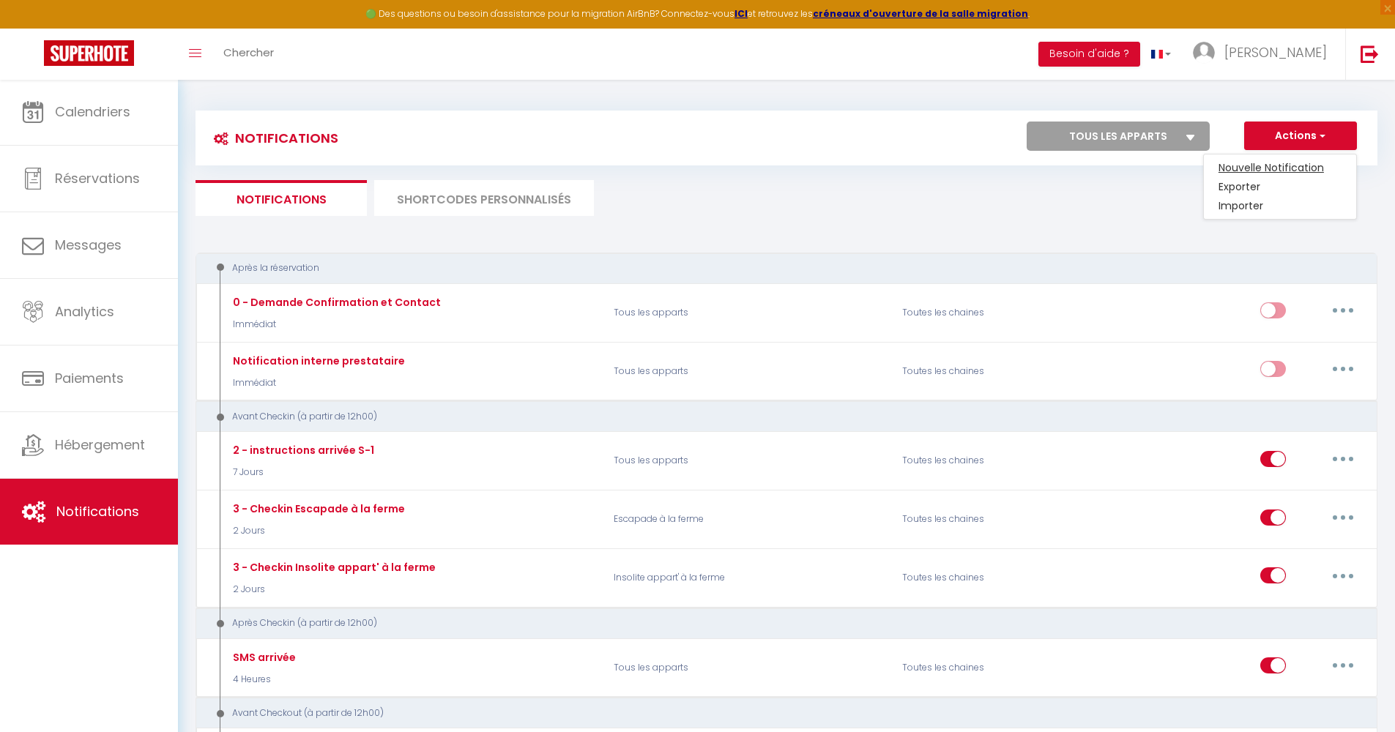
checkbox input "false"
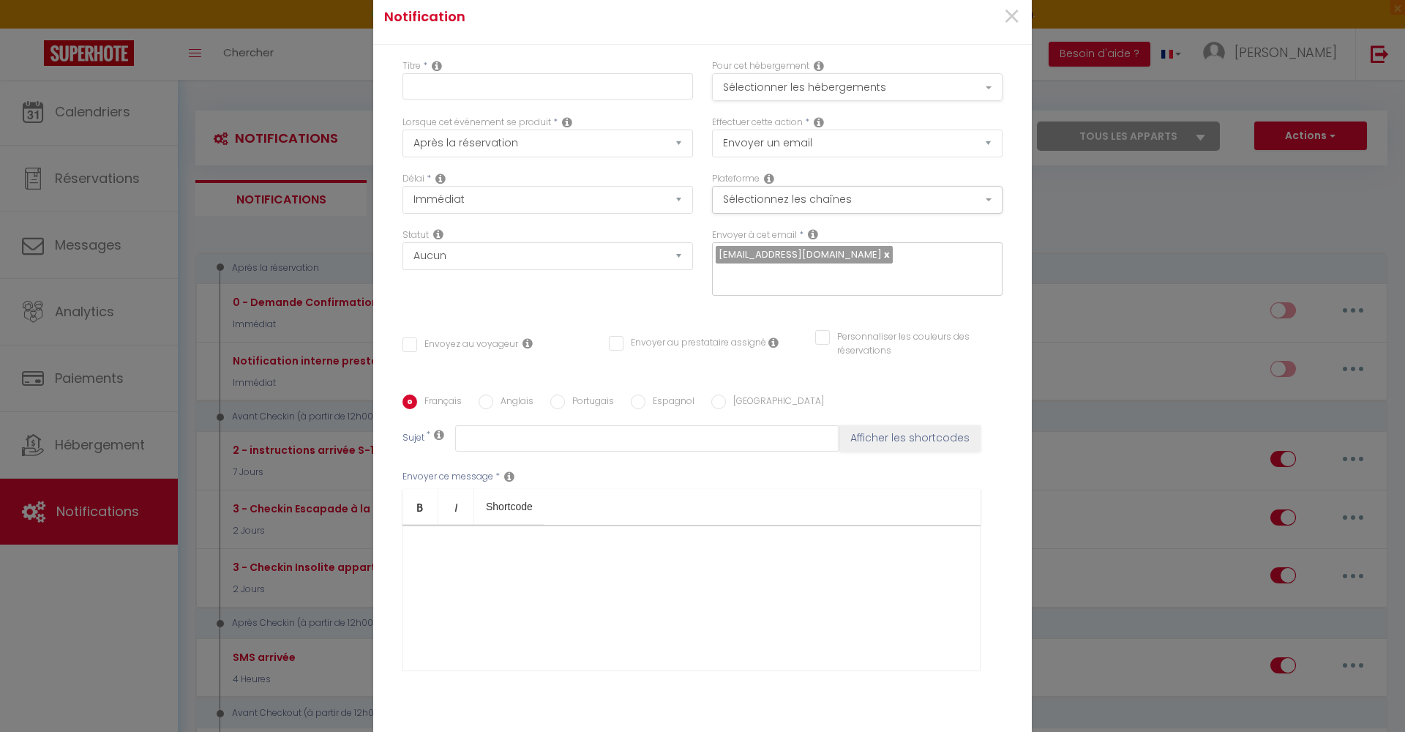
click at [796, 87] on button "Sélectionner les hébergements" at bounding box center [857, 87] width 291 height 28
click at [754, 123] on input "Tous les apparts" at bounding box center [861, 123] width 301 height 15
checkbox input "true"
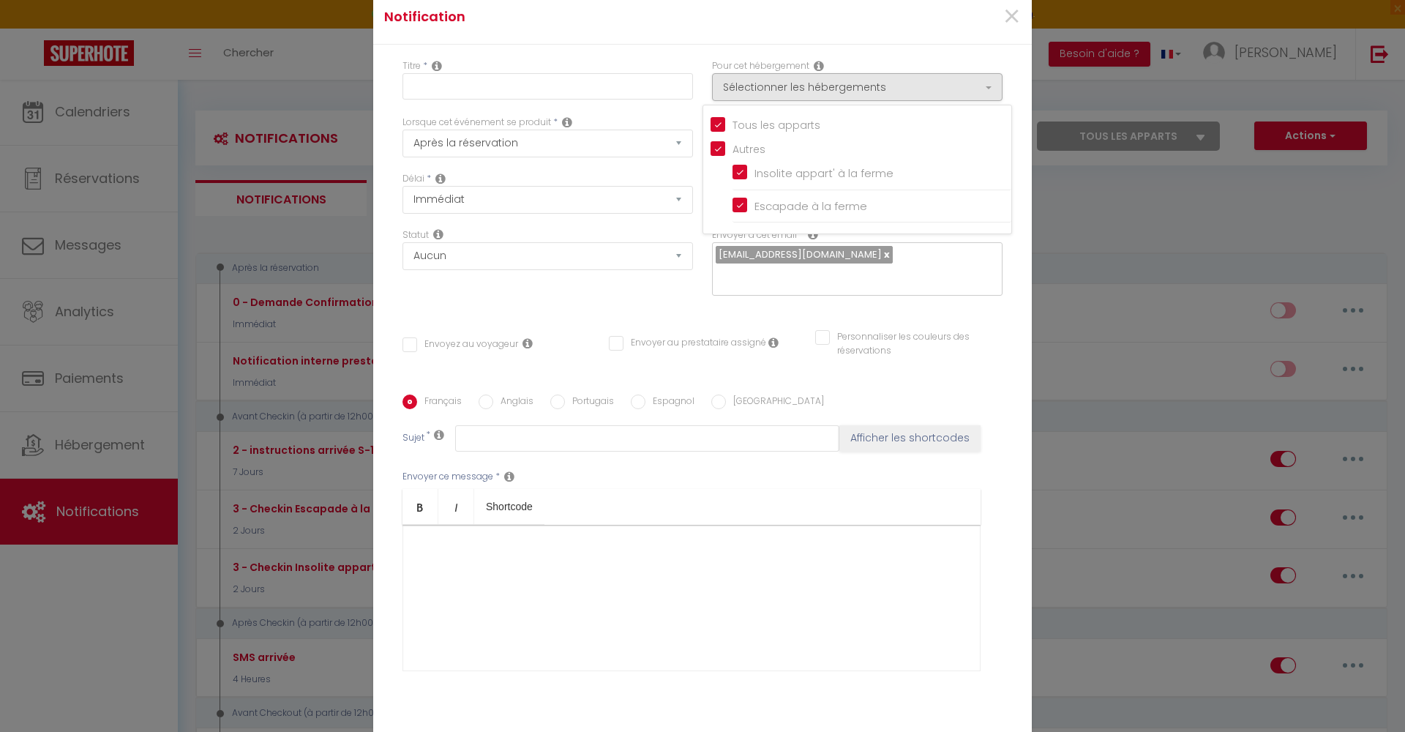
checkbox input "false"
click at [772, 92] on button "Sélectionner les hébergements" at bounding box center [857, 87] width 291 height 28
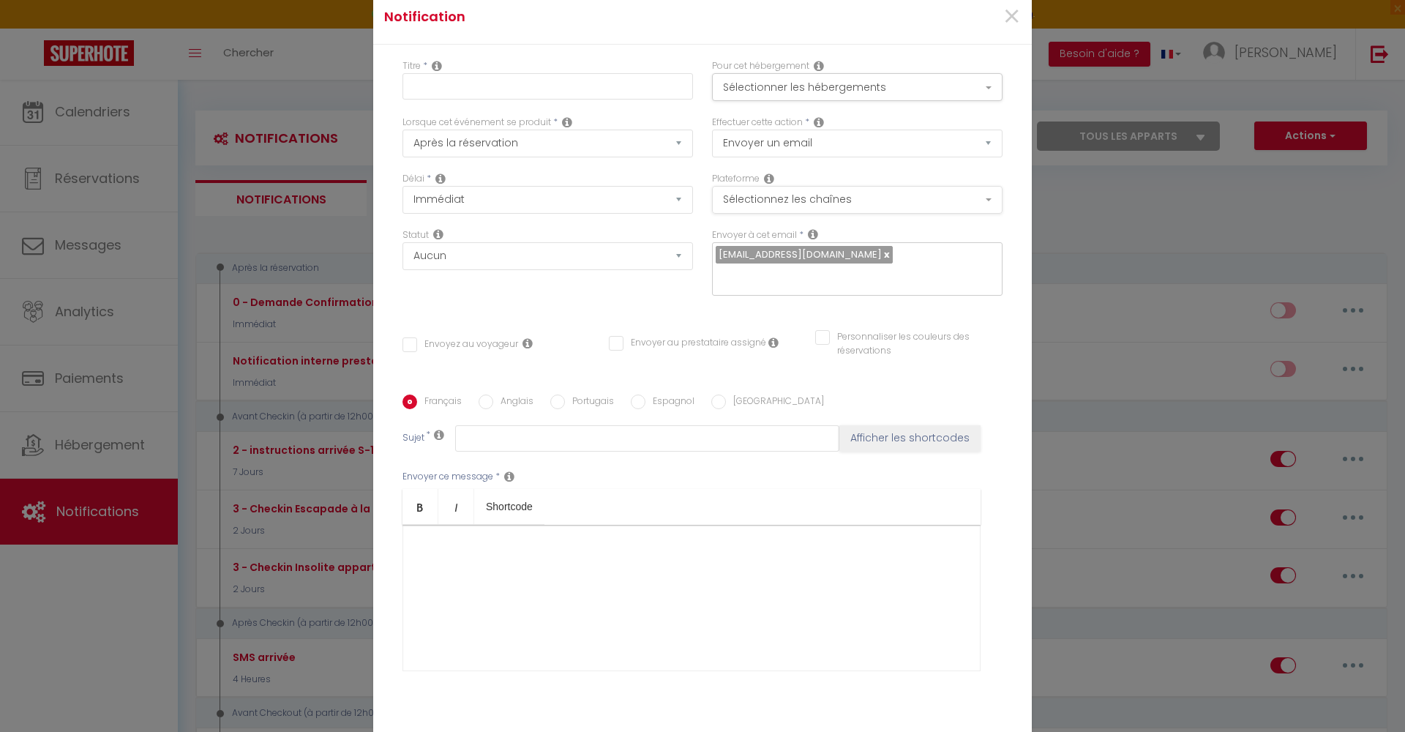
click at [767, 194] on button "Sélectionnez les chaînes" at bounding box center [857, 200] width 291 height 28
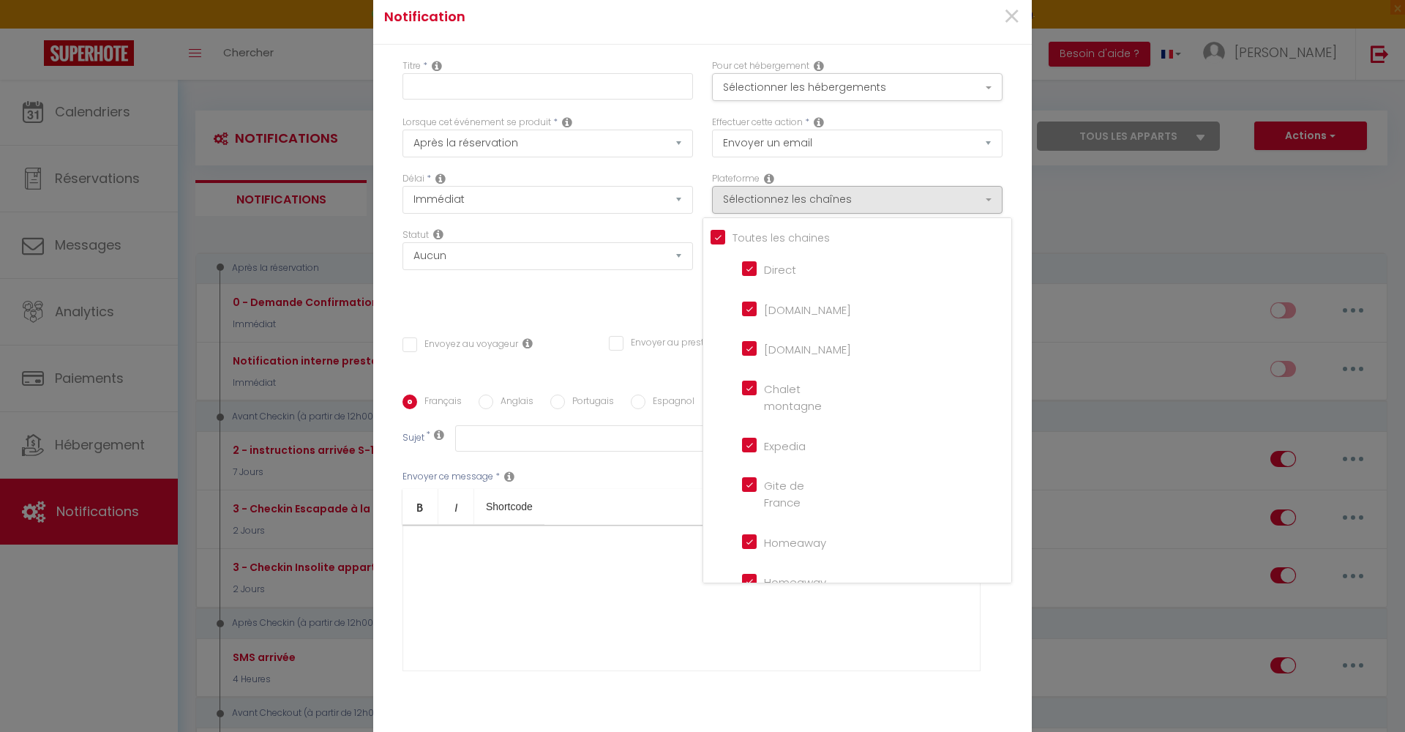
click at [757, 265] on input "Direct" at bounding box center [783, 268] width 83 height 15
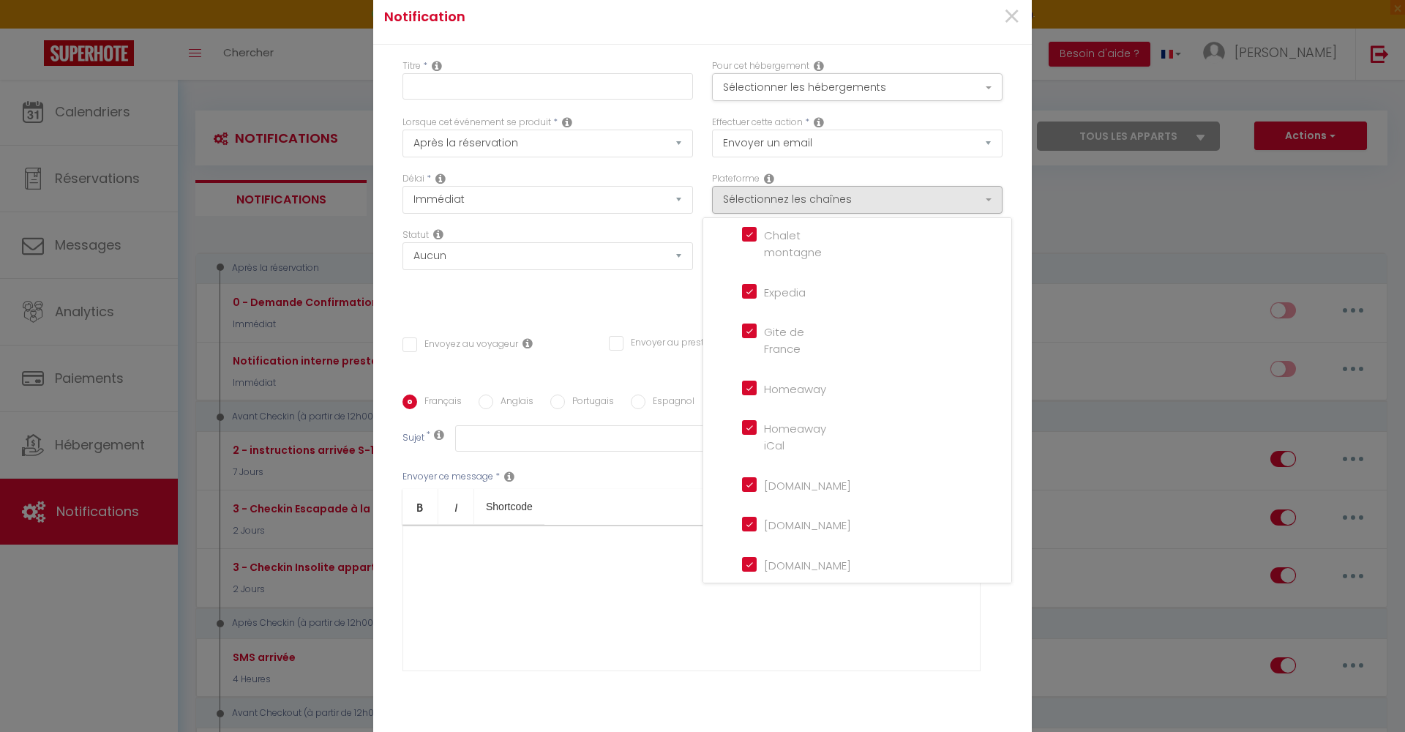
scroll to position [335, 0]
click at [772, 561] on input "Website" at bounding box center [783, 559] width 83 height 15
click at [665, 288] on div "Statut Aucun Si la réservation est payée Si réservation non payée Si la caution…" at bounding box center [548, 269] width 310 height 83
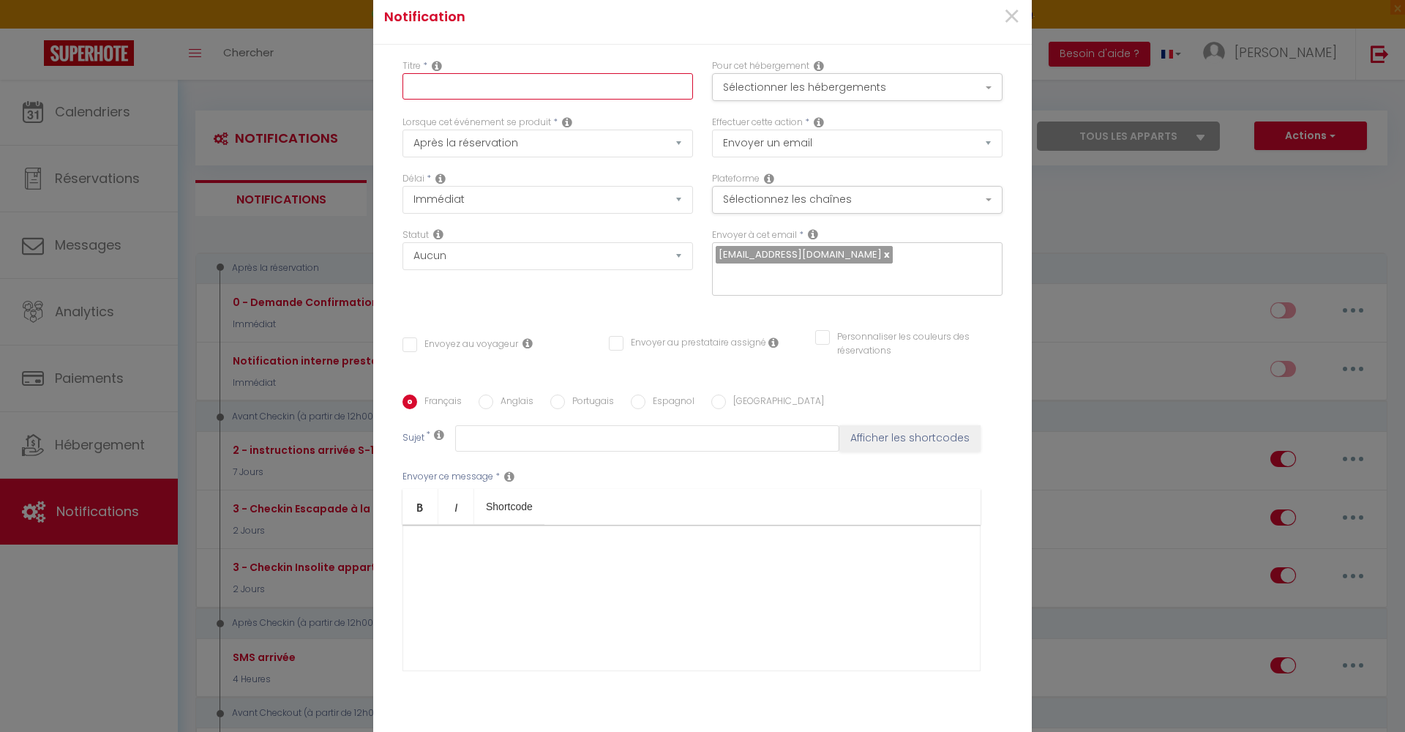
click at [490, 75] on input "text" at bounding box center [548, 86] width 291 height 26
click at [479, 567] on div at bounding box center [692, 598] width 578 height 146
click at [826, 202] on button "Sélectionnez les chaînes" at bounding box center [857, 200] width 291 height 28
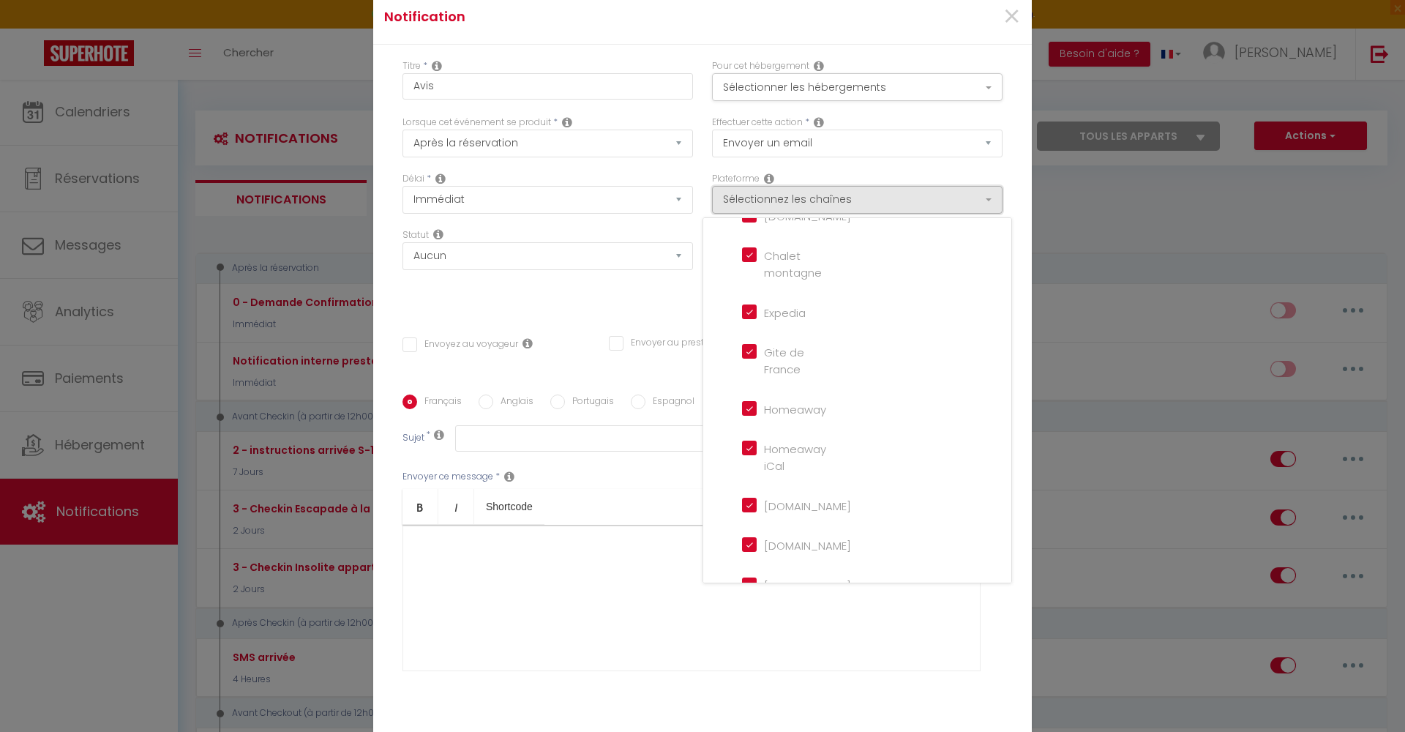
scroll to position [172, 0]
drag, startPoint x: 620, startPoint y: 566, endPoint x: 797, endPoint y: 313, distance: 308.5
click at [620, 564] on div at bounding box center [692, 598] width 578 height 146
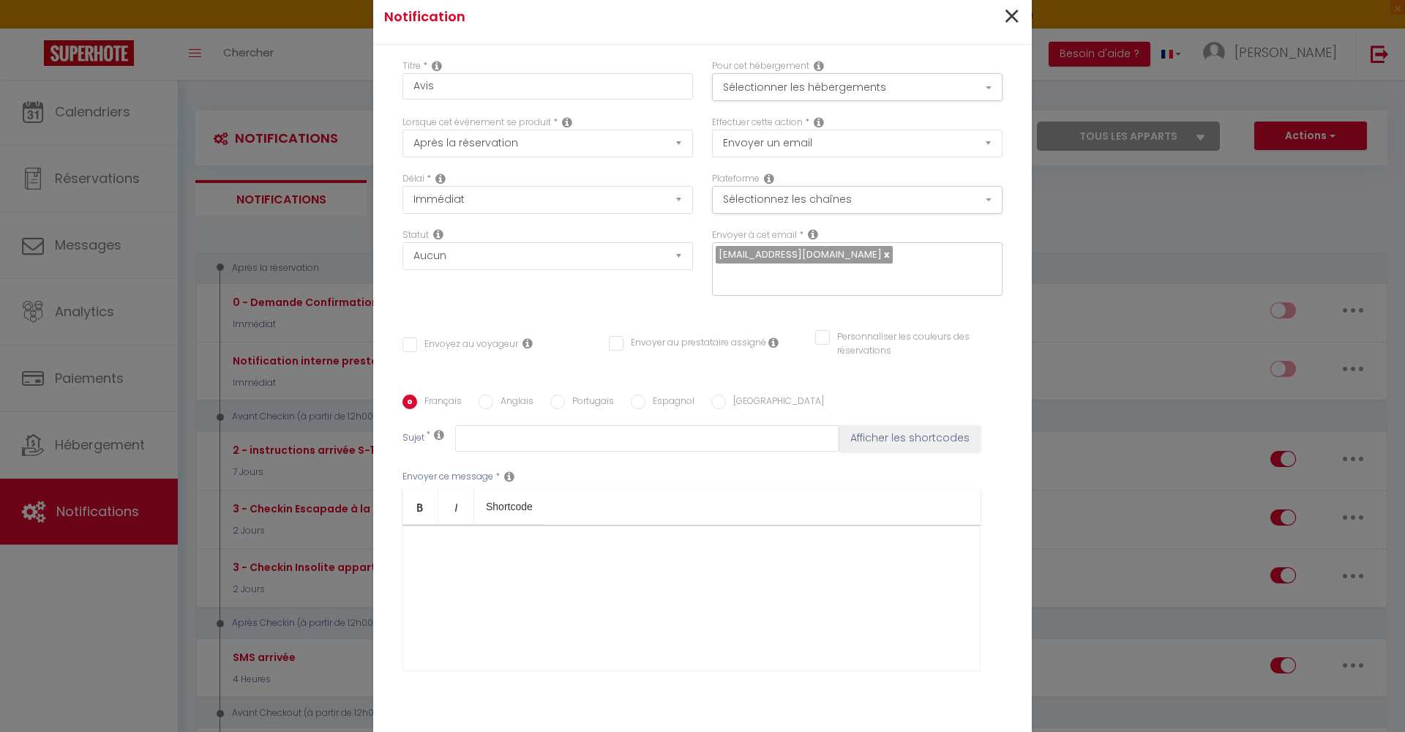
click at [1007, 9] on span "×" at bounding box center [1012, 17] width 18 height 44
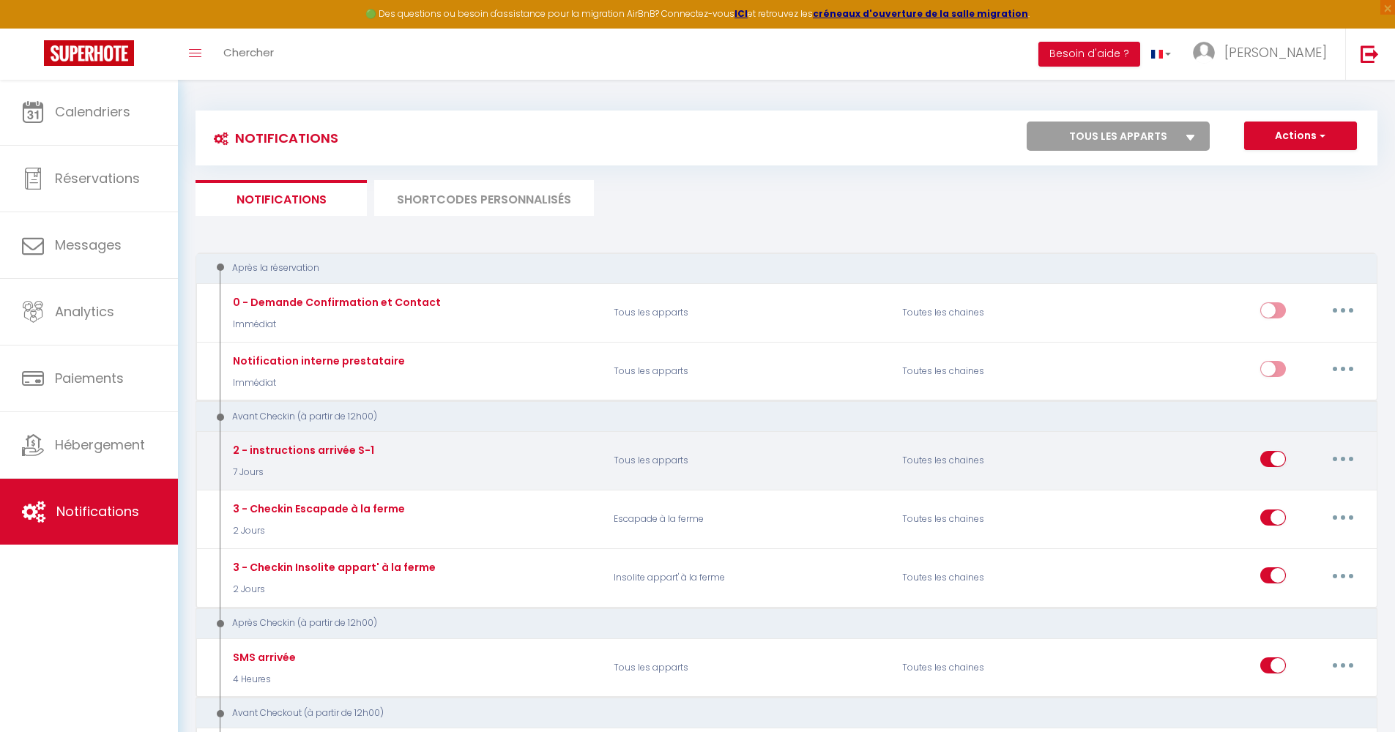
click at [1337, 453] on button "button" at bounding box center [1342, 458] width 41 height 23
click at [1302, 491] on link "Editer" at bounding box center [1304, 491] width 108 height 25
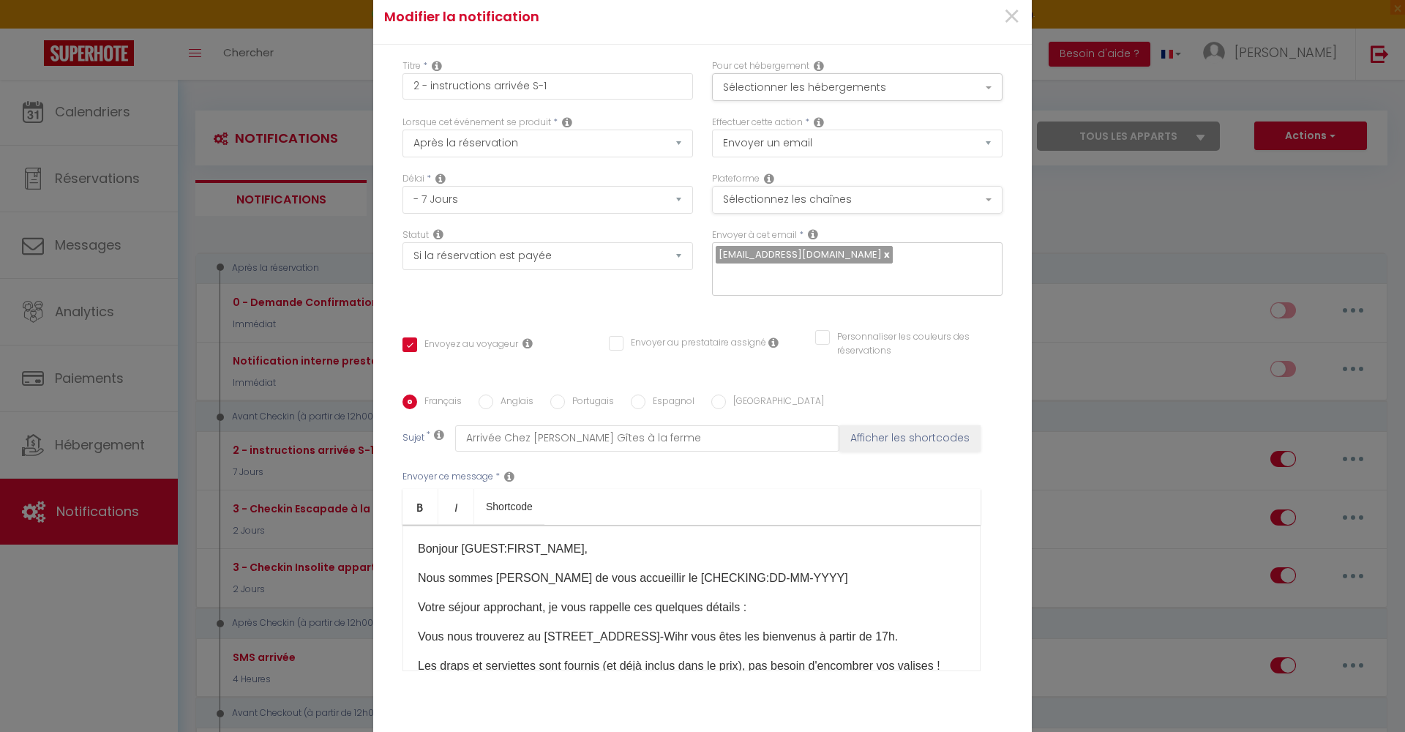
click at [790, 197] on button "Sélectionnez les chaînes" at bounding box center [857, 200] width 291 height 28
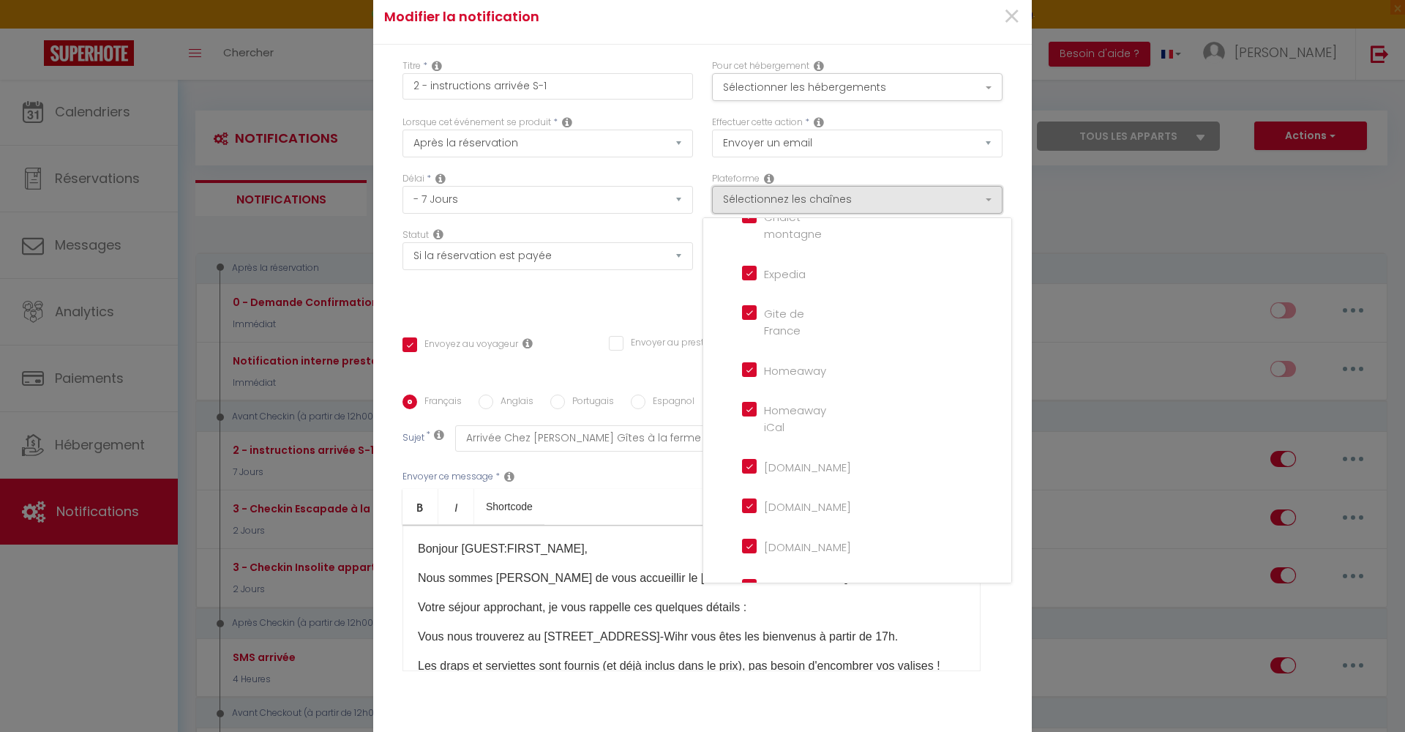
scroll to position [0, 0]
click at [743, 236] on input "Tous les apparts" at bounding box center [861, 236] width 301 height 15
click at [762, 272] on input "Direct" at bounding box center [783, 268] width 83 height 15
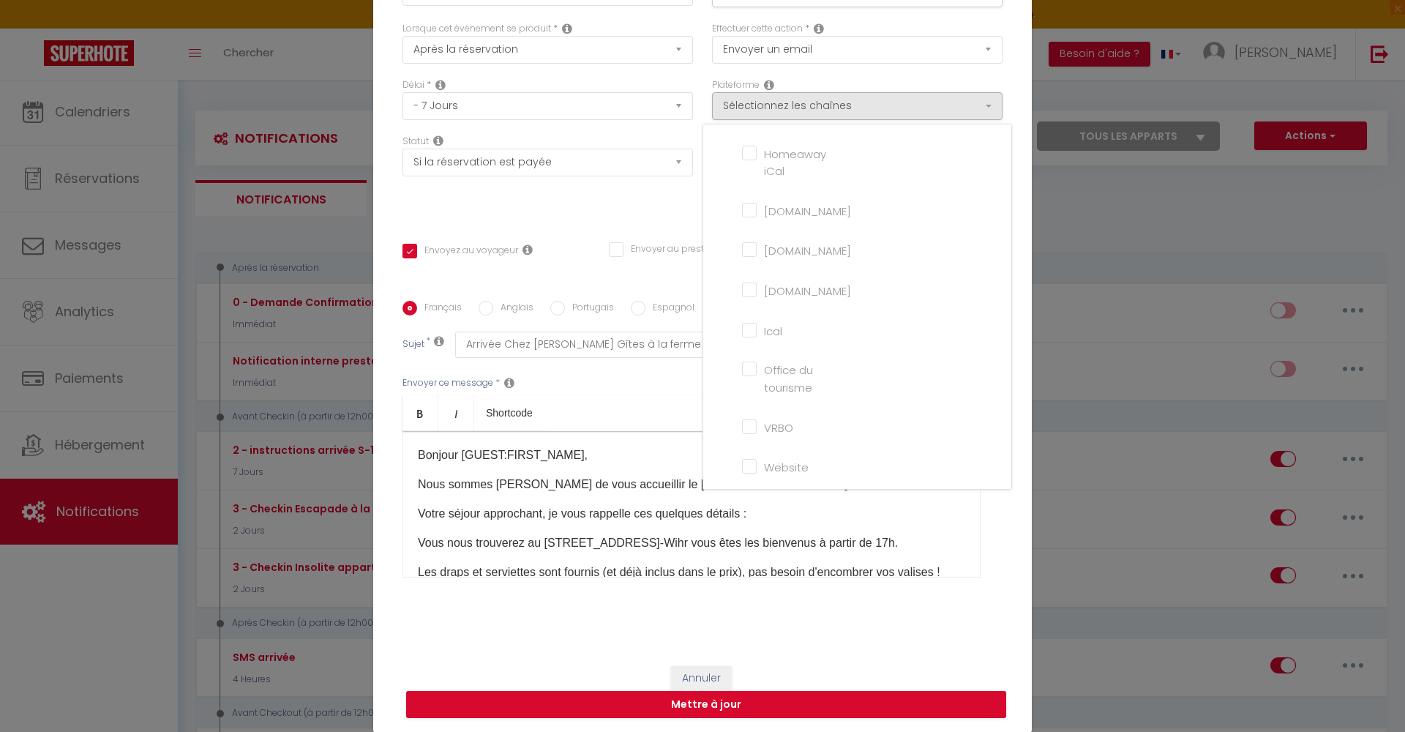
click at [774, 459] on input "Website" at bounding box center [783, 465] width 83 height 15
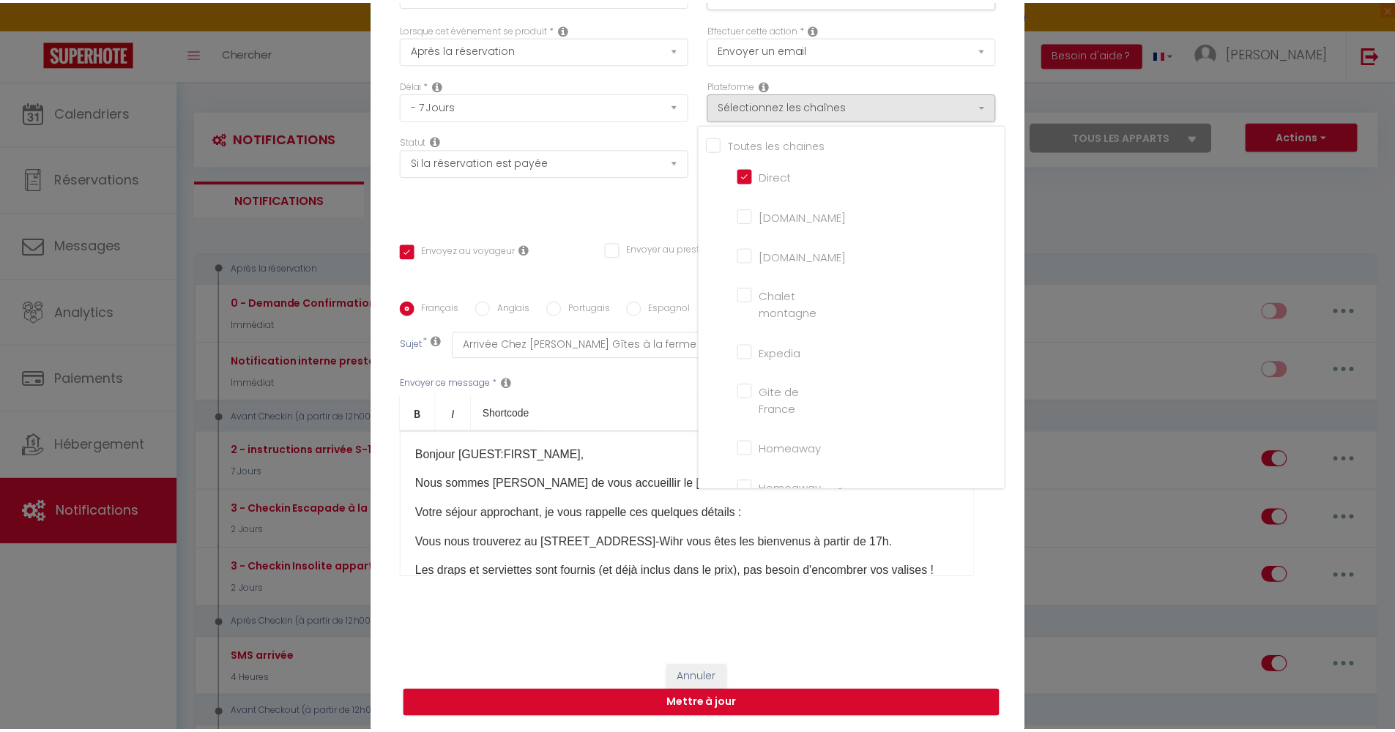
scroll to position [0, 0]
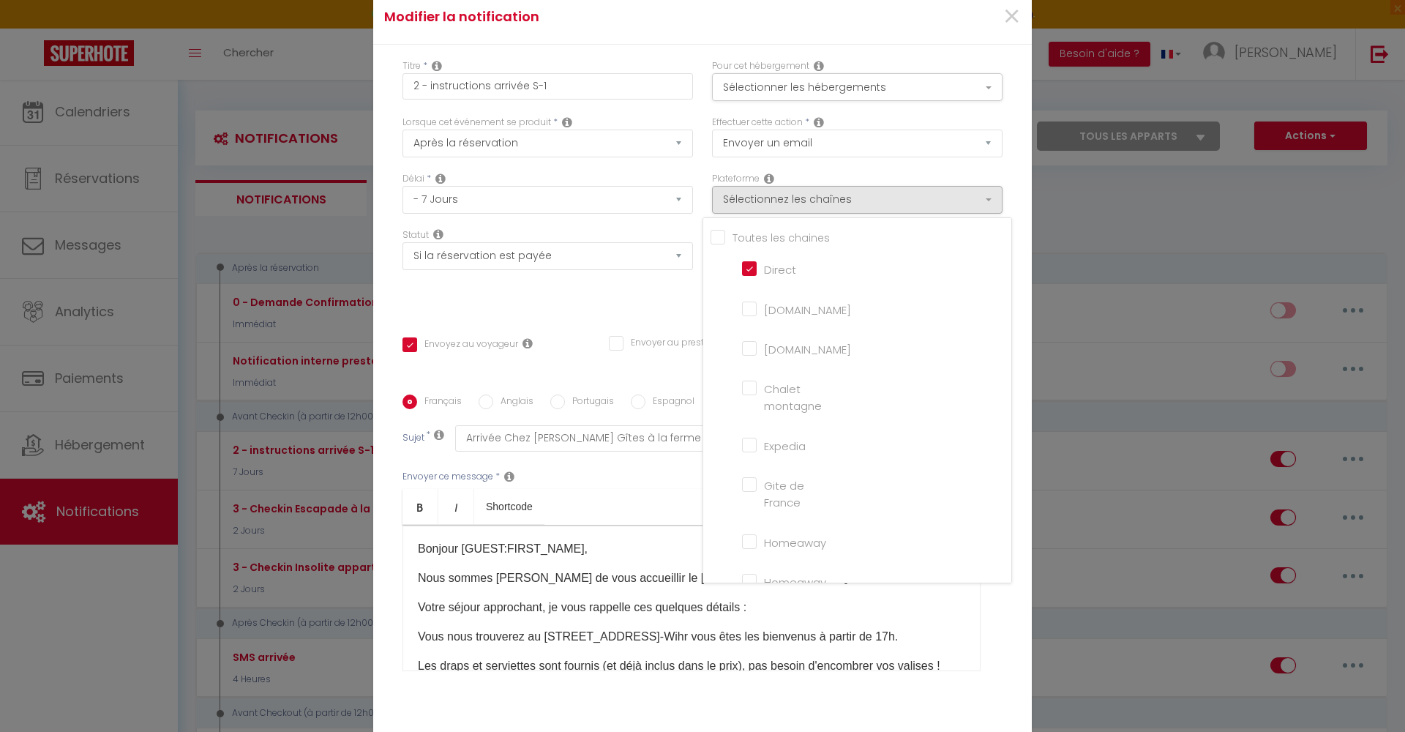
click at [631, 477] on div "Envoyer ce message * Bold Italic Shortcode Rich text editor Bonjour [GUEST:FIRS…" at bounding box center [703, 571] width 600 height 238
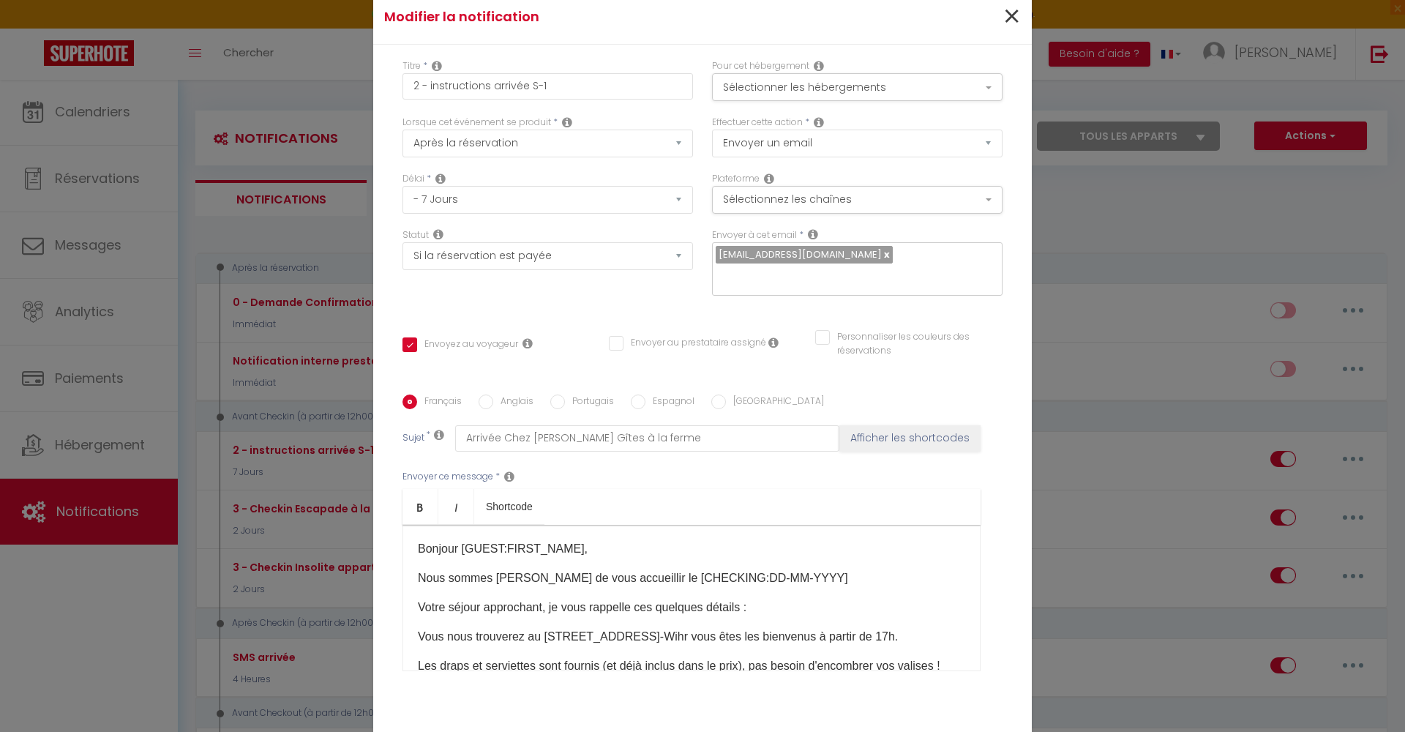
click at [1007, 18] on span "×" at bounding box center [1012, 17] width 18 height 44
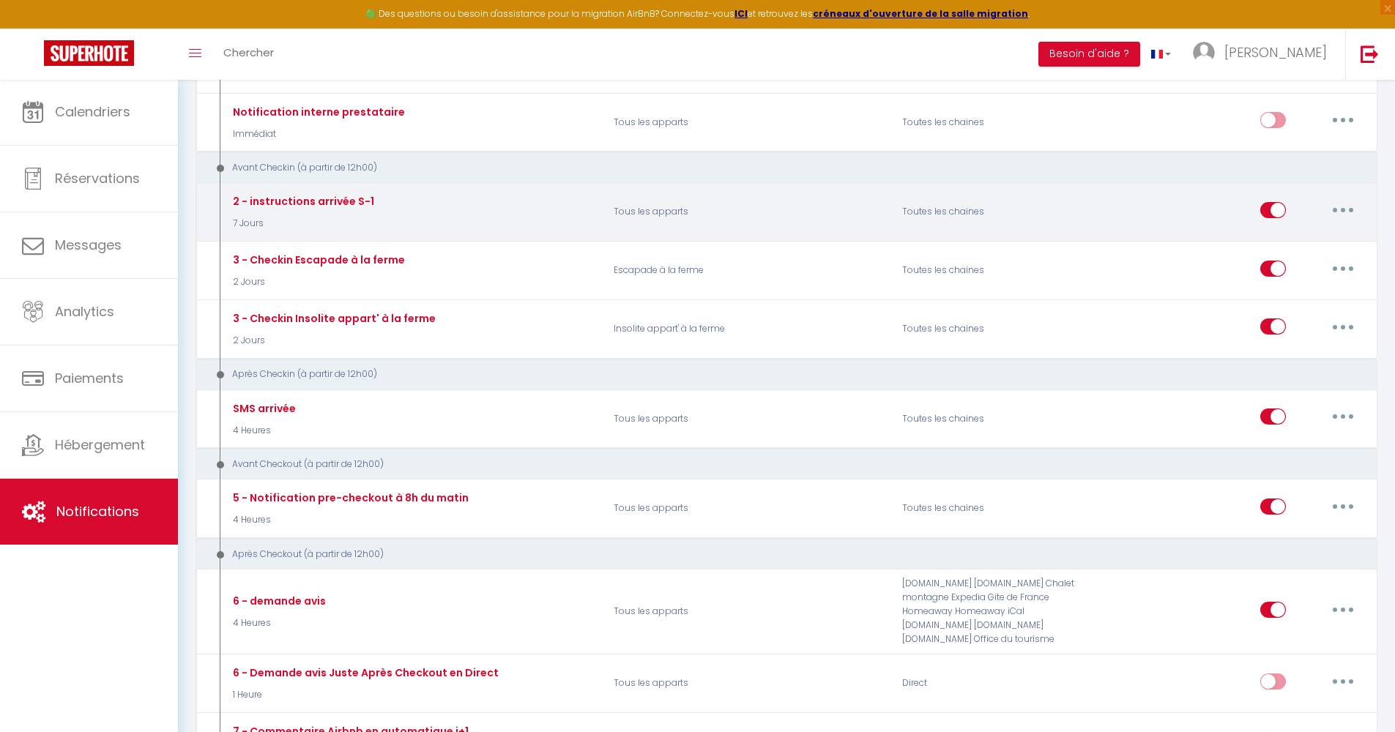
scroll to position [325, 0]
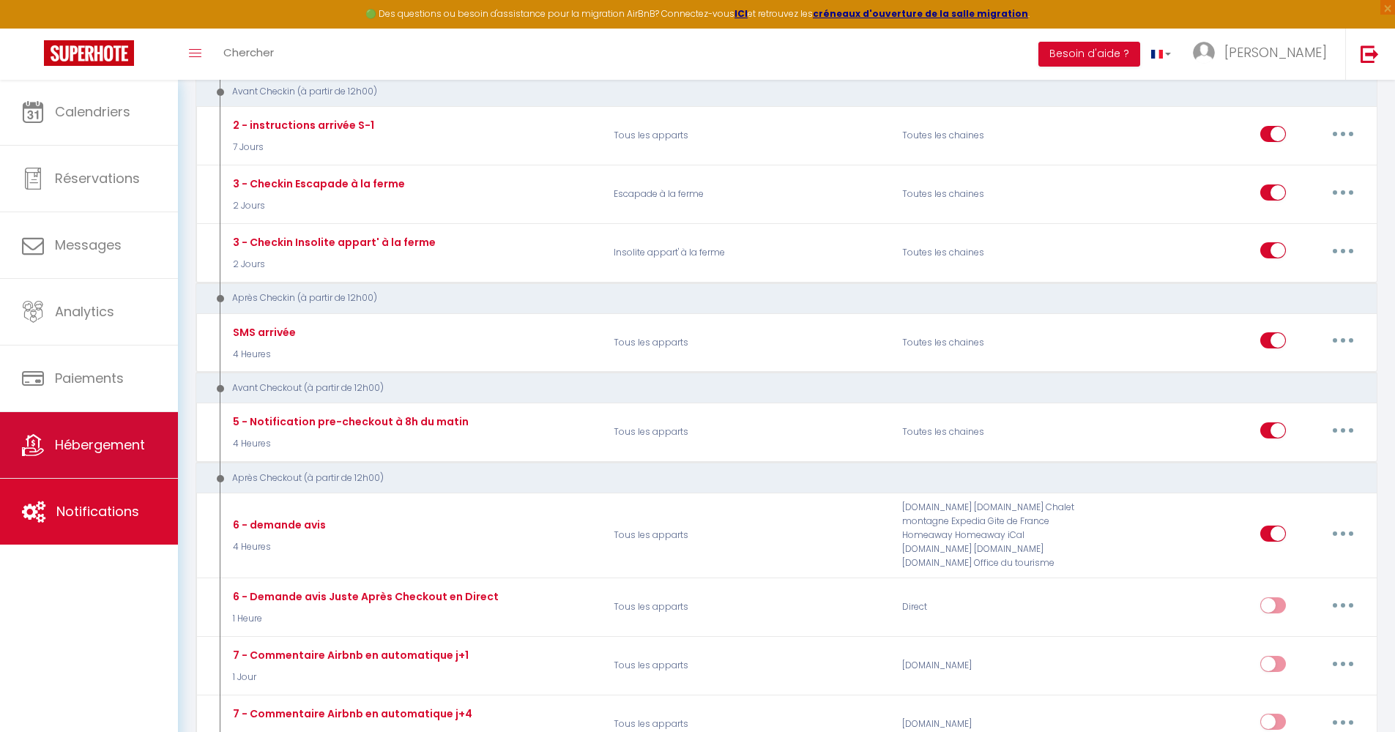
click at [109, 433] on link "Hébergement" at bounding box center [89, 445] width 178 height 66
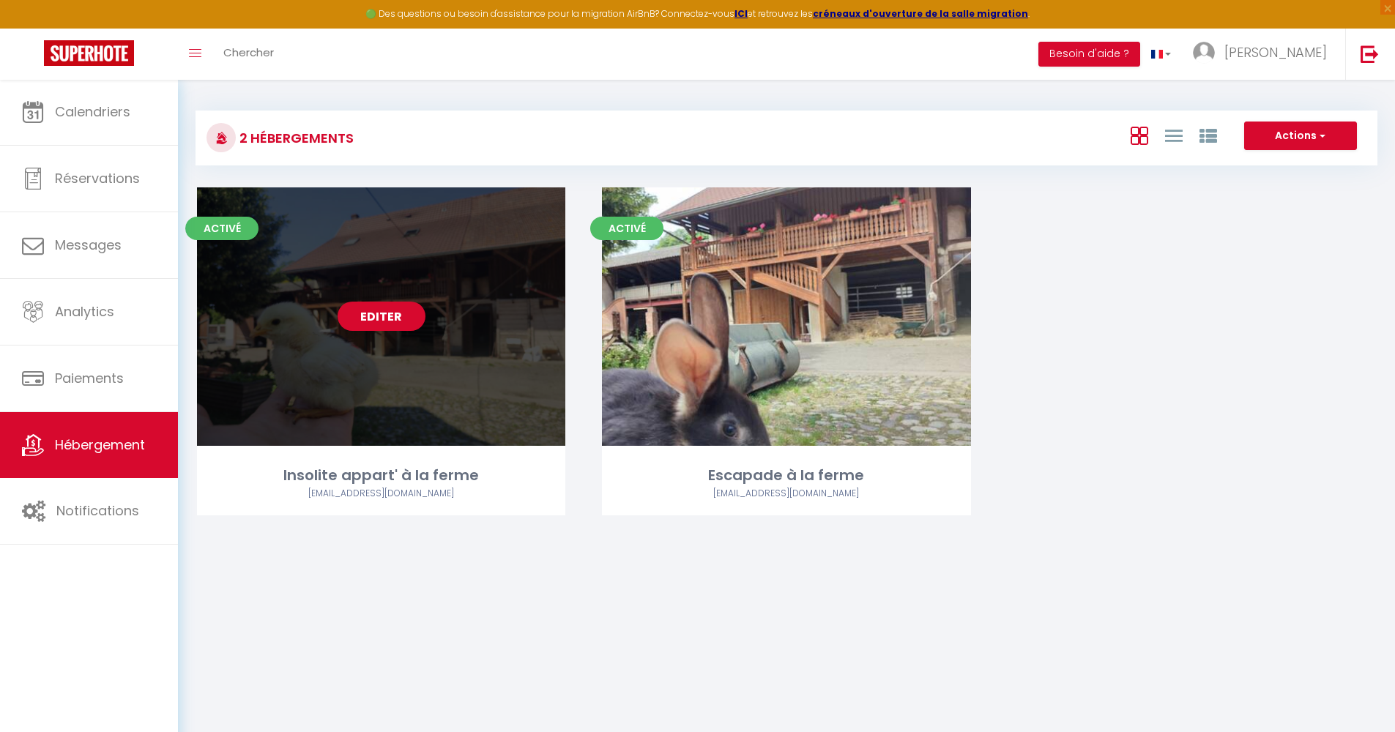
click at [392, 310] on link "Editer" at bounding box center [381, 316] width 88 height 29
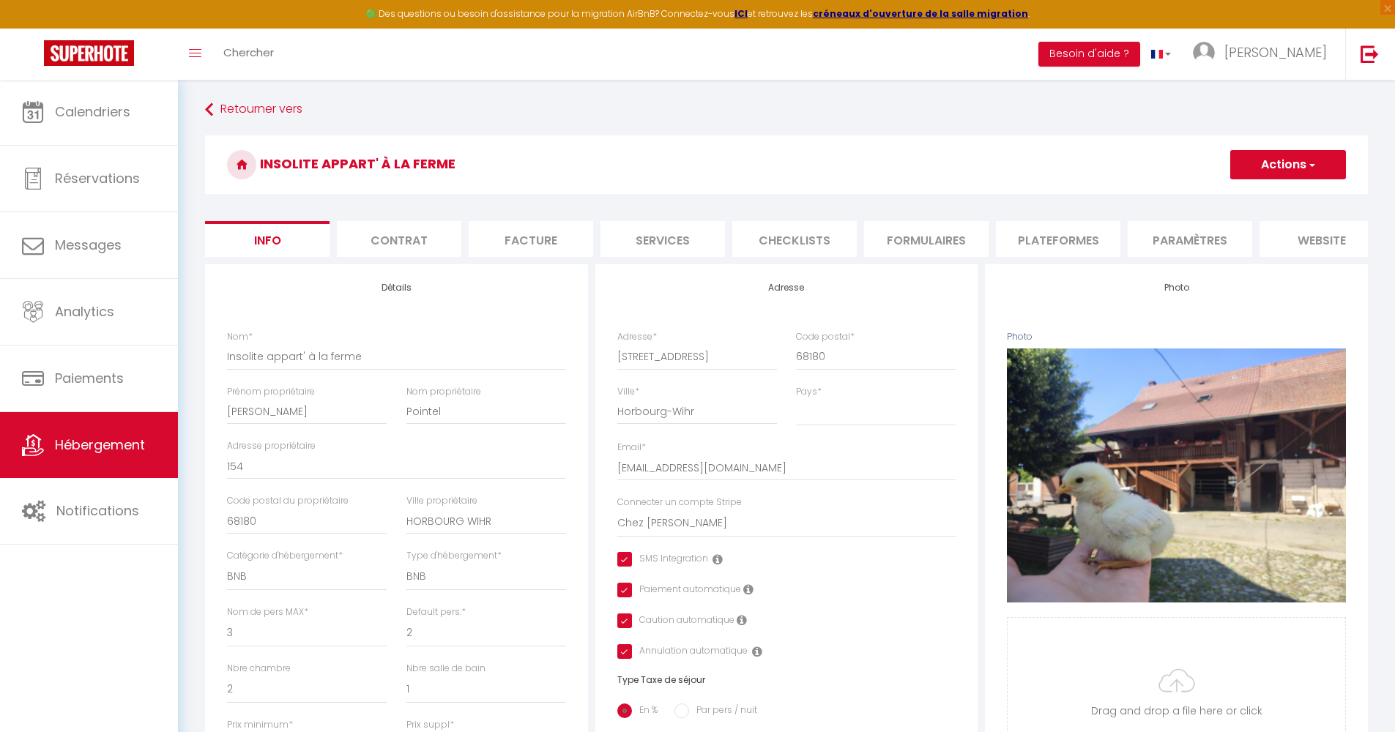
click at [572, 242] on li "Facture" at bounding box center [530, 239] width 124 height 36
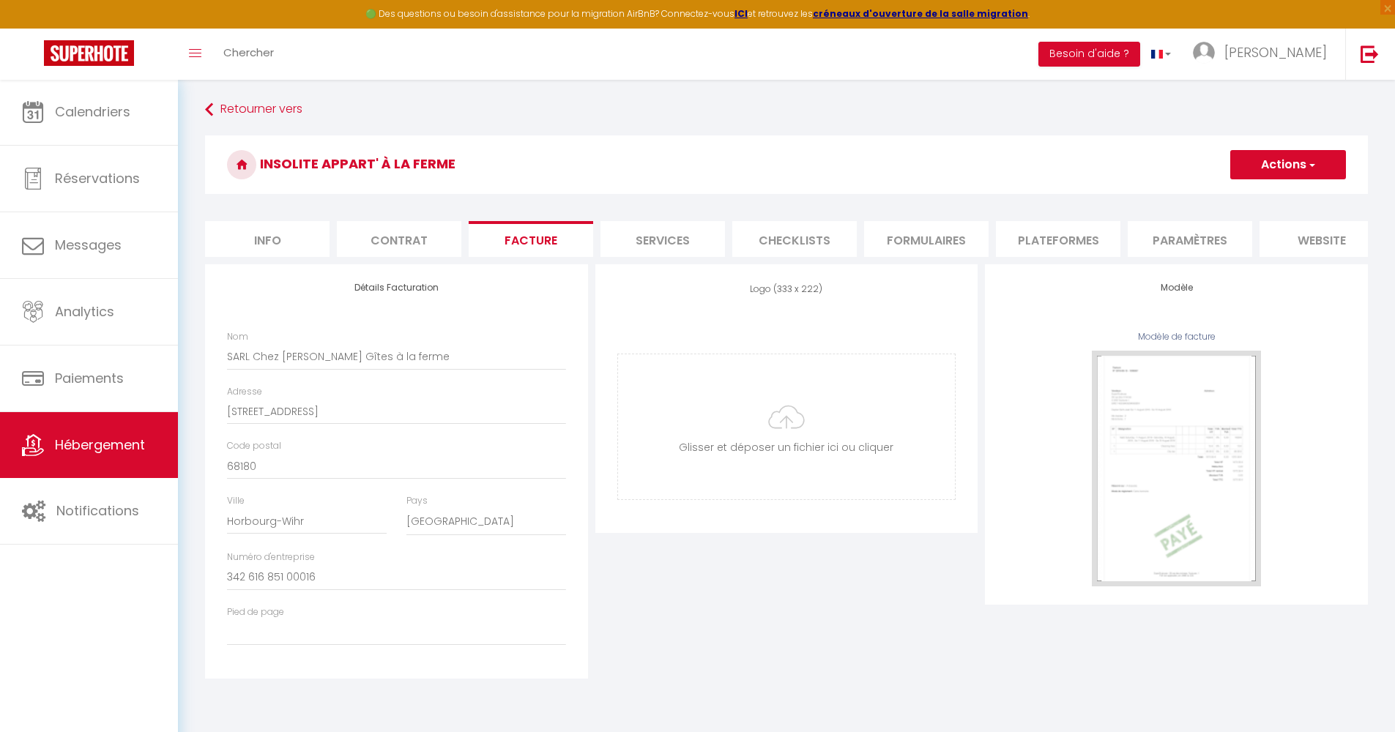
click at [269, 240] on li "Info" at bounding box center [267, 239] width 124 height 36
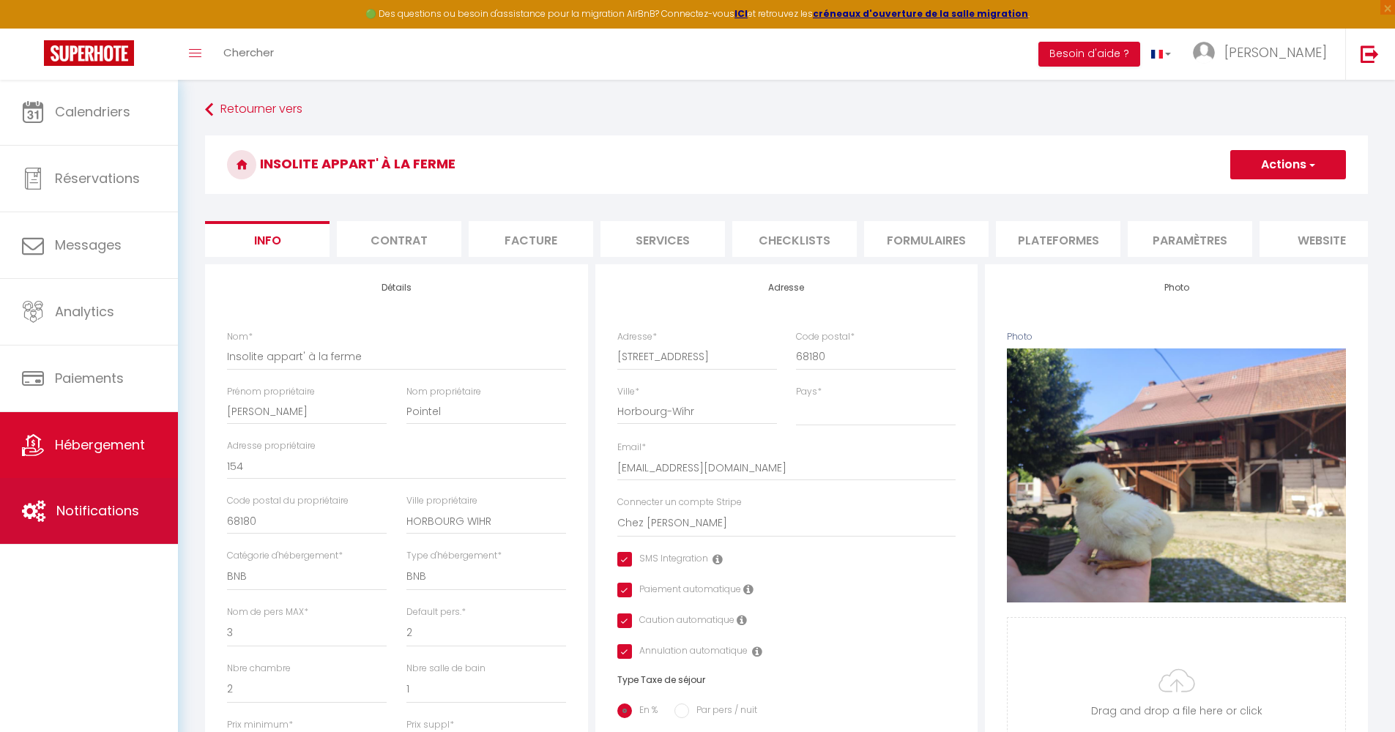
click at [113, 509] on span "Notifications" at bounding box center [97, 510] width 83 height 18
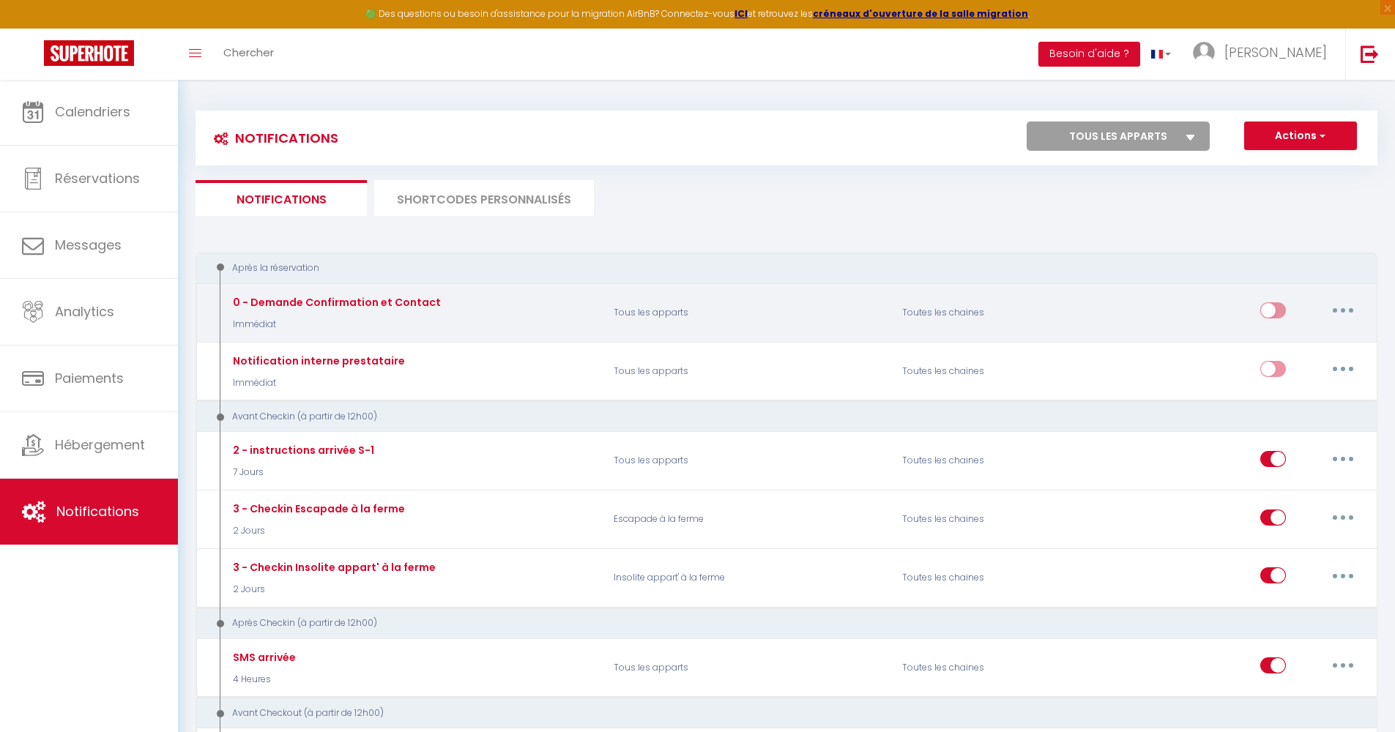
click at [1345, 304] on button "button" at bounding box center [1342, 310] width 41 height 23
click at [1302, 346] on link "Editer" at bounding box center [1304, 344] width 108 height 25
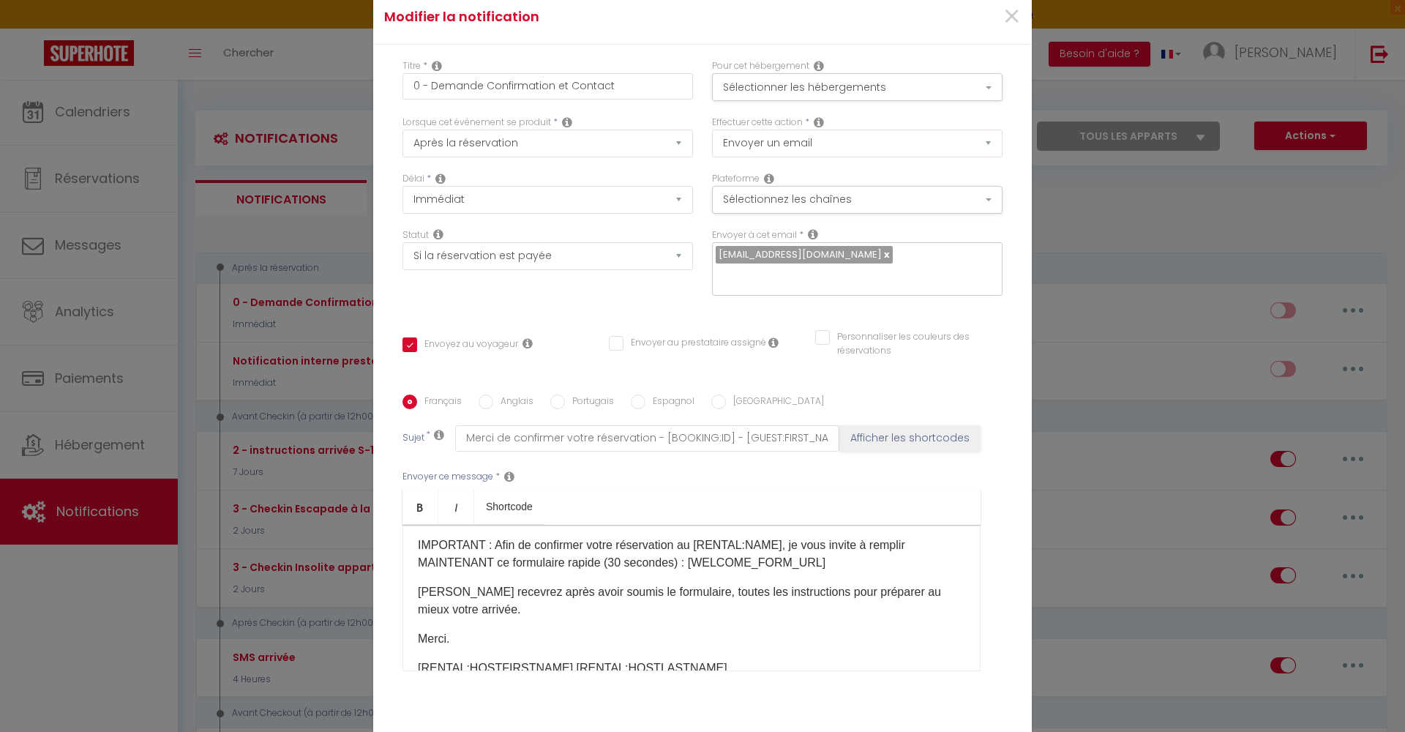
scroll to position [9, 0]
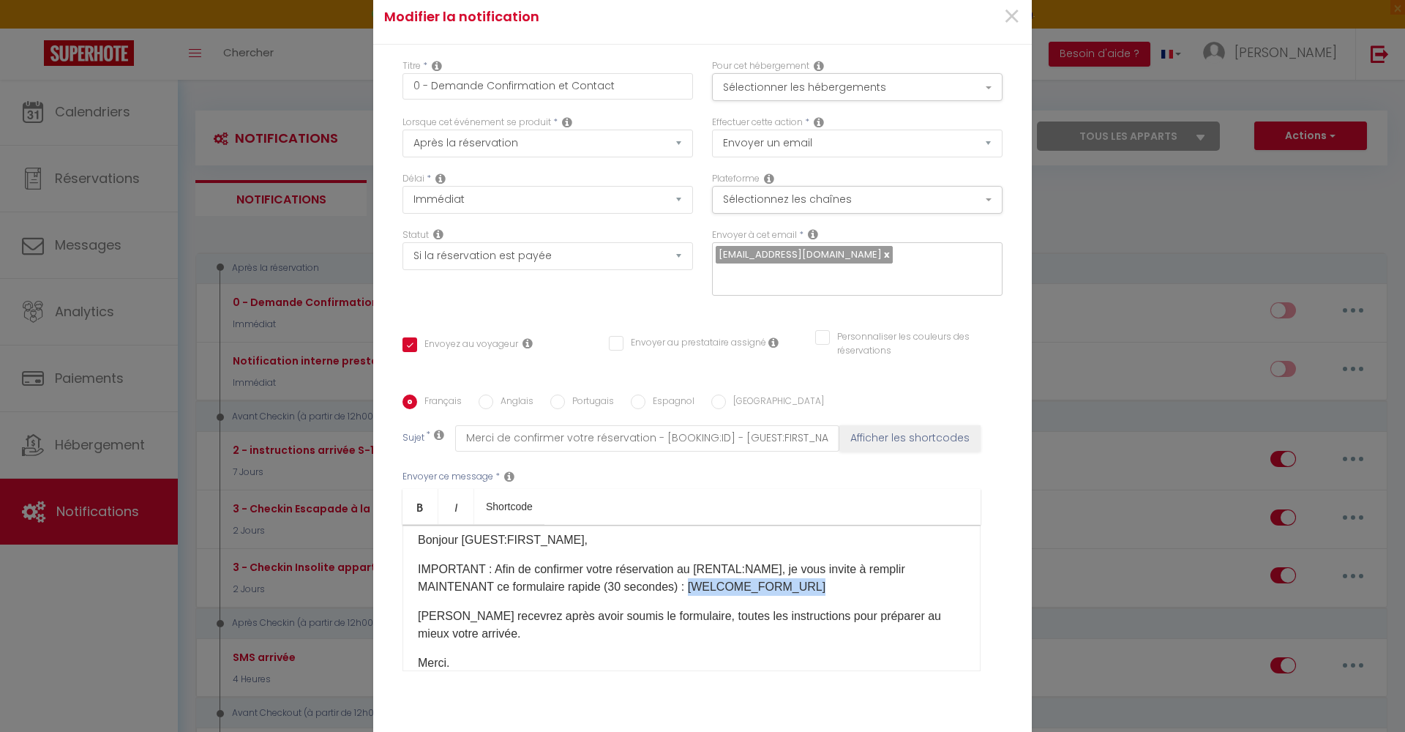
drag, startPoint x: 677, startPoint y: 585, endPoint x: 800, endPoint y: 587, distance: 123.0
click at [800, 587] on p "IMPORTANT : Afin de confirmer votre réservation au [RENTAL:NAME], je vous invit…" at bounding box center [692, 578] width 548 height 35
click at [824, 588] on p "IMPORTANT : Afin de confirmer votre réservation au [RENTAL:NAME], je vous invit…" at bounding box center [692, 578] width 548 height 35
click at [1003, 14] on span "×" at bounding box center [1012, 17] width 18 height 44
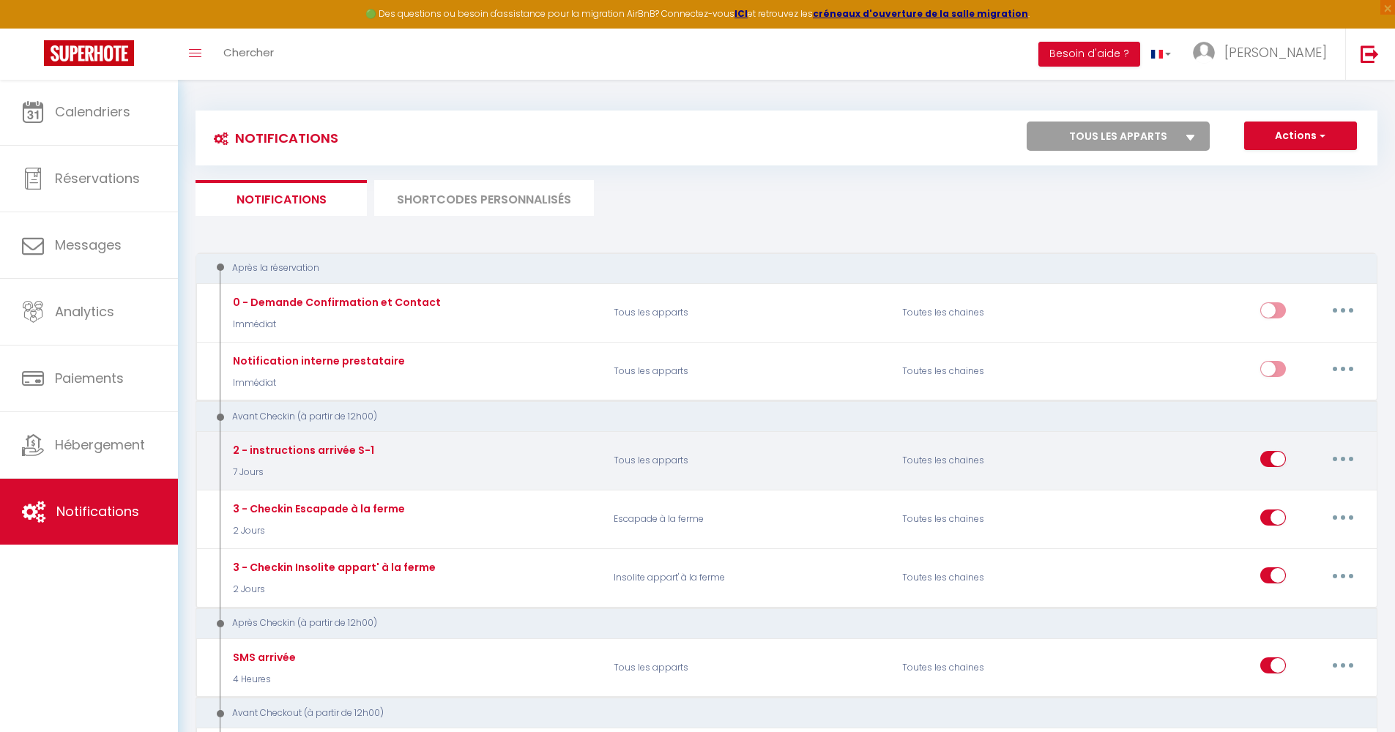
click at [1339, 458] on button "button" at bounding box center [1342, 458] width 41 height 23
click at [1282, 491] on link "Editer" at bounding box center [1304, 491] width 108 height 25
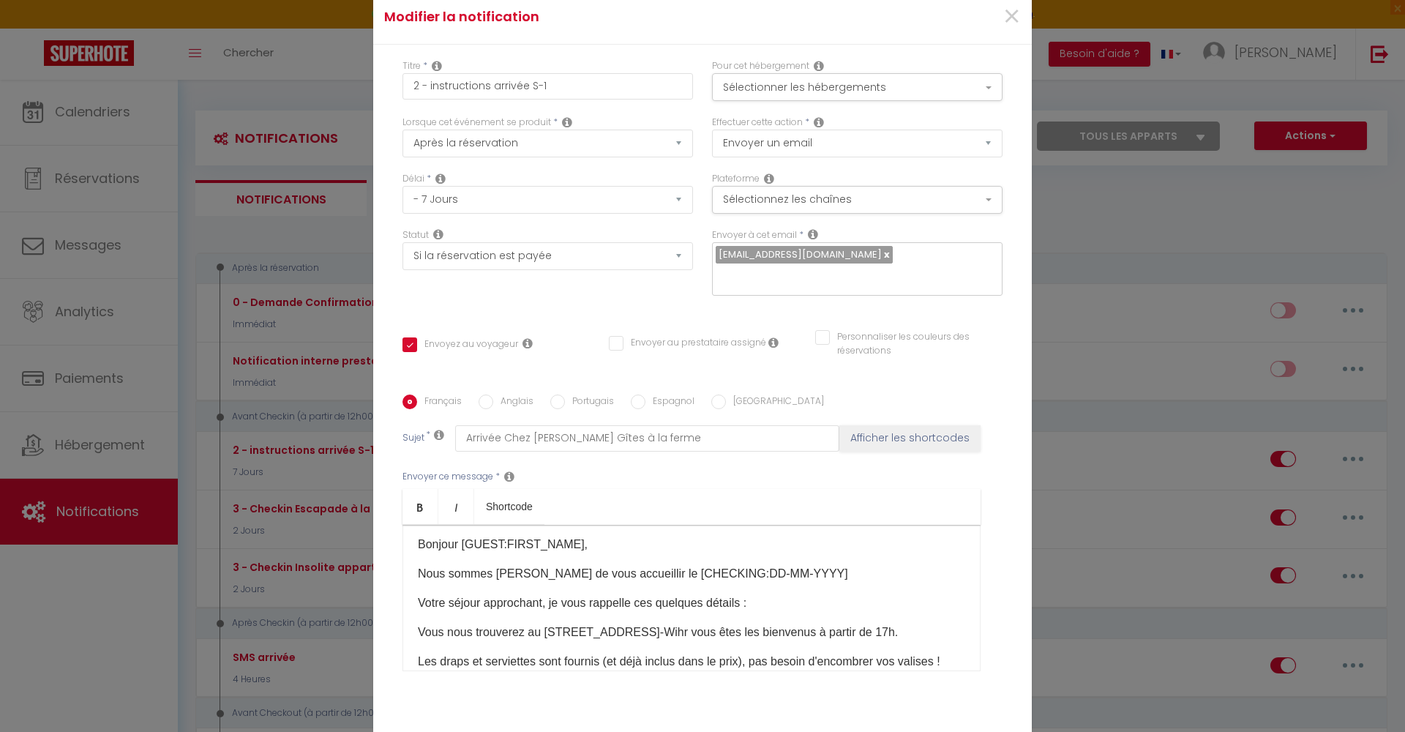
scroll to position [0, 0]
drag, startPoint x: 763, startPoint y: 576, endPoint x: 621, endPoint y: 572, distance: 142.1
click at [621, 572] on p "Nous sommes ravis de vous accueillir le [CHECKING:DD-MM-YYYY]​" at bounding box center [692, 579] width 548 height 18
click at [578, 578] on p "Nous sommes ravis de vous accueillir le [CHECKING:DD-MM-YYYY]​" at bounding box center [692, 579] width 548 height 18
click at [792, 578] on p "Nous sommes ravis de vous accueillir le [CHECKING:DD-MM-YYYY]​" at bounding box center [692, 579] width 548 height 18
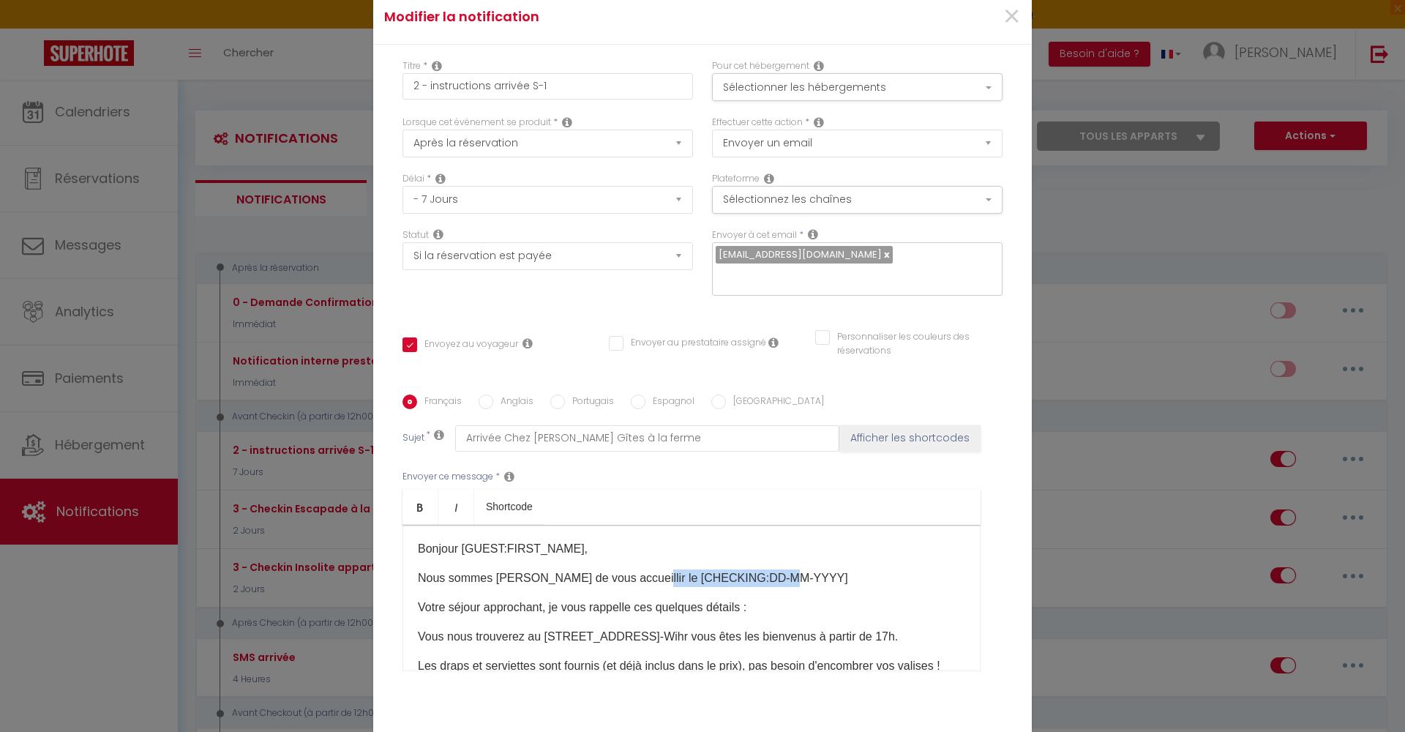
drag, startPoint x: 774, startPoint y: 578, endPoint x: 623, endPoint y: 574, distance: 150.9
click at [623, 574] on p "Nous sommes ravis de vous accueillir le [CHECKING:DD-MM-YYYY]​" at bounding box center [692, 579] width 548 height 18
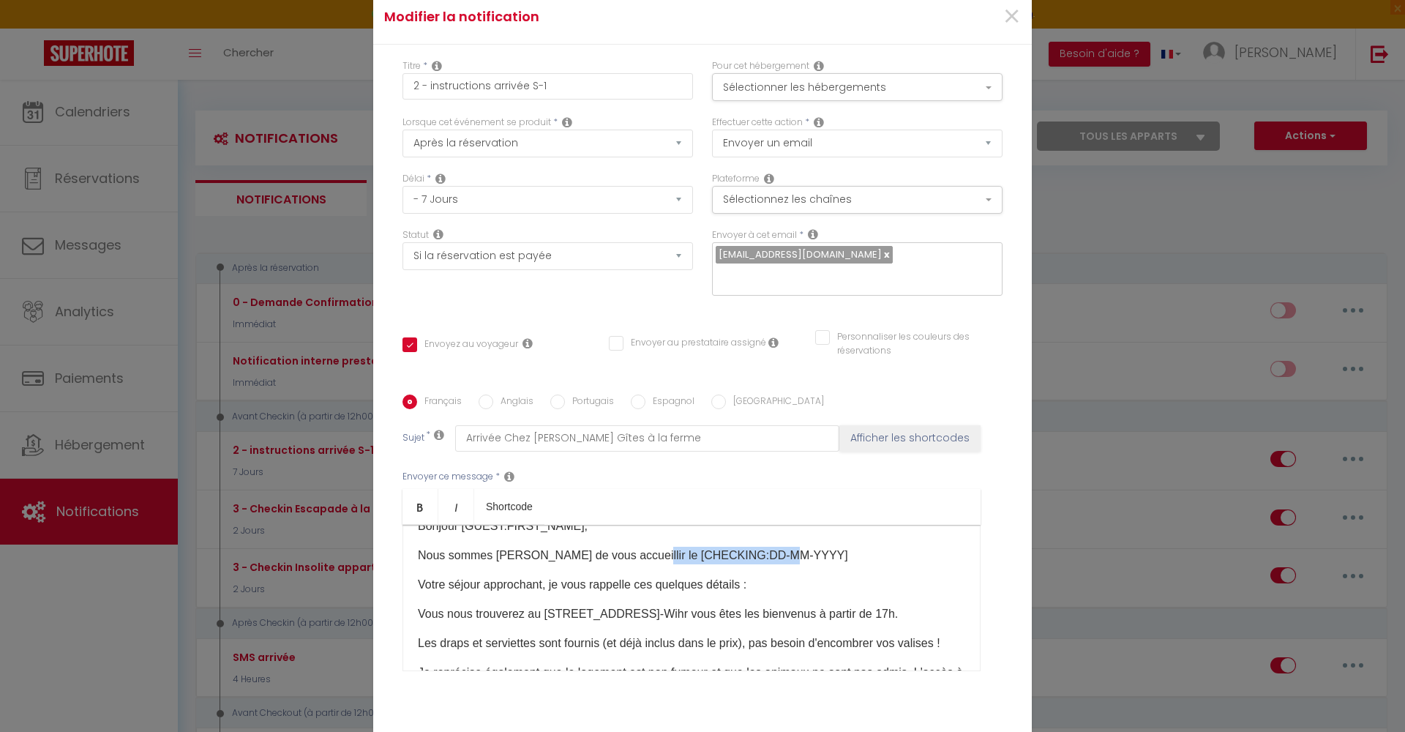
scroll to position [1, 0]
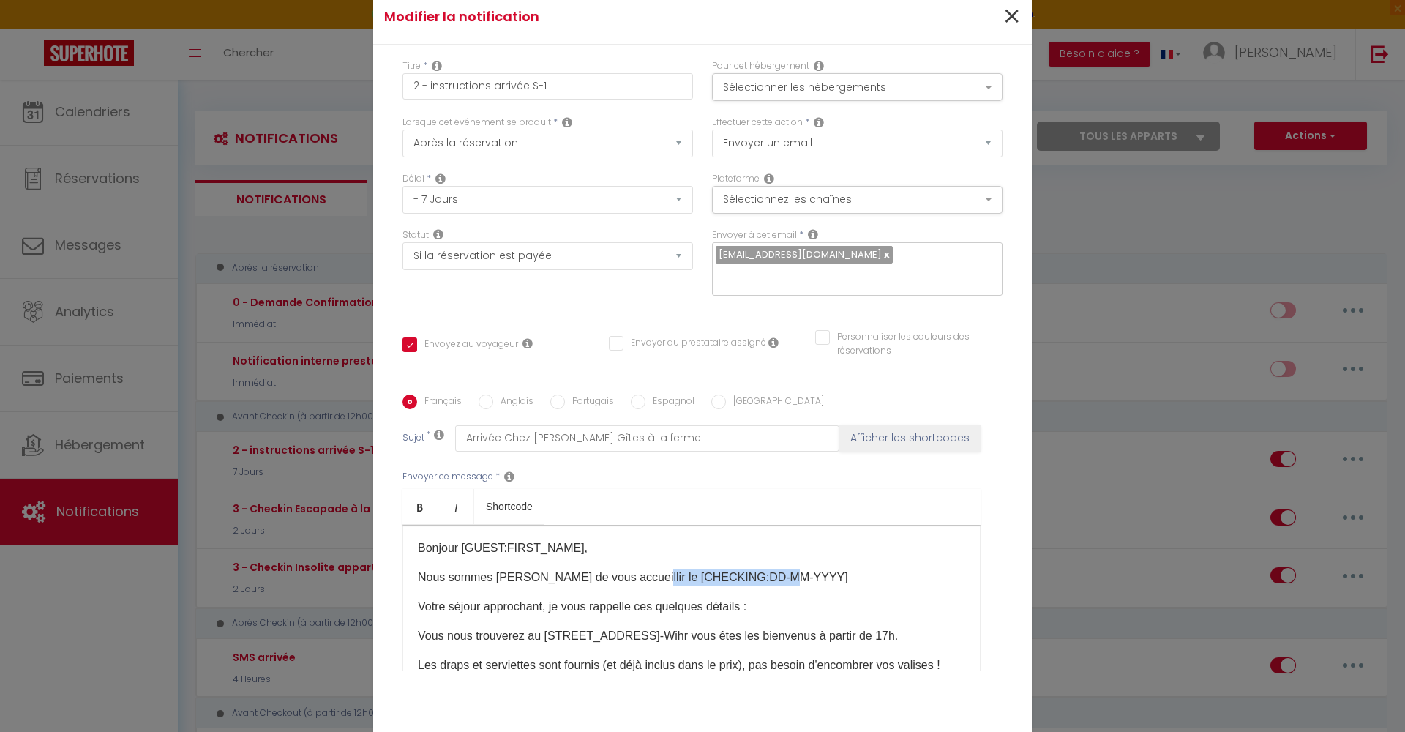
click at [1009, 15] on span "×" at bounding box center [1012, 17] width 18 height 44
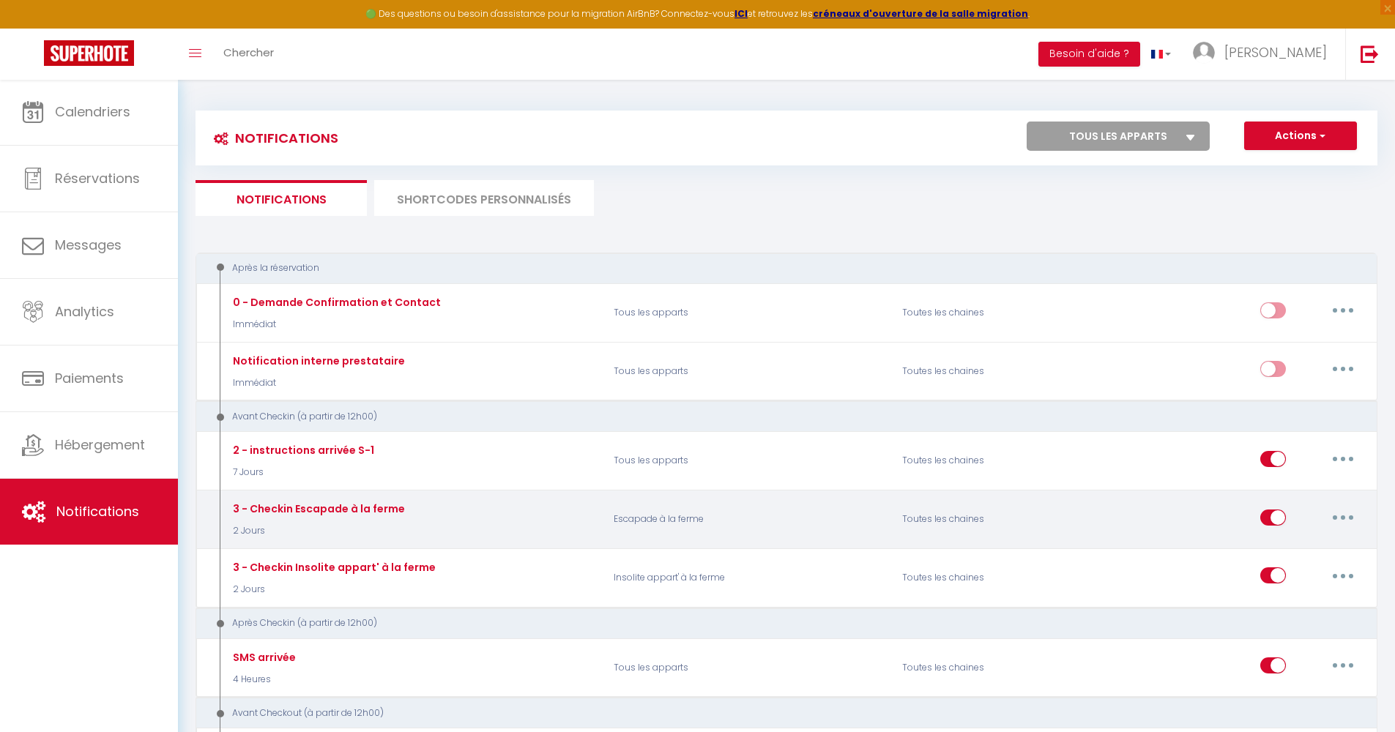
click at [1330, 508] on button "button" at bounding box center [1342, 517] width 41 height 23
click at [1280, 545] on link "Editer" at bounding box center [1304, 550] width 108 height 25
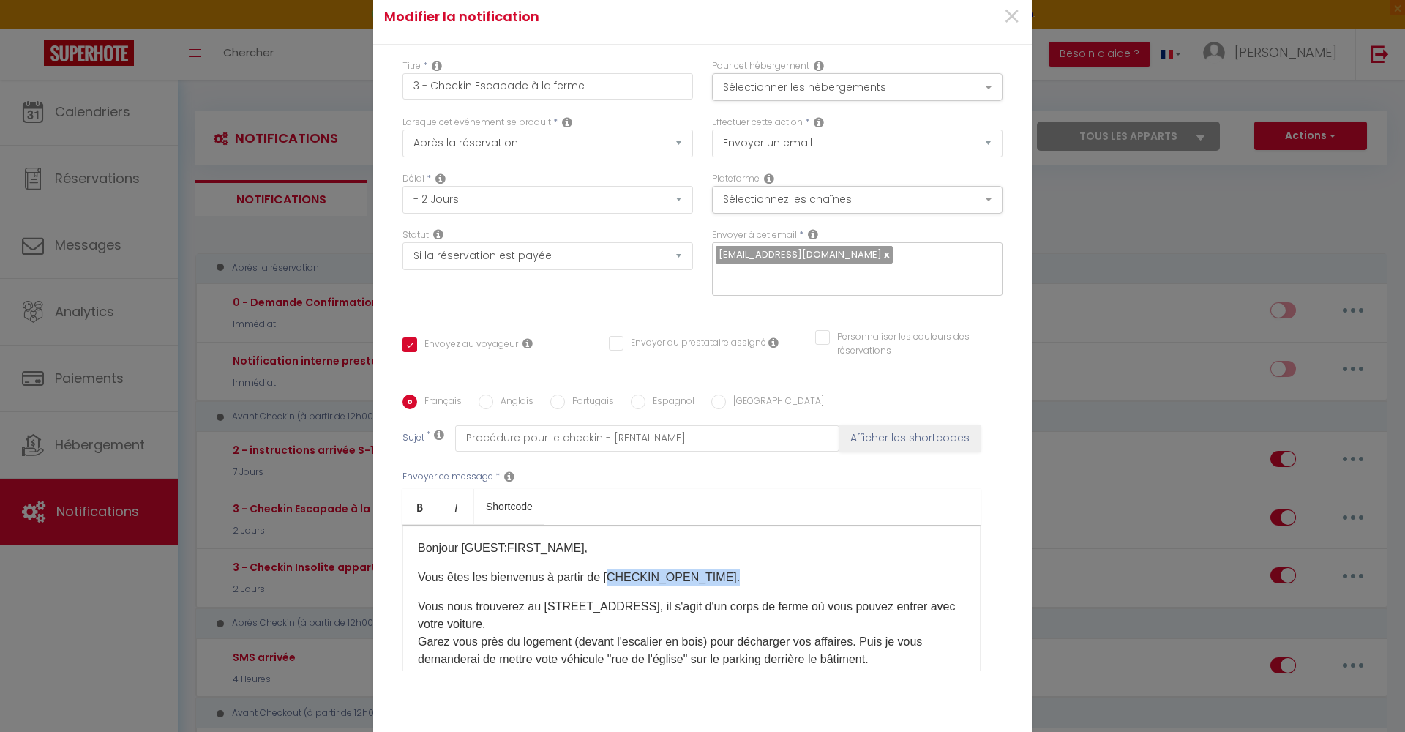
drag, startPoint x: 733, startPoint y: 575, endPoint x: 603, endPoint y: 578, distance: 130.3
click at [603, 578] on p "Vous êtes les bienvenus à partir de [CHECKIN_OPEN_TIME]." at bounding box center [692, 578] width 548 height 18
click at [744, 580] on p "Vous êtes les bienvenus à partir de [CHECKIN_OPEN_TIME]." at bounding box center [692, 578] width 548 height 18
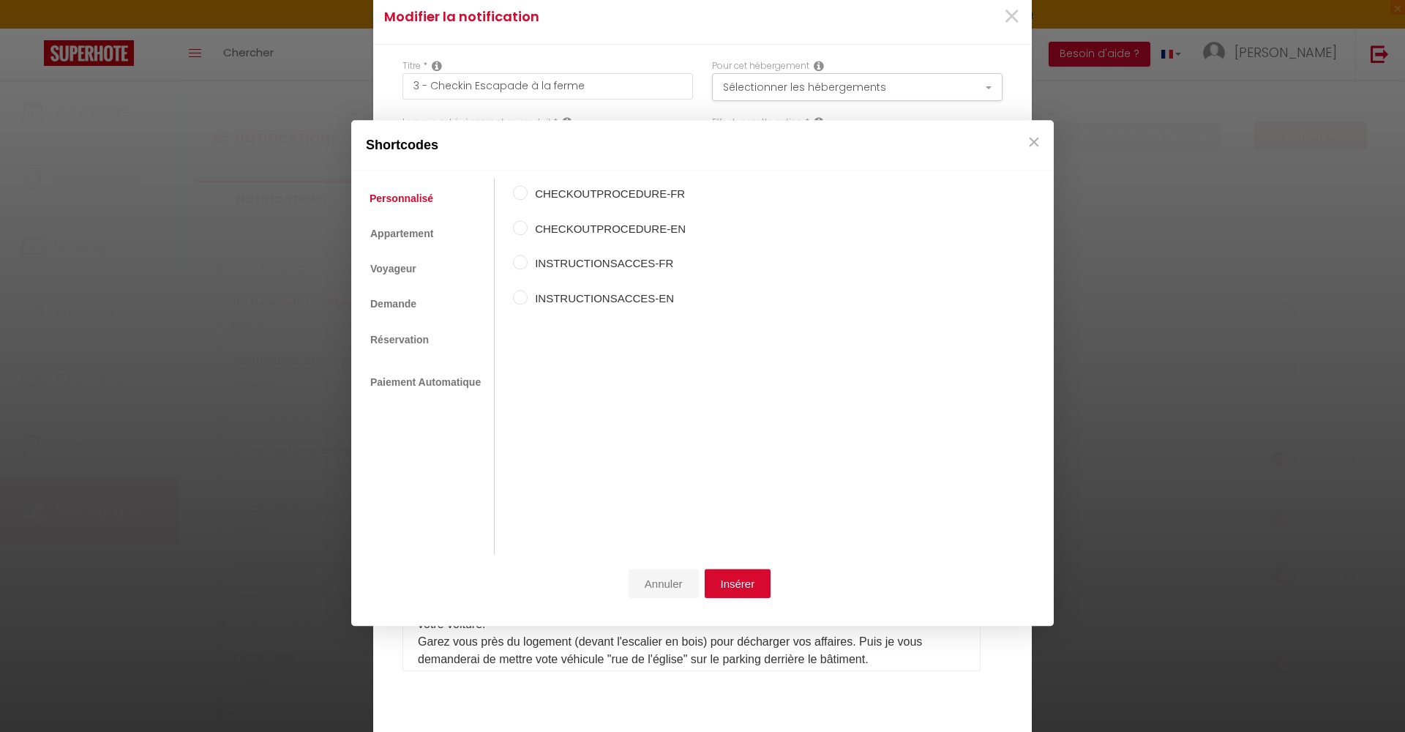
click at [666, 589] on button "Annuler" at bounding box center [664, 584] width 70 height 29
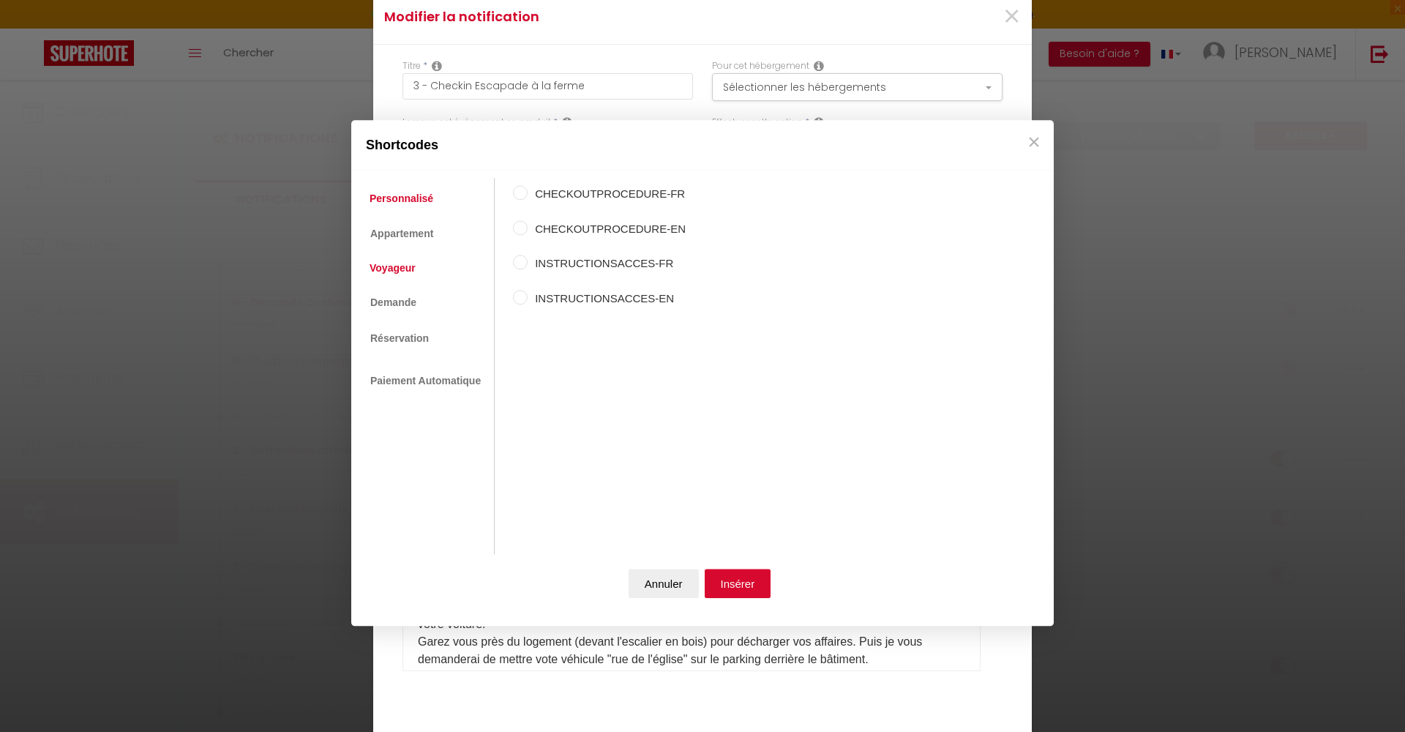
click at [391, 271] on link "Voyageur" at bounding box center [392, 268] width 61 height 26
click at [394, 330] on link "Réservation" at bounding box center [398, 337] width 73 height 26
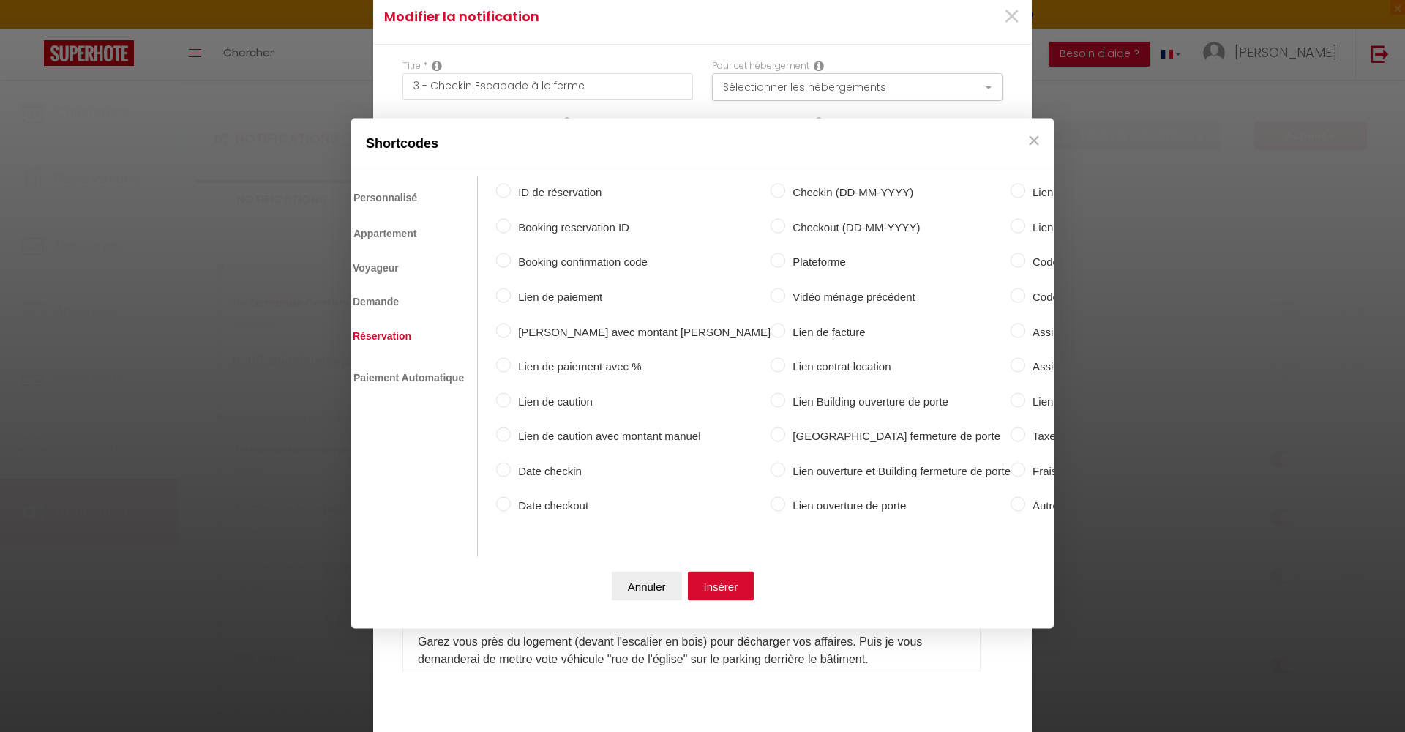
scroll to position [0, 0]
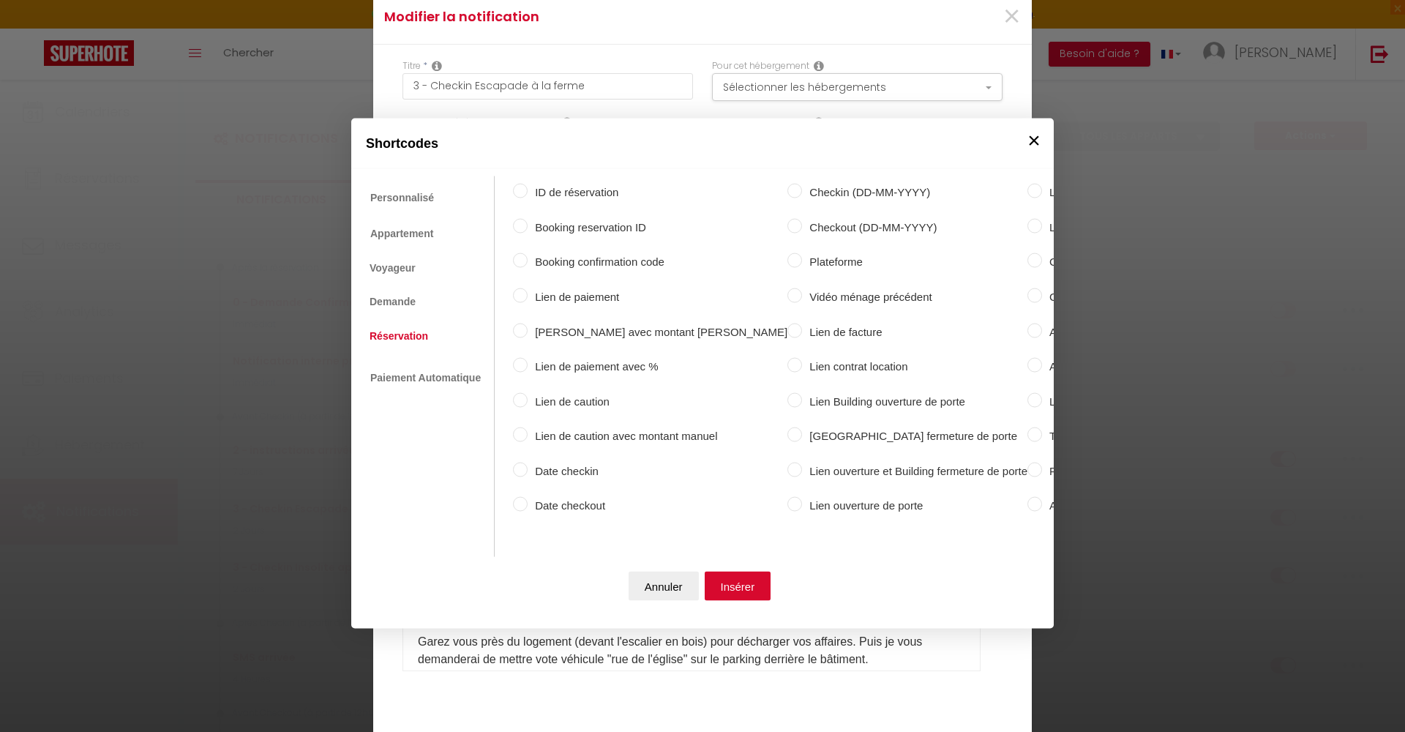
click at [1034, 132] on button "×" at bounding box center [1034, 140] width 22 height 29
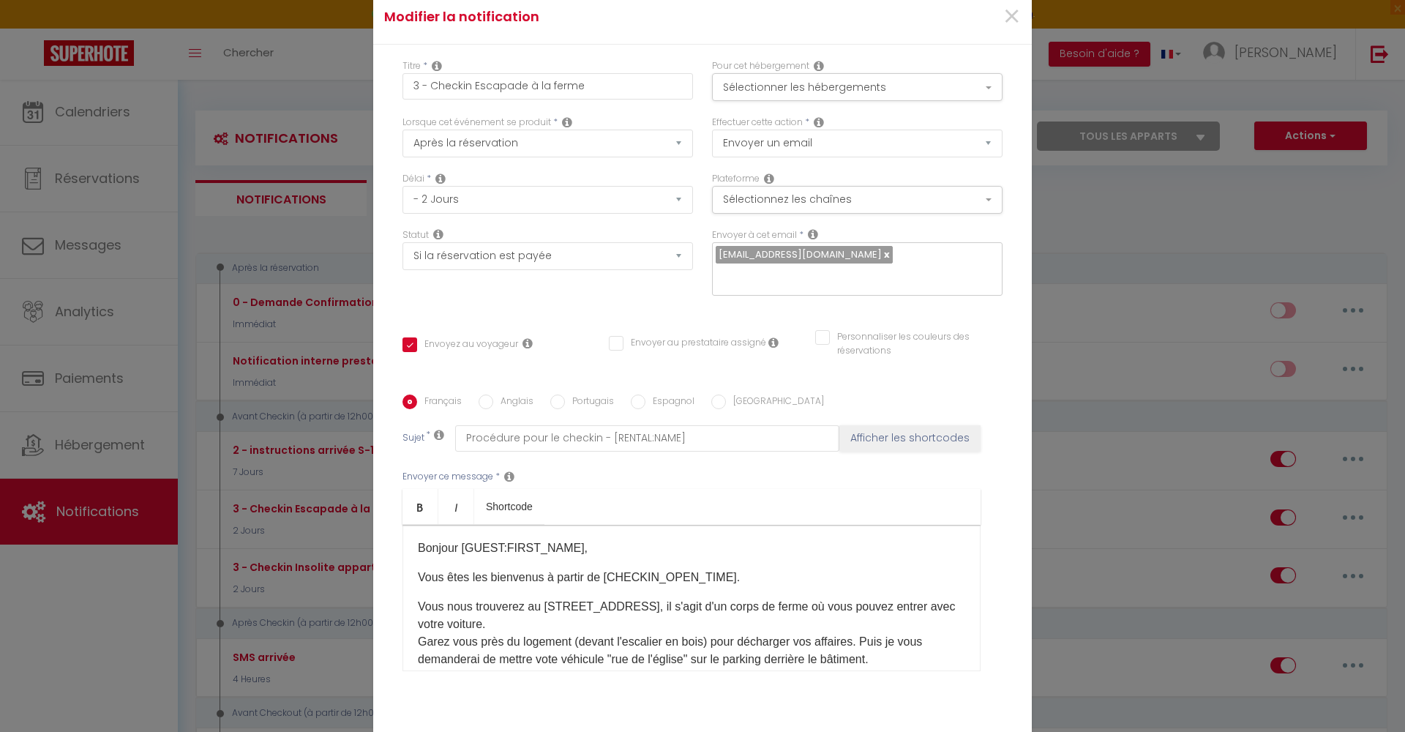
click at [597, 579] on p "Vous êtes les bienvenus à partir de [CHECKIN_OPEN_TIME]." at bounding box center [692, 578] width 548 height 18
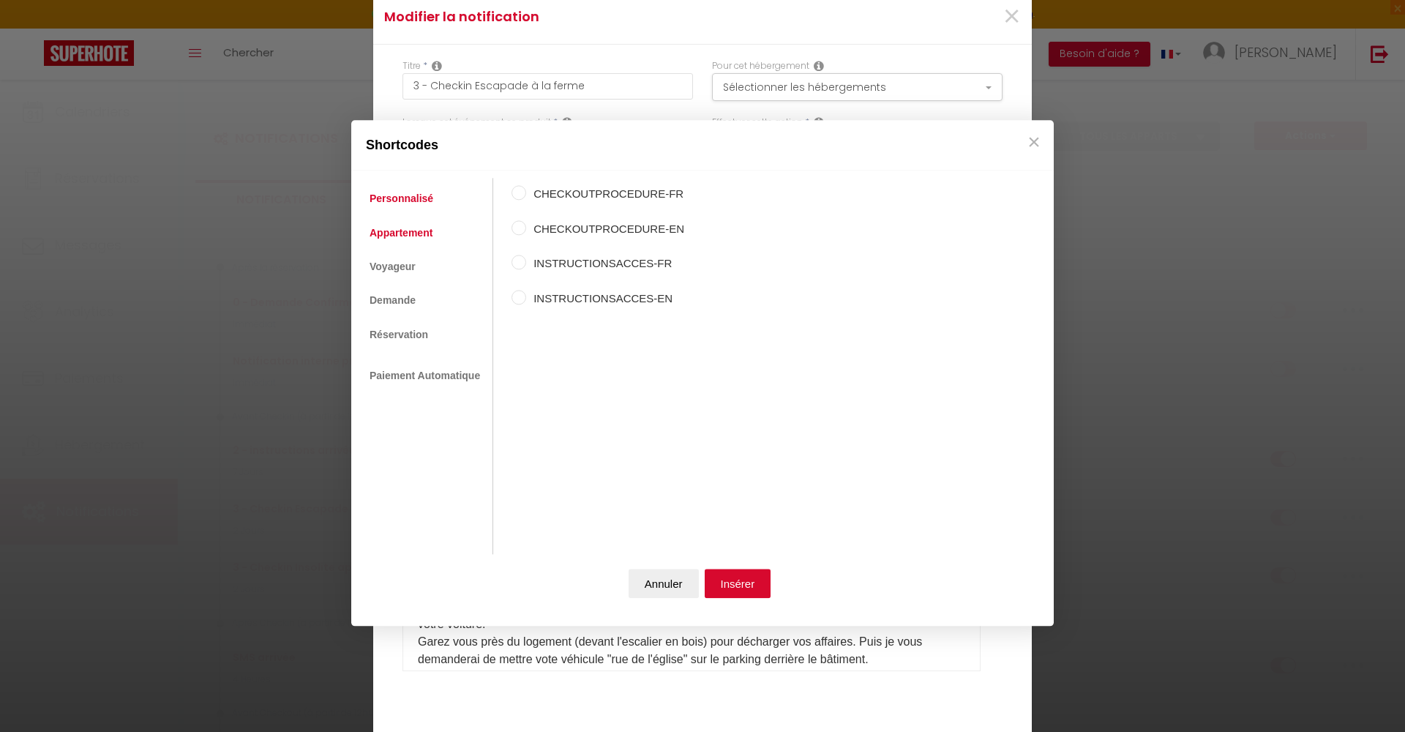
click at [403, 231] on link "Appartement" at bounding box center [401, 233] width 78 height 26
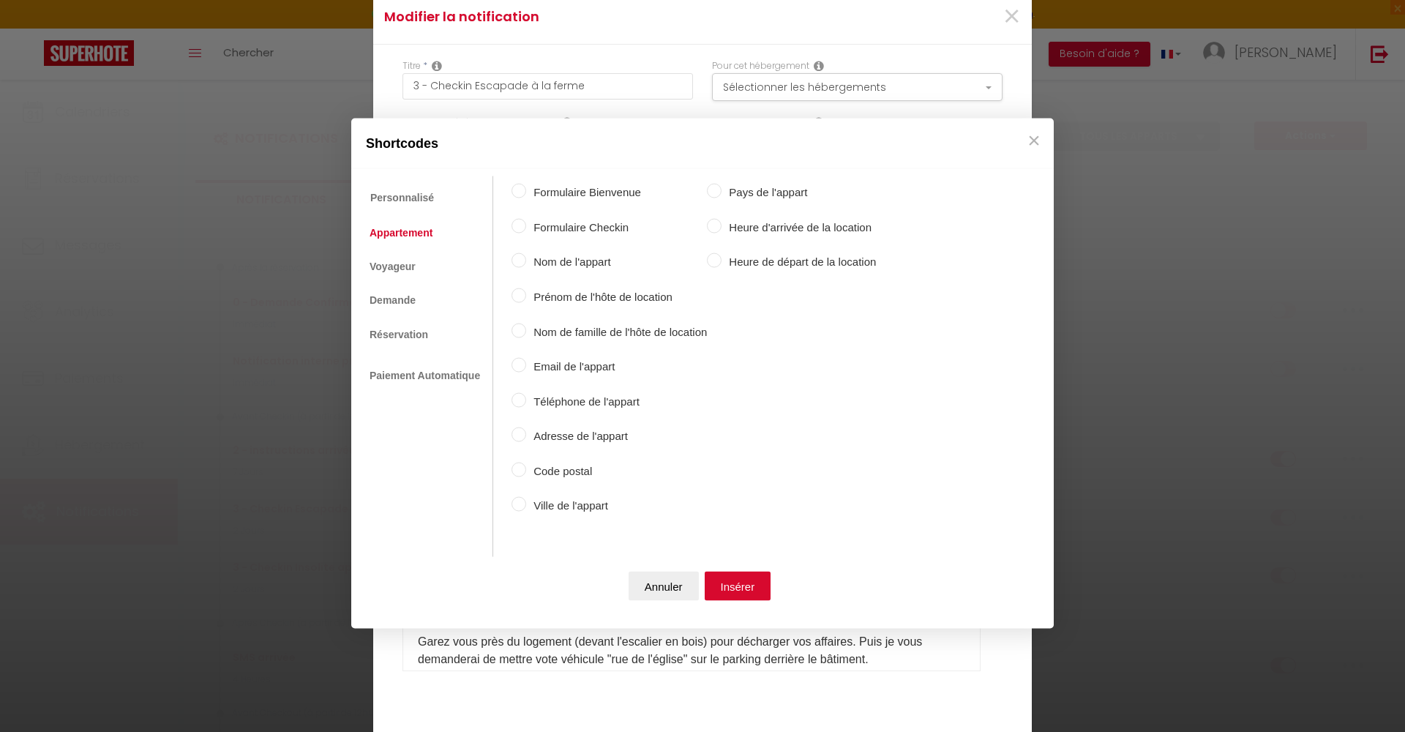
click at [722, 227] on input "Heure d'arrivée de la location" at bounding box center [714, 225] width 15 height 15
click at [738, 587] on button "Insérer" at bounding box center [738, 585] width 67 height 29
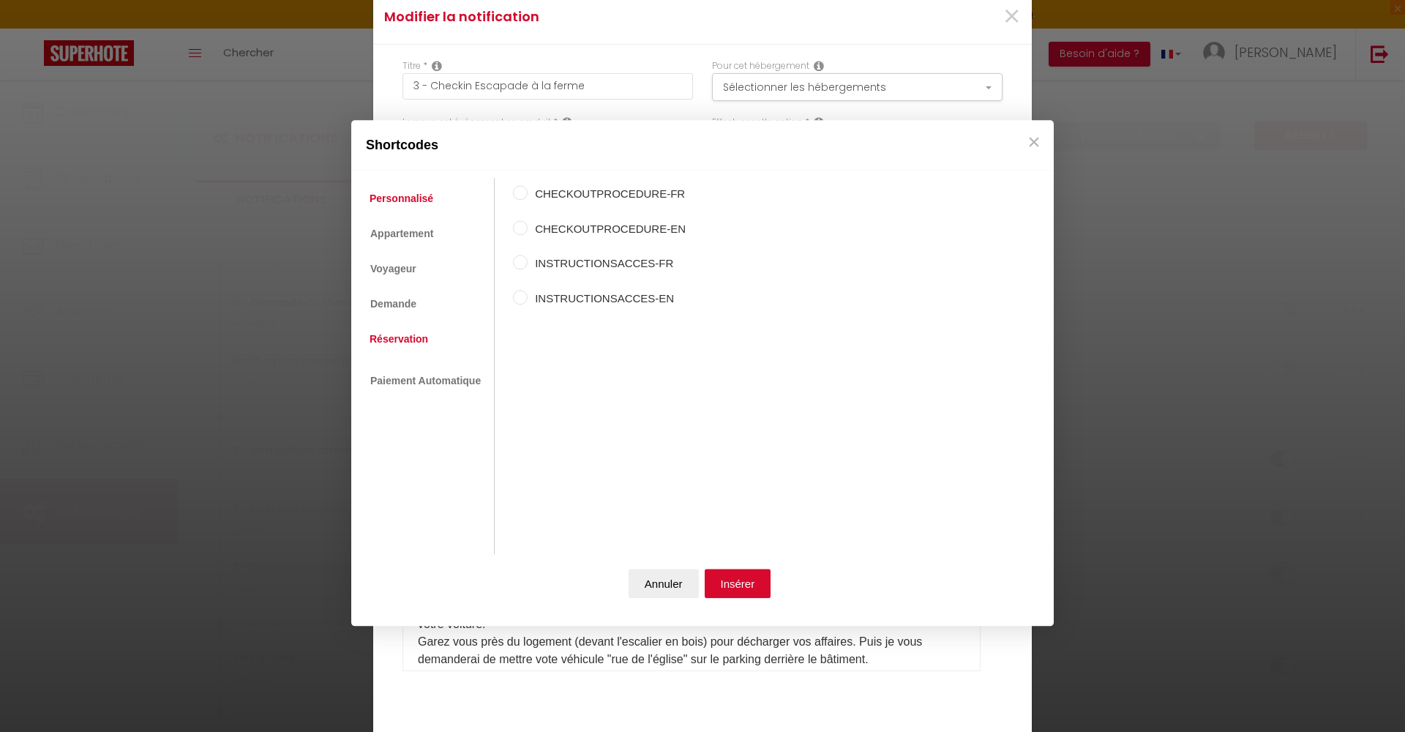
click at [392, 337] on link "Réservation" at bounding box center [398, 339] width 73 height 26
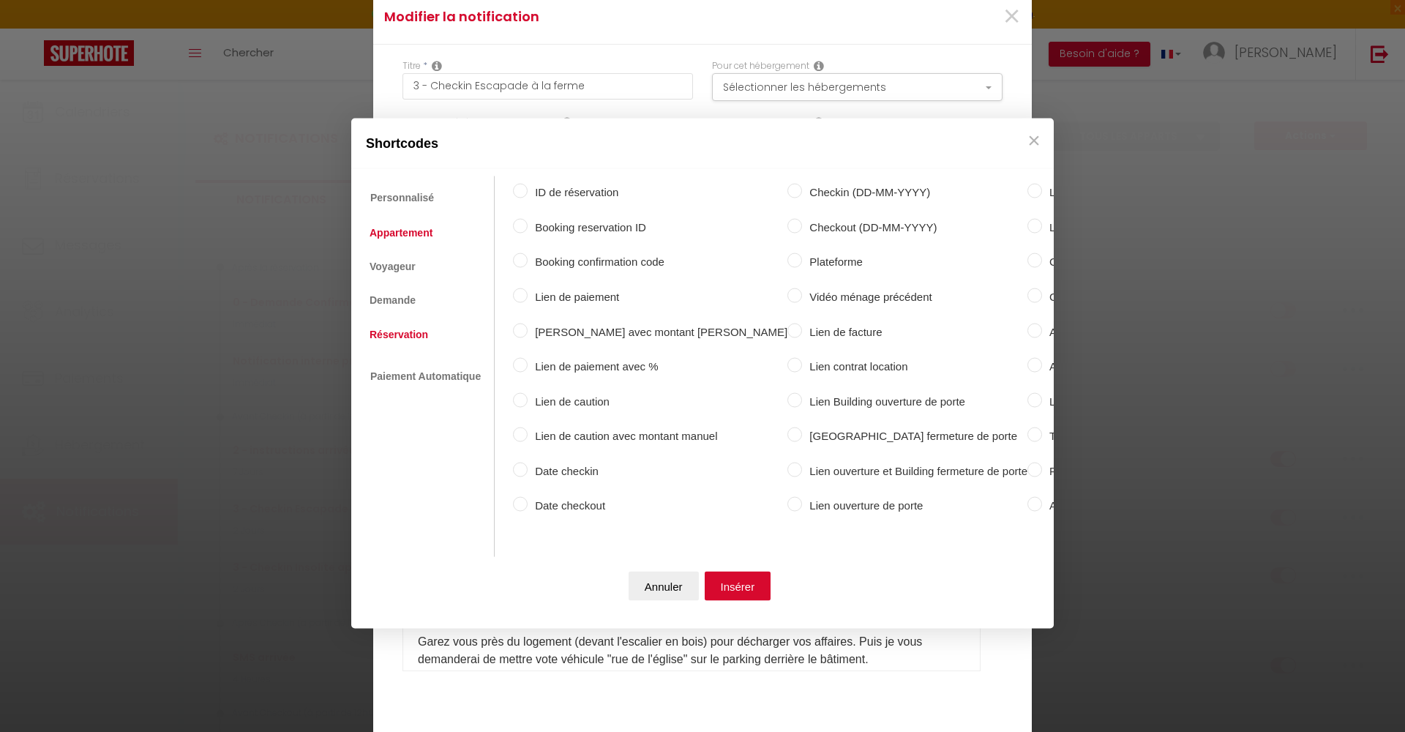
click at [388, 226] on link "Appartement" at bounding box center [401, 232] width 78 height 26
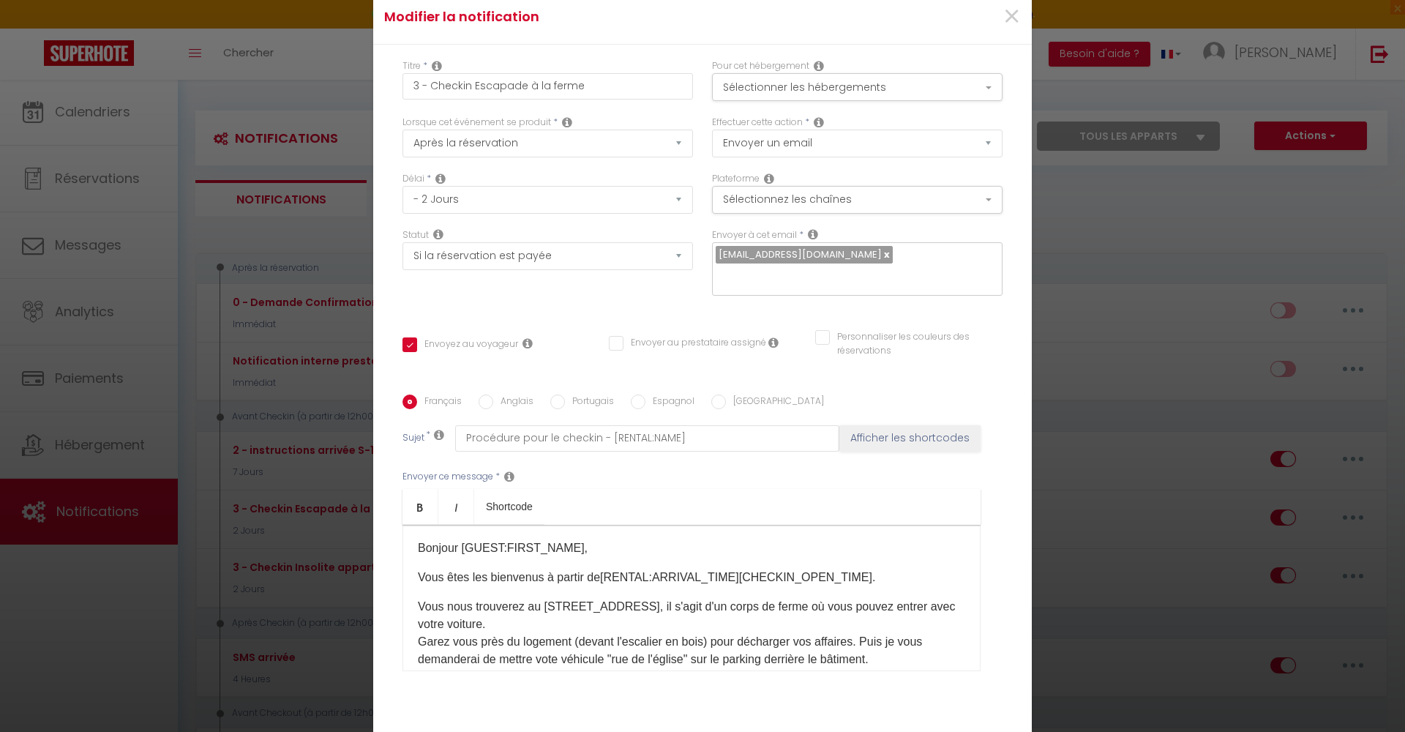
click at [678, 580] on button "Annuler" at bounding box center [664, 585] width 70 height 29
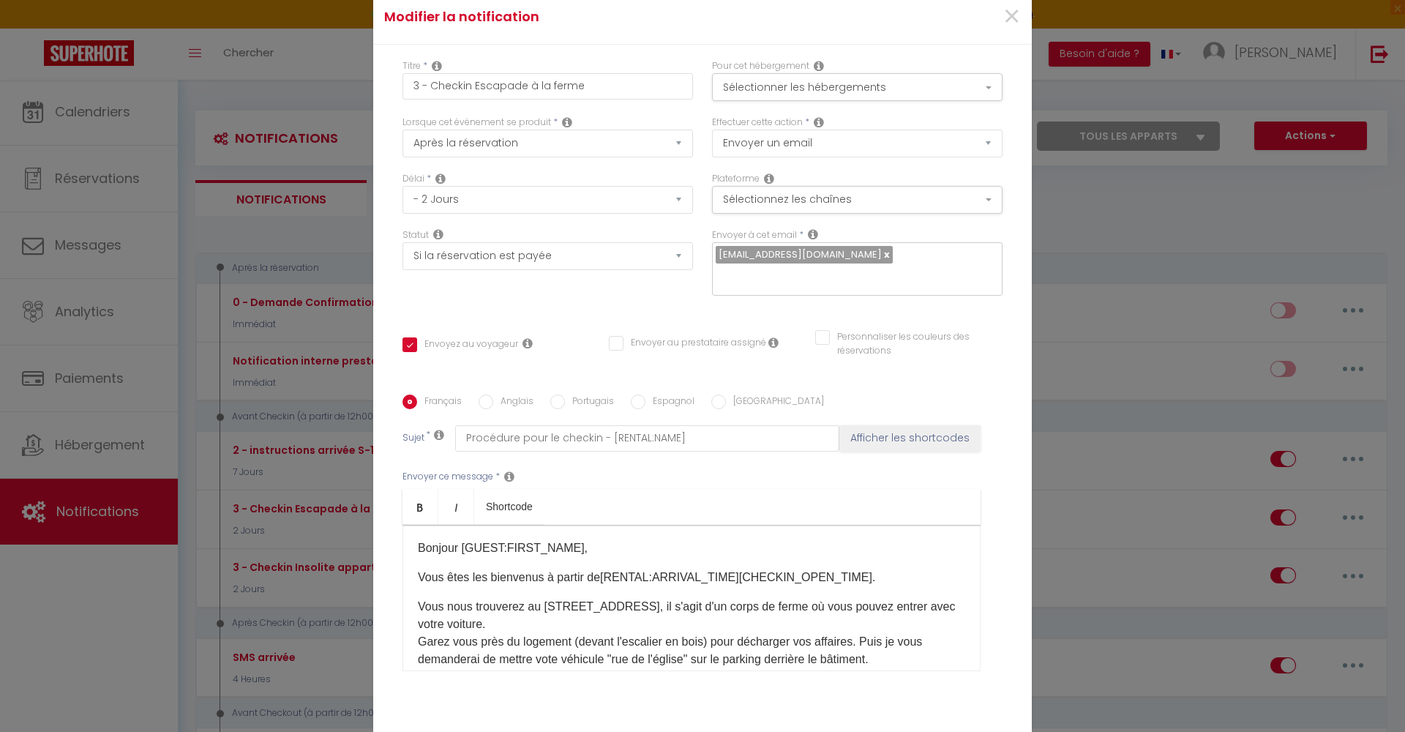
click at [839, 576] on p "Vous êtes les bienvenus à partir de [RENTAL:ARRIVAL_TIME] ​ [CHECKIN_OPEN_TIME]." at bounding box center [692, 578] width 548 height 18
click at [593, 578] on p "Vous êtes les bienvenus à partir de [RENTAL:ARRIVAL_TIME] ​ ." at bounding box center [692, 578] width 548 height 18
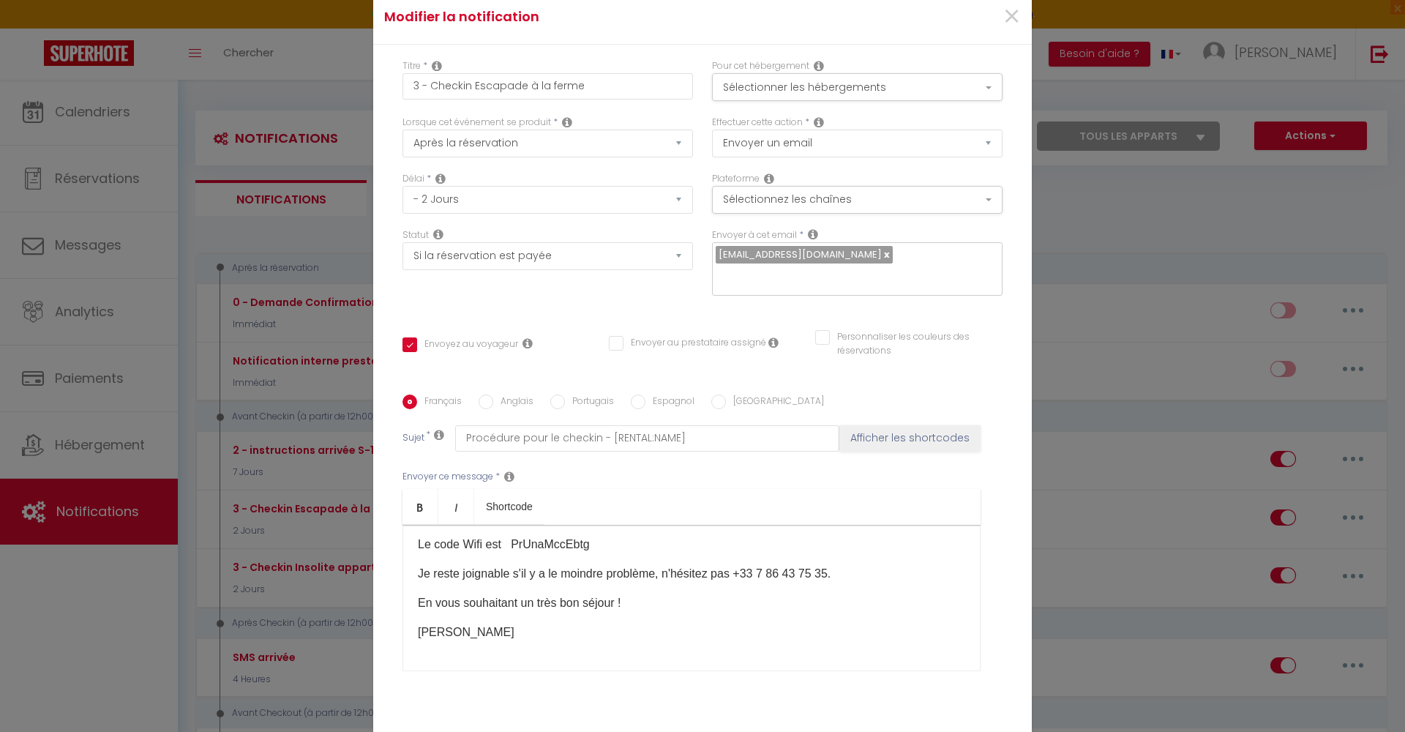
scroll to position [94, 0]
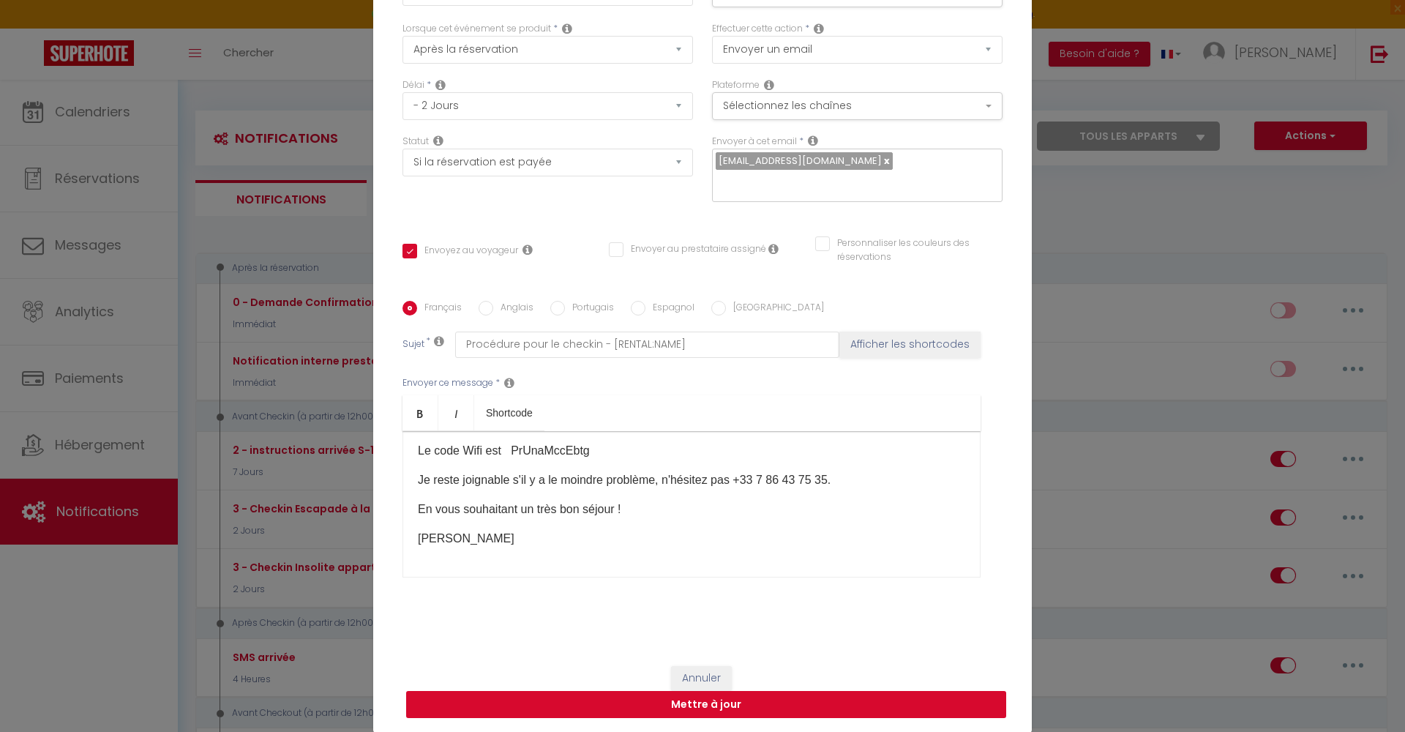
click at [708, 699] on button "Mettre à jour" at bounding box center [706, 705] width 600 height 28
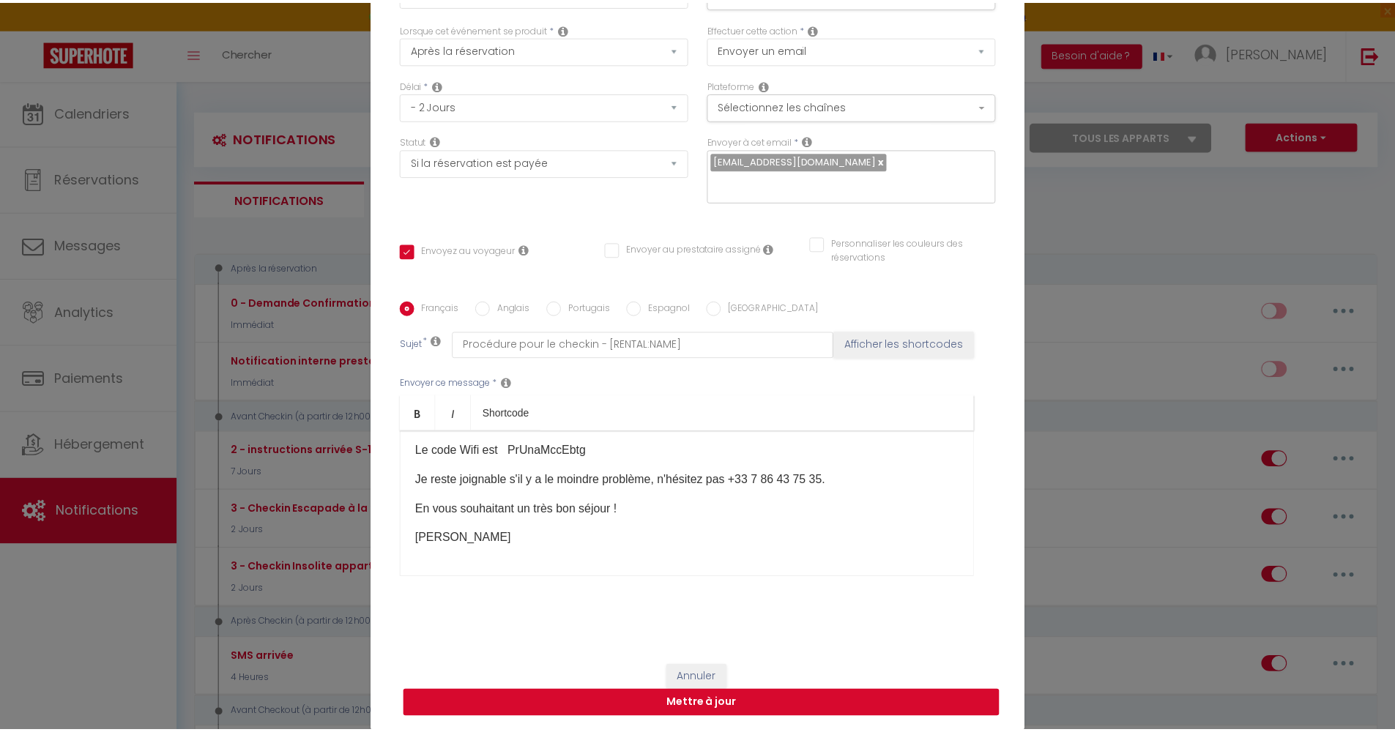
scroll to position [86, 0]
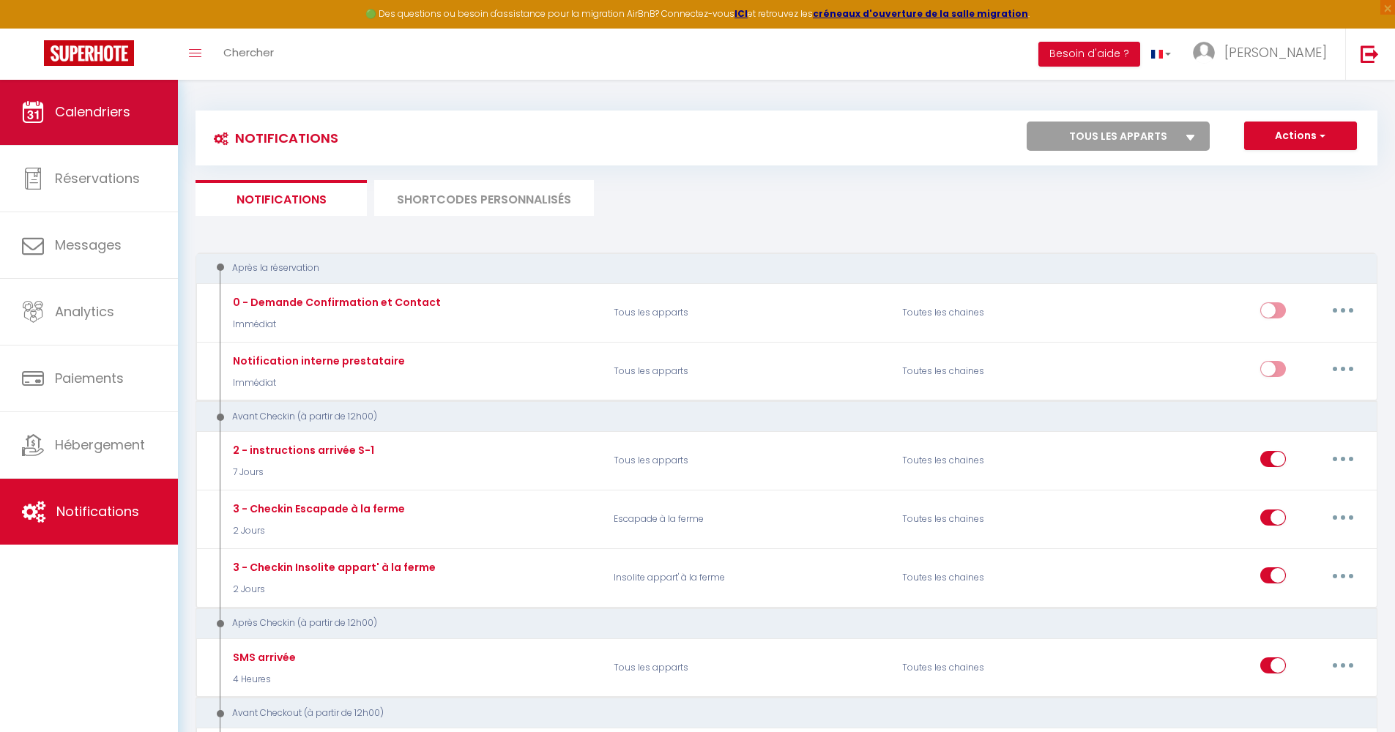
click at [139, 127] on link "Calendriers" at bounding box center [89, 112] width 178 height 66
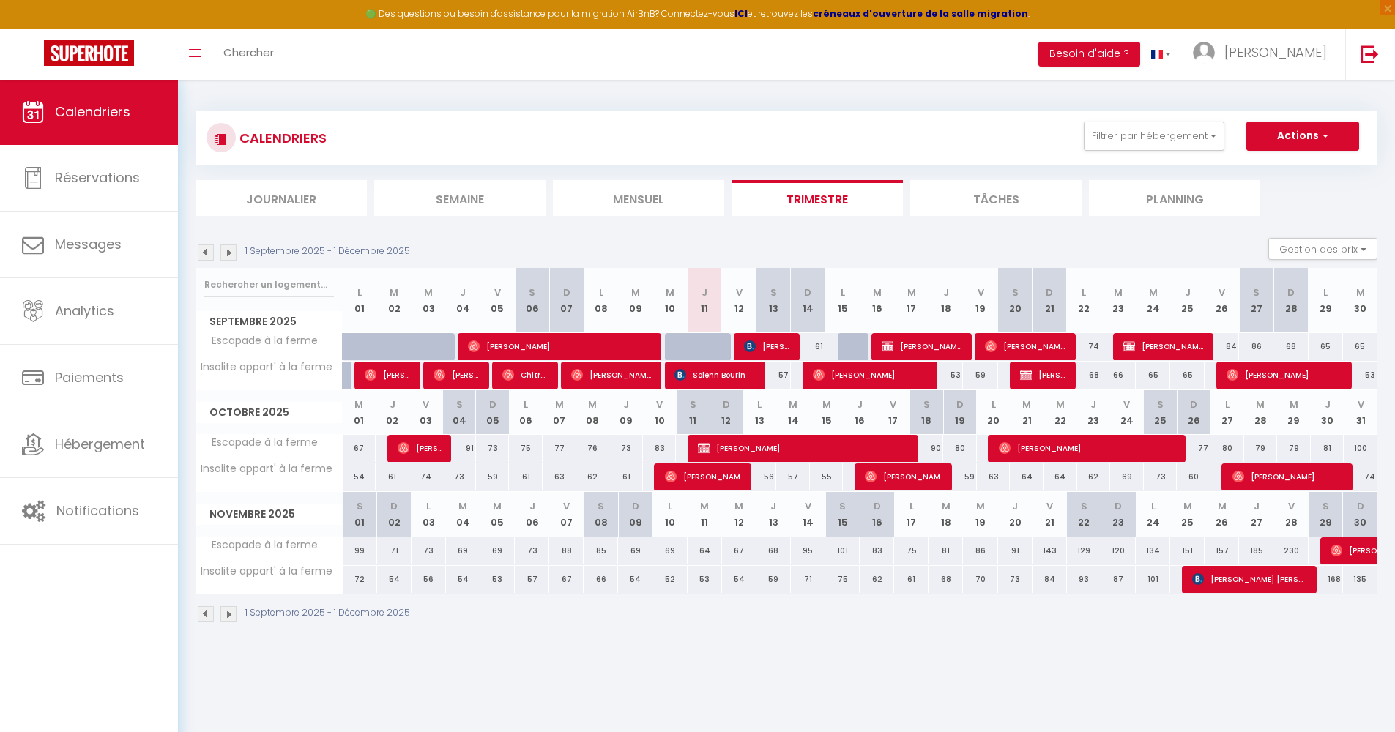
click at [1009, 236] on section "1 Septembre 2025 - 1 Décembre 2025 Gestion des prix Nb Nuits minimum Règles Dis…" at bounding box center [785, 430] width 1181 height 414
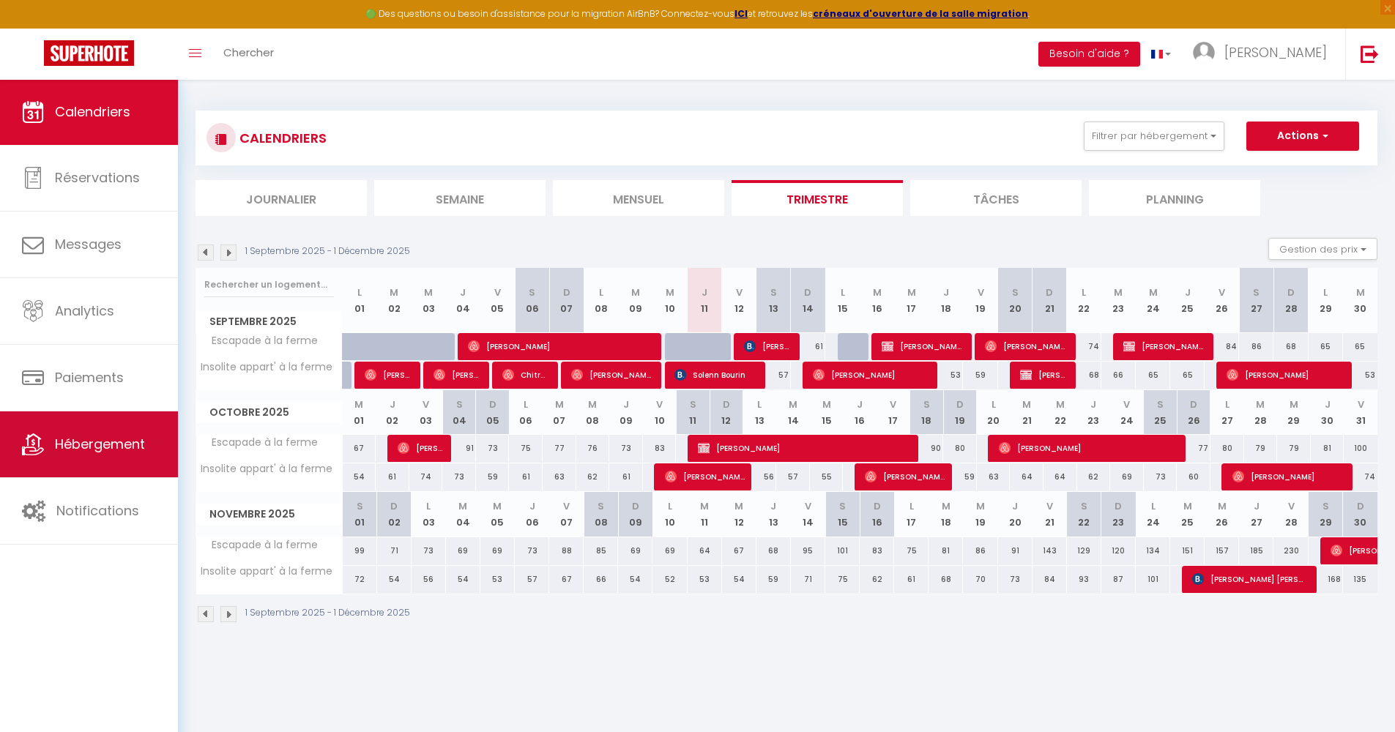
click at [108, 455] on link "Hébergement" at bounding box center [89, 444] width 178 height 66
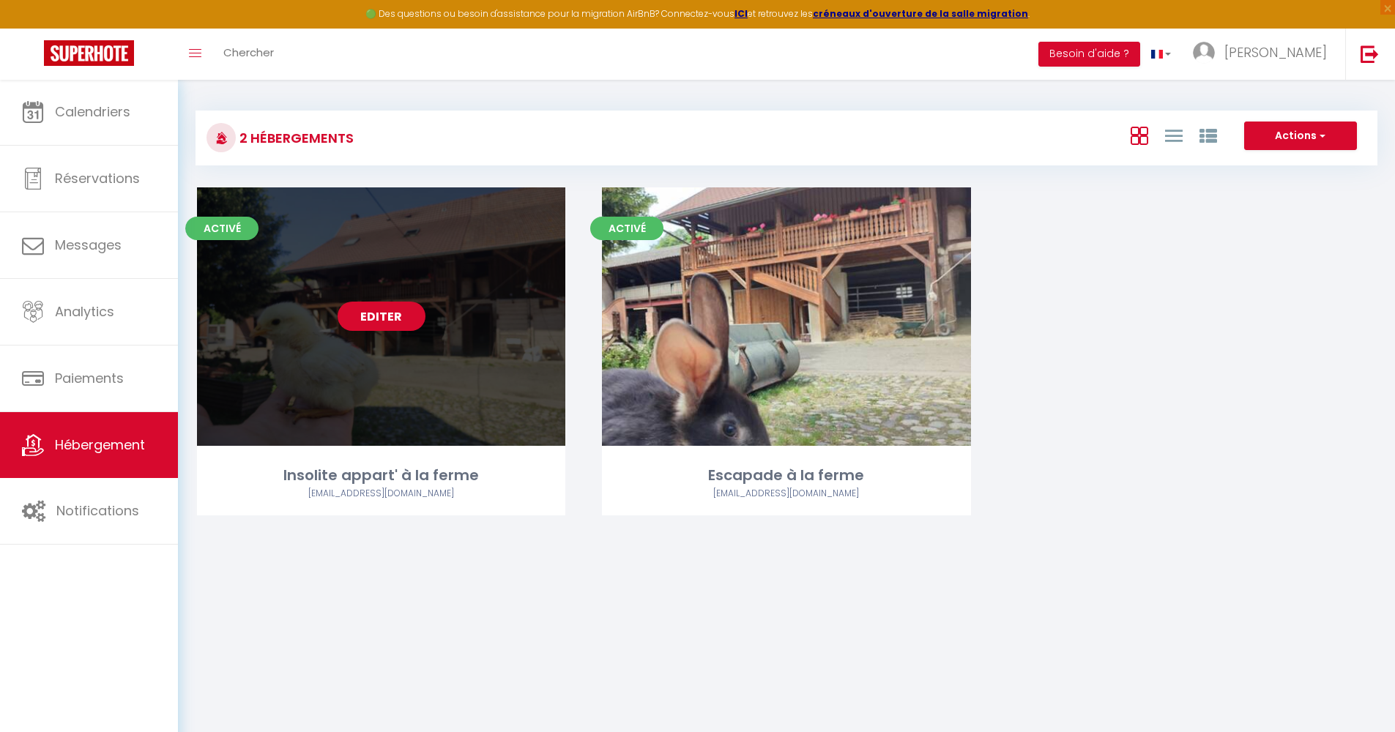
click at [396, 312] on link "Editer" at bounding box center [381, 316] width 88 height 29
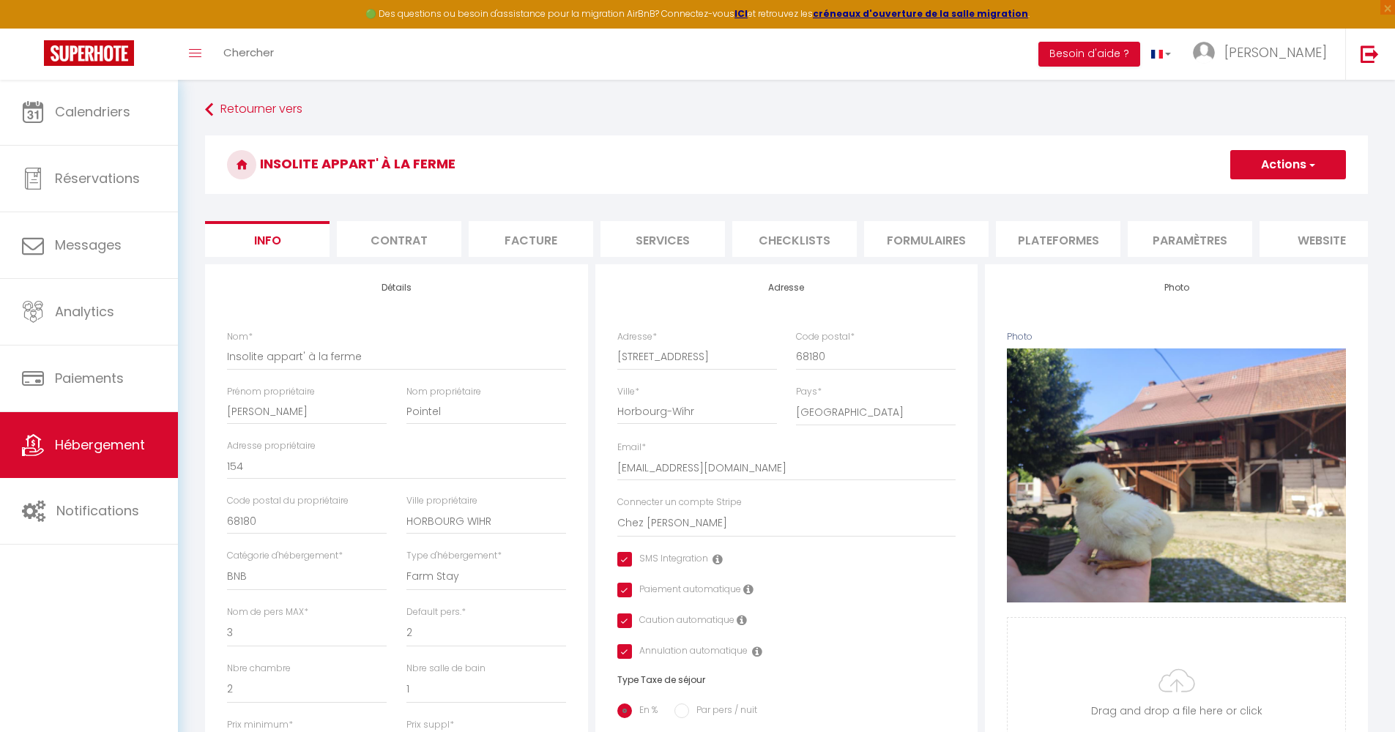
click at [438, 250] on li "Contrat" at bounding box center [399, 239] width 124 height 36
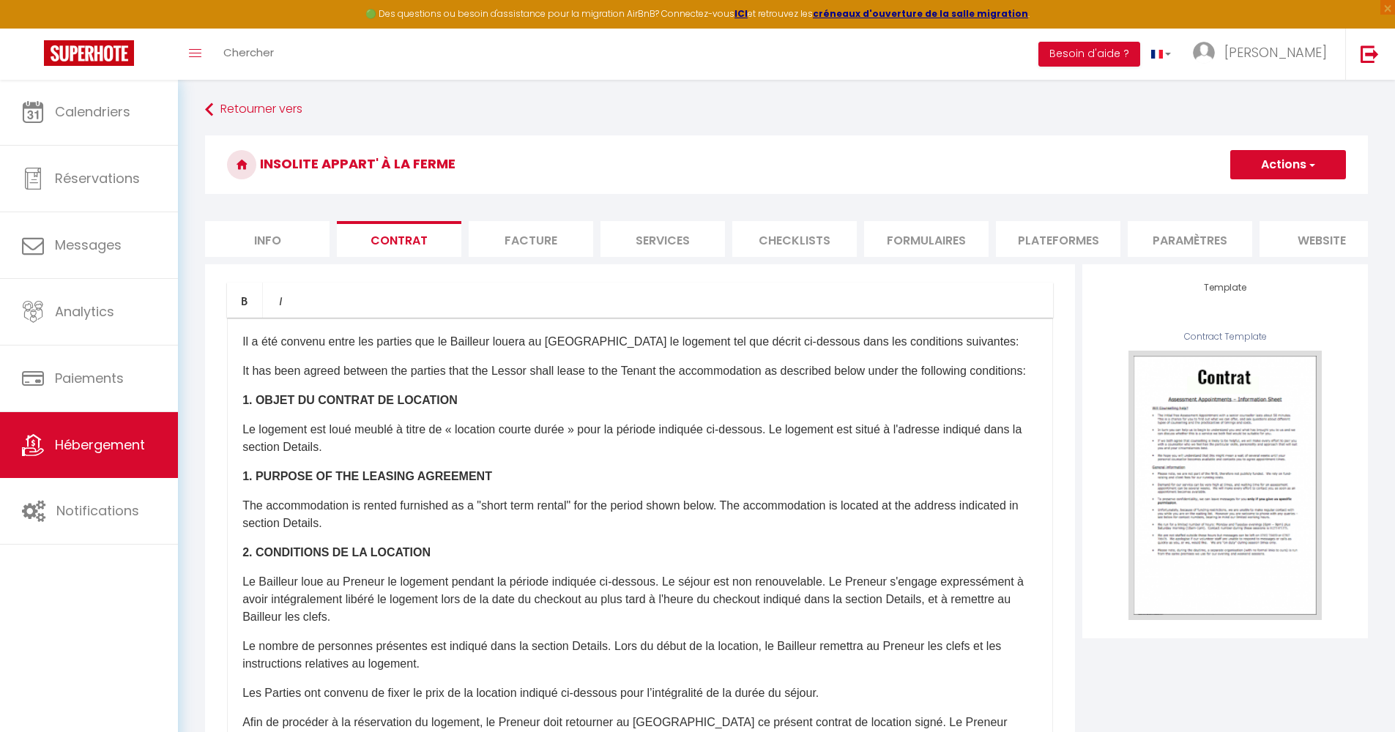
click at [515, 247] on li "Facture" at bounding box center [530, 239] width 124 height 36
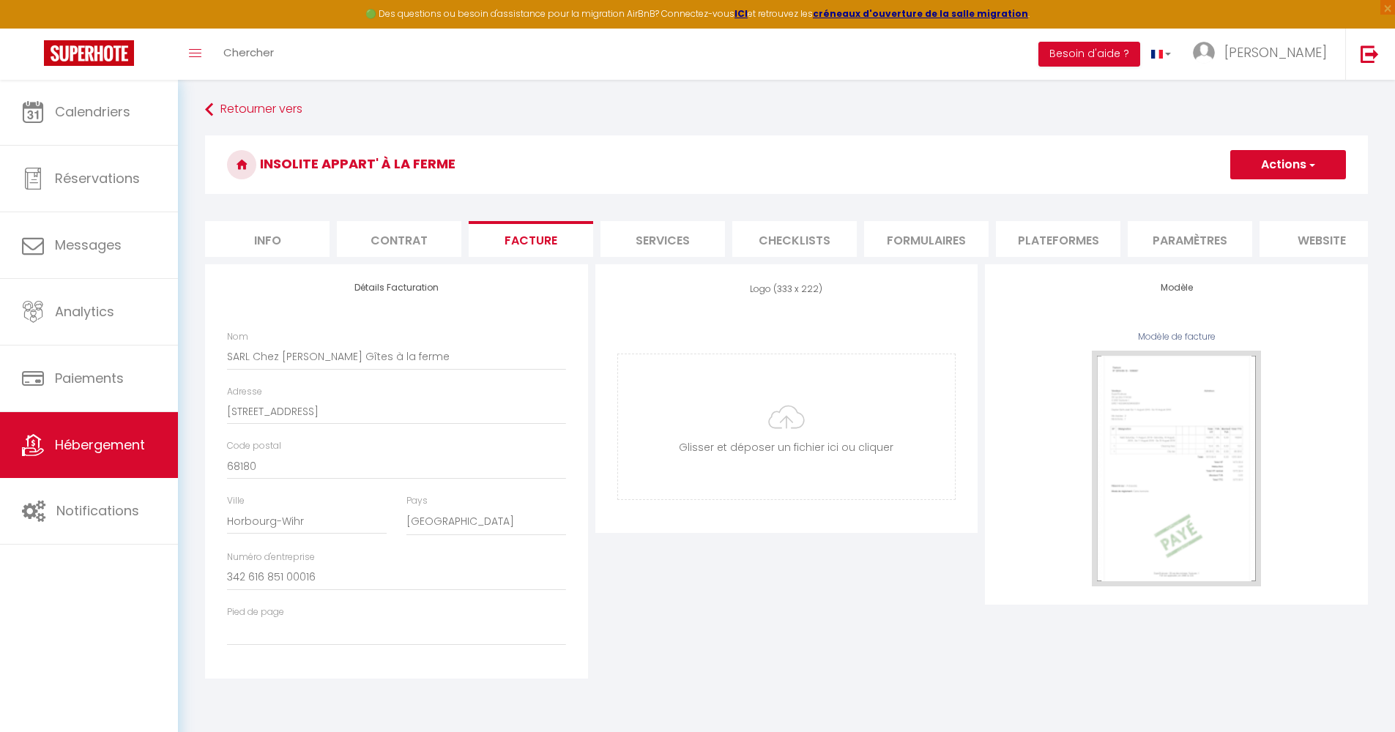
click at [296, 246] on li "Info" at bounding box center [267, 239] width 124 height 36
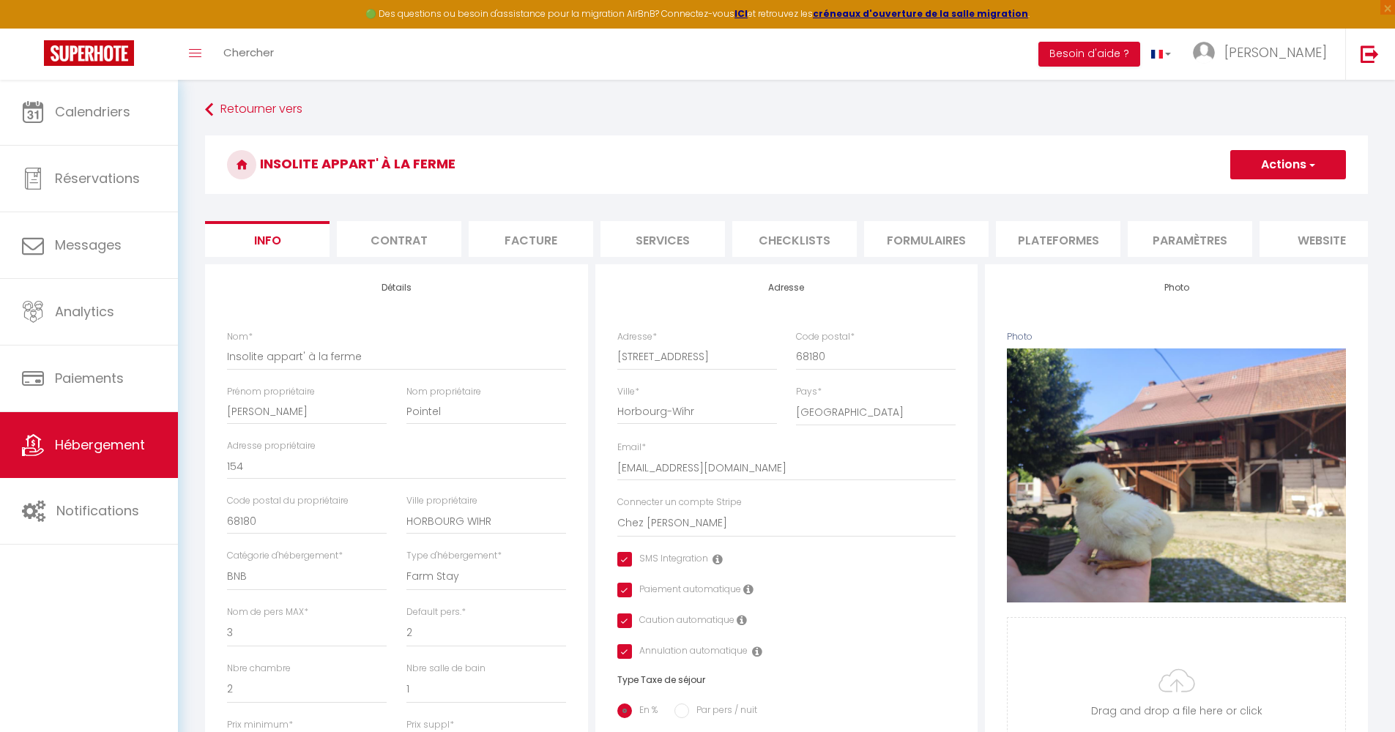
click at [1329, 233] on li "website" at bounding box center [1321, 239] width 124 height 36
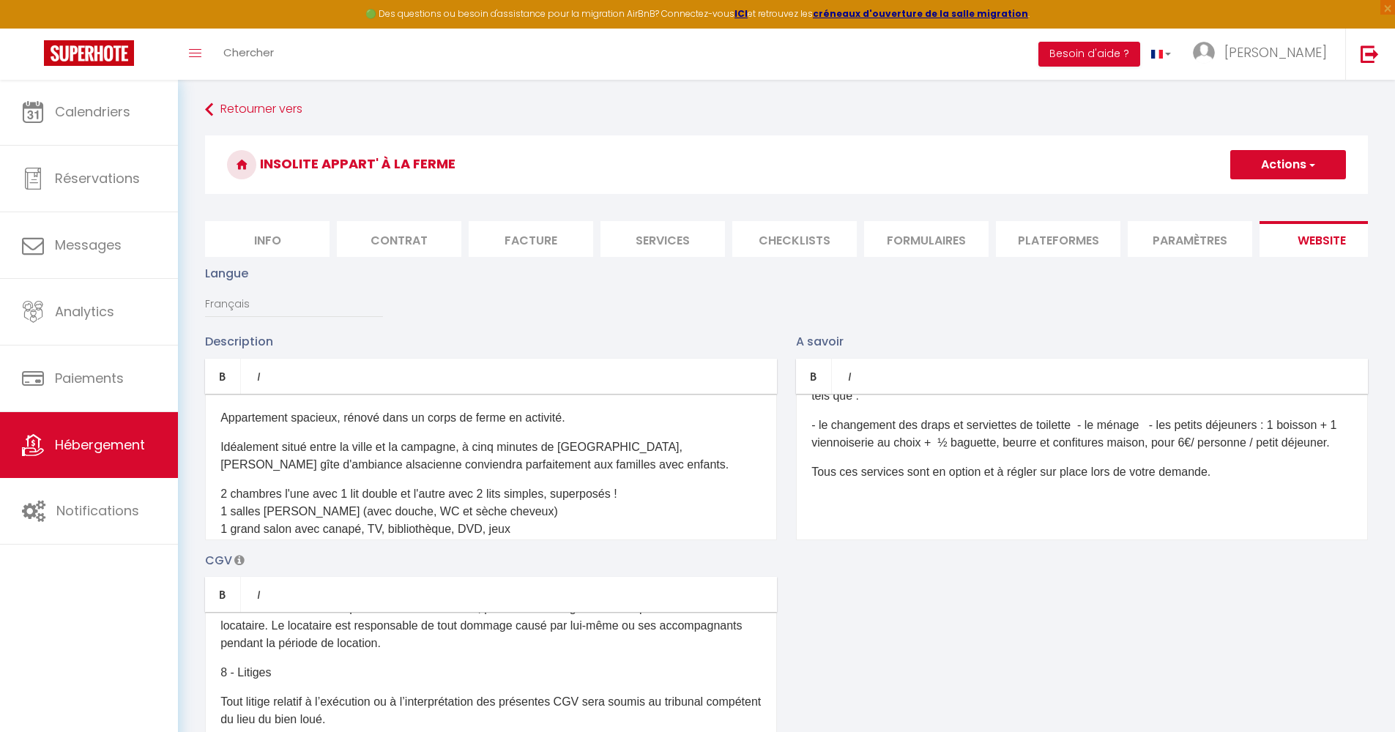
click at [264, 225] on li "Info" at bounding box center [267, 239] width 124 height 36
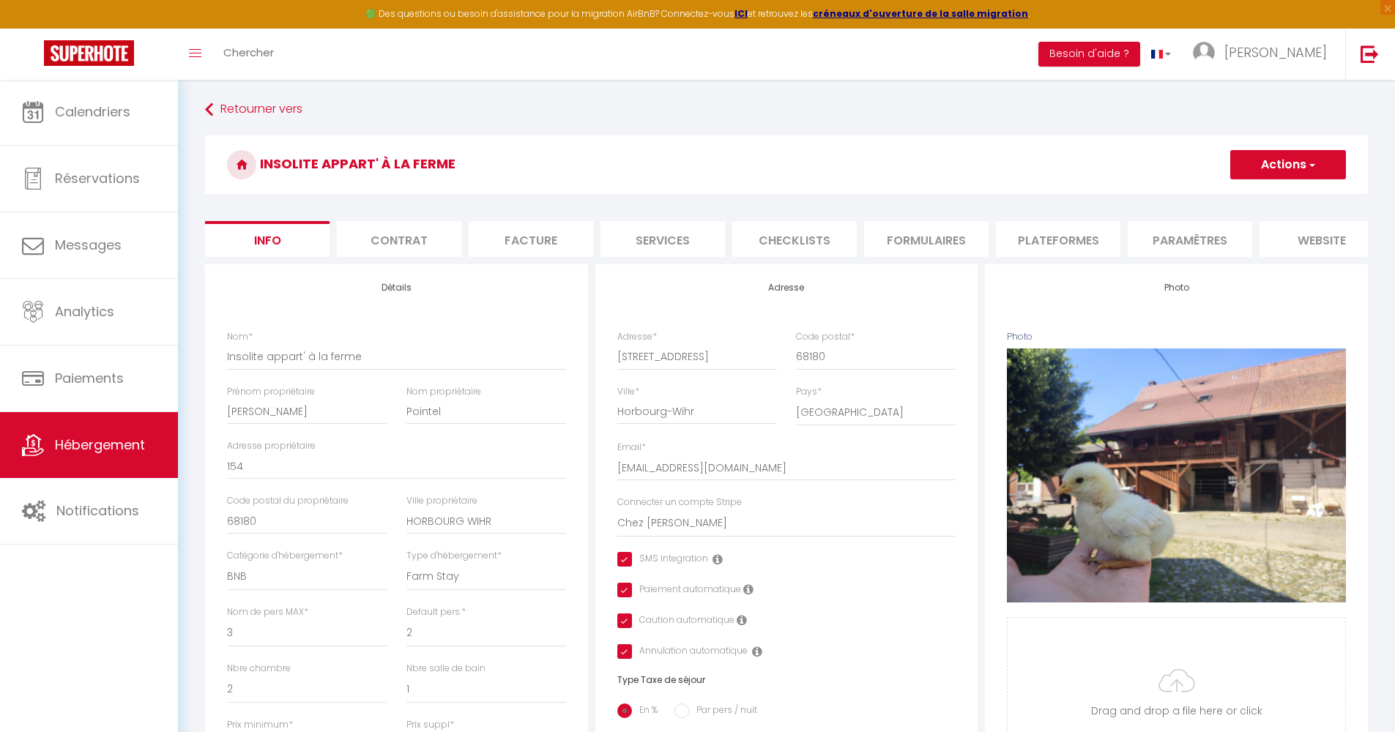
click at [265, 236] on li "Info" at bounding box center [267, 239] width 124 height 36
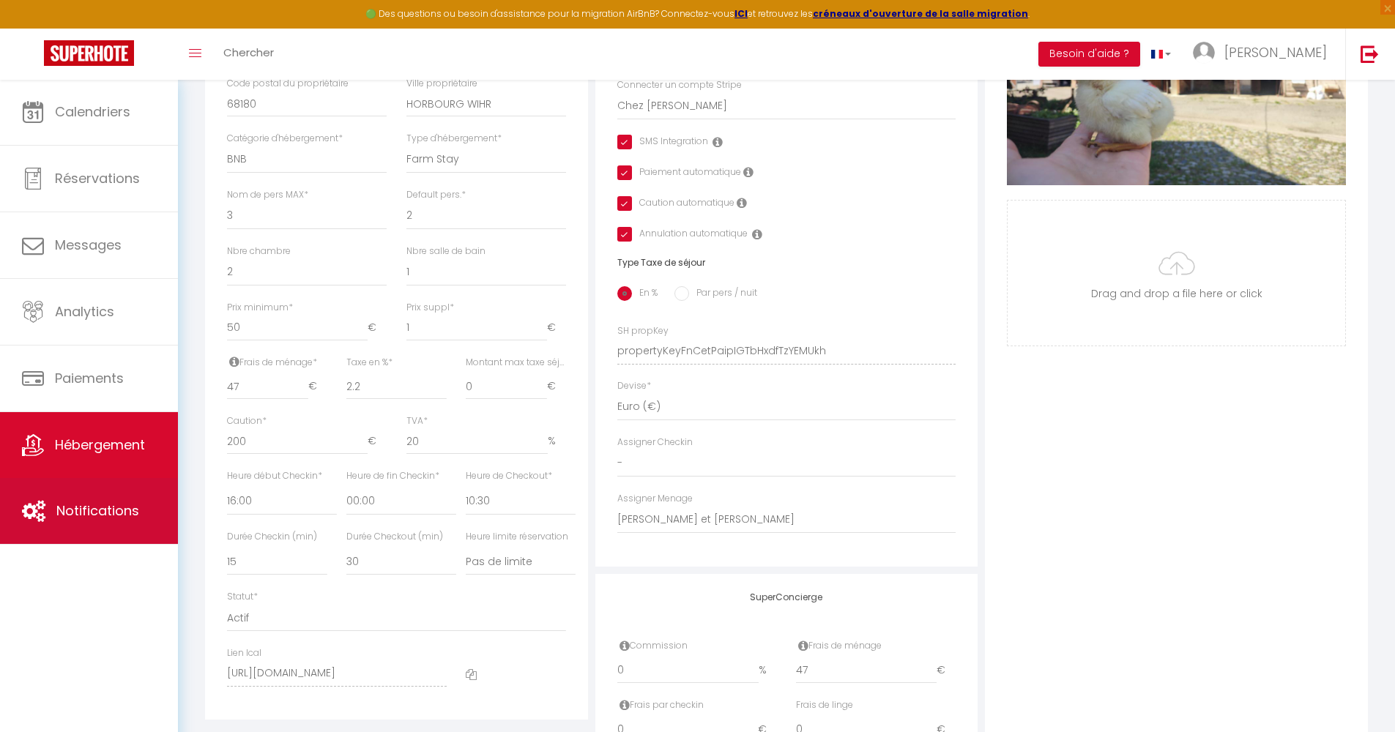
click at [102, 504] on span "Notifications" at bounding box center [97, 510] width 83 height 18
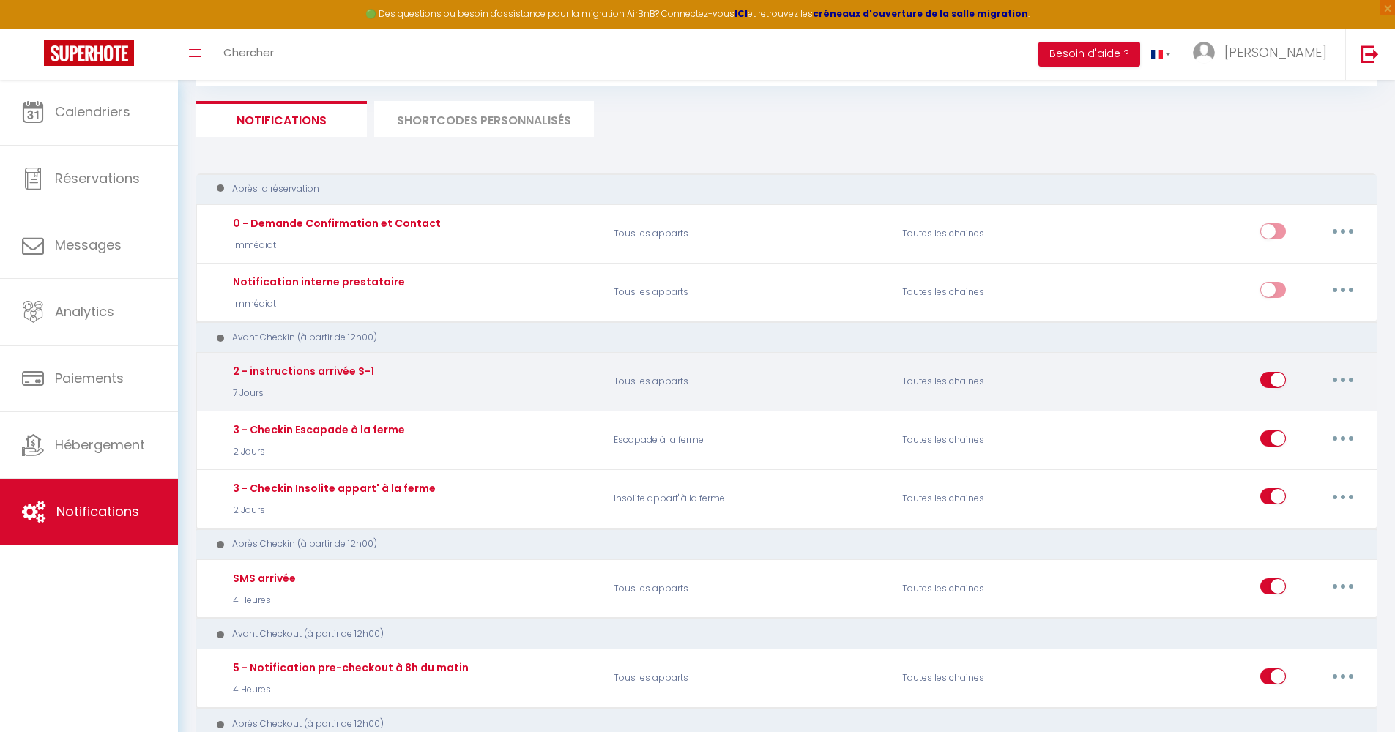
scroll to position [104, 0]
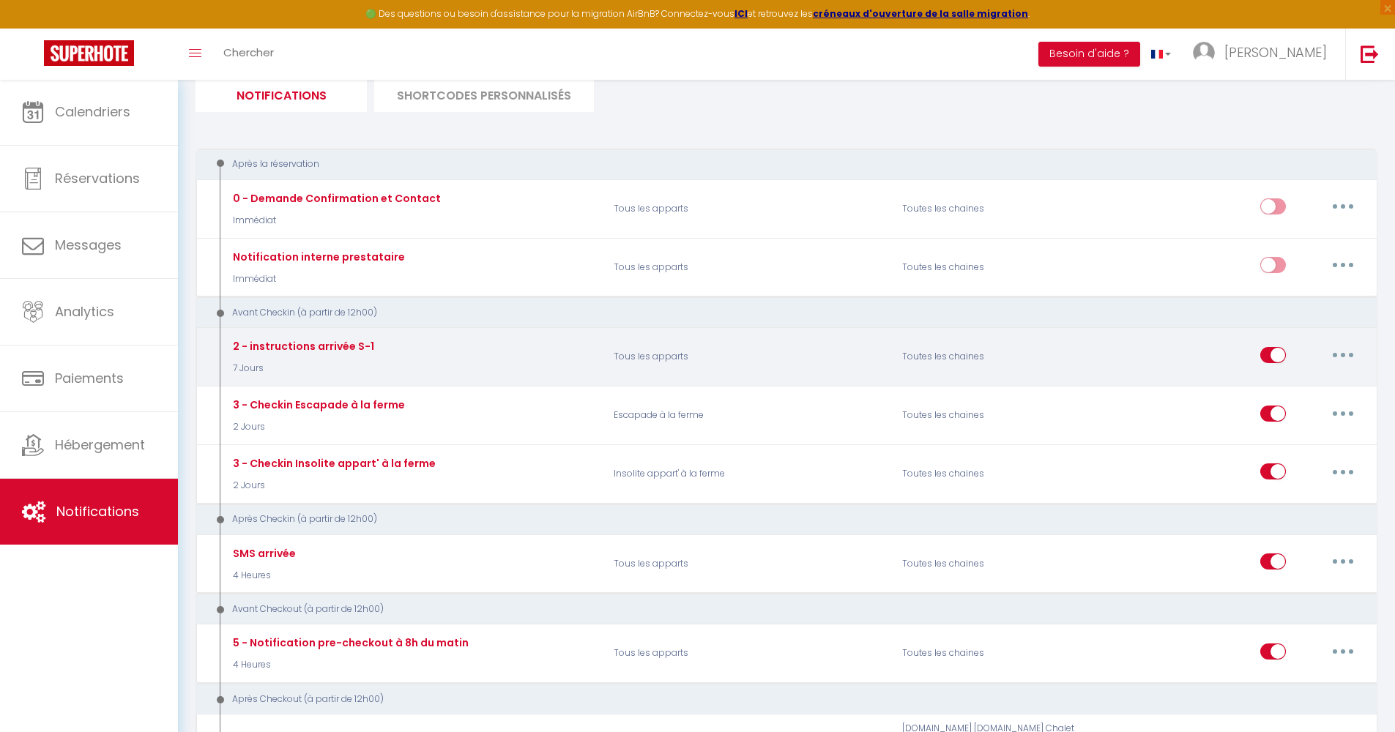
click at [1341, 356] on button "button" at bounding box center [1342, 354] width 41 height 23
click at [1311, 389] on link "Editer" at bounding box center [1304, 388] width 108 height 25
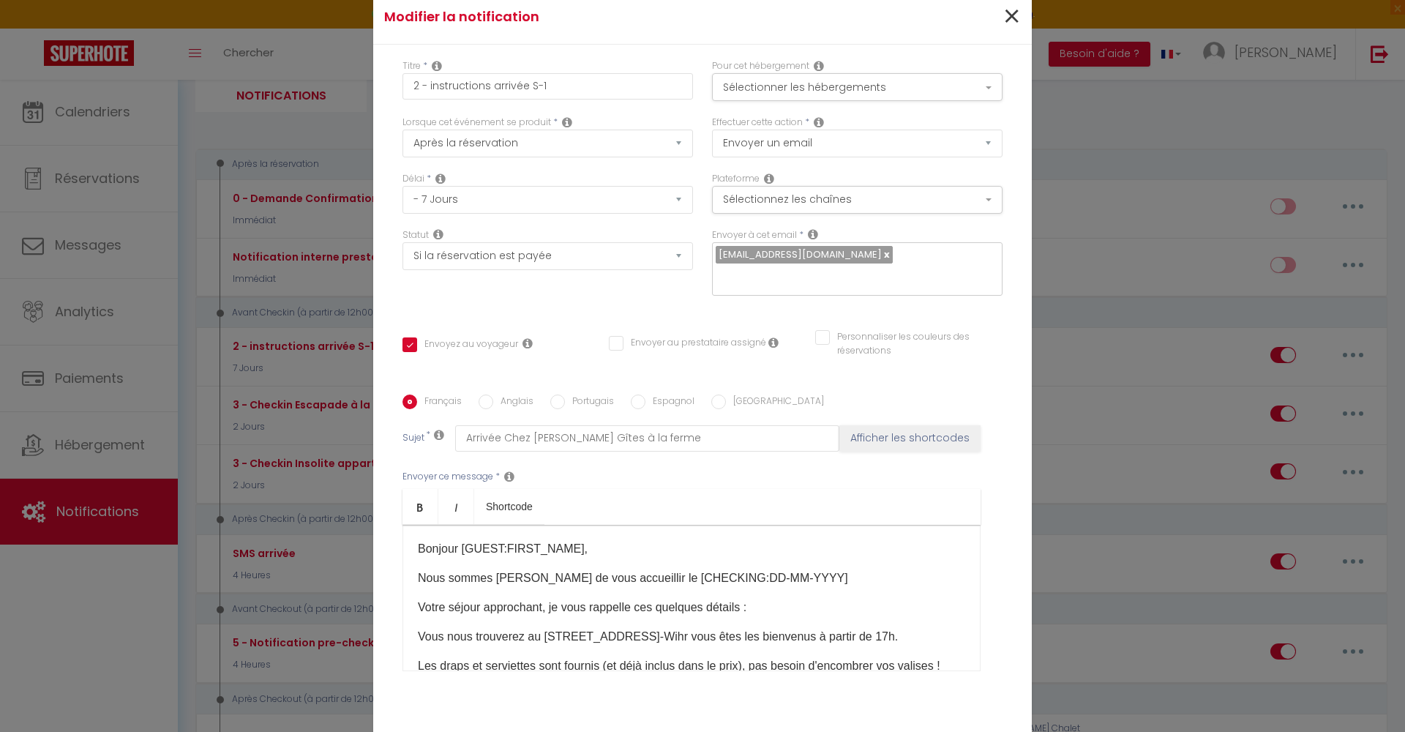
click at [1007, 22] on span "×" at bounding box center [1012, 17] width 18 height 44
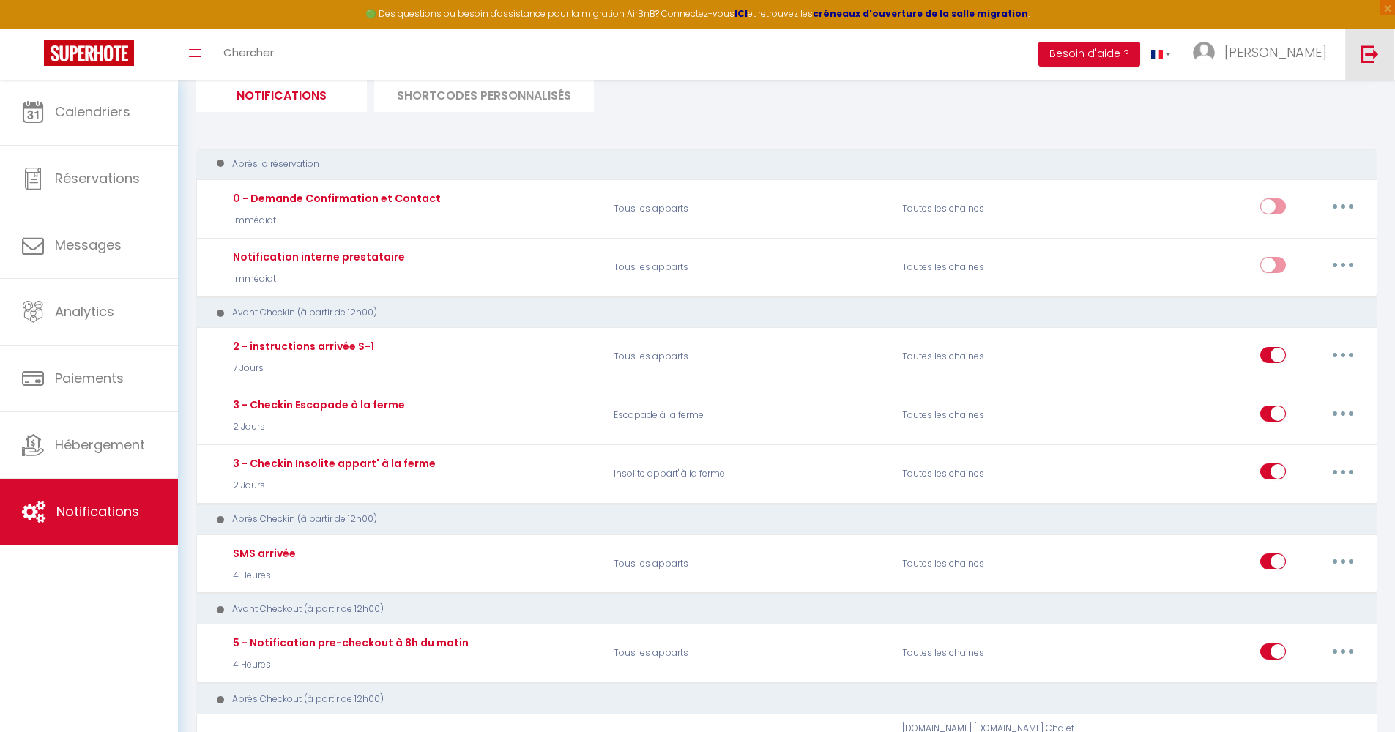
click at [1351, 47] on link at bounding box center [1369, 54] width 48 height 51
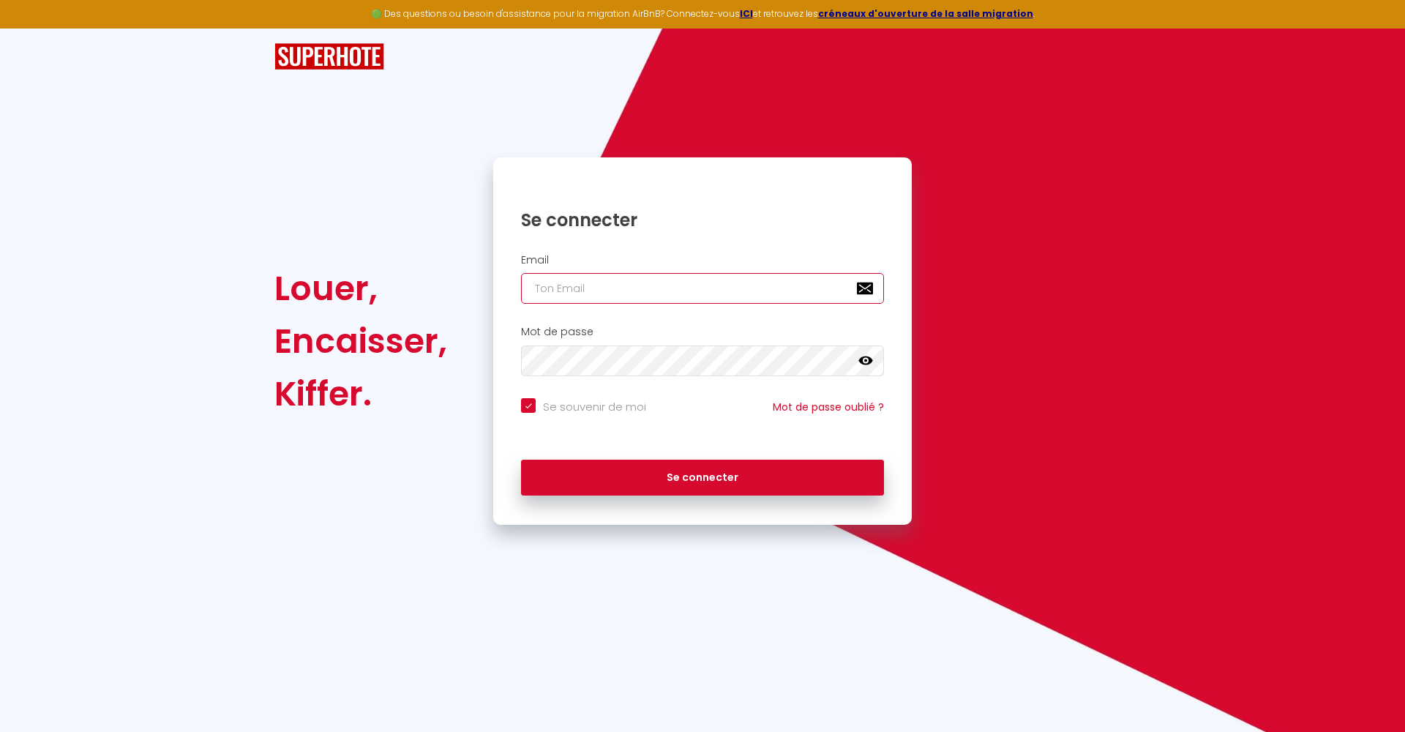
click at [866, 290] on input "email" at bounding box center [702, 288] width 363 height 31
type input "[EMAIL_ADDRESS][PERSON_NAME][DOMAIN_NAME]"
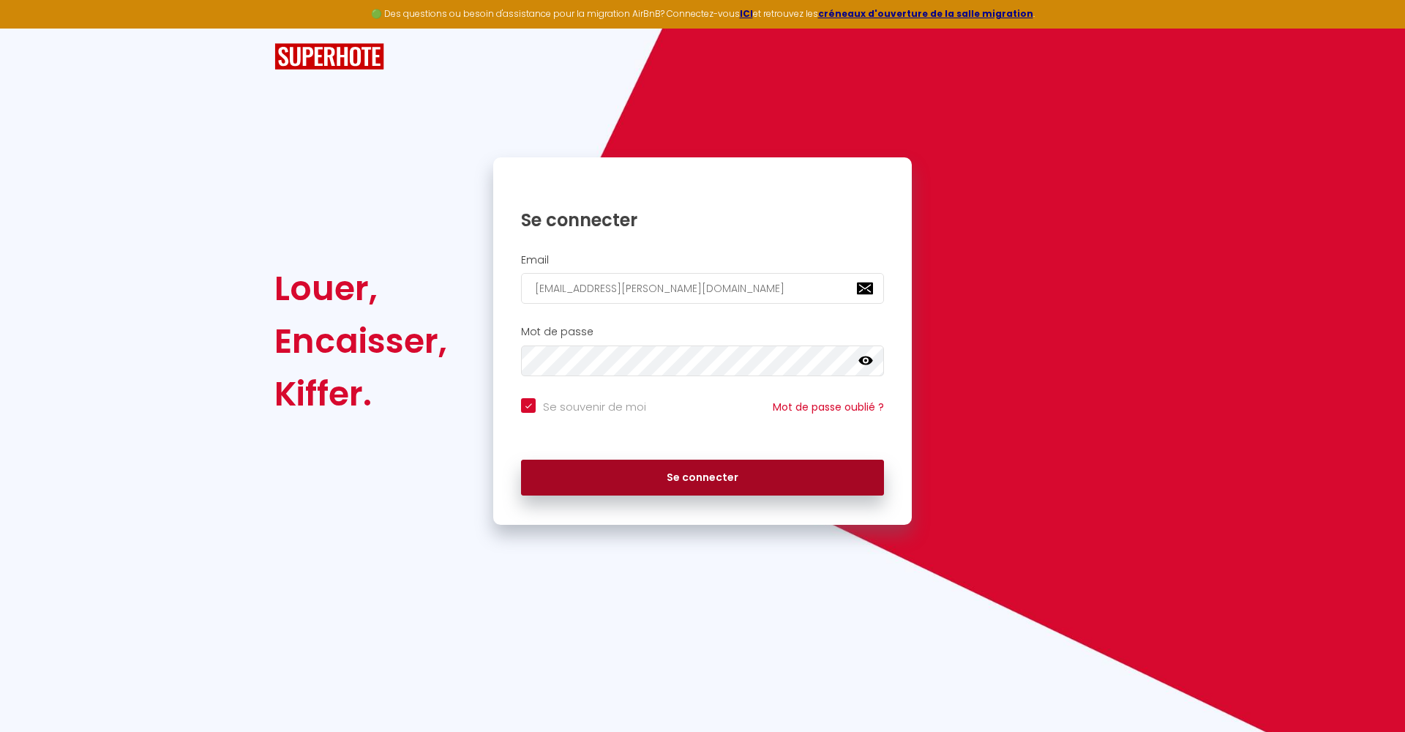
click at [611, 479] on button "Se connecter" at bounding box center [702, 478] width 363 height 37
checkbox input "true"
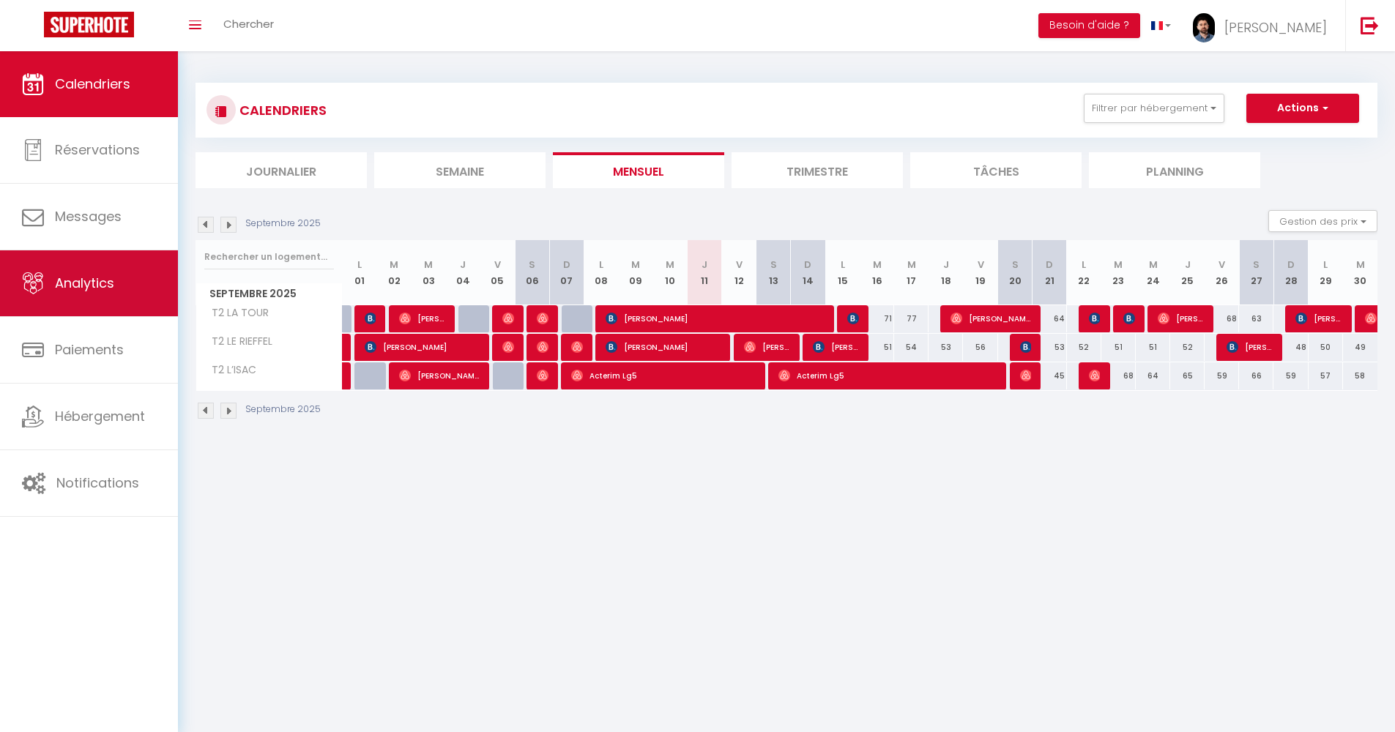
click at [52, 294] on link "Analytics" at bounding box center [89, 283] width 178 height 66
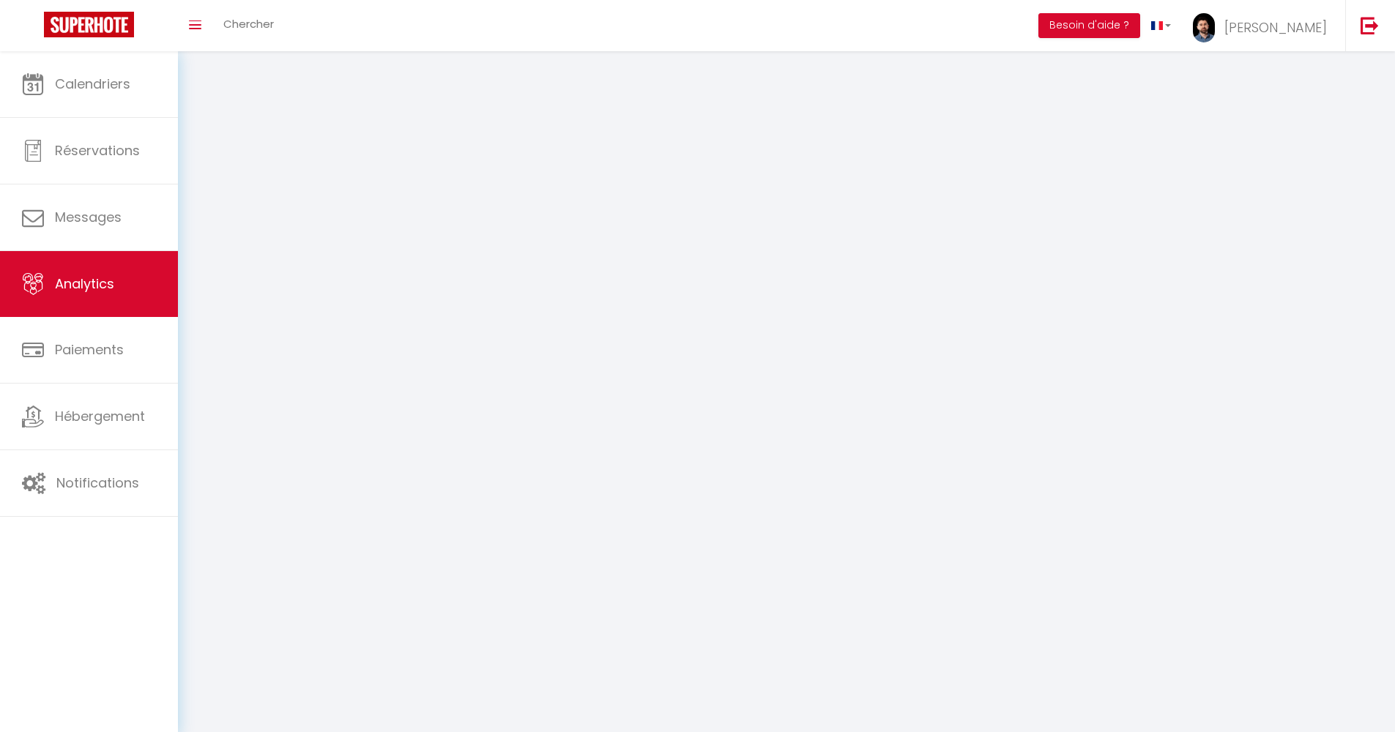
select select "2025"
select select "9"
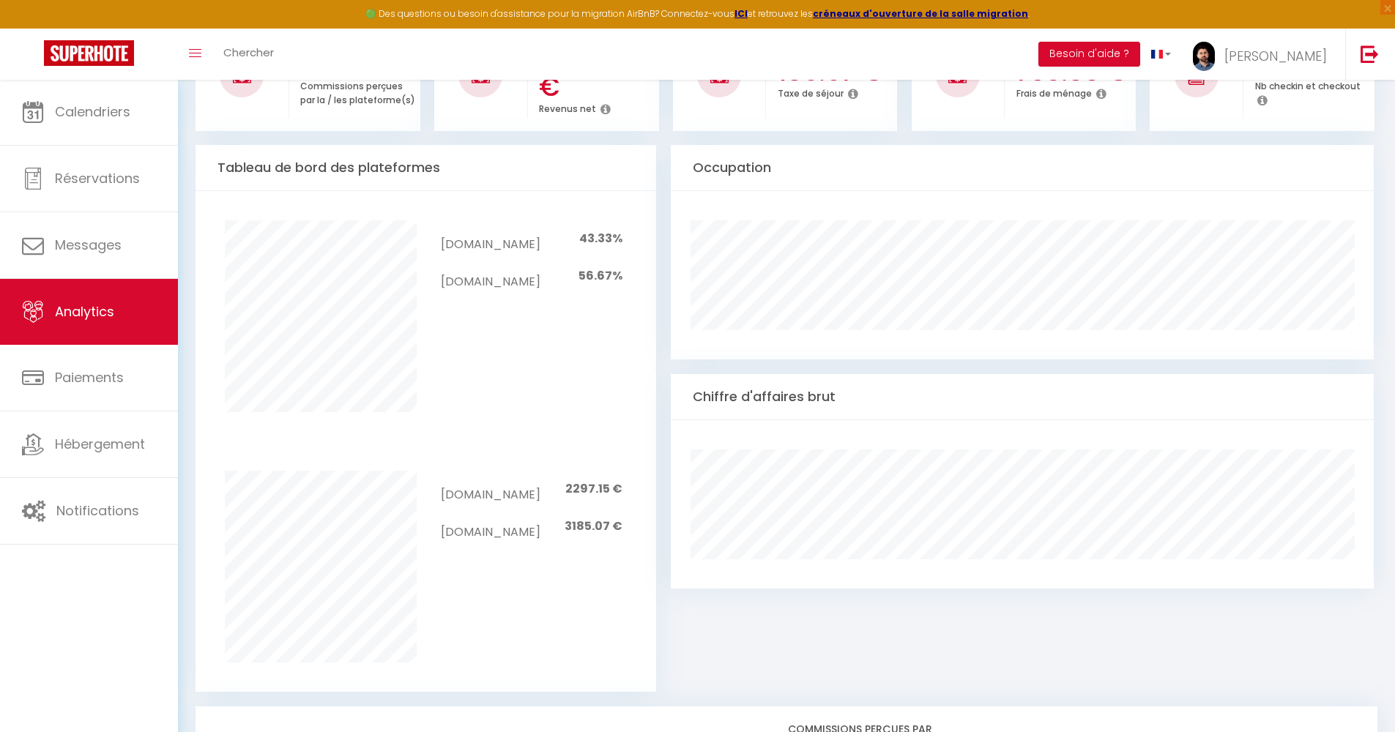
scroll to position [1097, 0]
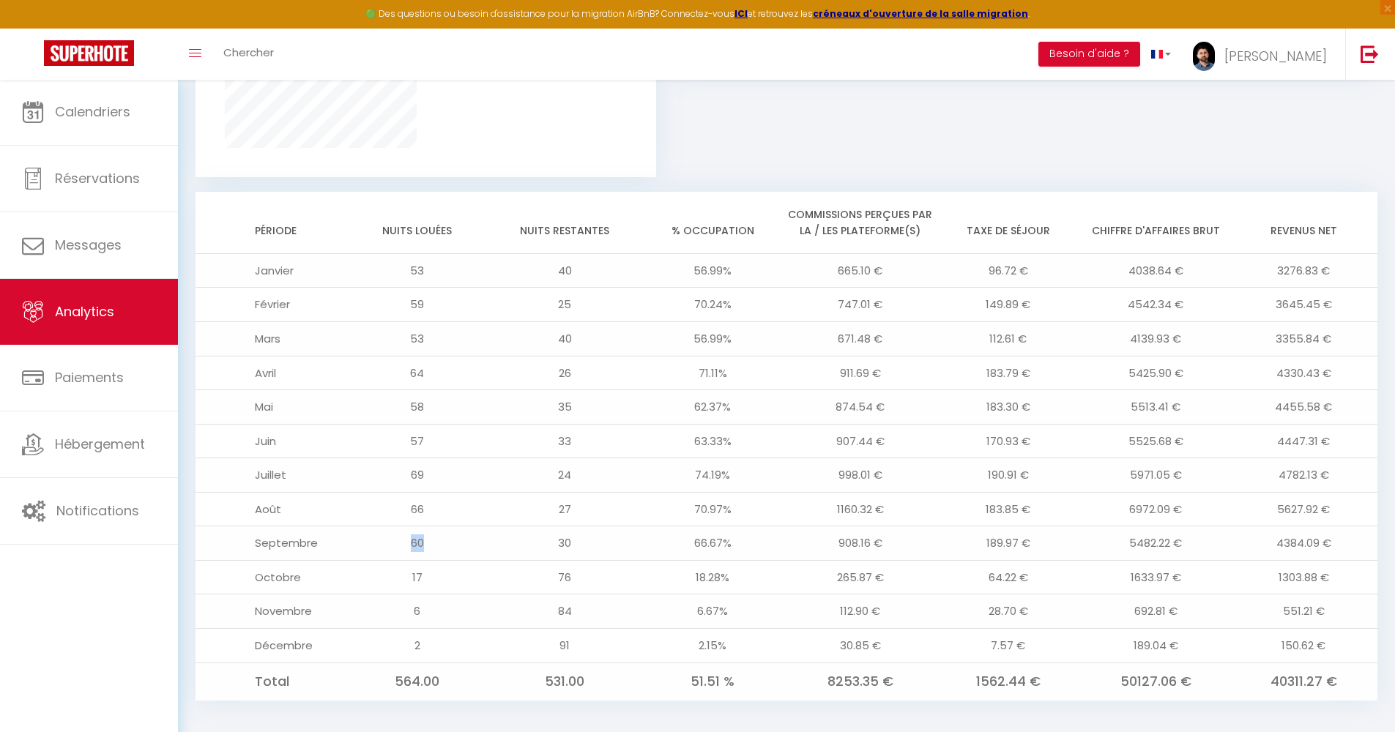
drag, startPoint x: 413, startPoint y: 532, endPoint x: 425, endPoint y: 533, distance: 11.7
click at [425, 533] on td "60" at bounding box center [417, 543] width 148 height 34
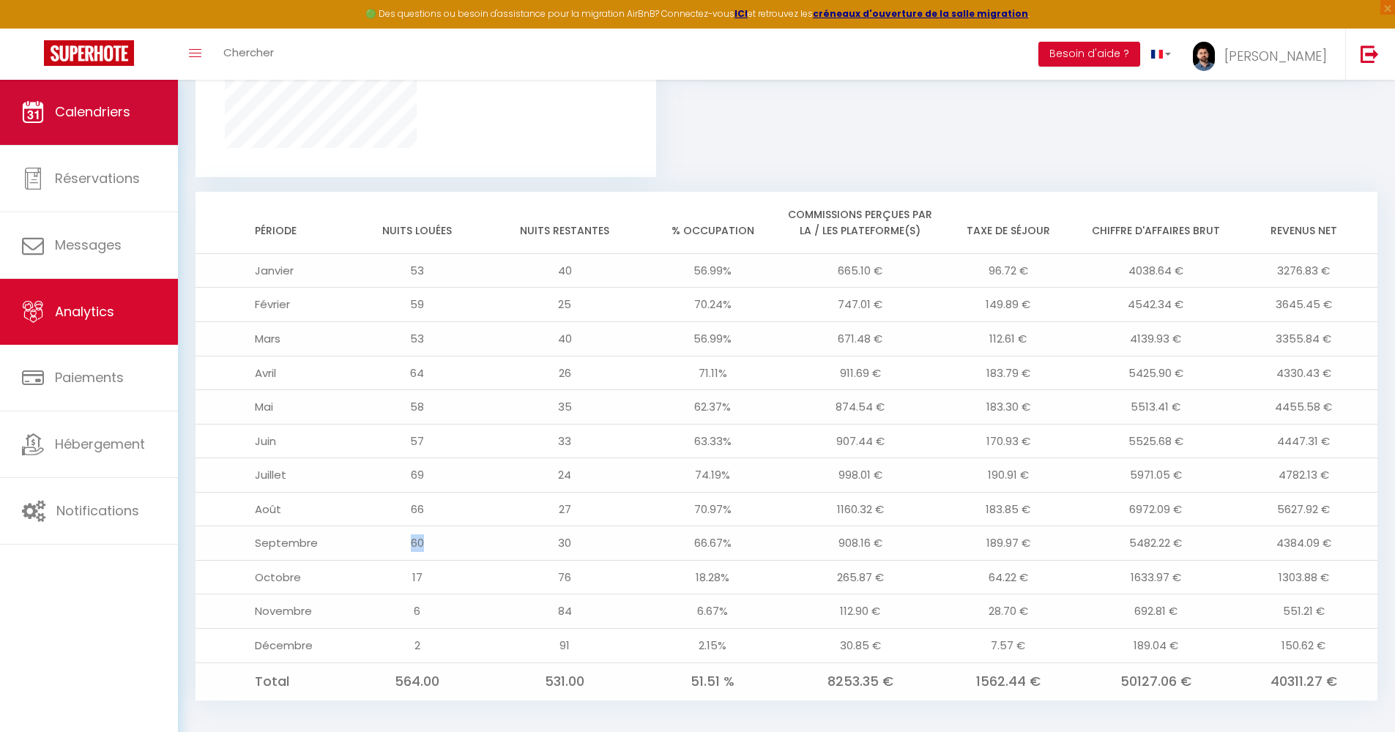
click at [107, 111] on span "Calendriers" at bounding box center [92, 111] width 75 height 18
